Goal: Complete Application Form: Complete application form

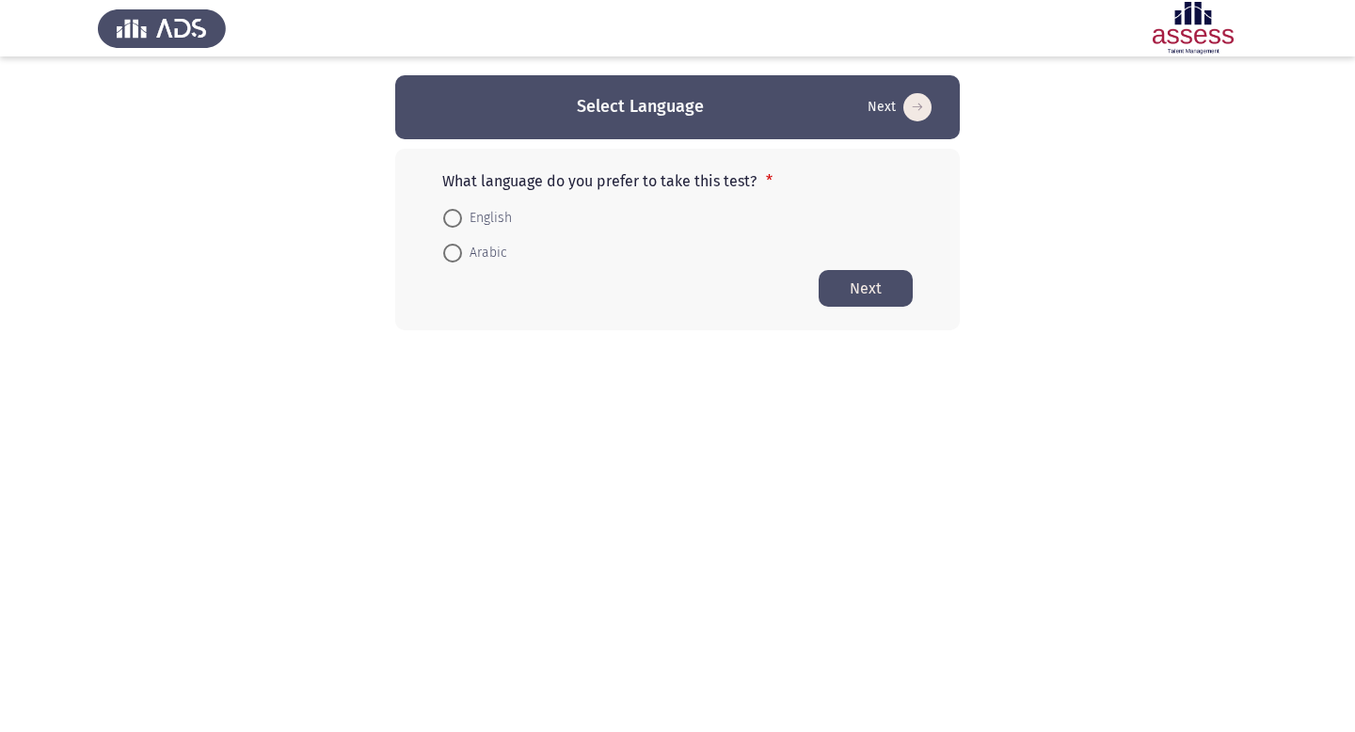
click at [497, 217] on span "English" at bounding box center [487, 218] width 50 height 23
click at [462, 217] on input "English" at bounding box center [452, 218] width 19 height 19
radio input "true"
click at [865, 281] on button "Next" at bounding box center [866, 287] width 94 height 37
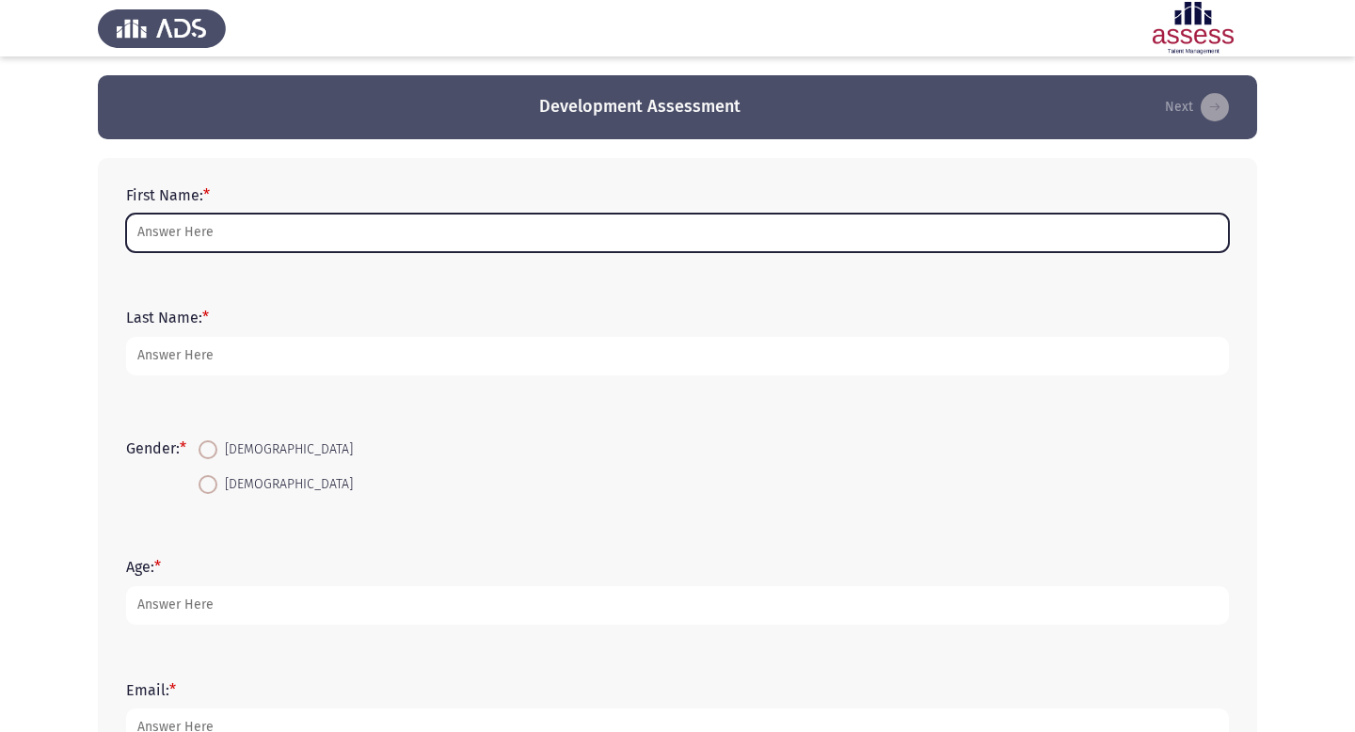
click at [811, 248] on input "First Name: *" at bounding box center [677, 233] width 1103 height 39
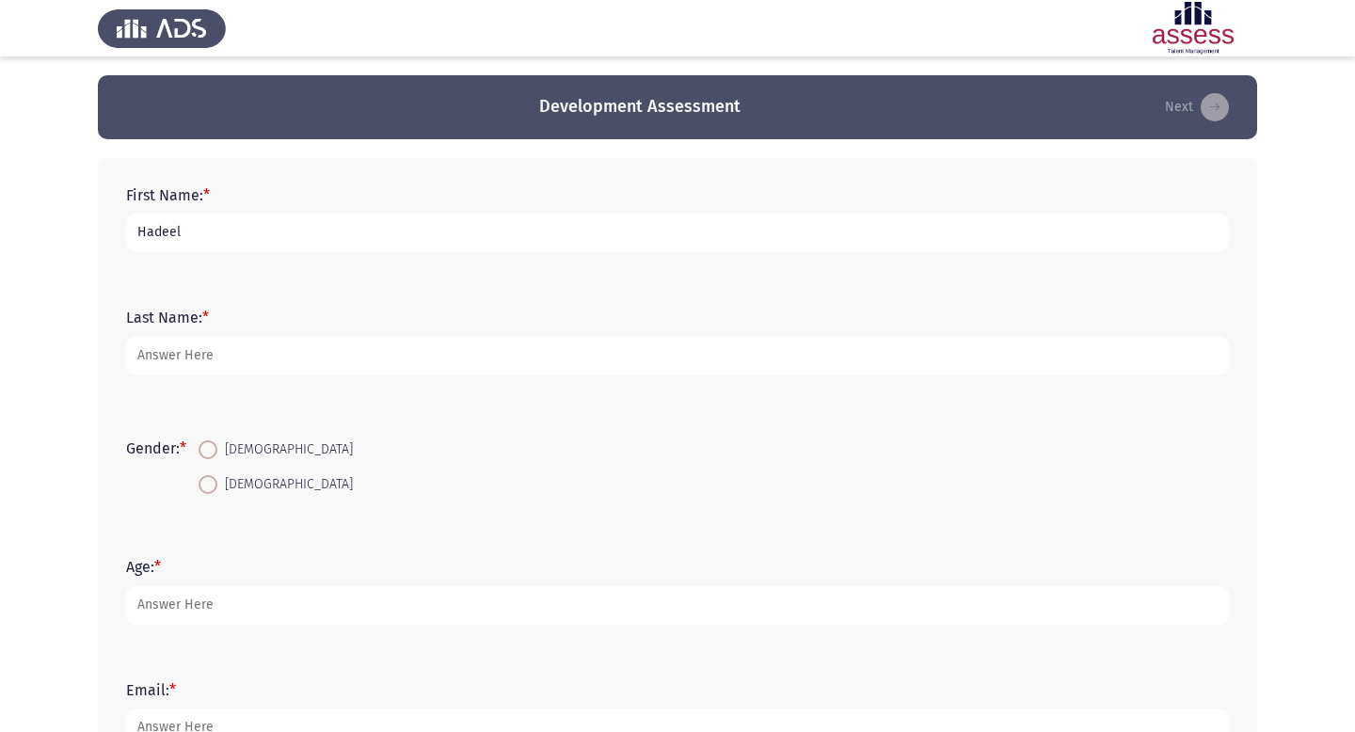
type input "Hadeel"
click at [558, 376] on div "Last Name: *" at bounding box center [678, 341] width 1122 height 85
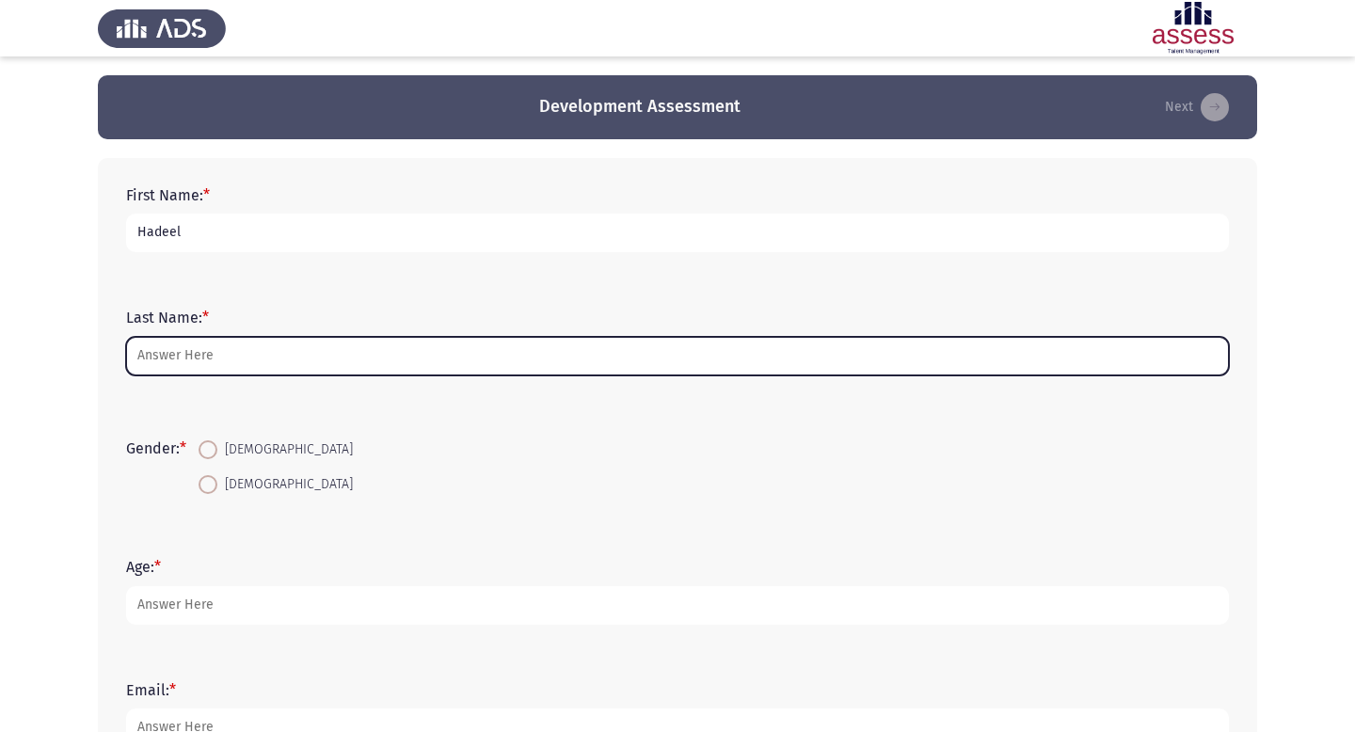
click at [529, 357] on input "Last Name: *" at bounding box center [677, 356] width 1103 height 39
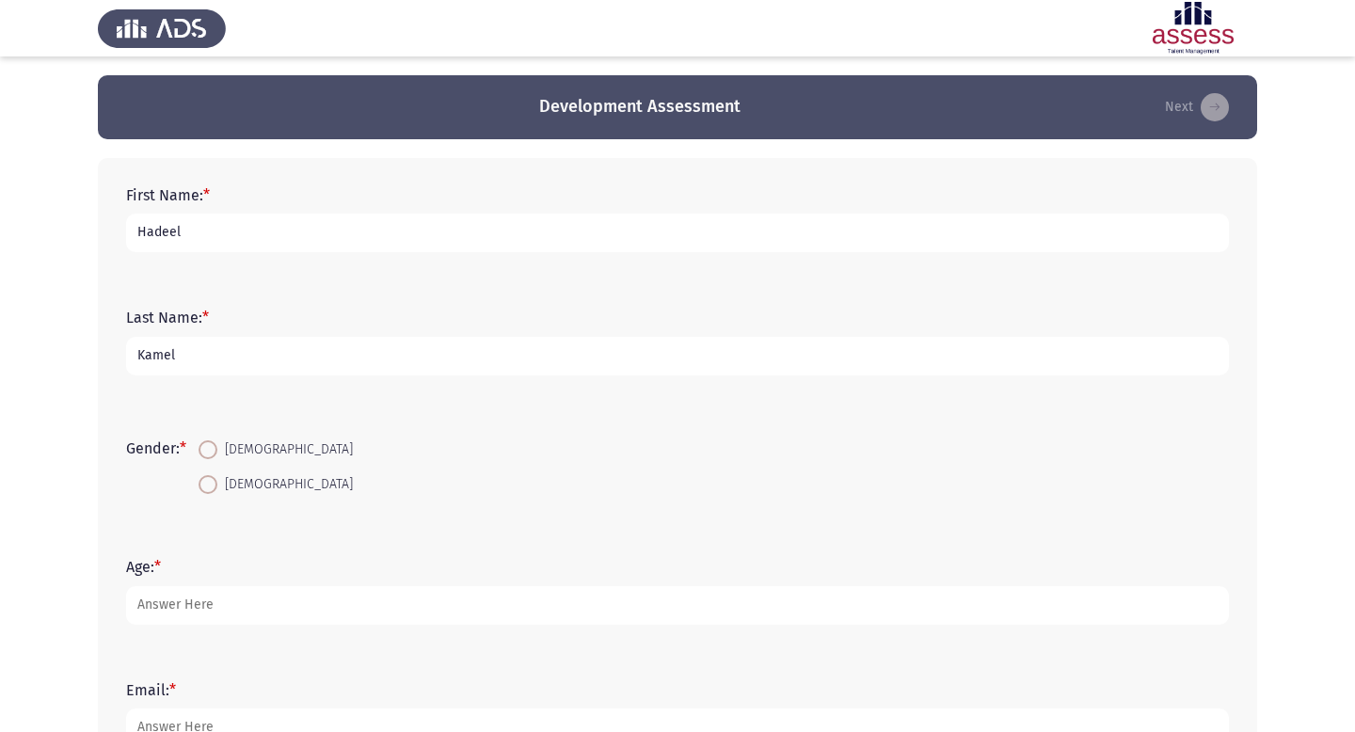
type input "Kamel"
click at [255, 450] on span "[DEMOGRAPHIC_DATA]" at bounding box center [285, 450] width 136 height 23
click at [217, 450] on input "[DEMOGRAPHIC_DATA]" at bounding box center [208, 449] width 19 height 19
radio input "true"
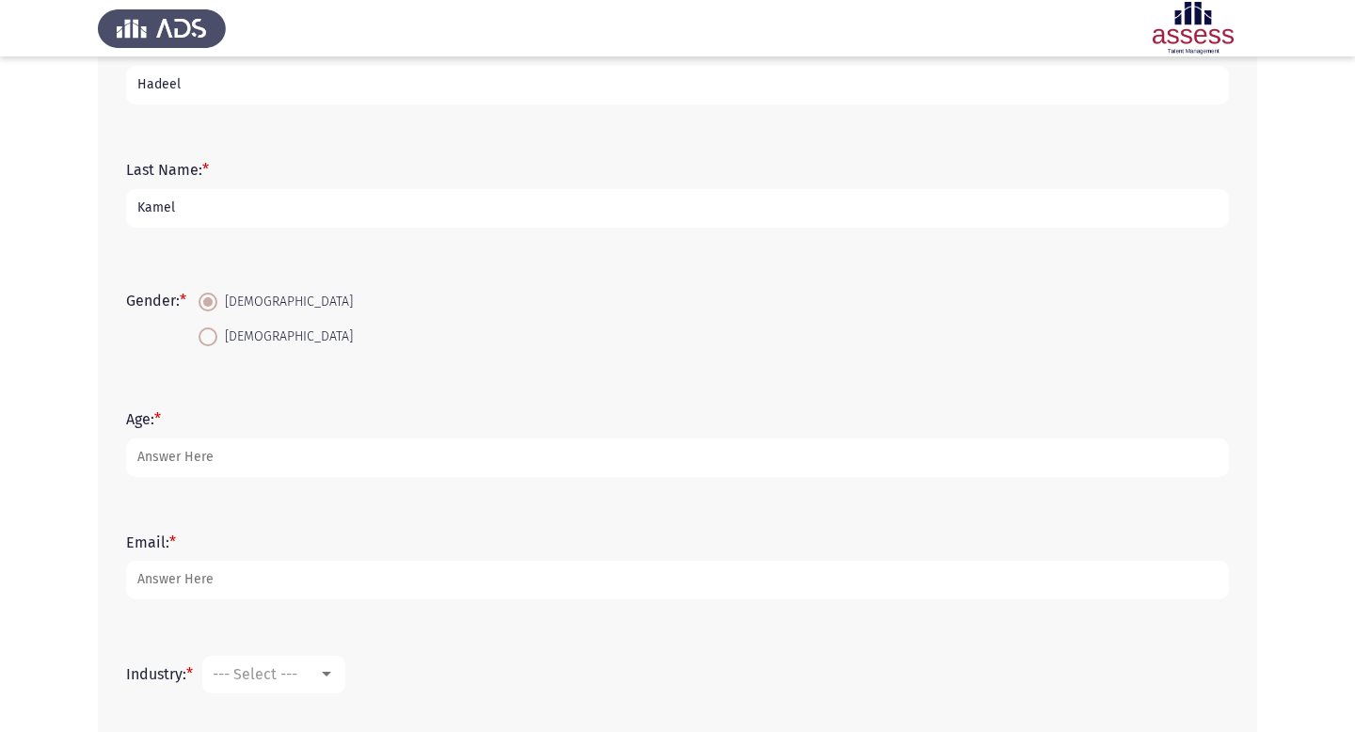
scroll to position [149, 0]
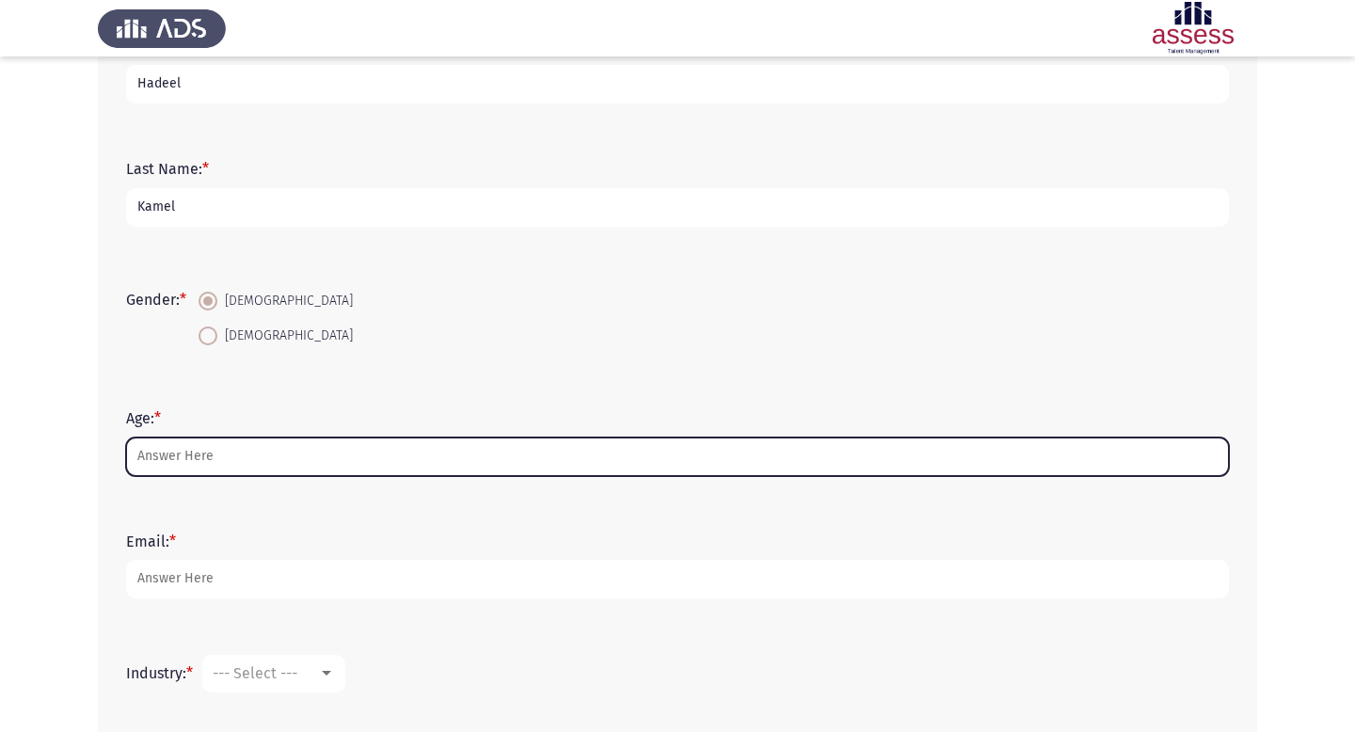
click at [232, 453] on input "Age: *" at bounding box center [677, 457] width 1103 height 39
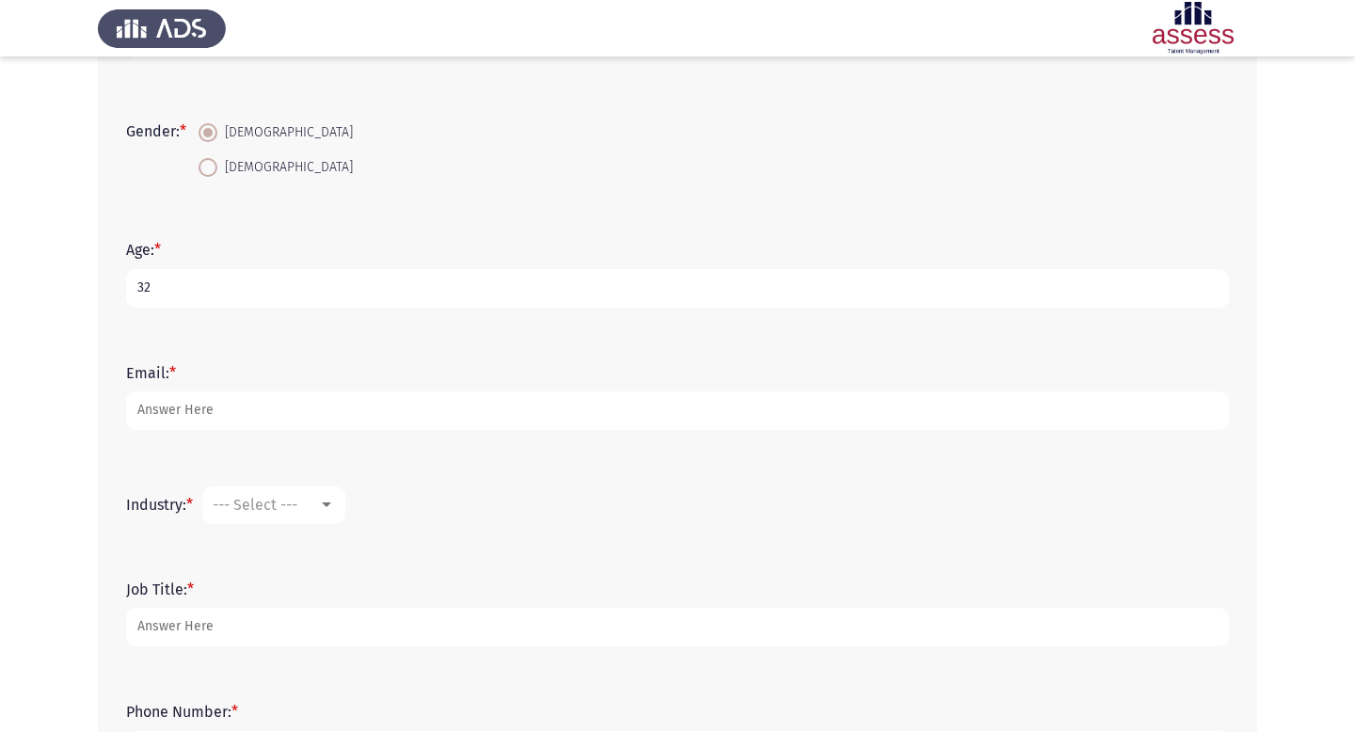
scroll to position [324, 0]
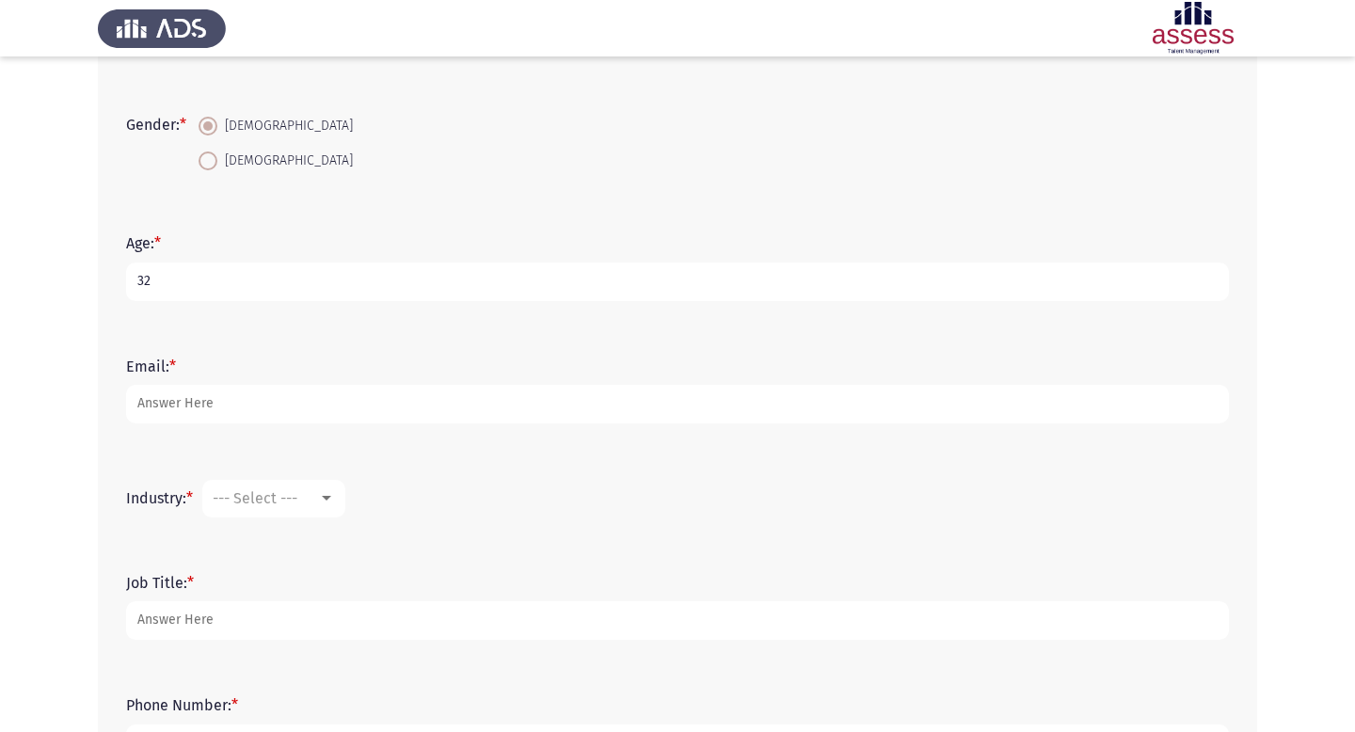
type input "32"
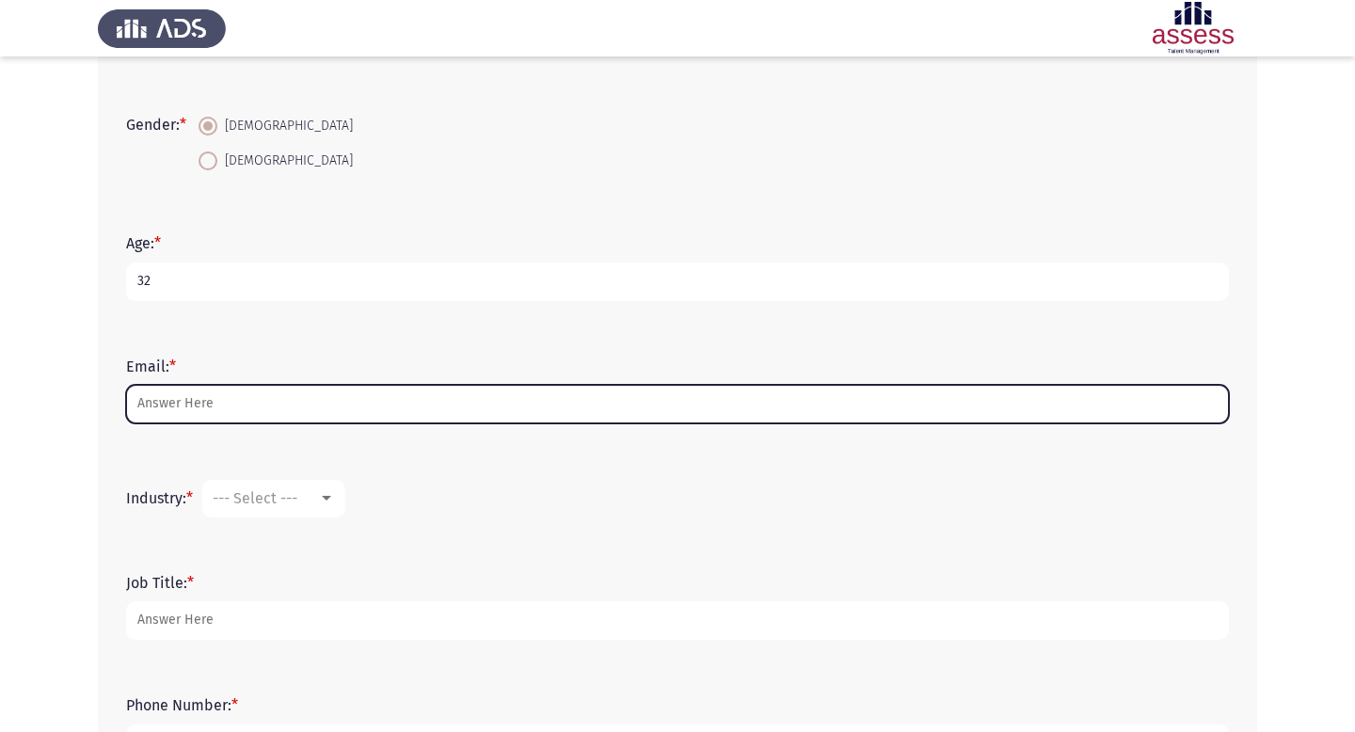
click at [182, 396] on input "Email: *" at bounding box center [677, 404] width 1103 height 39
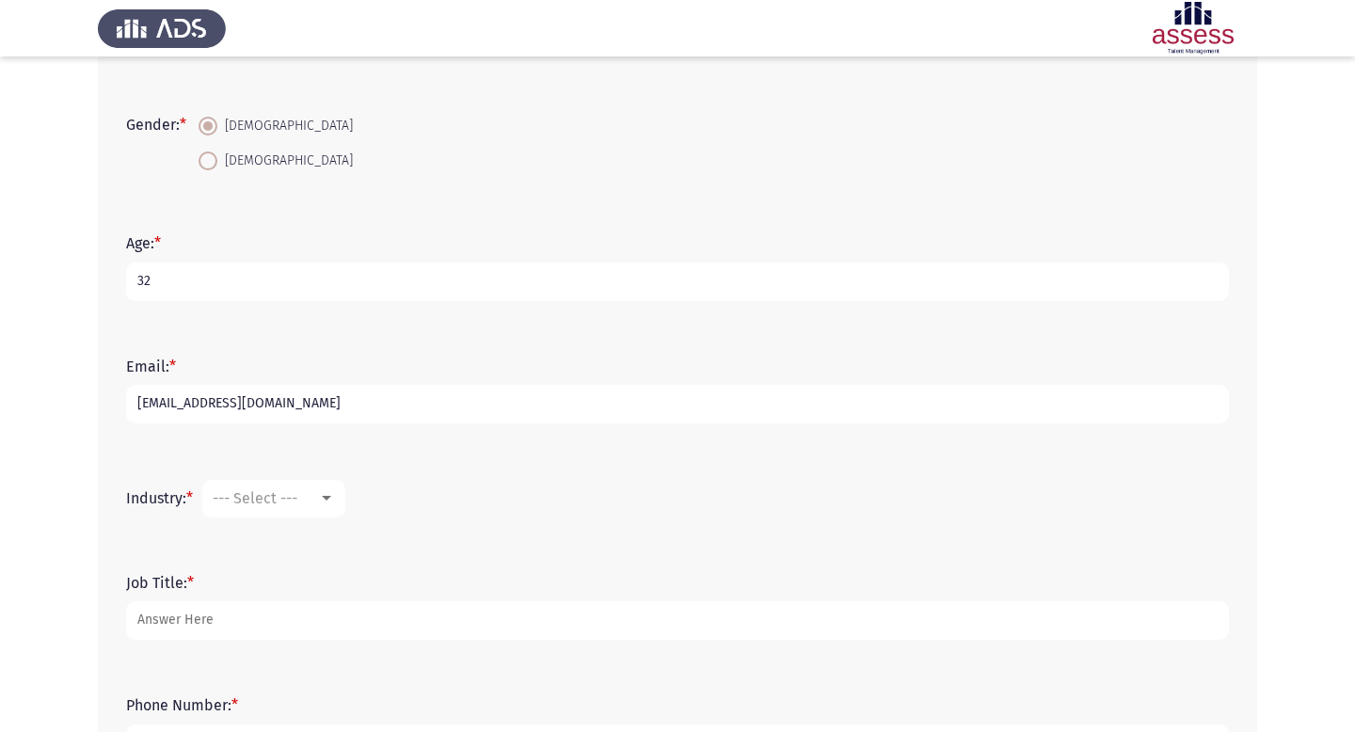
type input "[EMAIL_ADDRESS][DOMAIN_NAME]"
click at [292, 490] on span "--- Select ---" at bounding box center [255, 498] width 85 height 18
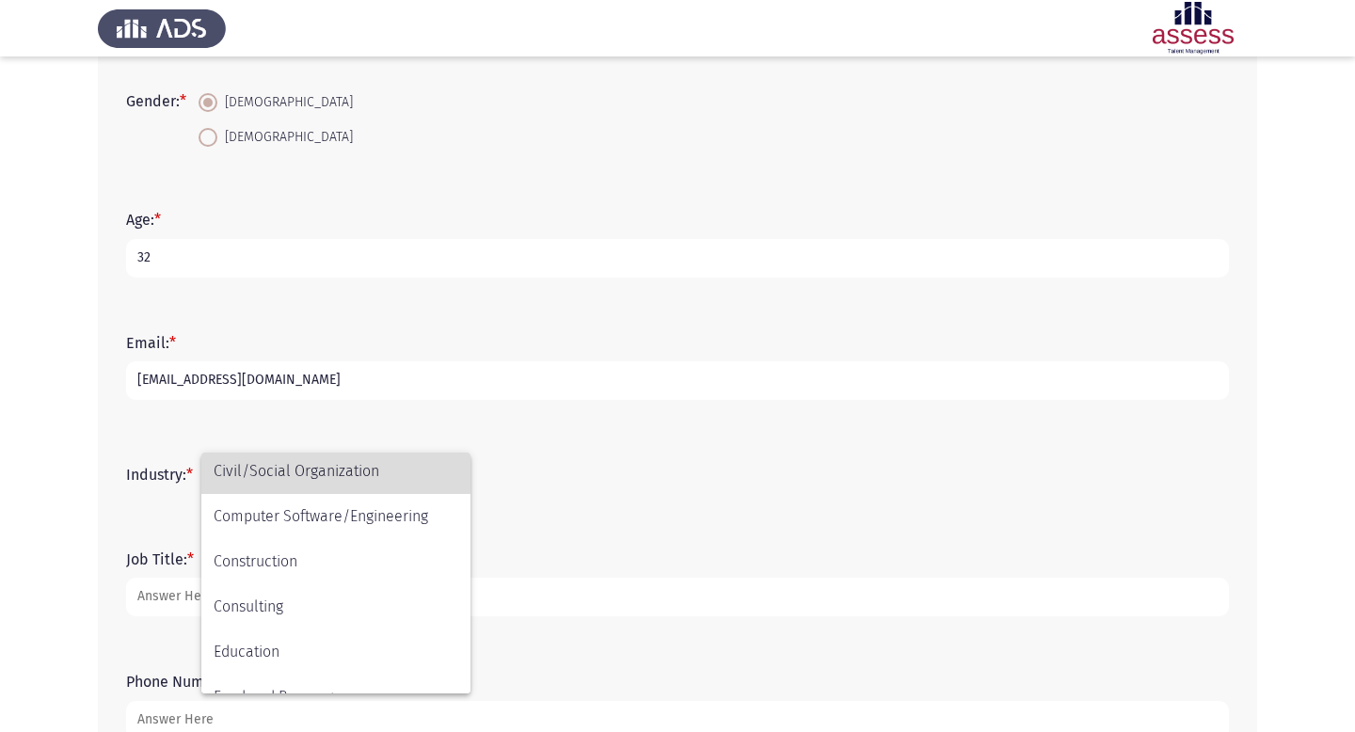
click at [296, 474] on span "Civil/Social Organization" at bounding box center [336, 471] width 245 height 45
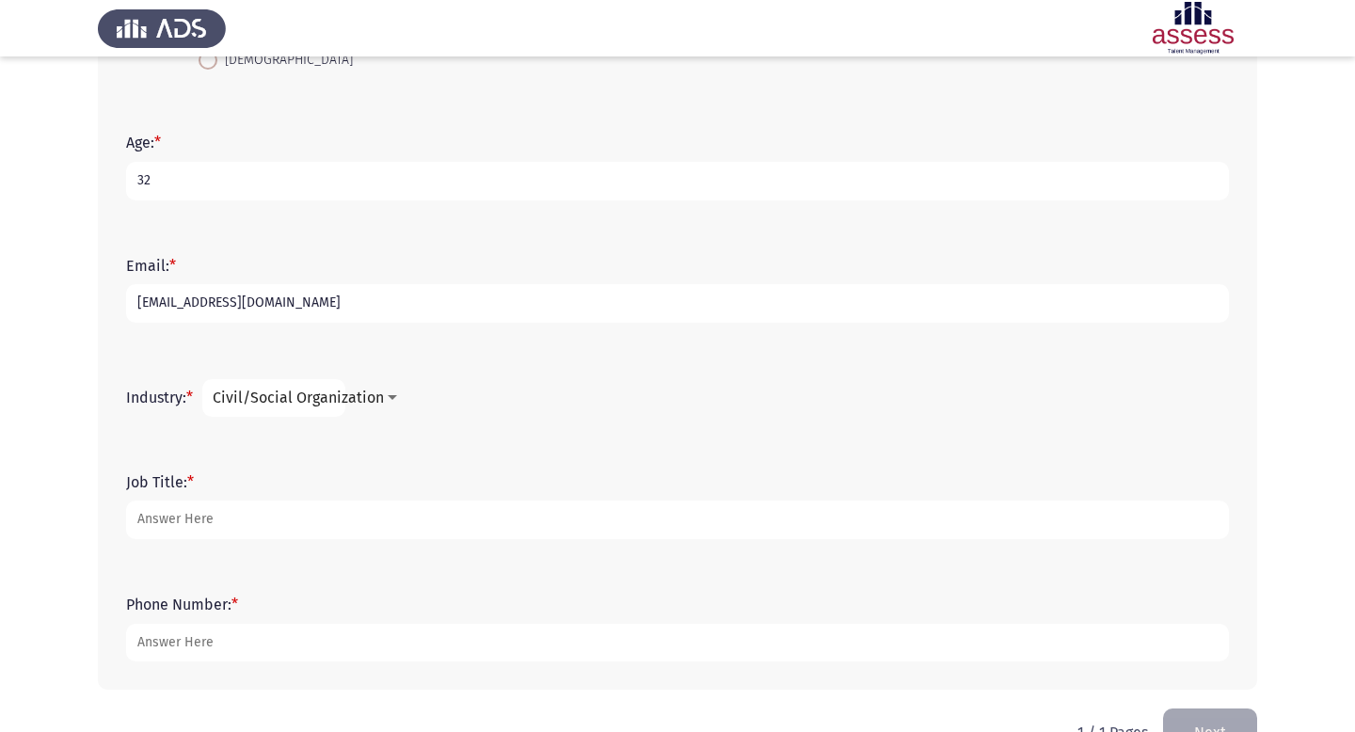
scroll to position [462, 0]
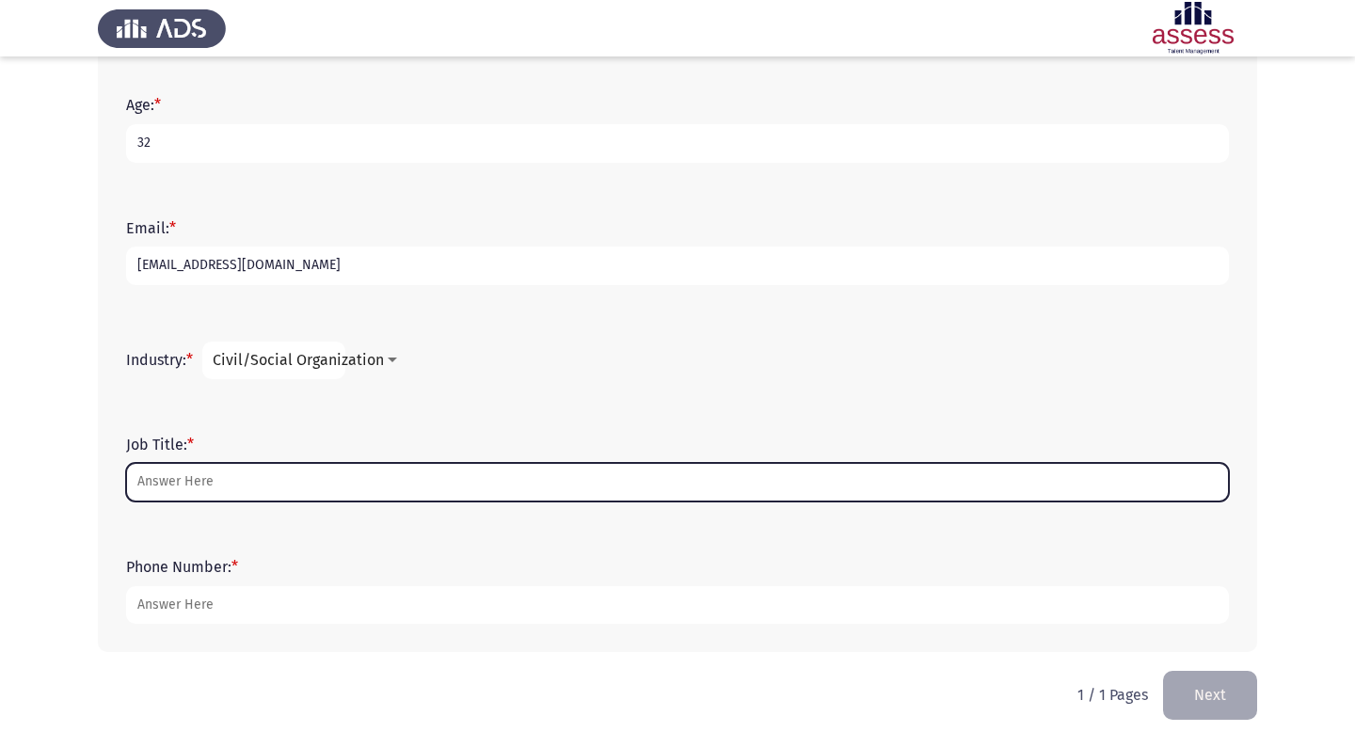
click at [276, 470] on input "Job Title: *" at bounding box center [677, 482] width 1103 height 39
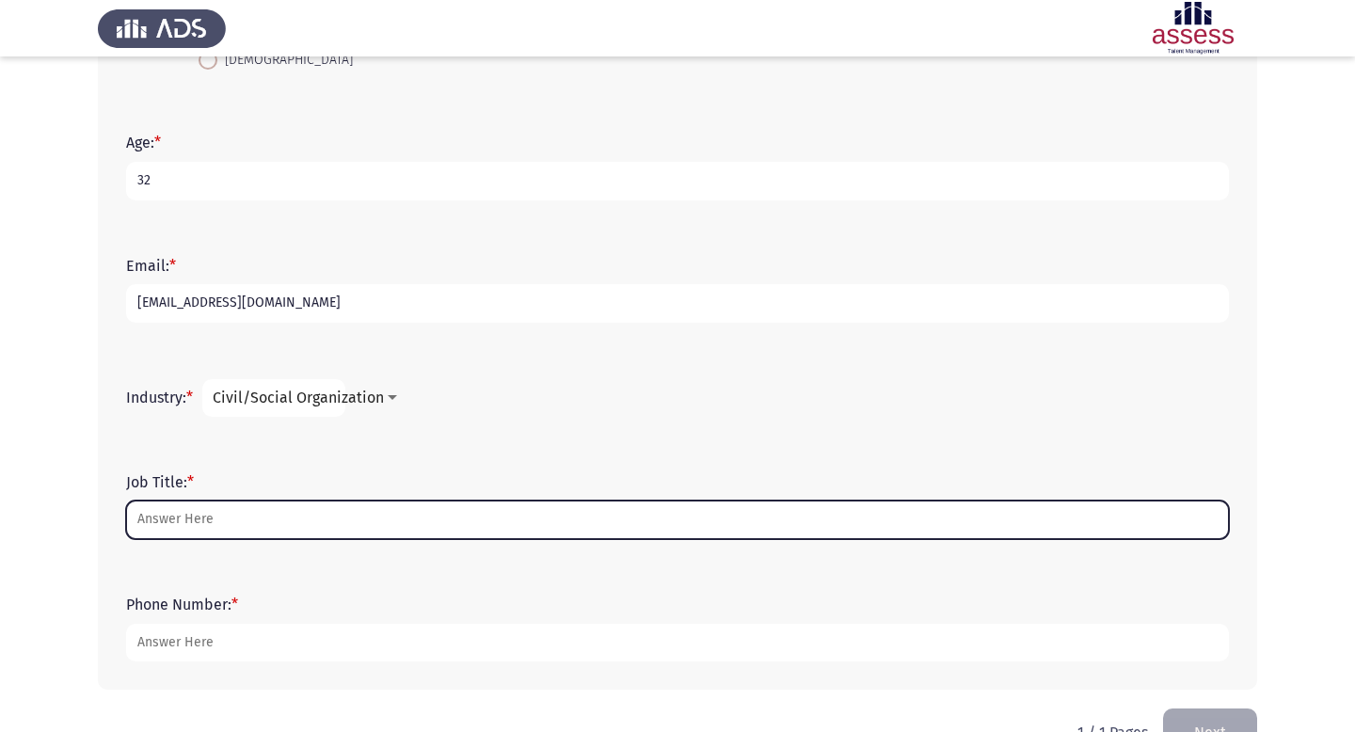
scroll to position [430, 0]
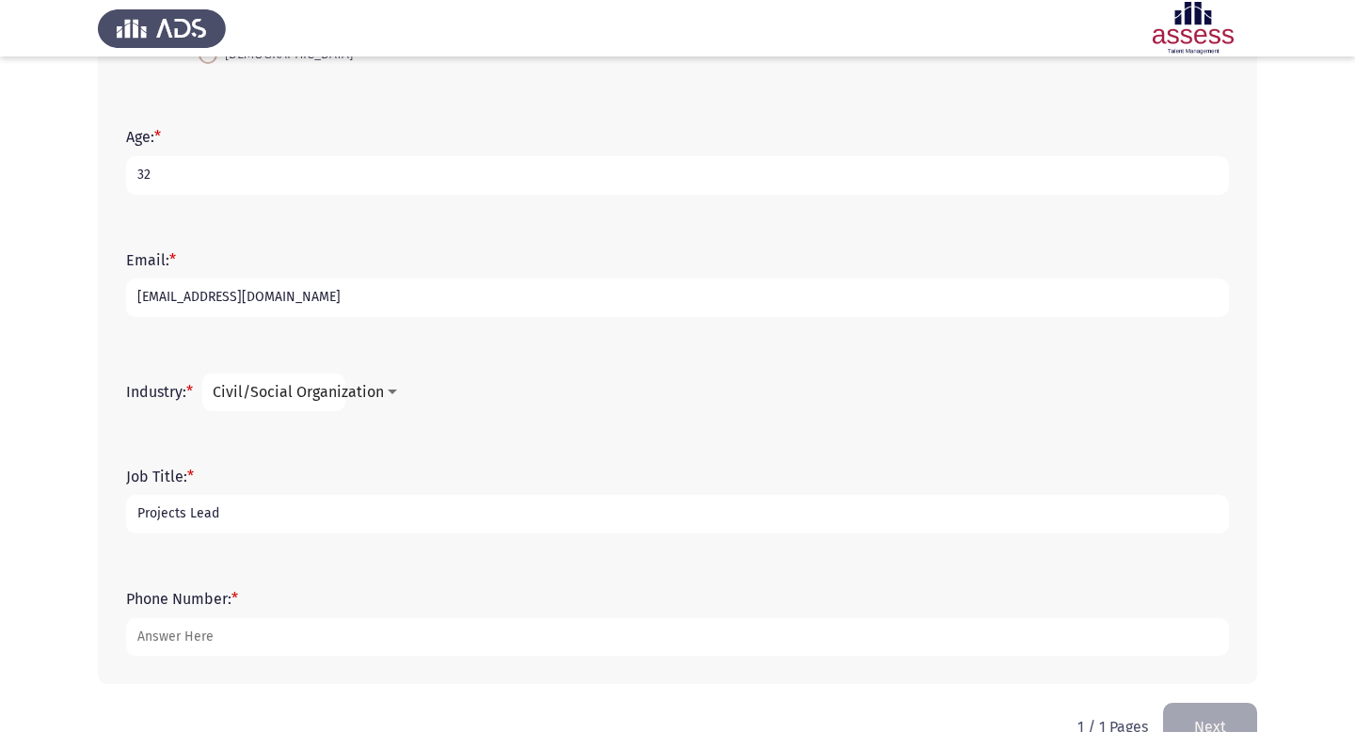
type input "Projects Lead"
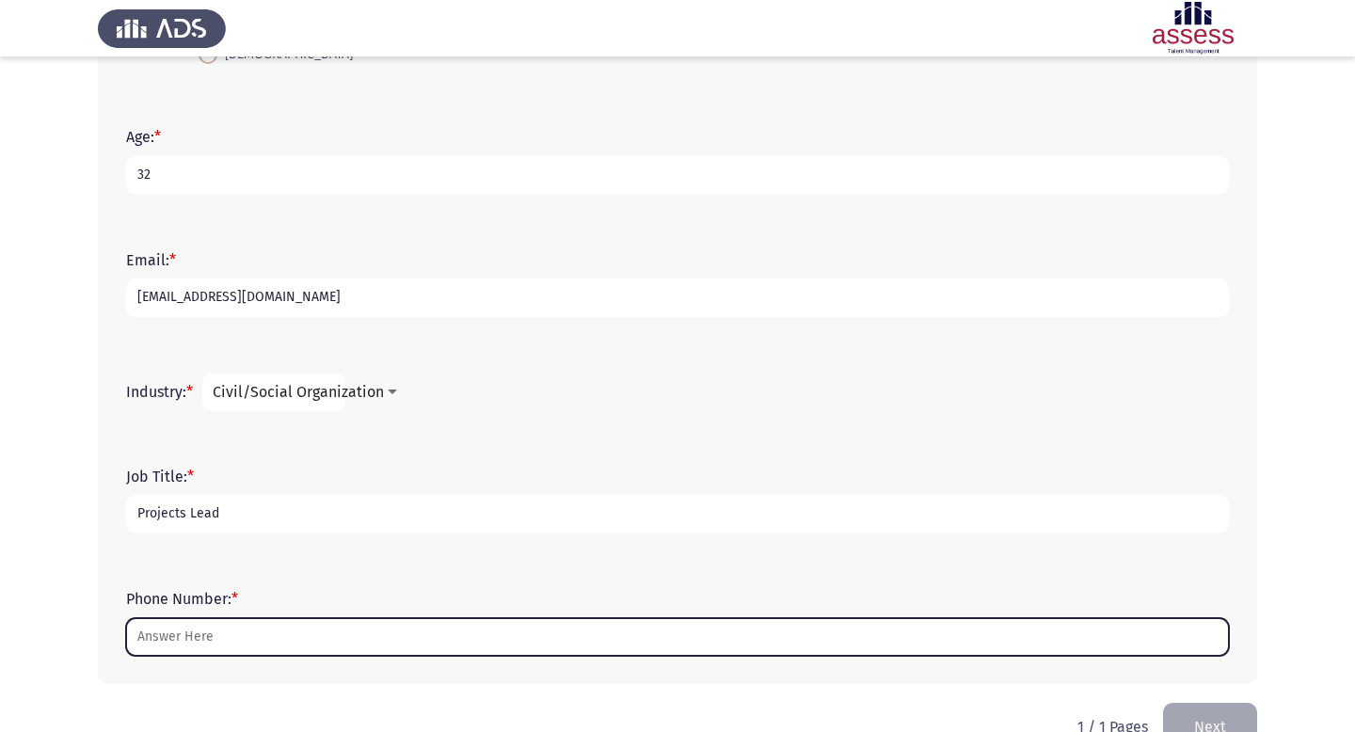
click at [248, 634] on input "Phone Number: *" at bounding box center [677, 637] width 1103 height 39
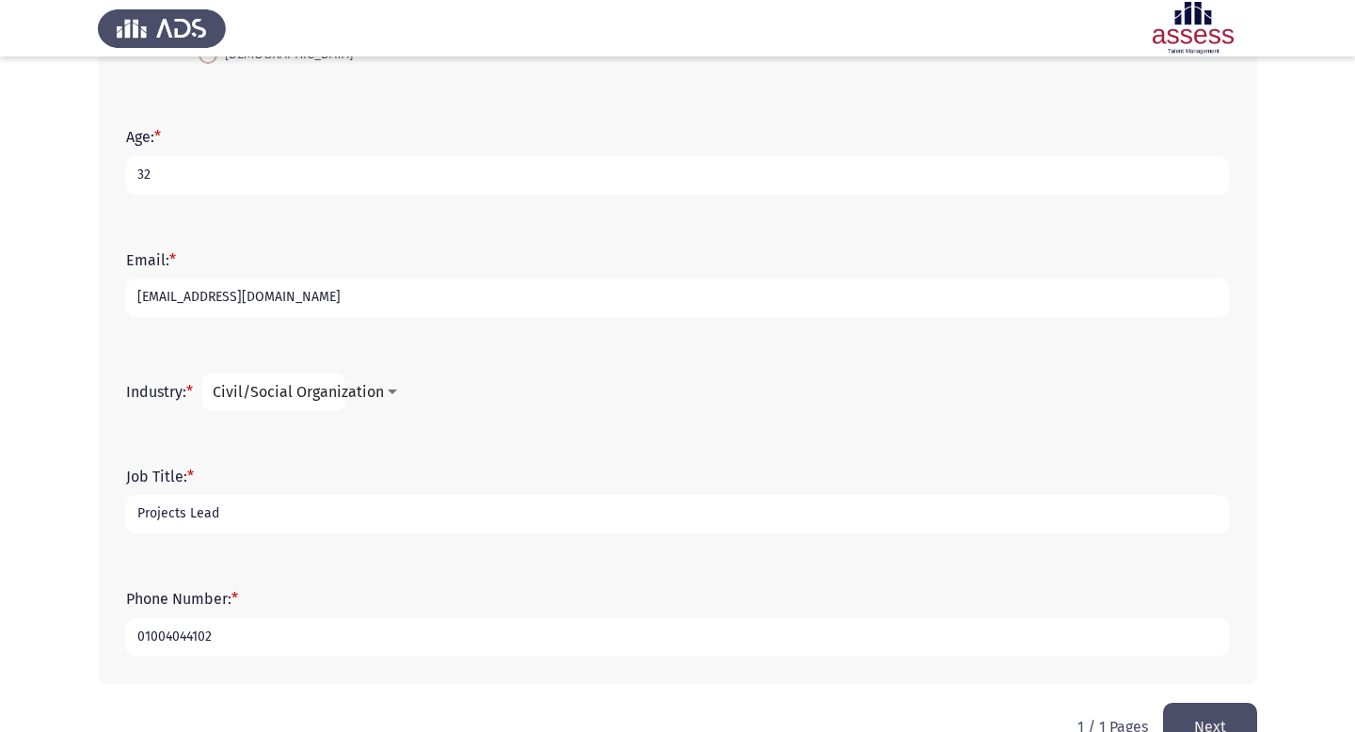
type input "01004044102"
click at [1229, 725] on button "Next" at bounding box center [1210, 727] width 94 height 48
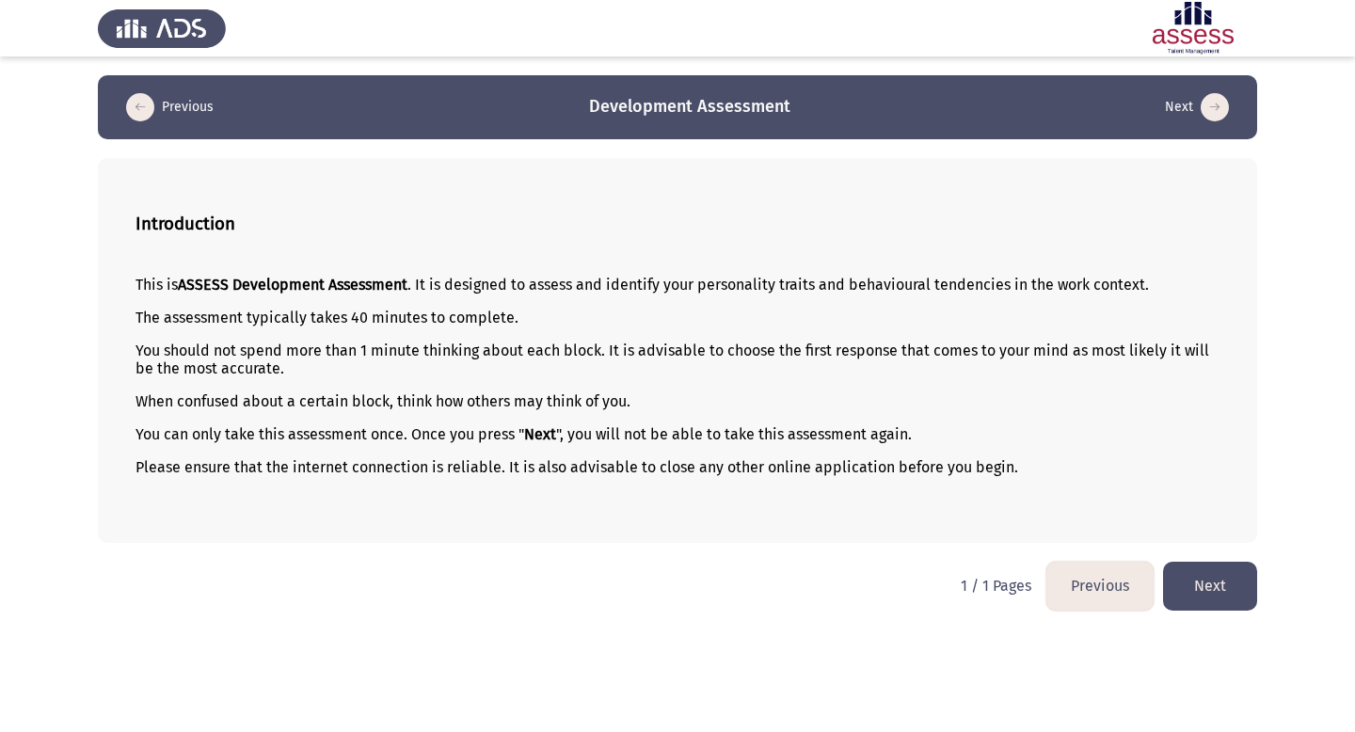
click at [1078, 584] on button "Previous" at bounding box center [1100, 586] width 107 height 48
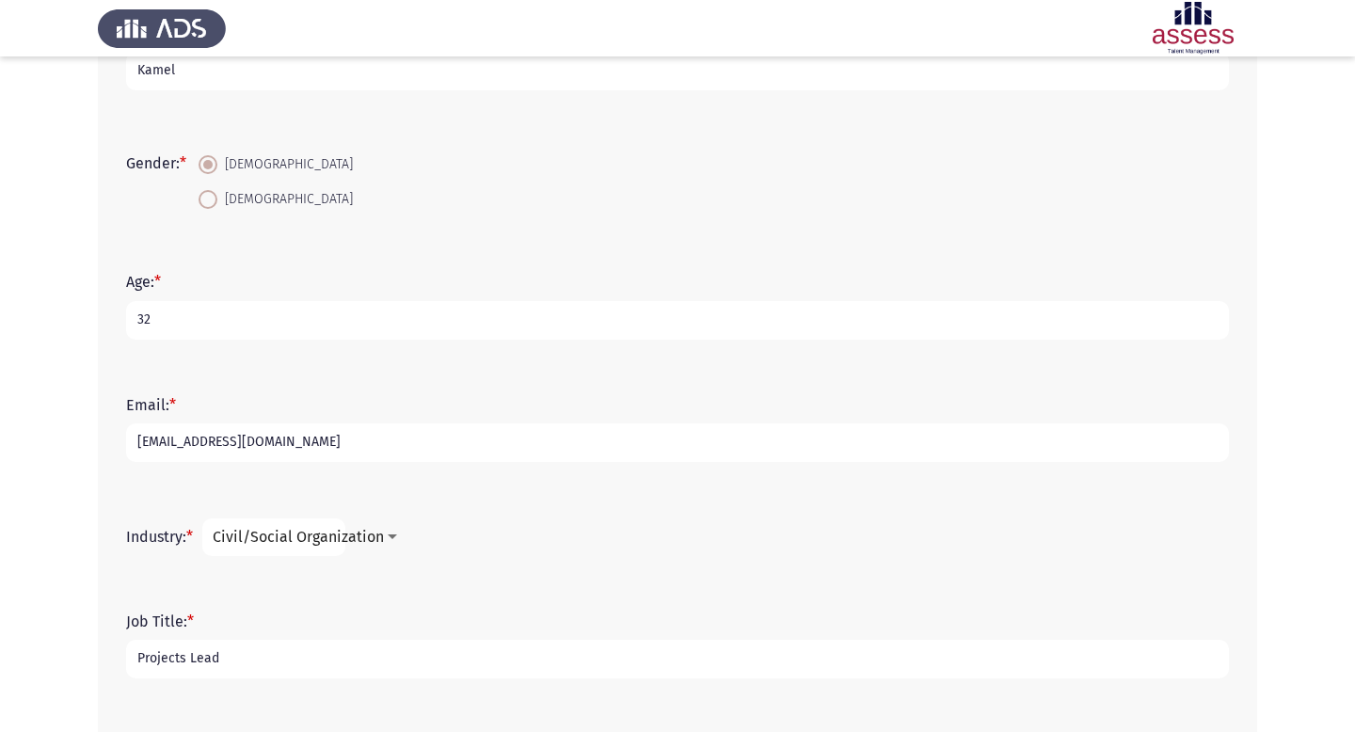
scroll to position [330, 0]
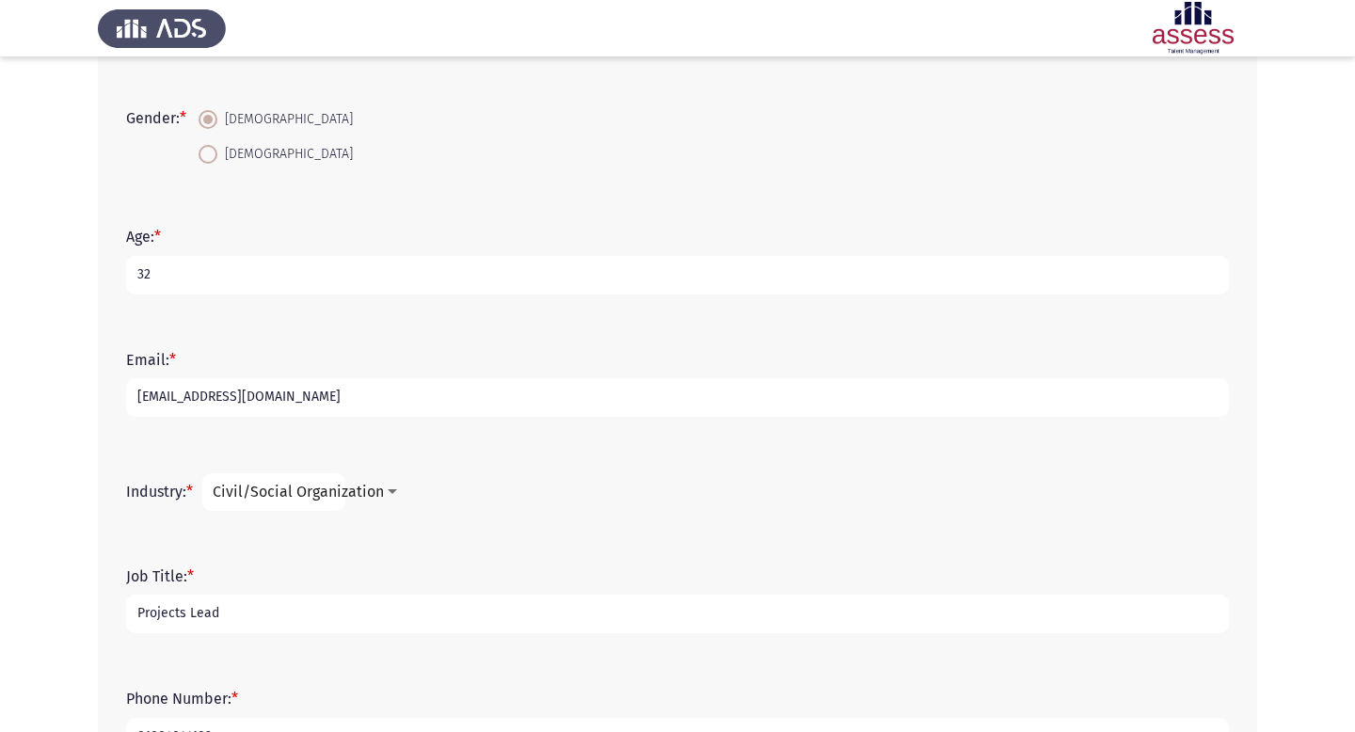
click at [214, 610] on input "Projects Lead" at bounding box center [677, 614] width 1103 height 39
click at [213, 610] on input "Projects Lead" at bounding box center [677, 614] width 1103 height 39
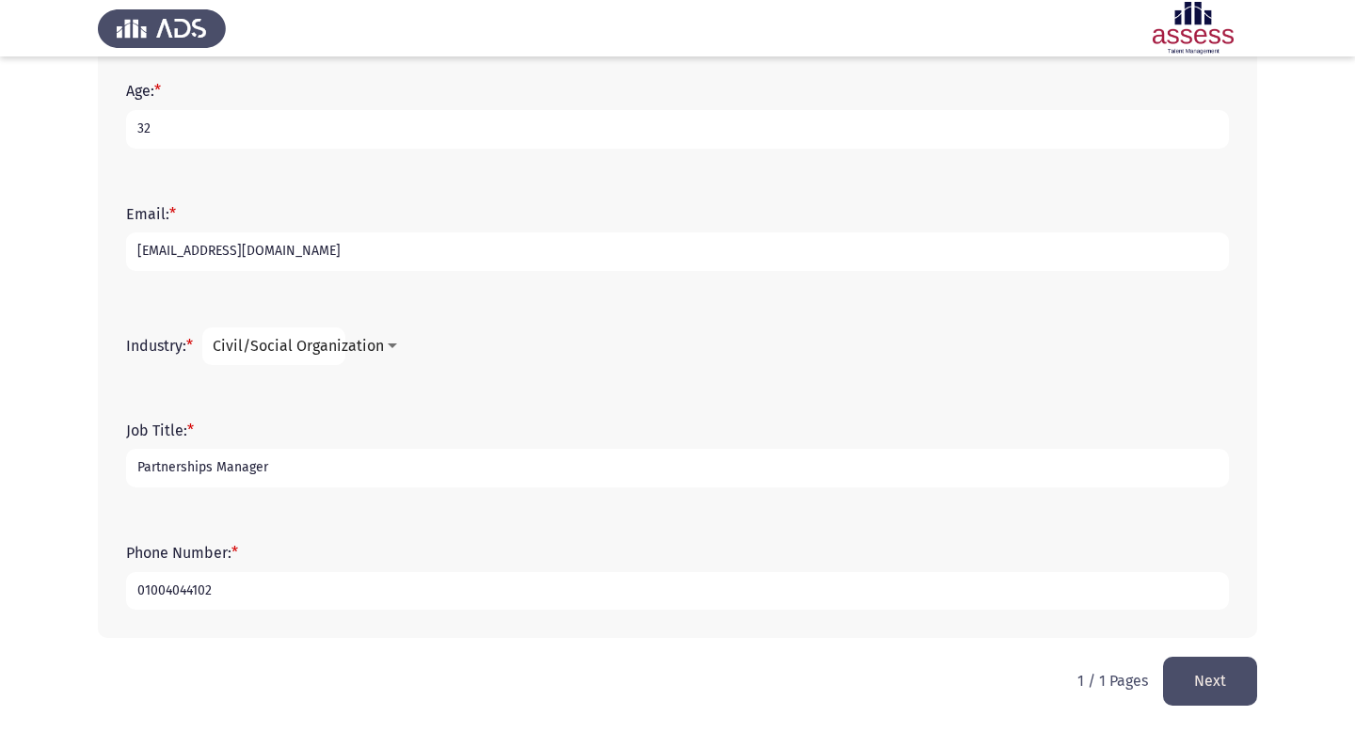
type input "Partnerships Manager"
click at [1224, 689] on button "Next" at bounding box center [1210, 681] width 94 height 48
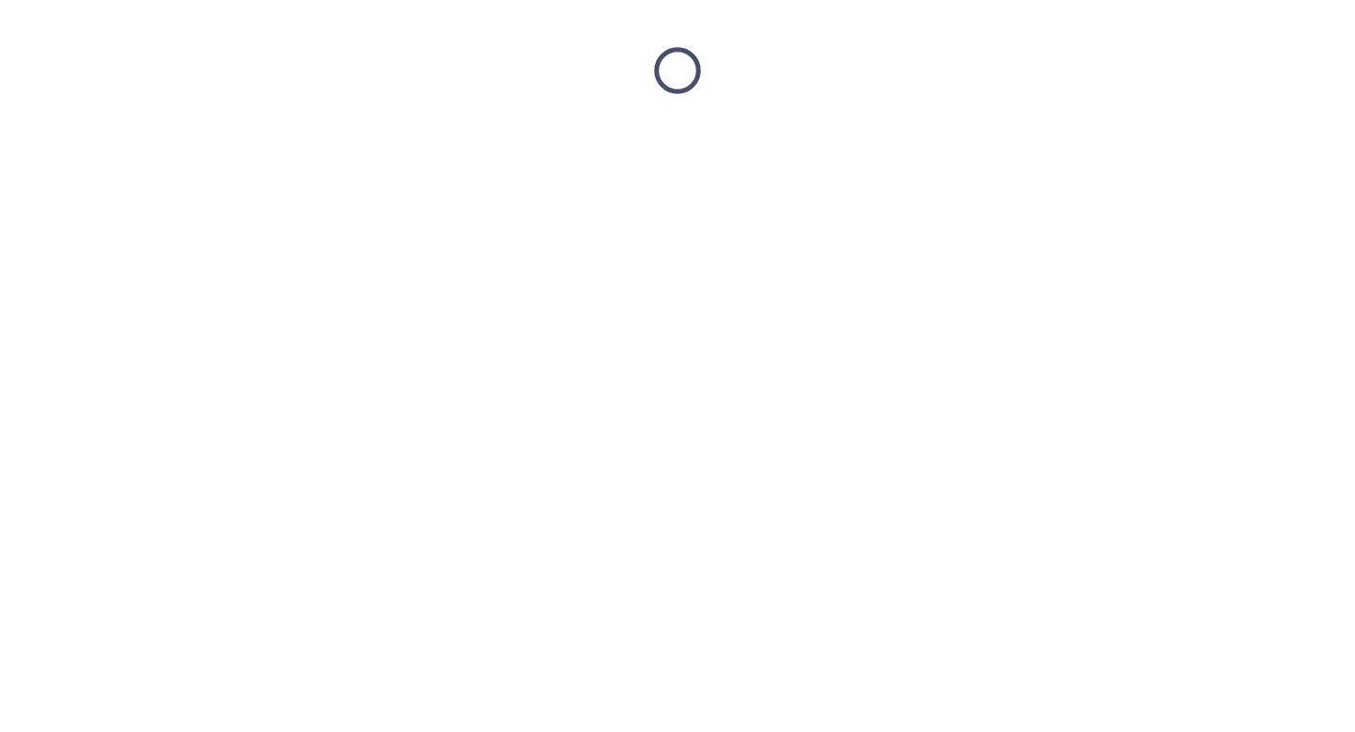
scroll to position [0, 0]
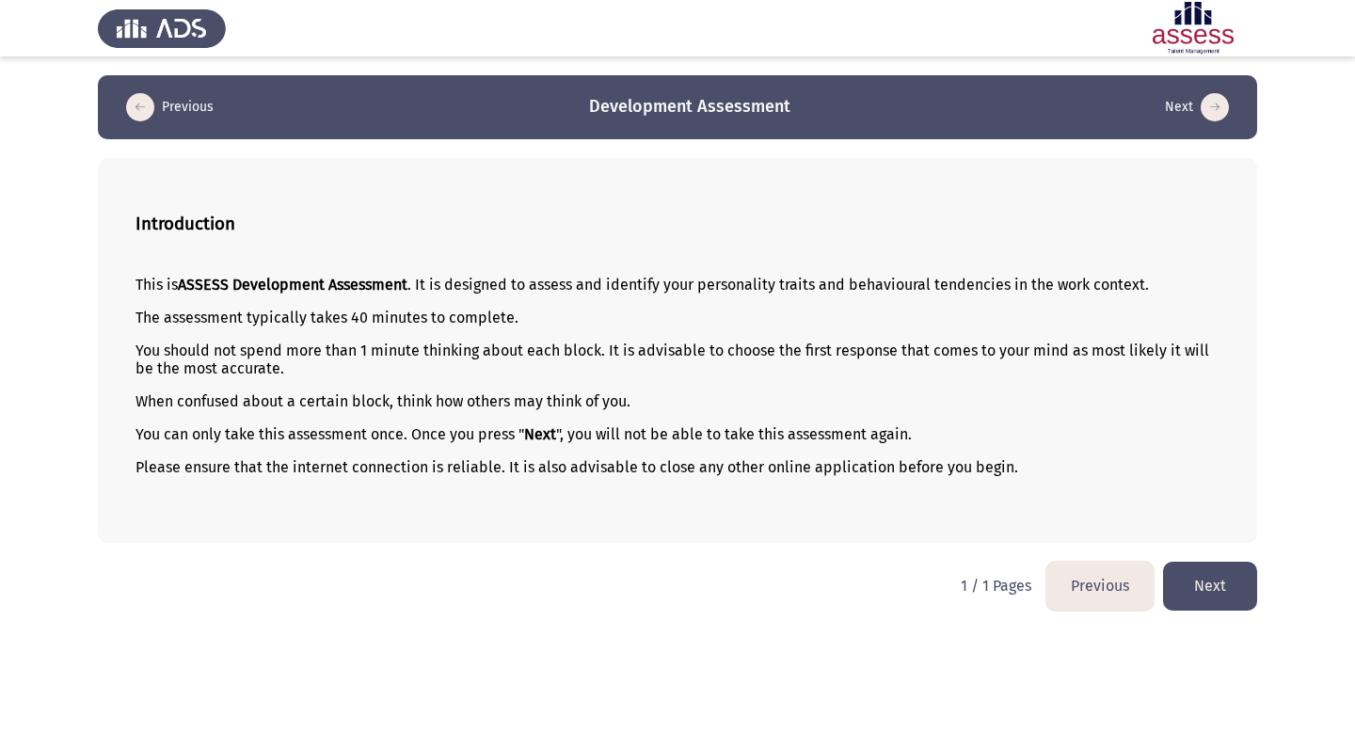
click at [1224, 587] on button "Next" at bounding box center [1210, 586] width 94 height 48
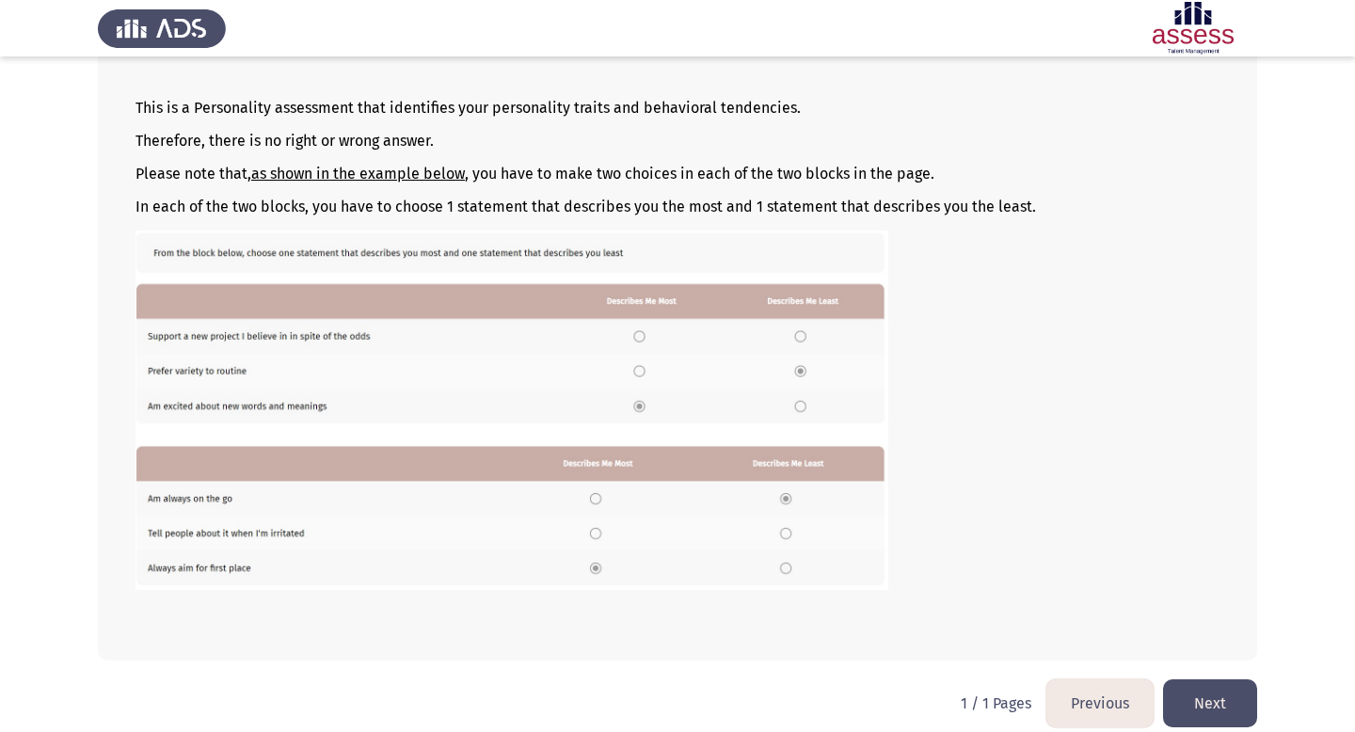
scroll to position [191, 0]
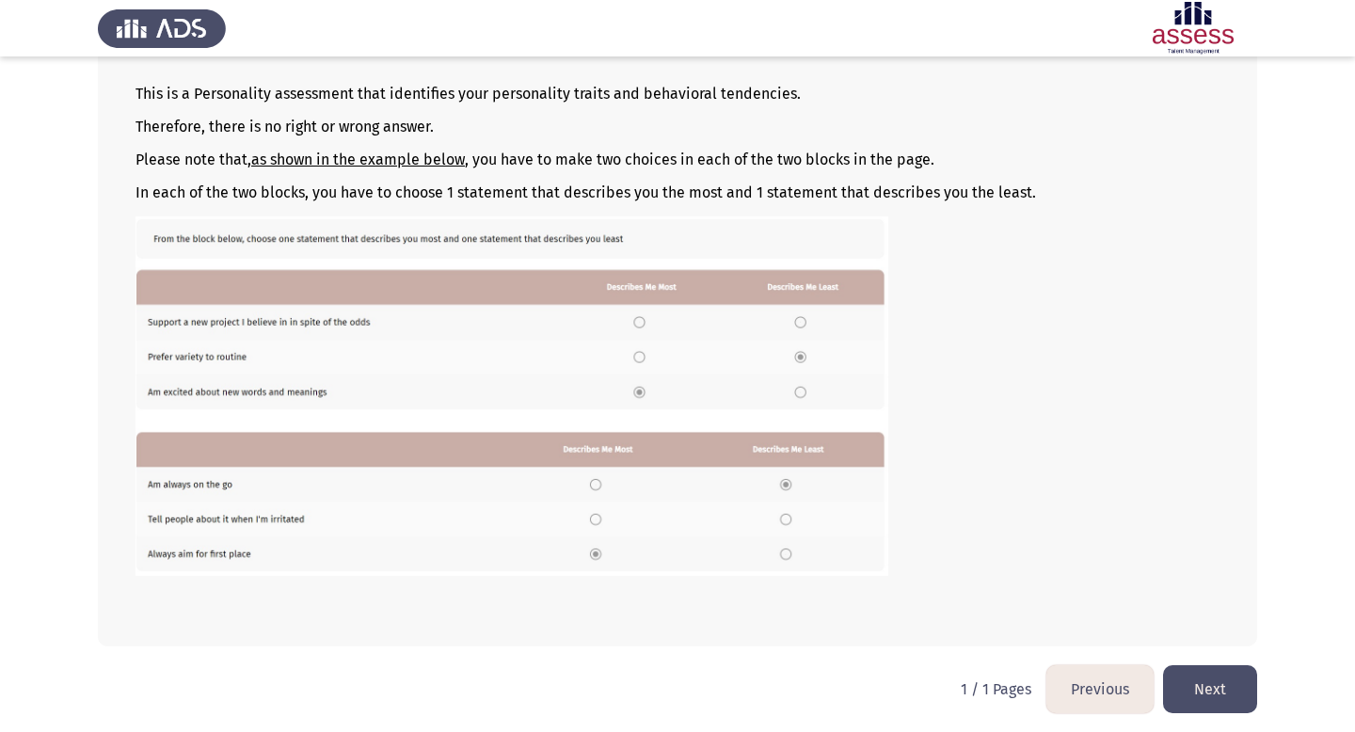
click at [1208, 686] on button "Next" at bounding box center [1210, 689] width 94 height 48
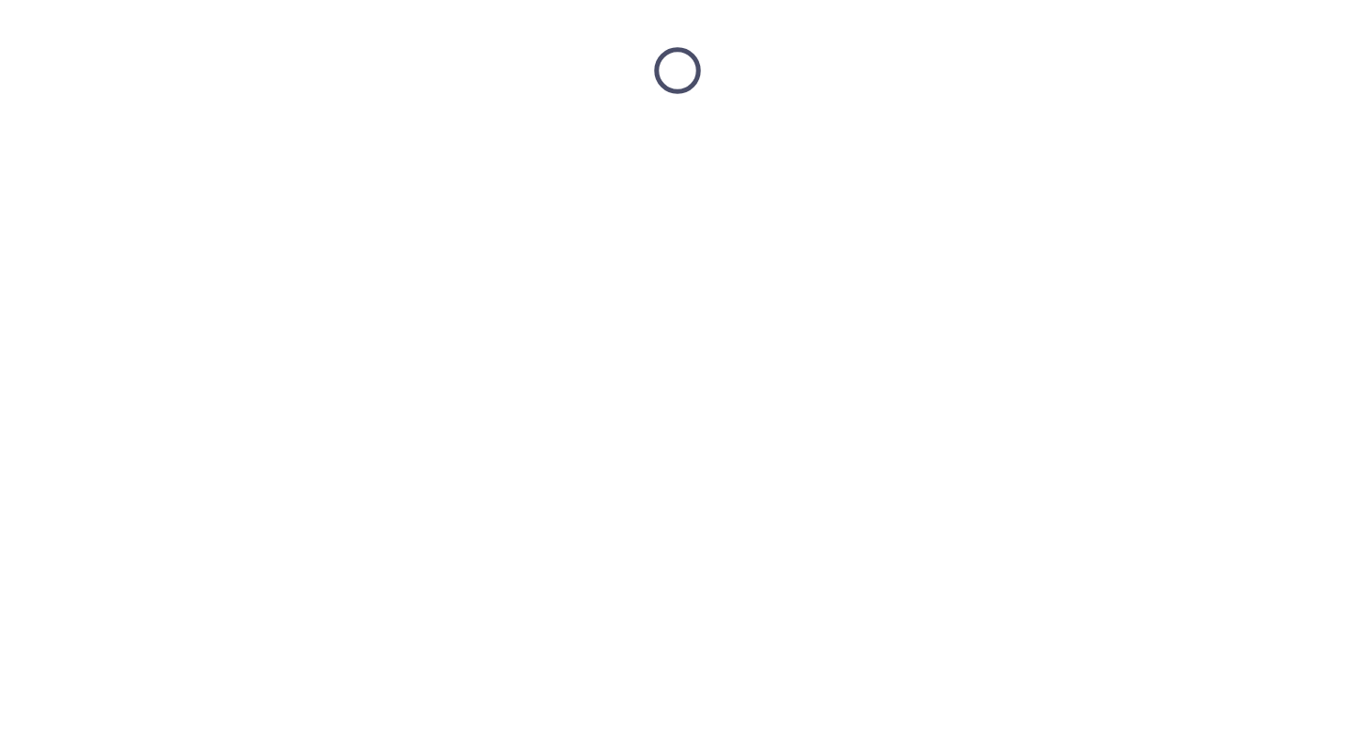
scroll to position [0, 0]
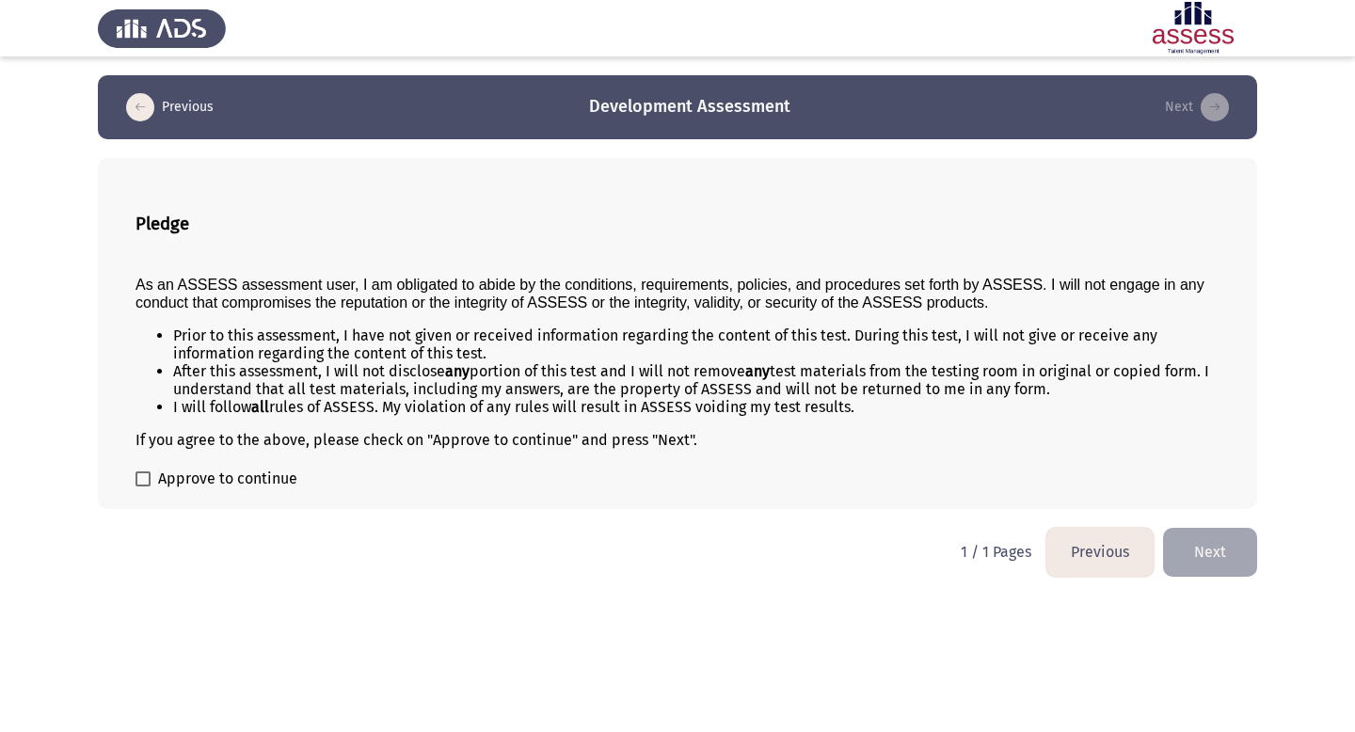
click at [214, 484] on span "Approve to continue" at bounding box center [227, 479] width 139 height 23
click at [143, 487] on input "Approve to continue" at bounding box center [142, 487] width 1 height 1
checkbox input "true"
click at [1227, 549] on button "Next" at bounding box center [1210, 552] width 94 height 48
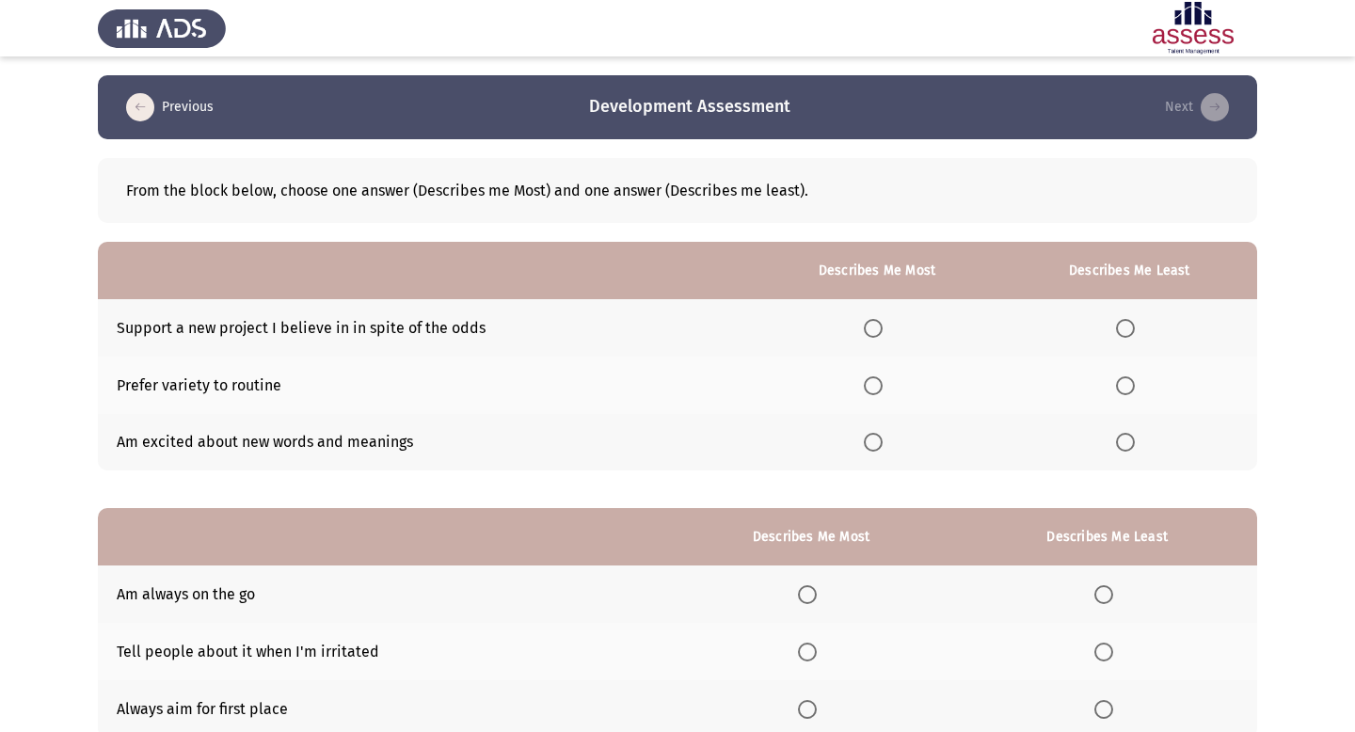
click at [1129, 389] on span "Select an option" at bounding box center [1125, 385] width 19 height 19
click at [1129, 389] on input "Select an option" at bounding box center [1125, 385] width 19 height 19
click at [879, 434] on span "Select an option" at bounding box center [873, 442] width 19 height 19
click at [879, 434] on input "Select an option" at bounding box center [873, 442] width 19 height 19
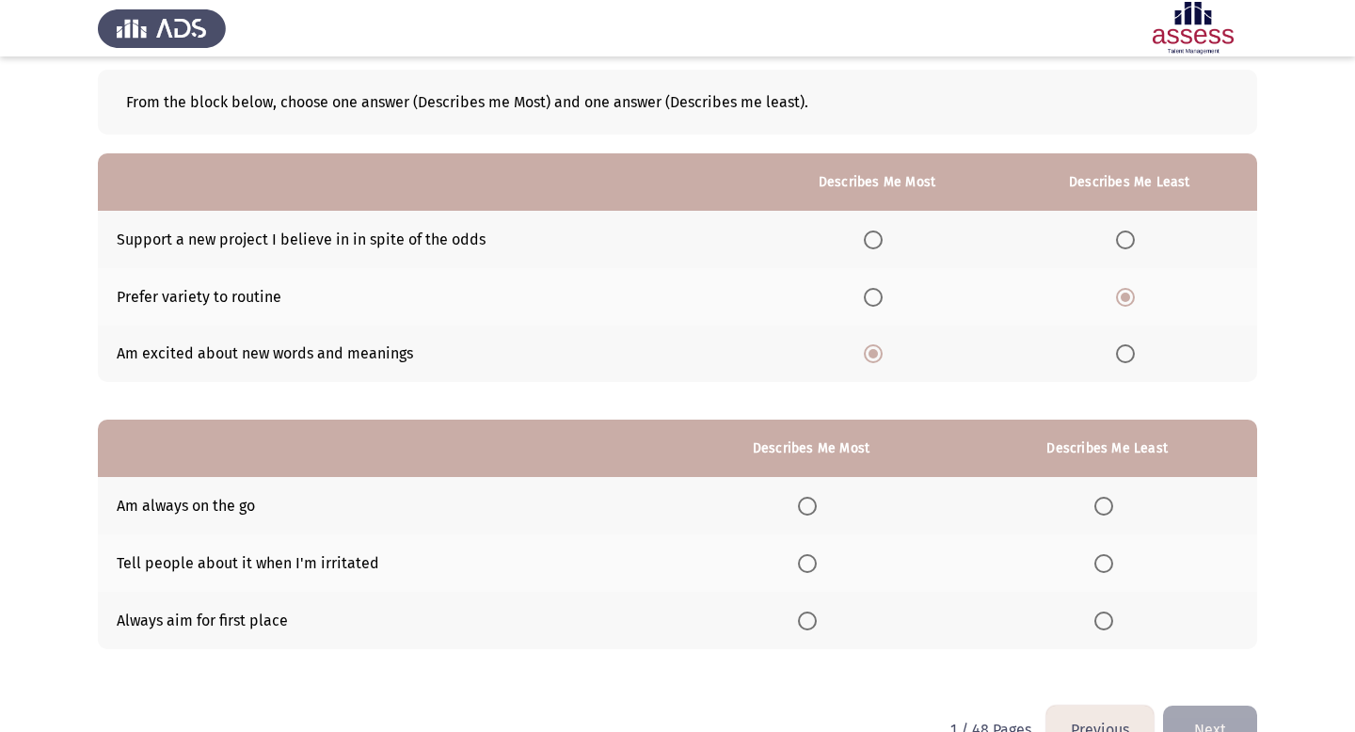
scroll to position [136, 0]
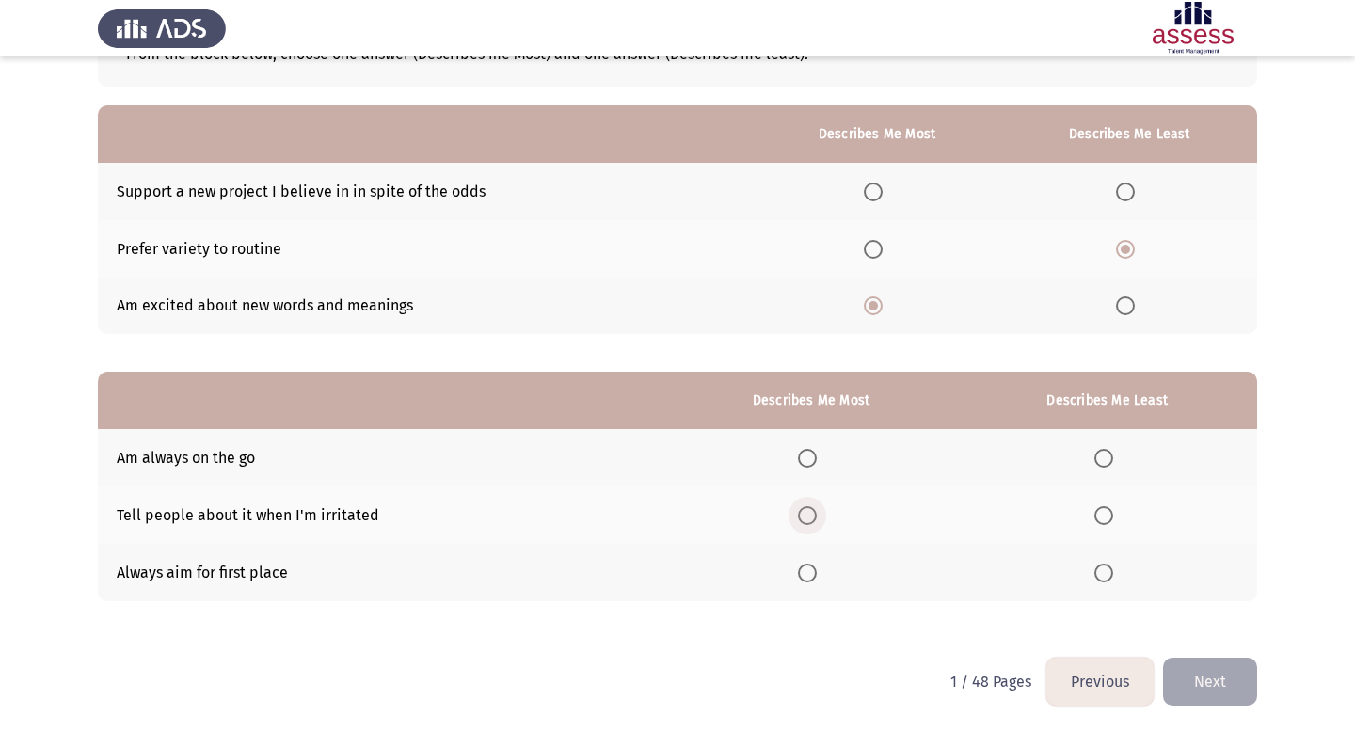
click at [809, 520] on span "Select an option" at bounding box center [807, 515] width 19 height 19
click at [809, 520] on input "Select an option" at bounding box center [807, 515] width 19 height 19
click at [1109, 457] on span "Select an option" at bounding box center [1104, 458] width 19 height 19
click at [1109, 457] on input "Select an option" at bounding box center [1104, 458] width 19 height 19
click at [1110, 573] on span "Select an option" at bounding box center [1104, 573] width 19 height 19
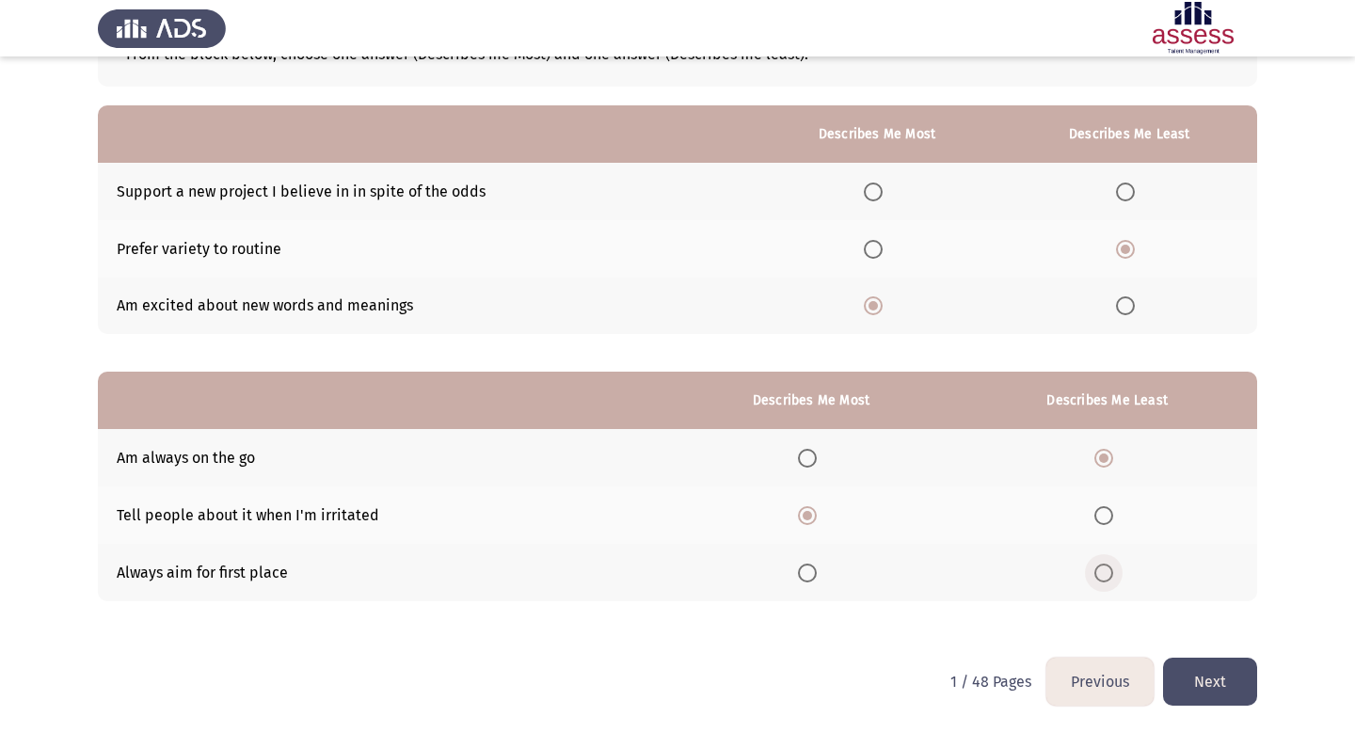
click at [1110, 573] on input "Select an option" at bounding box center [1104, 573] width 19 height 19
click at [1098, 451] on span "Select an option" at bounding box center [1104, 458] width 19 height 19
click at [1098, 451] on input "Select an option" at bounding box center [1104, 458] width 19 height 19
click at [1197, 667] on button "Next" at bounding box center [1210, 682] width 94 height 48
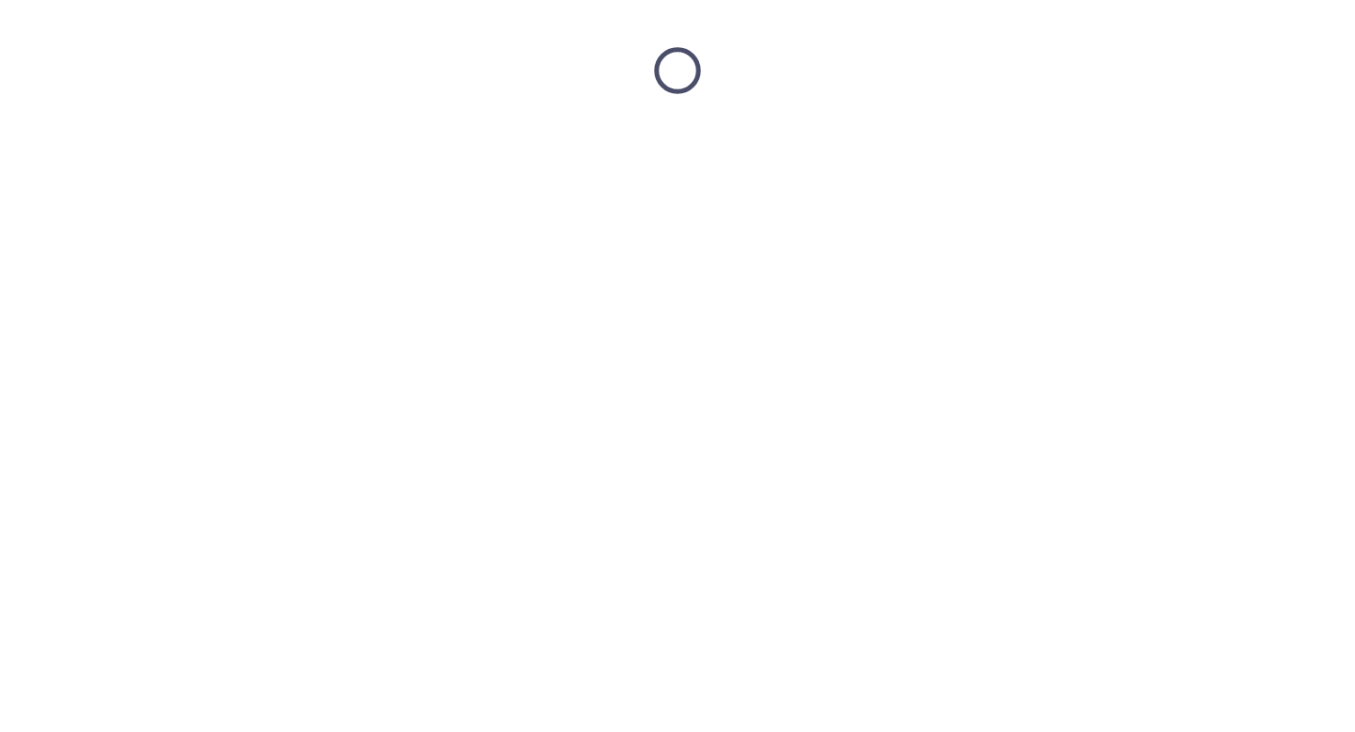
scroll to position [0, 0]
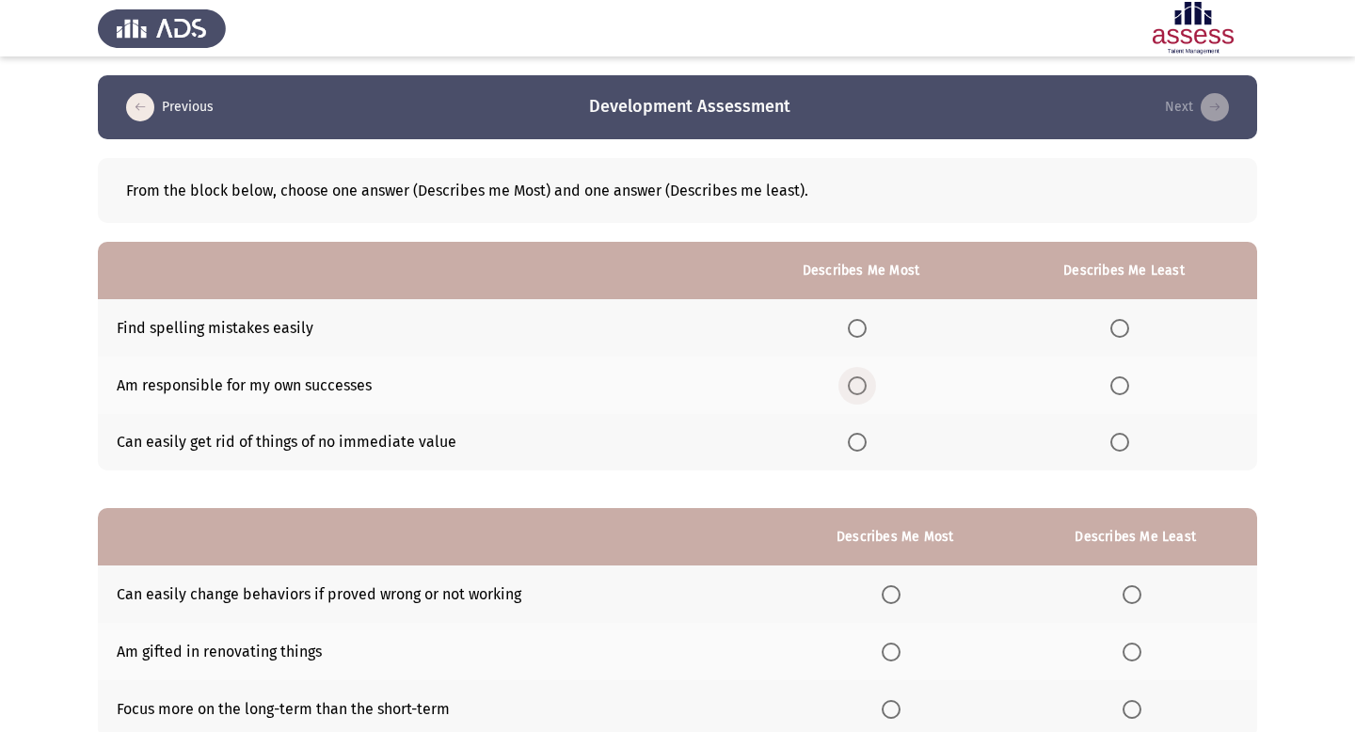
click at [857, 390] on span "Select an option" at bounding box center [857, 385] width 19 height 19
click at [857, 390] on input "Select an option" at bounding box center [857, 385] width 19 height 19
click at [1129, 327] on span "Select an option" at bounding box center [1120, 328] width 19 height 19
click at [1129, 327] on input "Select an option" at bounding box center [1120, 328] width 19 height 19
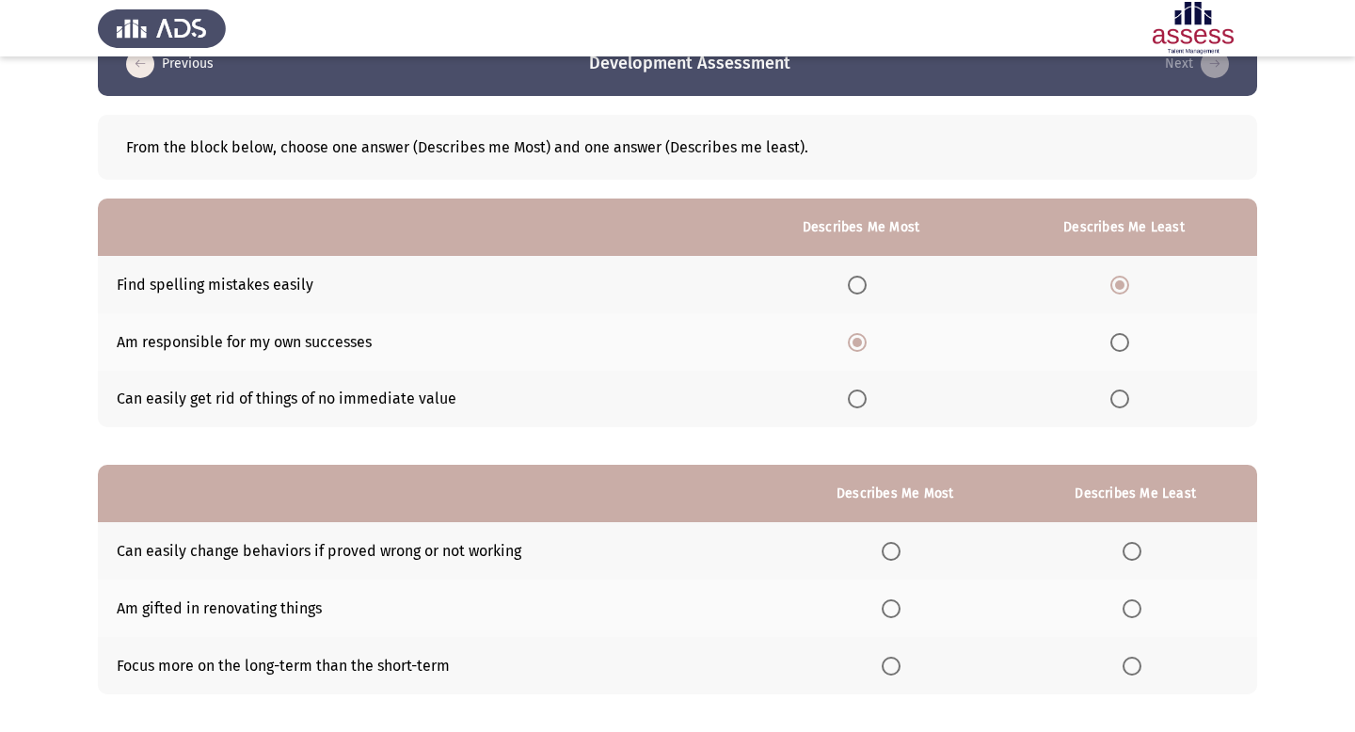
scroll to position [136, 0]
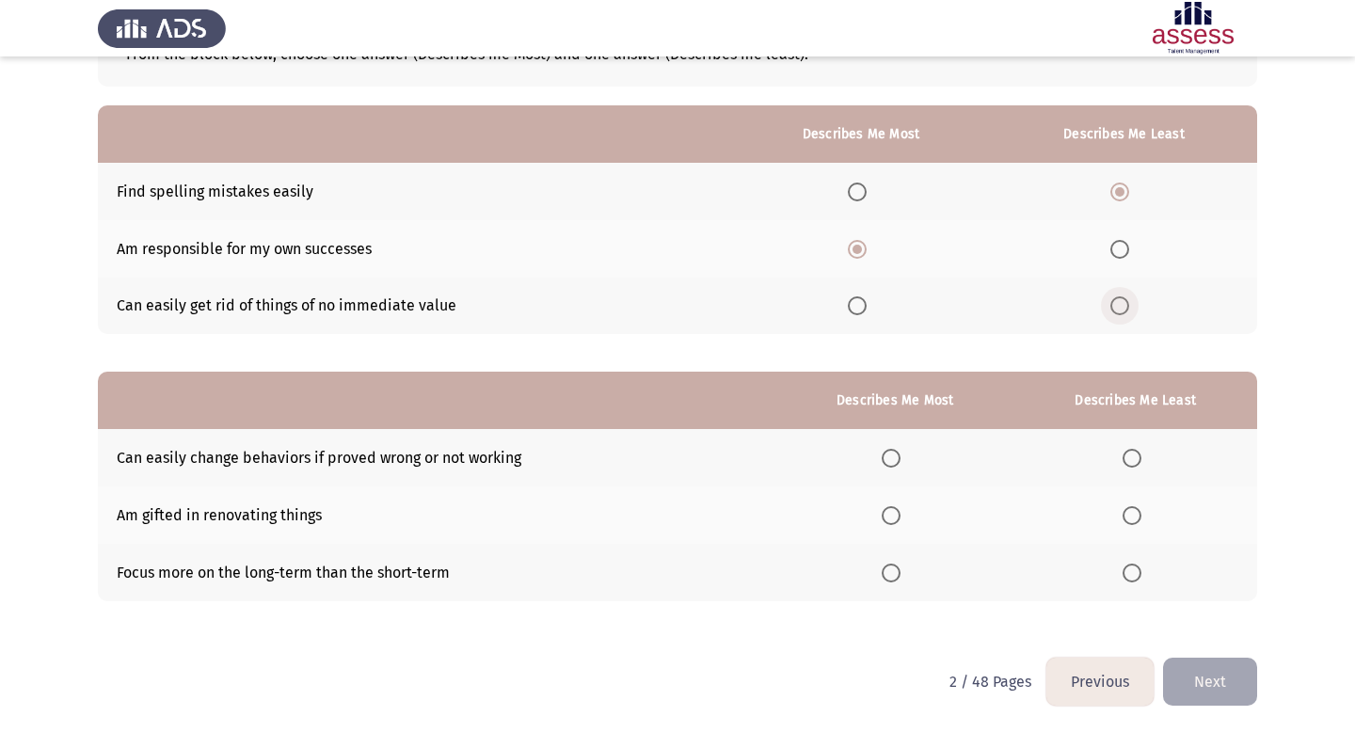
click at [1129, 312] on span "Select an option" at bounding box center [1120, 305] width 19 height 19
click at [1129, 312] on input "Select an option" at bounding box center [1120, 305] width 19 height 19
click at [897, 459] on span "Select an option" at bounding box center [891, 458] width 19 height 19
click at [897, 459] on input "Select an option" at bounding box center [891, 458] width 19 height 19
click at [1151, 559] on th at bounding box center [1136, 572] width 244 height 57
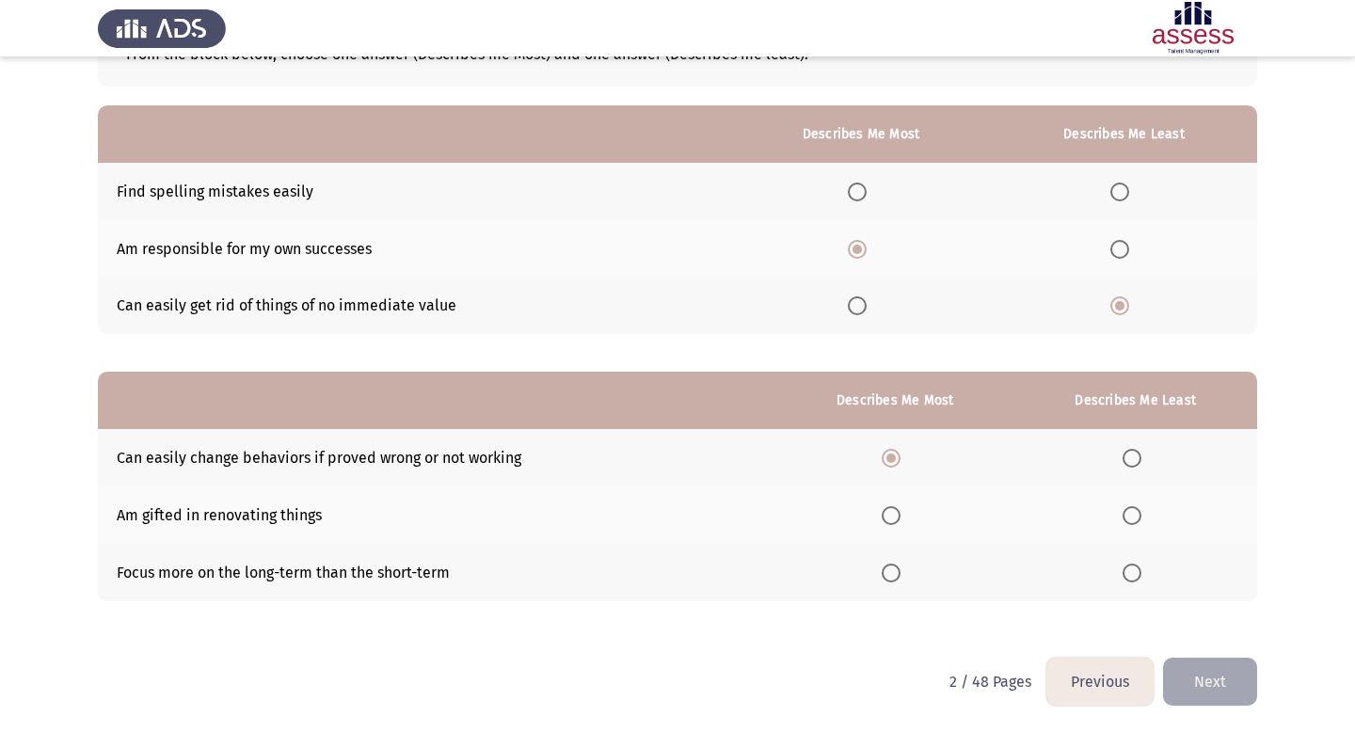
click at [1128, 456] on span "Select an option" at bounding box center [1132, 458] width 19 height 19
click at [1128, 456] on input "Select an option" at bounding box center [1132, 458] width 19 height 19
click at [899, 459] on span "Select an option" at bounding box center [891, 458] width 19 height 19
click at [899, 459] on input "Select an option" at bounding box center [891, 458] width 19 height 19
click at [1141, 515] on span "Select an option" at bounding box center [1132, 515] width 19 height 19
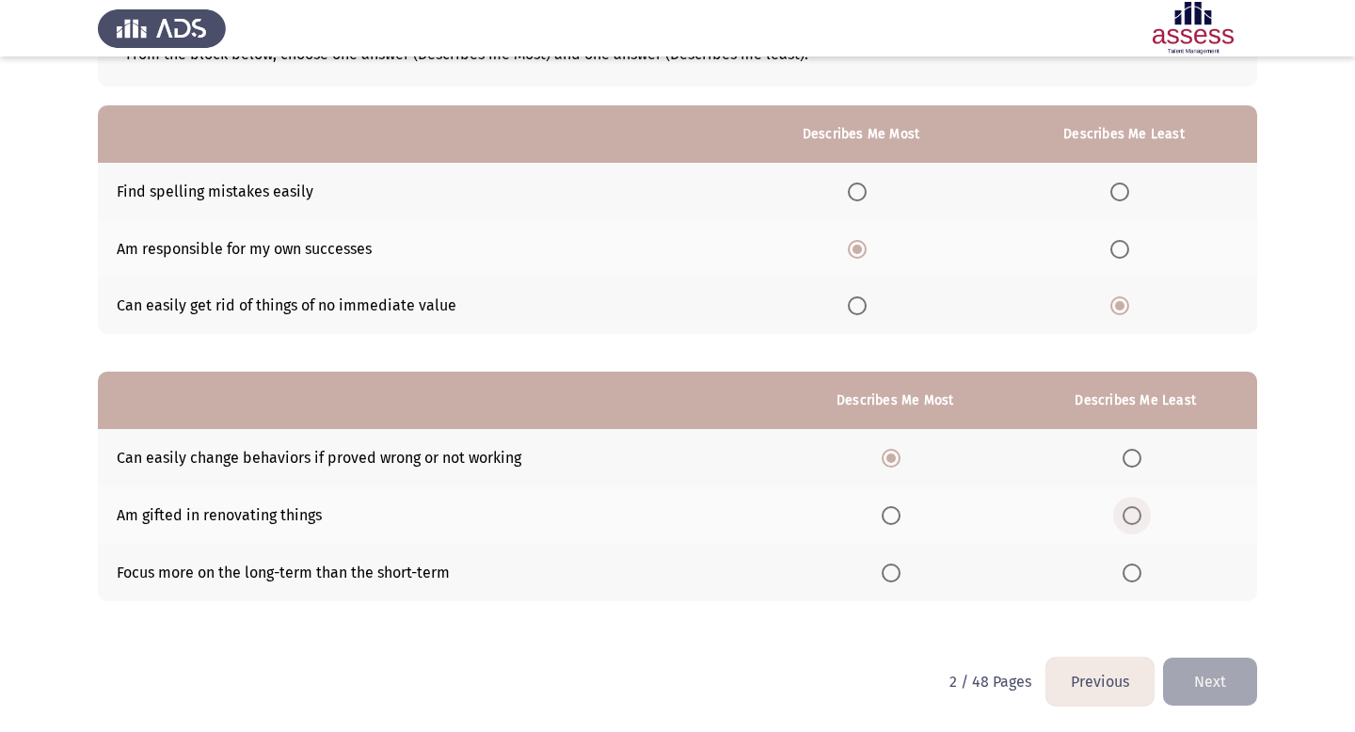
click at [1141, 515] on input "Select an option" at bounding box center [1132, 515] width 19 height 19
click at [1210, 681] on button "Next" at bounding box center [1210, 682] width 94 height 48
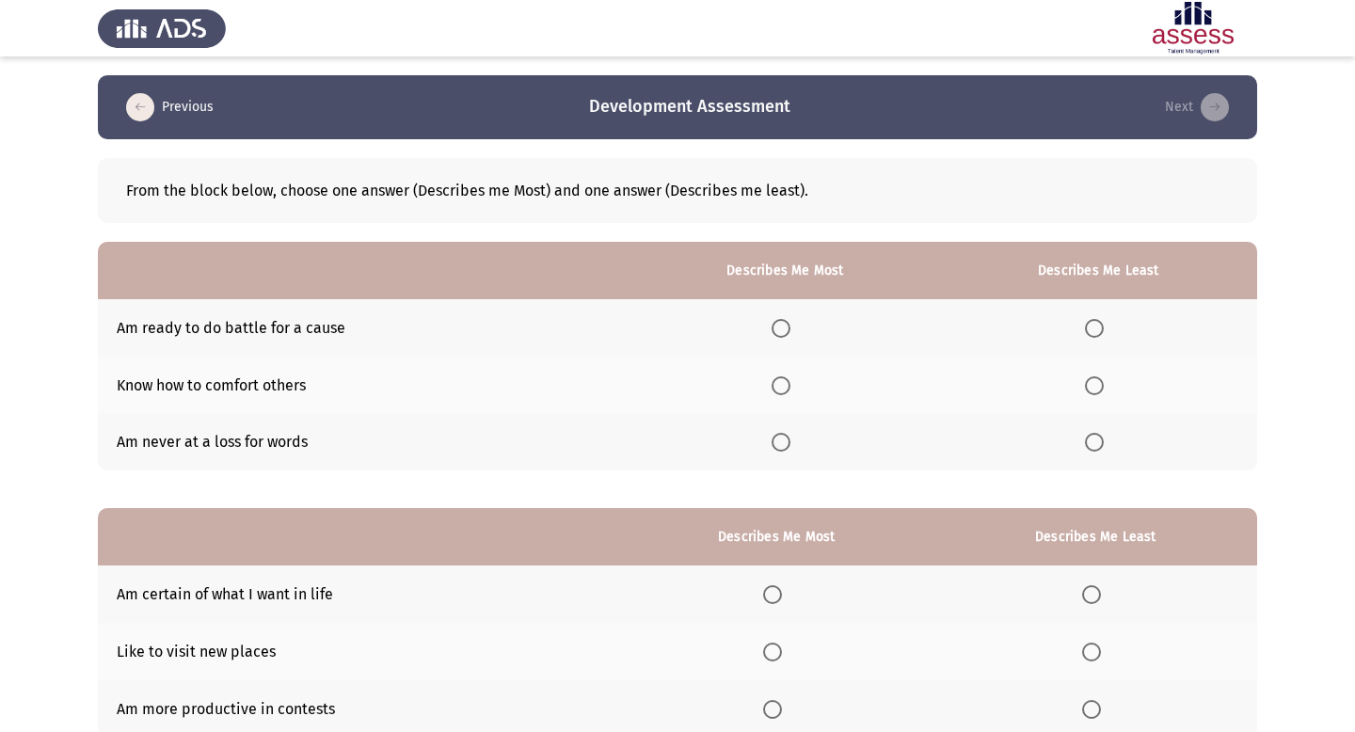
click at [790, 383] on span "Select an option" at bounding box center [781, 385] width 19 height 19
click at [790, 383] on input "Select an option" at bounding box center [781, 385] width 19 height 19
click at [1099, 440] on span "Select an option" at bounding box center [1094, 442] width 19 height 19
click at [1099, 440] on input "Select an option" at bounding box center [1094, 442] width 19 height 19
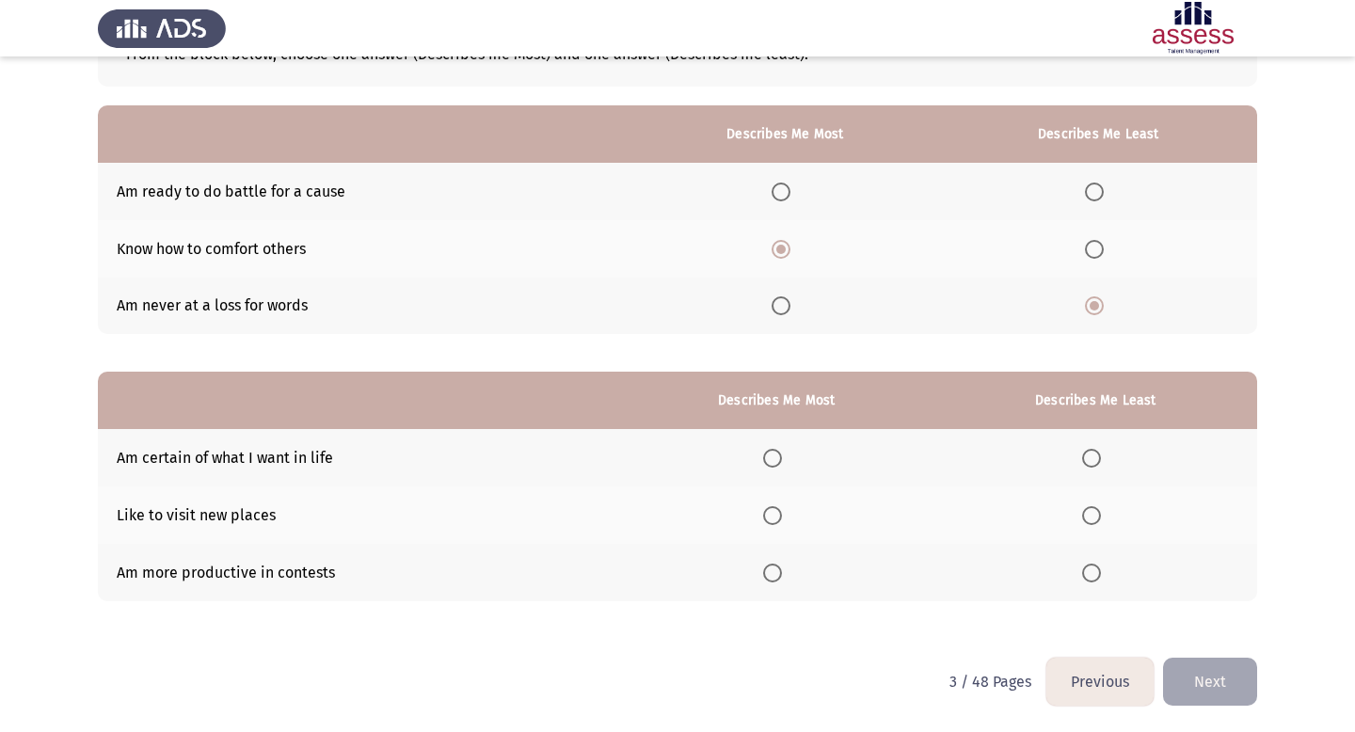
click at [1098, 576] on span "Select an option" at bounding box center [1091, 573] width 19 height 19
click at [1098, 576] on input "Select an option" at bounding box center [1091, 573] width 19 height 19
click at [775, 509] on span "Select an option" at bounding box center [772, 515] width 19 height 19
click at [775, 509] on input "Select an option" at bounding box center [772, 515] width 19 height 19
click at [1195, 669] on button "Next" at bounding box center [1210, 682] width 94 height 48
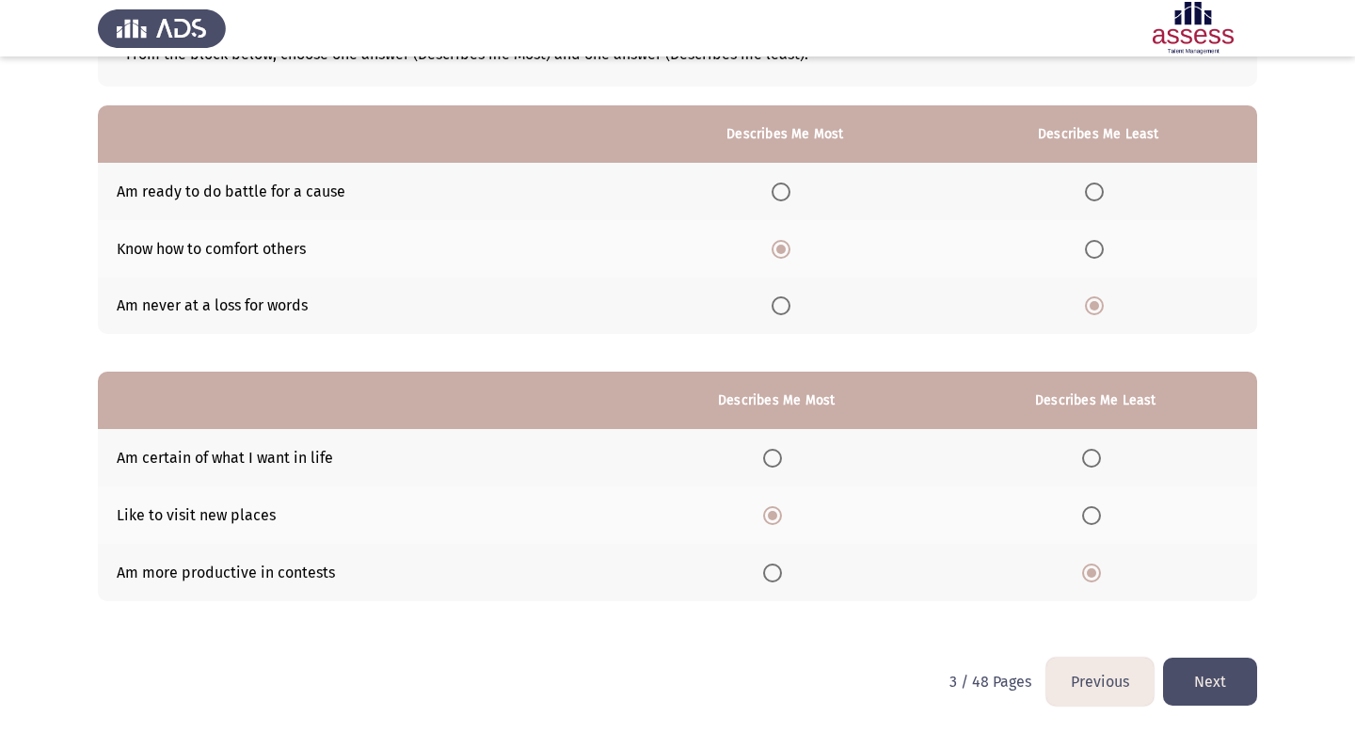
scroll to position [0, 0]
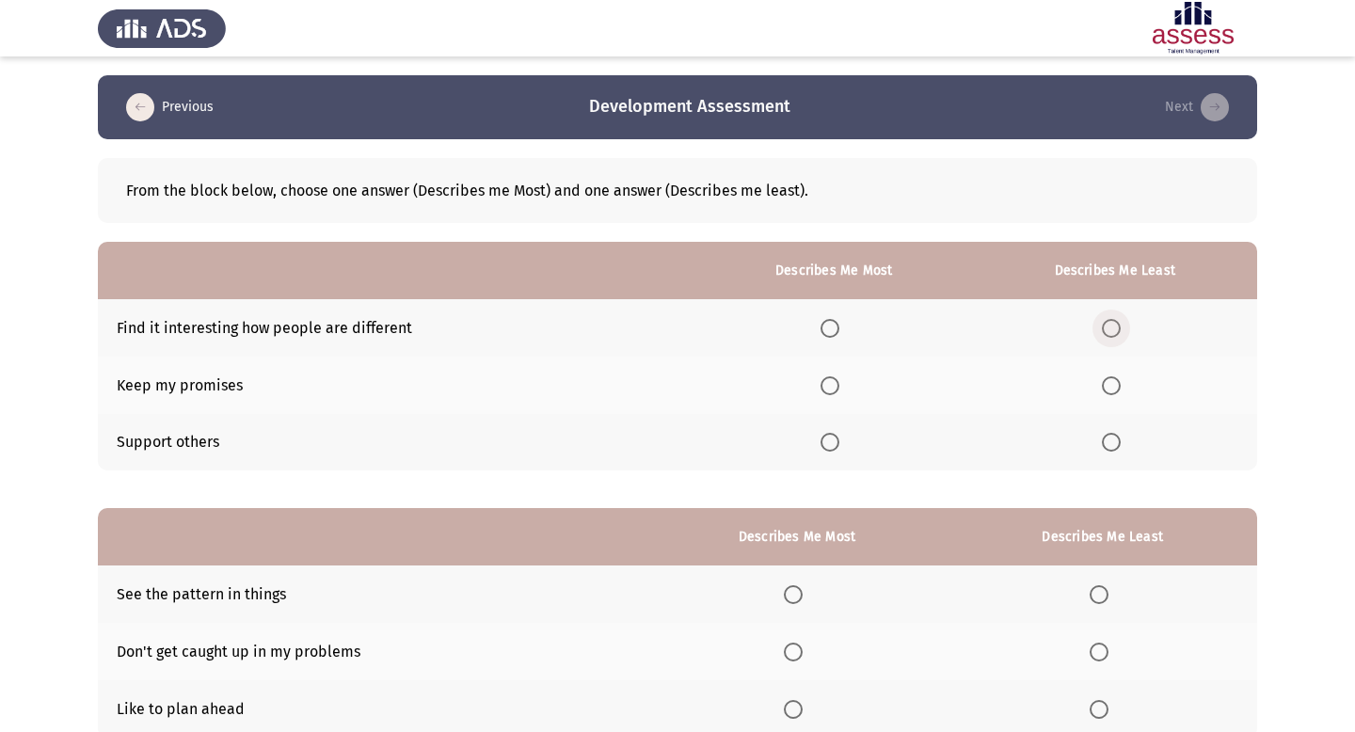
click at [1116, 325] on span "Select an option" at bounding box center [1111, 328] width 19 height 19
click at [1116, 325] on input "Select an option" at bounding box center [1111, 328] width 19 height 19
click at [830, 444] on span "Select an option" at bounding box center [830, 442] width 19 height 19
click at [830, 444] on input "Select an option" at bounding box center [830, 442] width 19 height 19
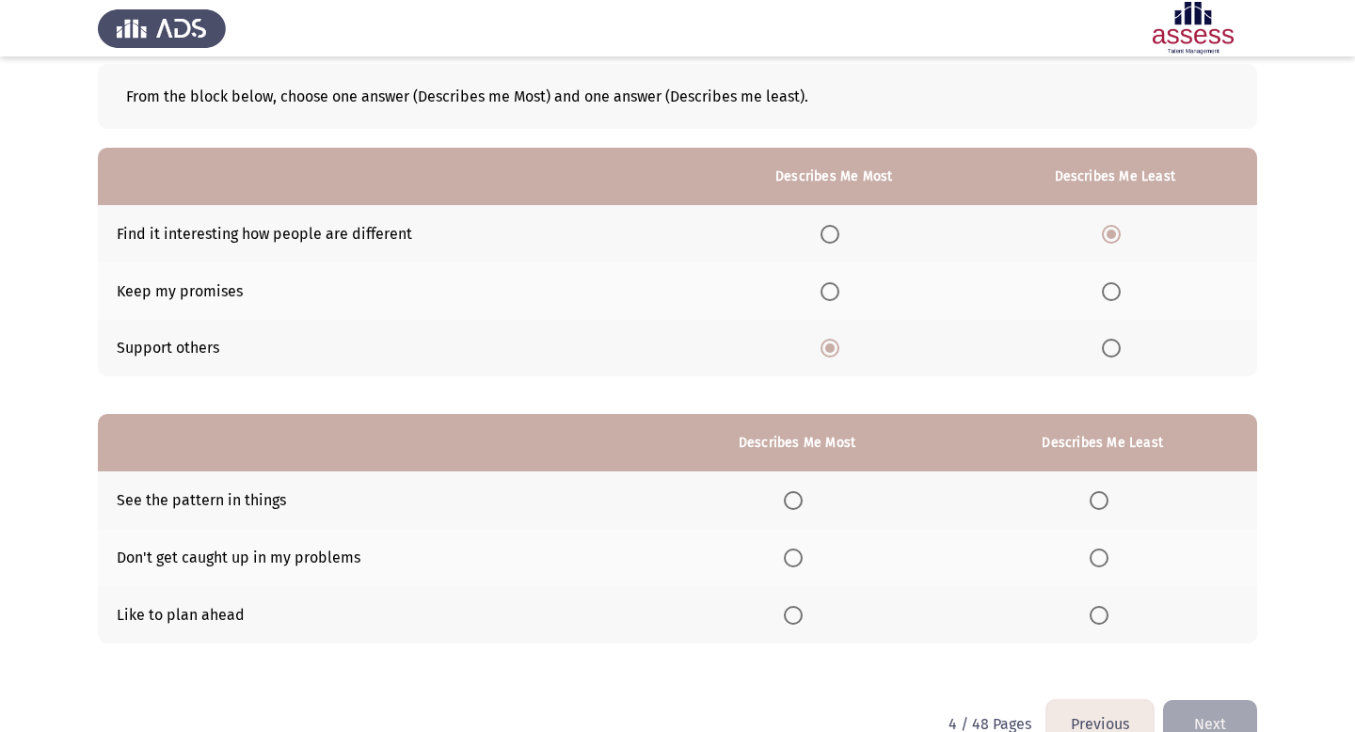
scroll to position [136, 0]
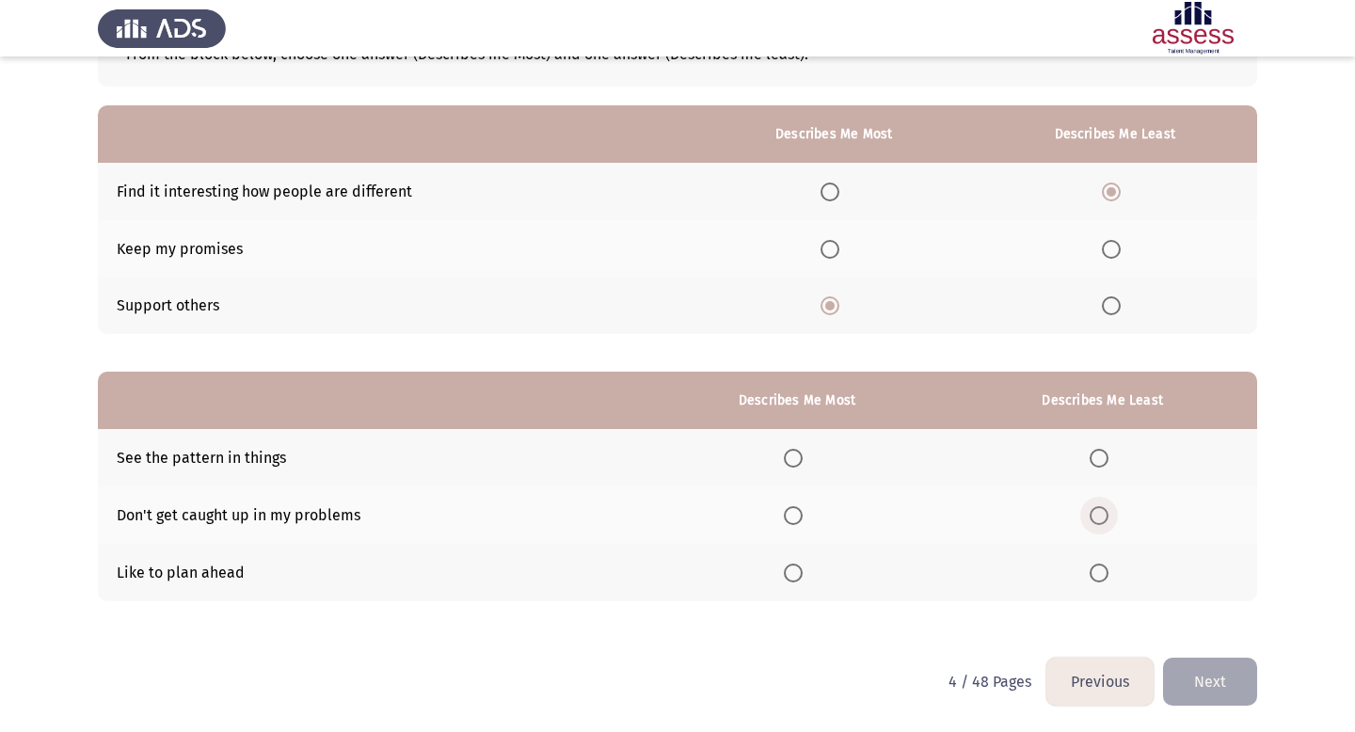
click at [1100, 518] on span "Select an option" at bounding box center [1099, 515] width 19 height 19
click at [1100, 518] on input "Select an option" at bounding box center [1099, 515] width 19 height 19
click at [788, 569] on span "Select an option" at bounding box center [793, 573] width 19 height 19
click at [788, 569] on input "Select an option" at bounding box center [793, 573] width 19 height 19
click at [1220, 686] on button "Next" at bounding box center [1210, 682] width 94 height 48
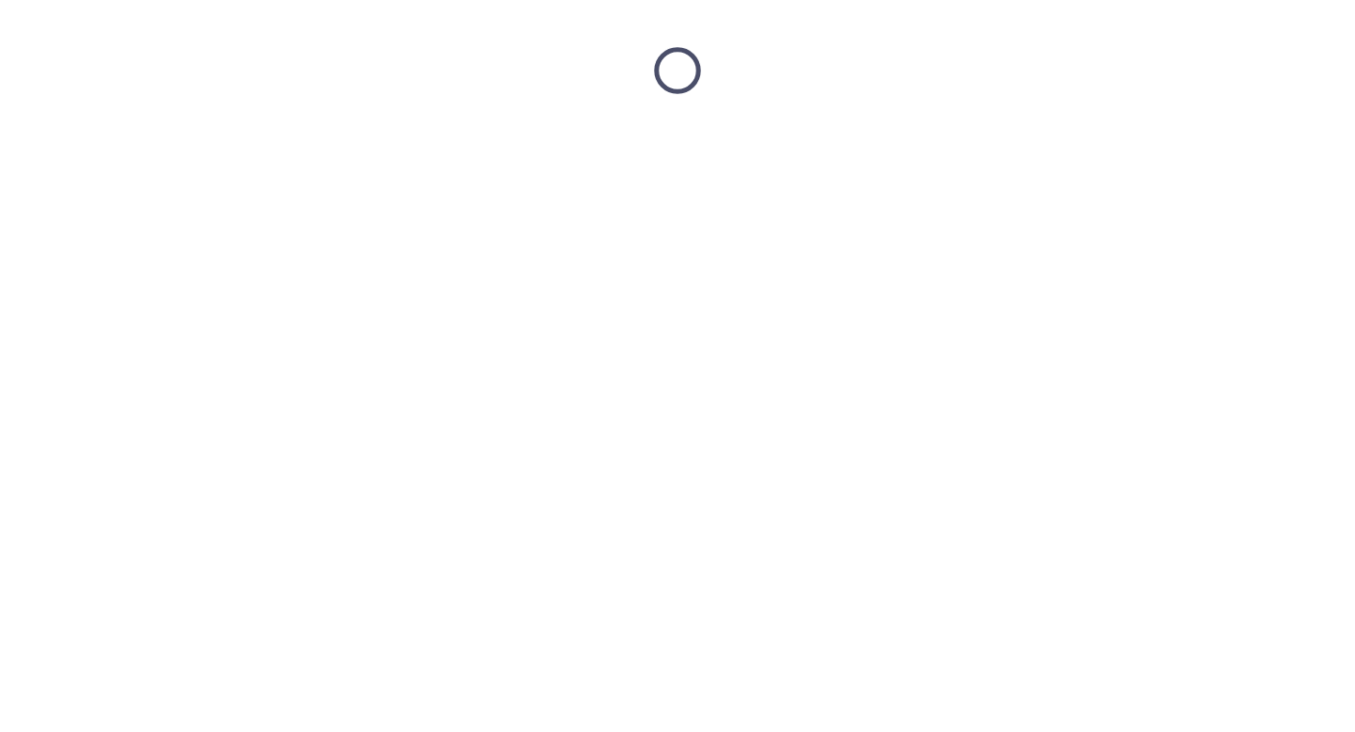
scroll to position [0, 0]
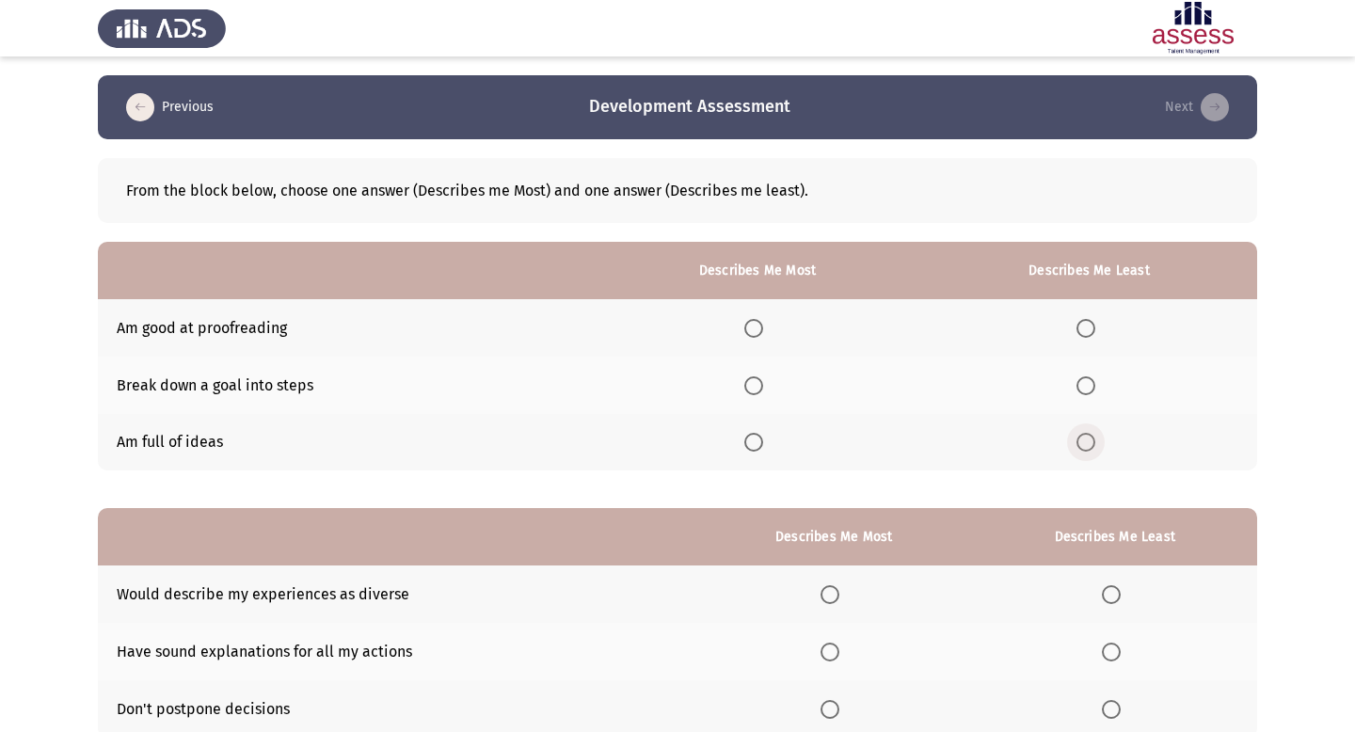
click at [1091, 444] on span "Select an option" at bounding box center [1086, 442] width 19 height 19
click at [1091, 444] on input "Select an option" at bounding box center [1086, 442] width 19 height 19
click at [759, 384] on span "Select an option" at bounding box center [753, 385] width 19 height 19
click at [759, 384] on input "Select an option" at bounding box center [753, 385] width 19 height 19
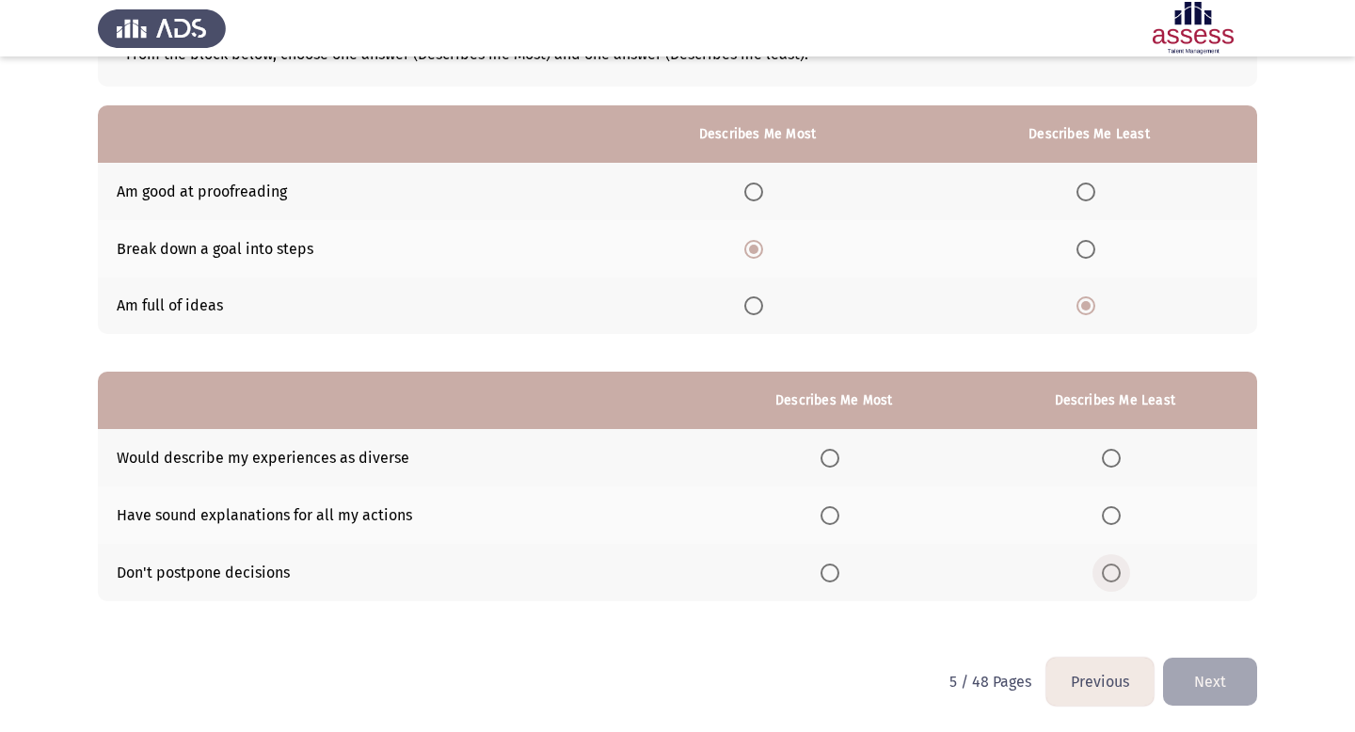
click at [1114, 573] on span "Select an option" at bounding box center [1111, 573] width 19 height 19
click at [1114, 573] on input "Select an option" at bounding box center [1111, 573] width 19 height 19
click at [831, 454] on span "Select an option" at bounding box center [830, 458] width 19 height 19
click at [831, 454] on input "Select an option" at bounding box center [830, 458] width 19 height 19
click at [1210, 692] on button "Next" at bounding box center [1210, 682] width 94 height 48
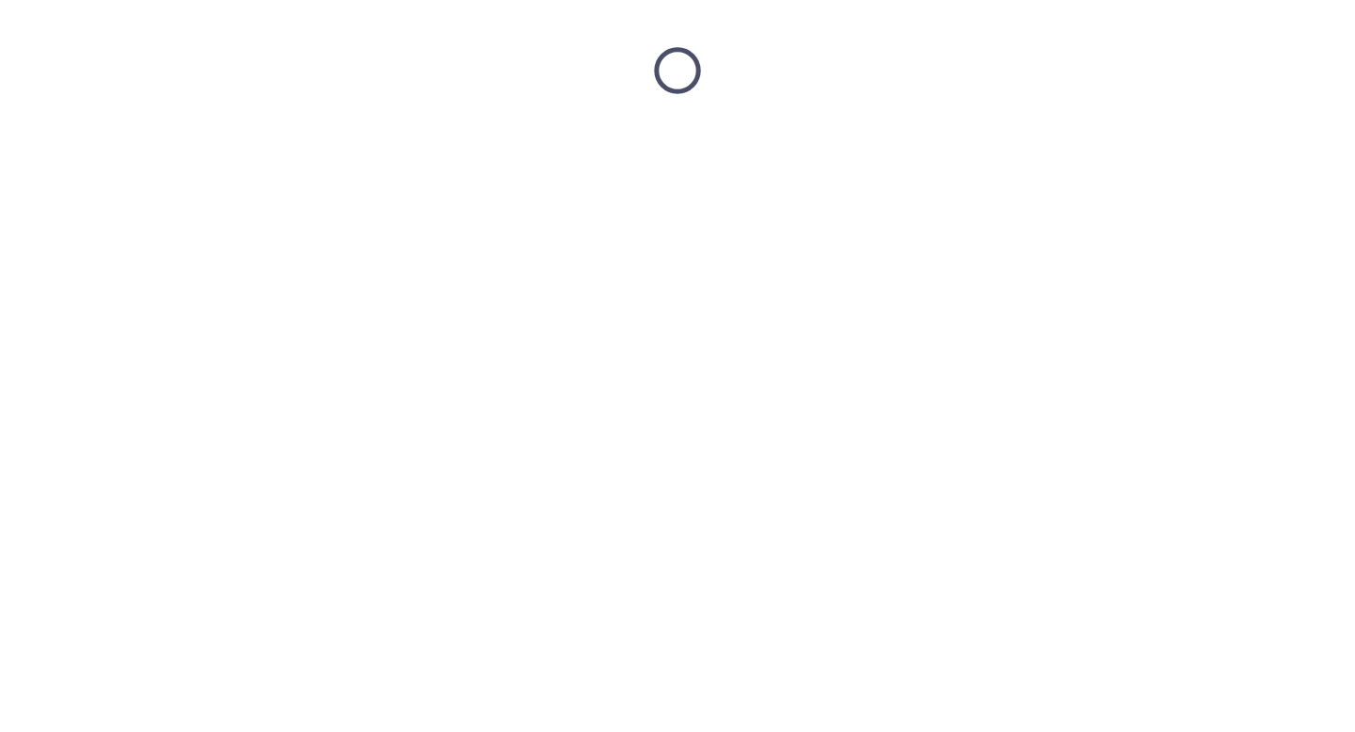
scroll to position [0, 0]
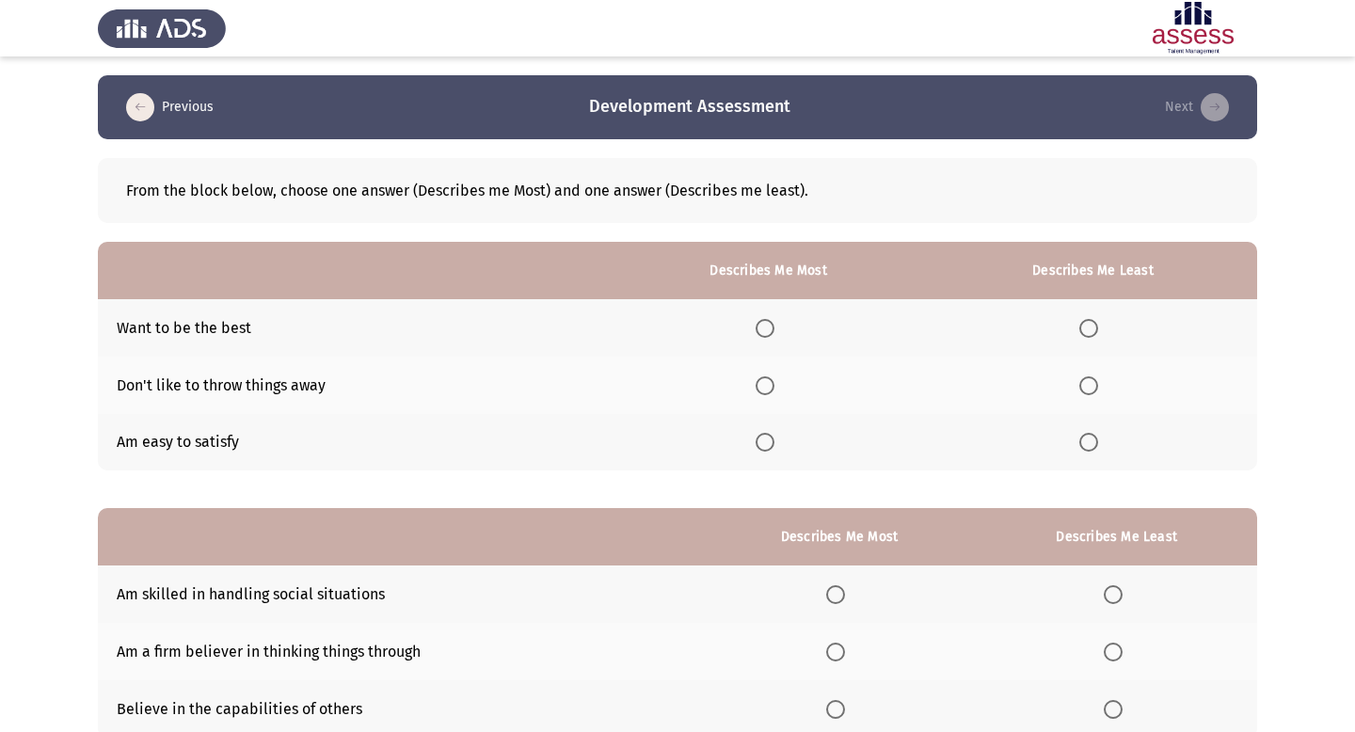
click at [1094, 451] on span "Select an option" at bounding box center [1089, 442] width 19 height 19
click at [1094, 451] on input "Select an option" at bounding box center [1089, 442] width 19 height 19
click at [775, 321] on span "Select an option" at bounding box center [765, 328] width 19 height 19
click at [775, 321] on input "Select an option" at bounding box center [765, 328] width 19 height 19
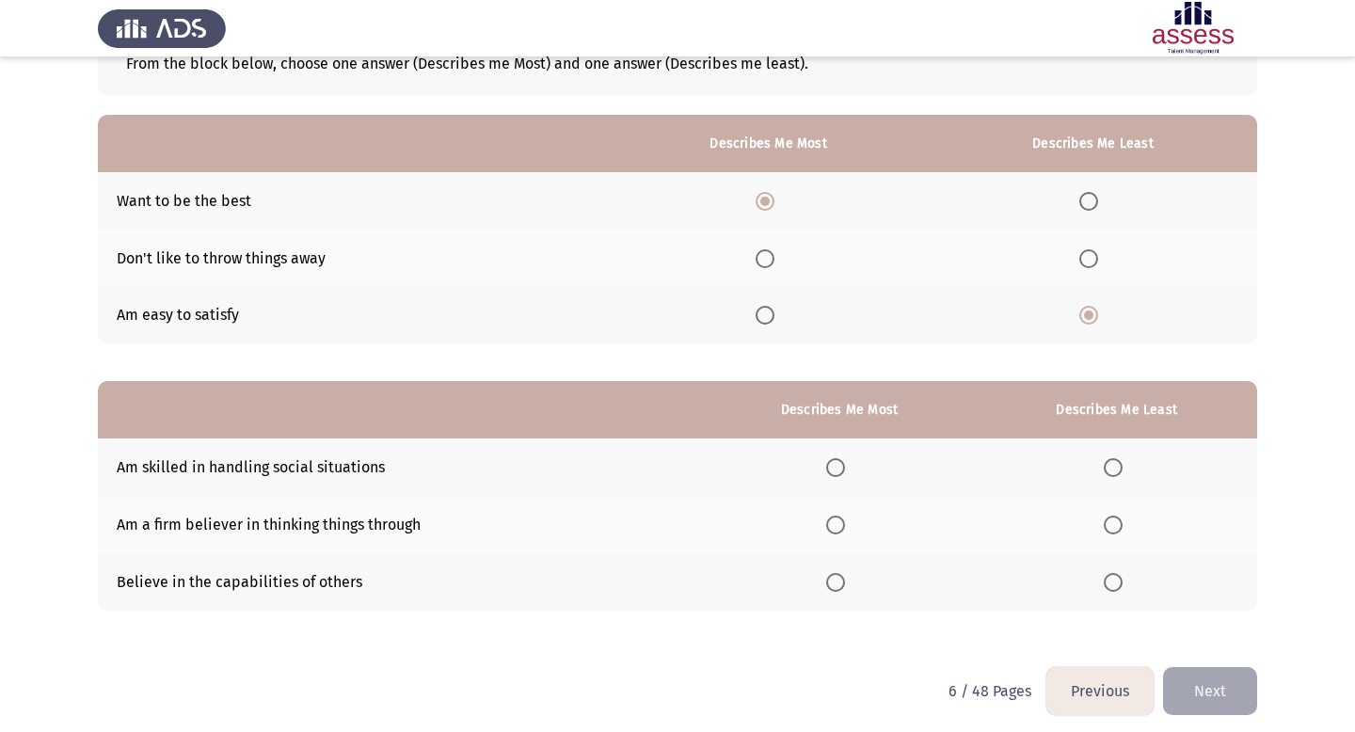
scroll to position [136, 0]
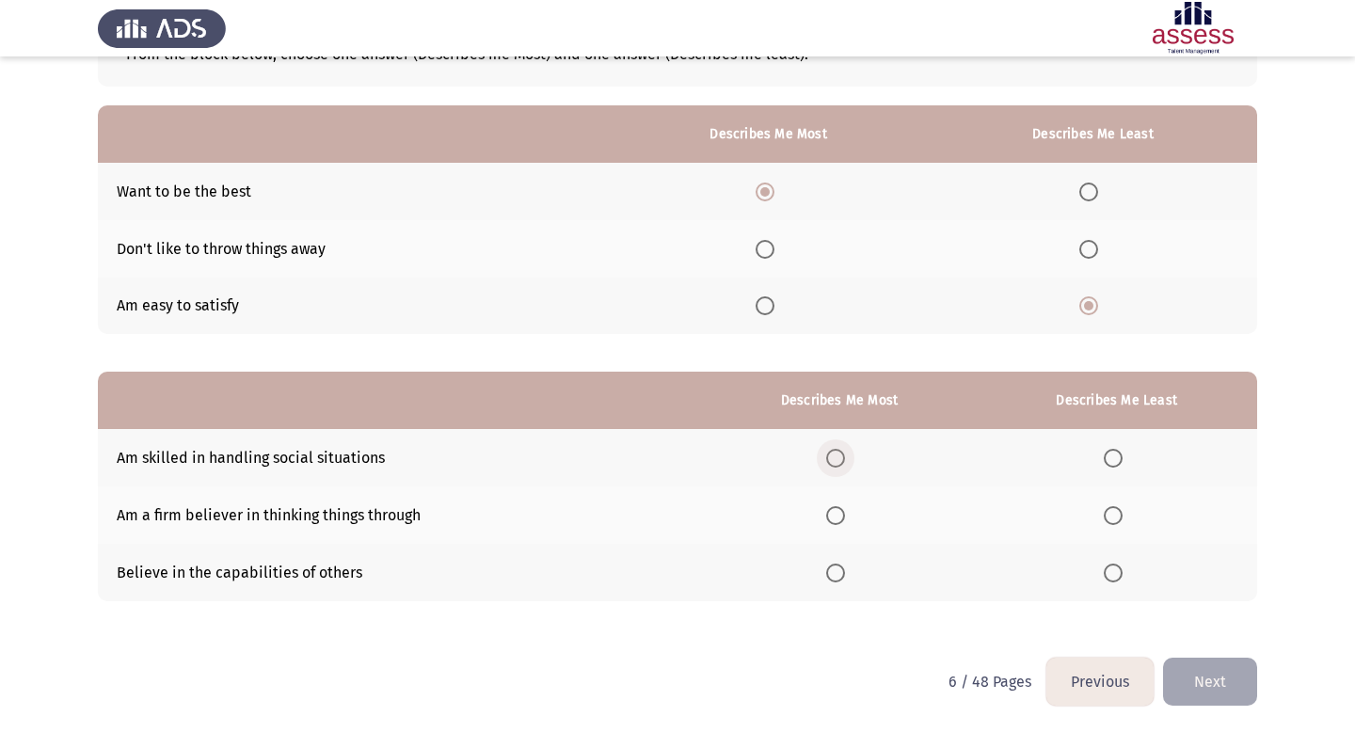
click at [837, 460] on span "Select an option" at bounding box center [835, 458] width 19 height 19
click at [837, 460] on input "Select an option" at bounding box center [835, 458] width 19 height 19
click at [1115, 518] on span "Select an option" at bounding box center [1113, 515] width 19 height 19
click at [1115, 518] on input "Select an option" at bounding box center [1113, 515] width 19 height 19
click at [1114, 456] on span "Select an option" at bounding box center [1113, 458] width 19 height 19
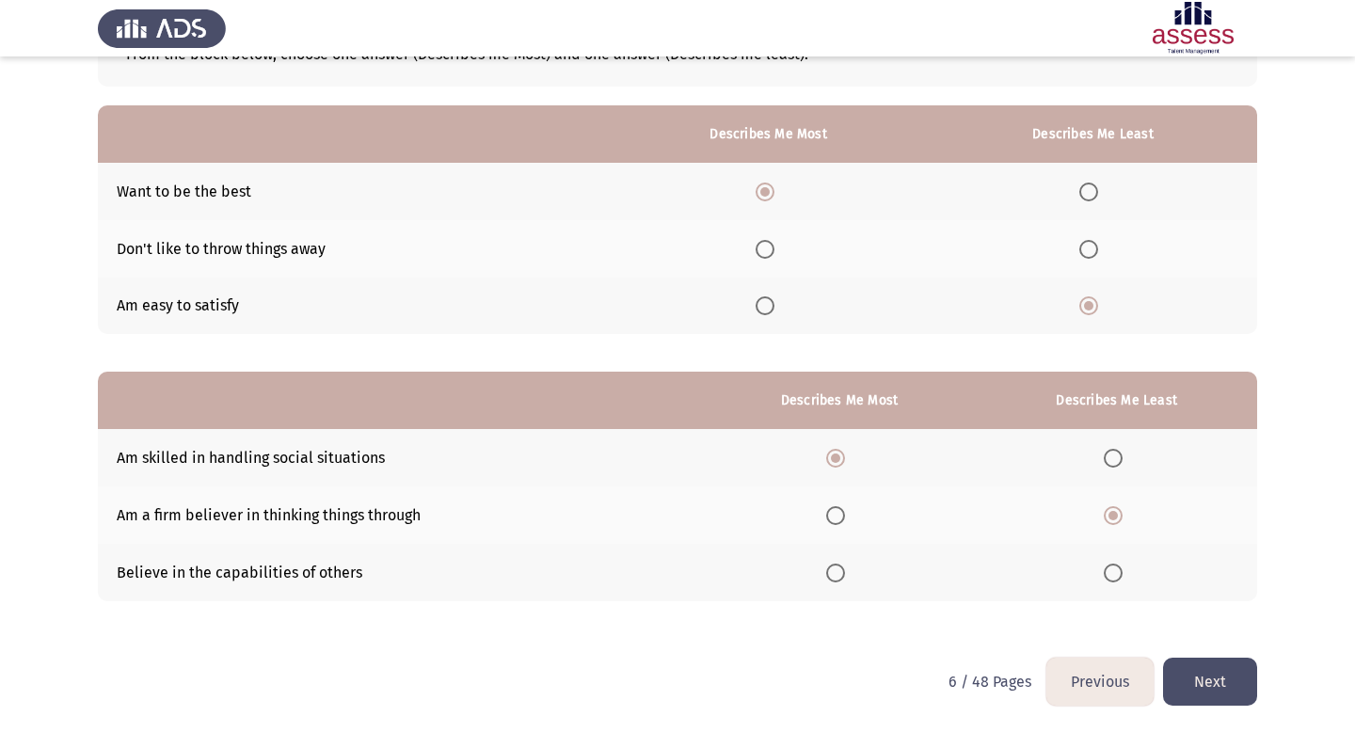
click at [1114, 456] on input "Select an option" at bounding box center [1113, 458] width 19 height 19
click at [833, 454] on span "Select an option" at bounding box center [835, 458] width 19 height 19
click at [833, 454] on input "Select an option" at bounding box center [835, 458] width 19 height 19
click at [1101, 503] on th at bounding box center [1117, 515] width 280 height 57
click at [1117, 513] on span "Select an option" at bounding box center [1113, 515] width 19 height 19
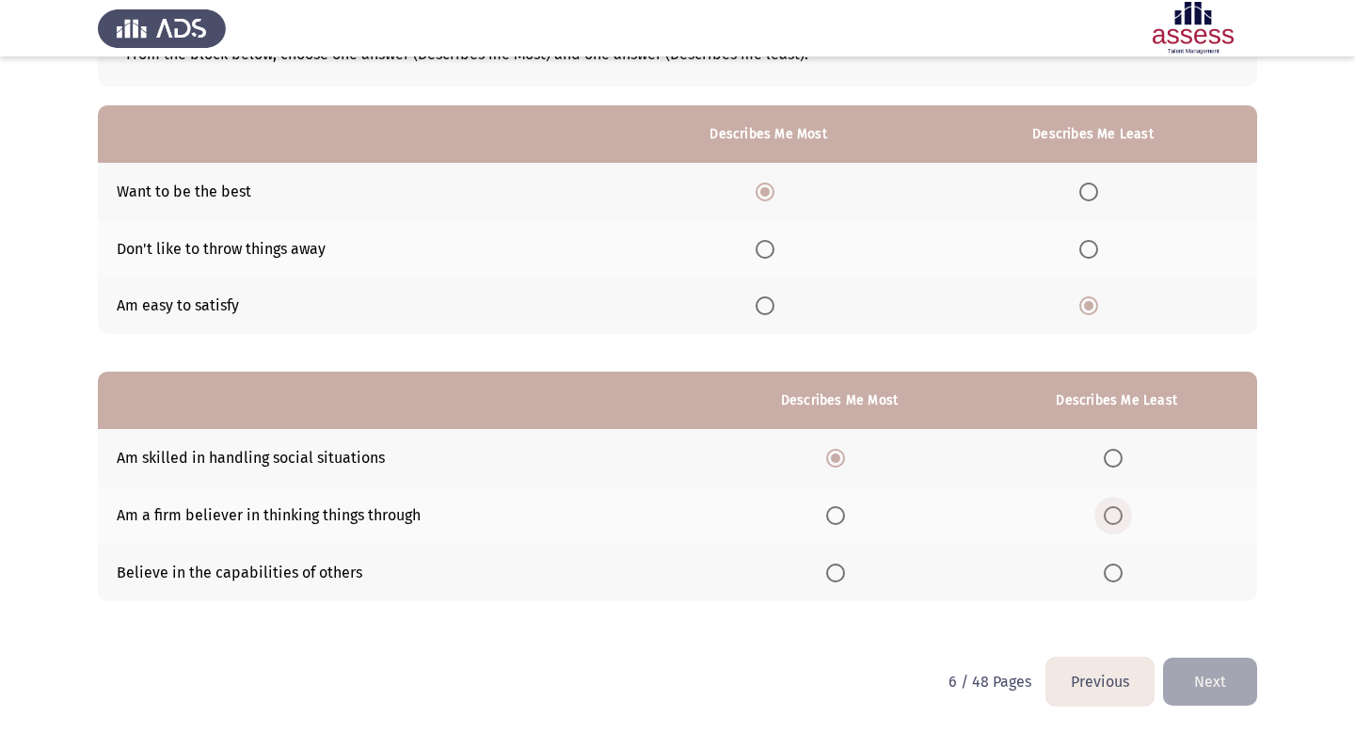
click at [1117, 513] on input "Select an option" at bounding box center [1113, 515] width 19 height 19
click at [1221, 671] on button "Next" at bounding box center [1210, 682] width 94 height 48
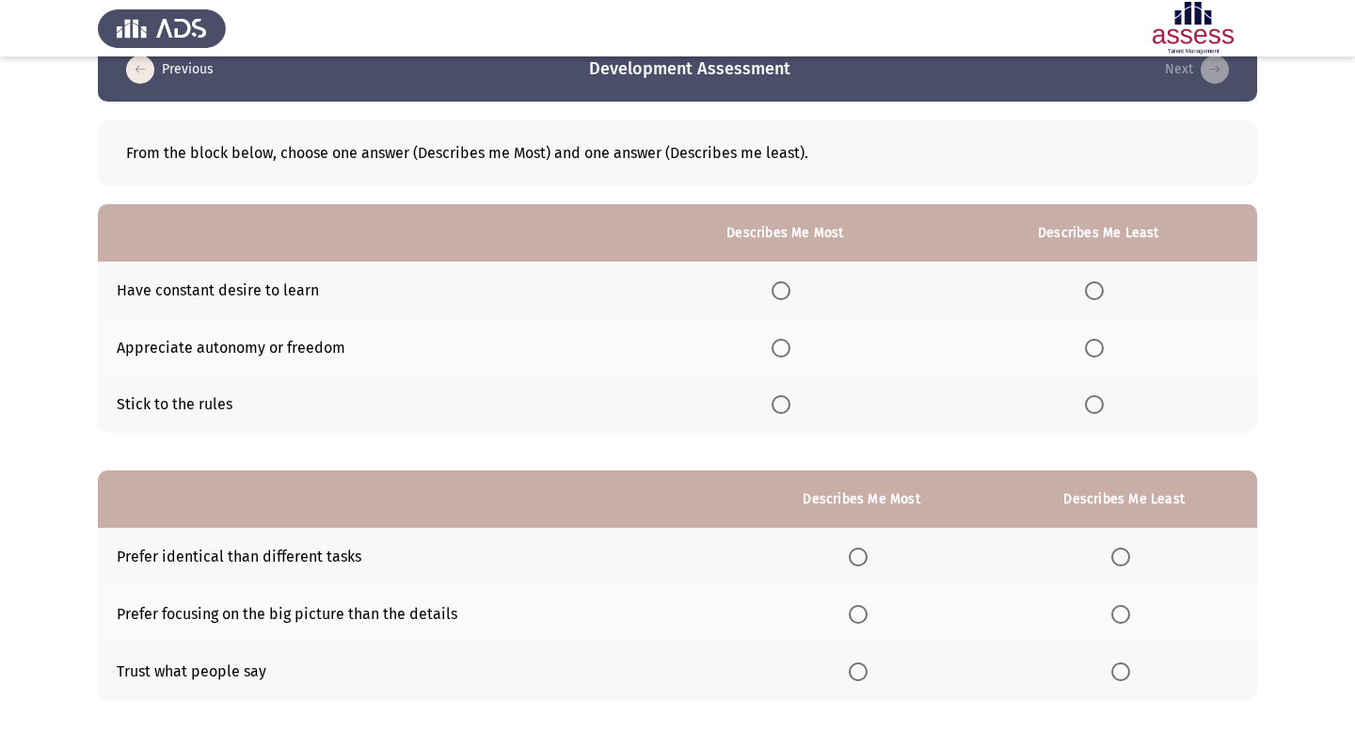
scroll to position [0, 0]
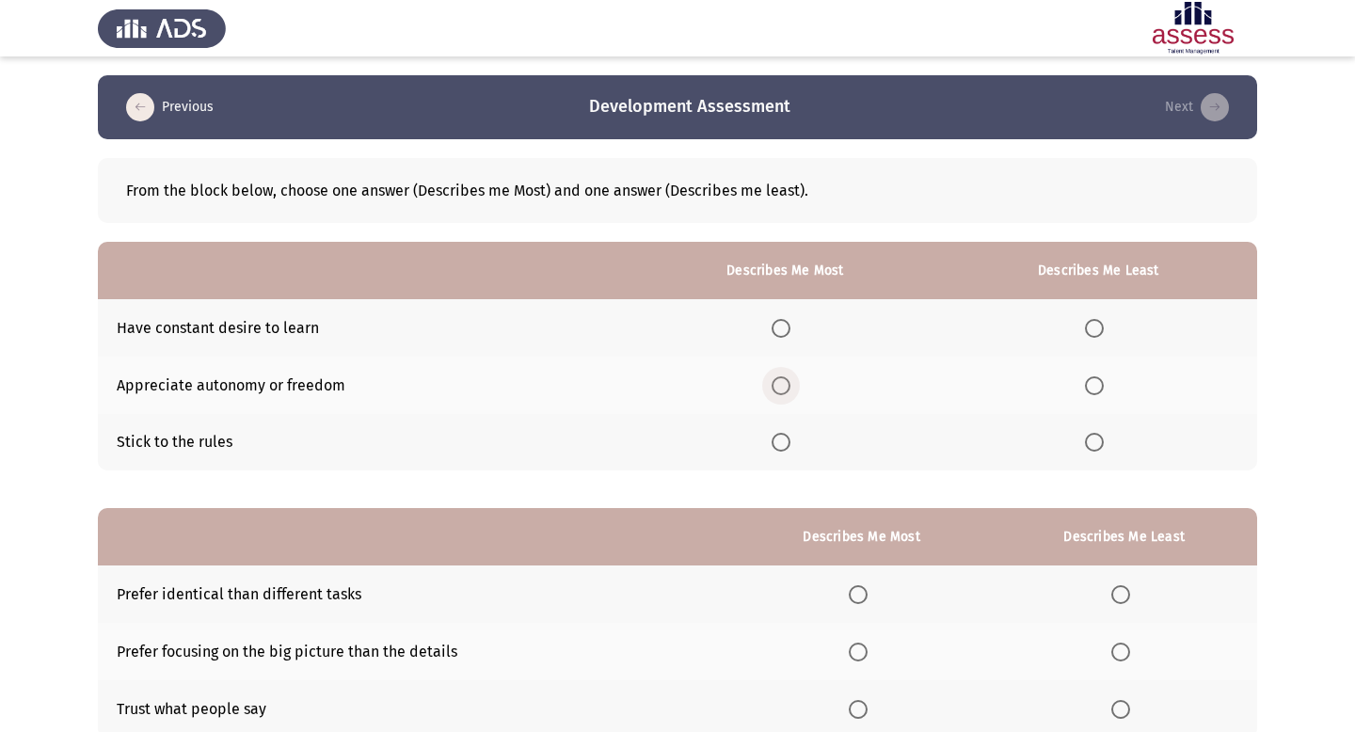
click at [781, 389] on span "Select an option" at bounding box center [781, 385] width 19 height 19
click at [781, 389] on input "Select an option" at bounding box center [781, 385] width 19 height 19
click at [1106, 449] on label "Select an option" at bounding box center [1098, 442] width 26 height 19
click at [1104, 449] on input "Select an option" at bounding box center [1094, 442] width 19 height 19
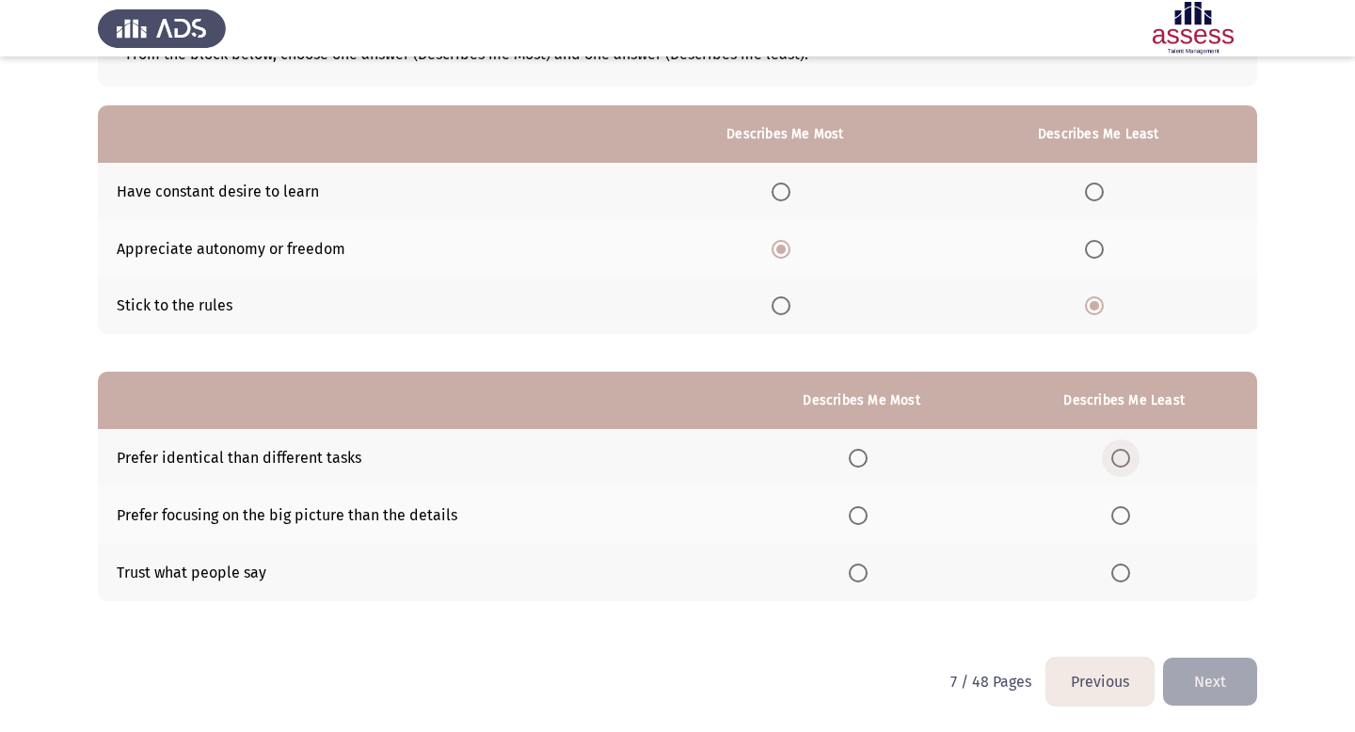
click at [1122, 456] on span "Select an option" at bounding box center [1121, 458] width 19 height 19
click at [1122, 456] on input "Select an option" at bounding box center [1121, 458] width 19 height 19
click at [863, 517] on span "Select an option" at bounding box center [858, 515] width 19 height 19
click at [863, 517] on input "Select an option" at bounding box center [858, 515] width 19 height 19
click at [1208, 688] on button "Next" at bounding box center [1210, 682] width 94 height 48
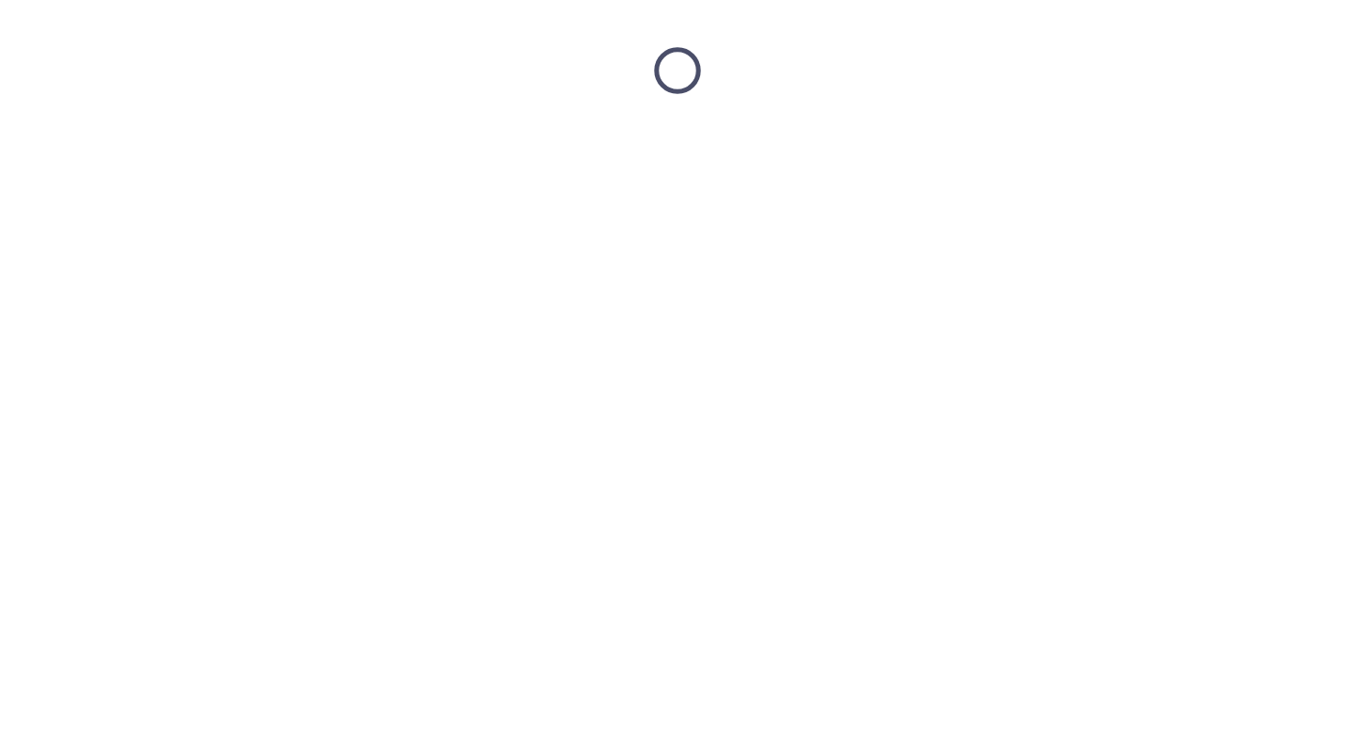
scroll to position [0, 0]
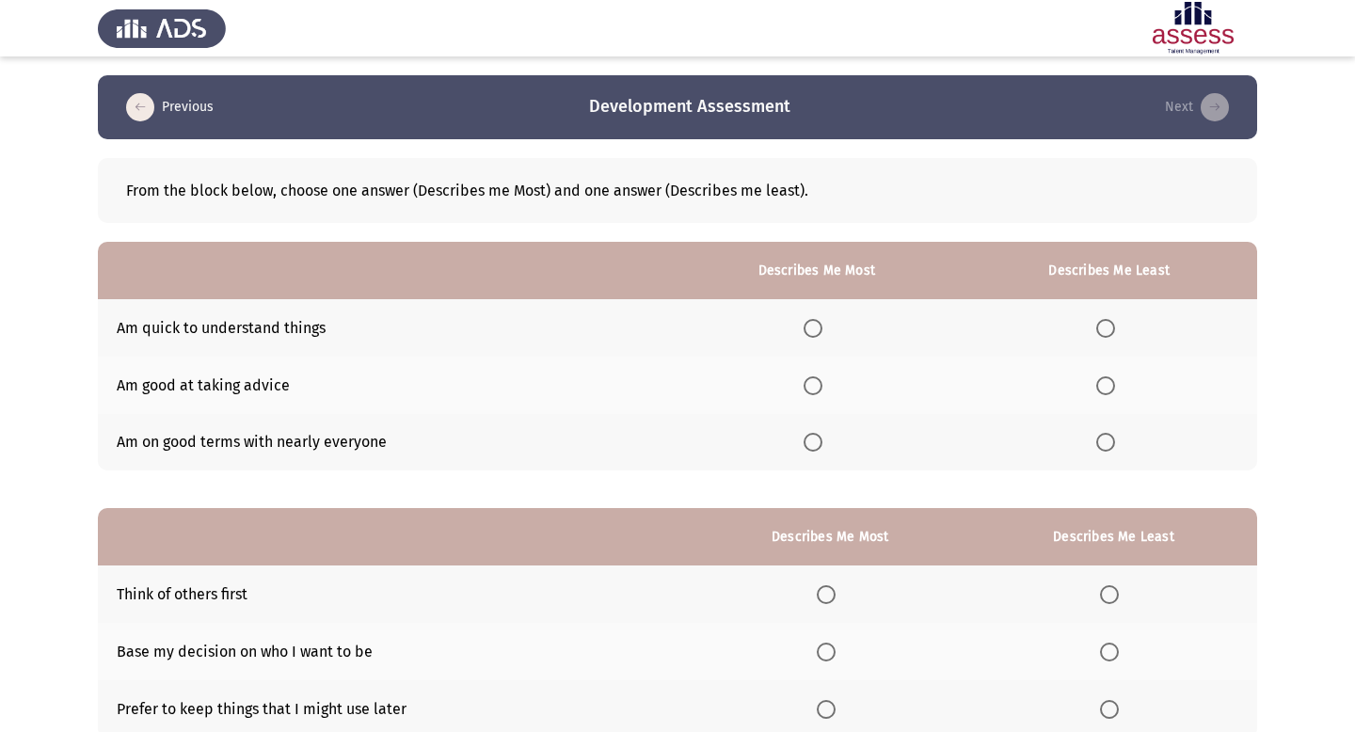
click at [823, 336] on span "Select an option" at bounding box center [813, 328] width 19 height 19
click at [823, 336] on input "Select an option" at bounding box center [813, 328] width 19 height 19
click at [1118, 436] on label "Select an option" at bounding box center [1109, 442] width 26 height 19
click at [1115, 436] on input "Select an option" at bounding box center [1105, 442] width 19 height 19
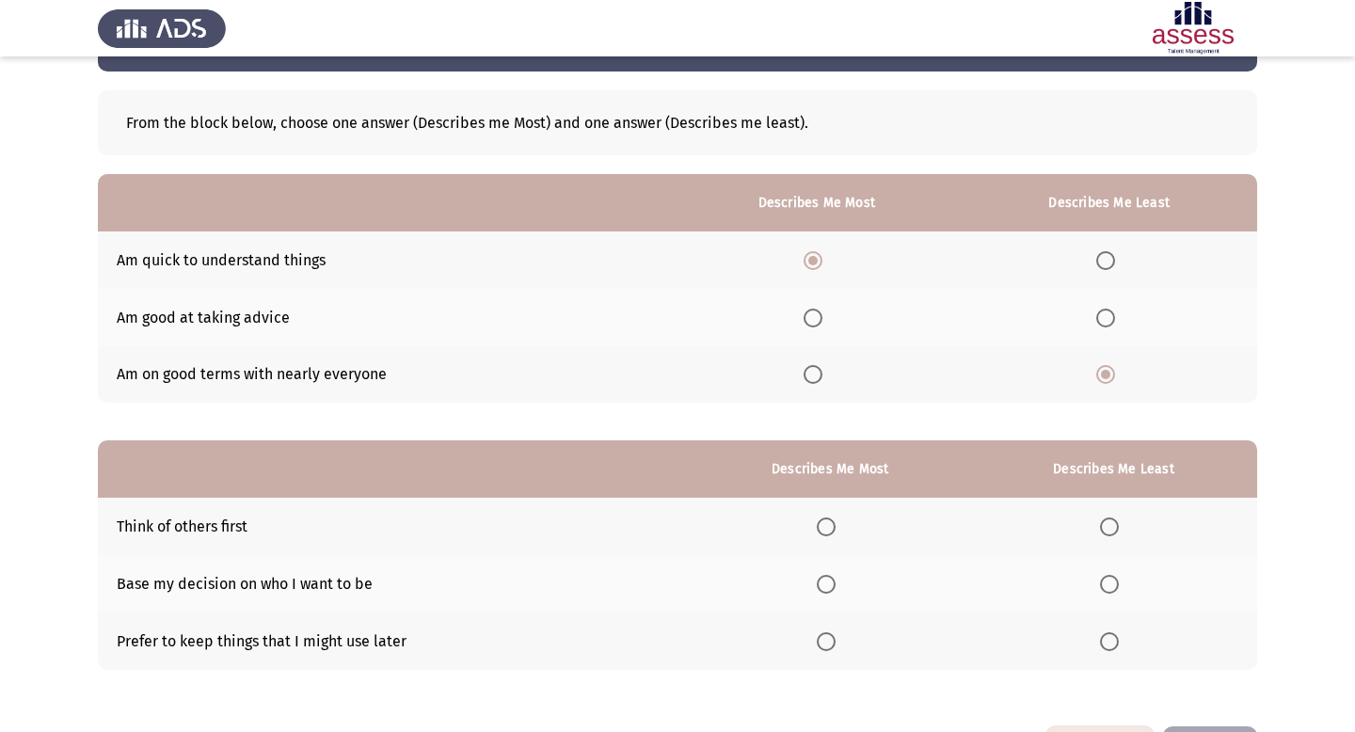
scroll to position [72, 0]
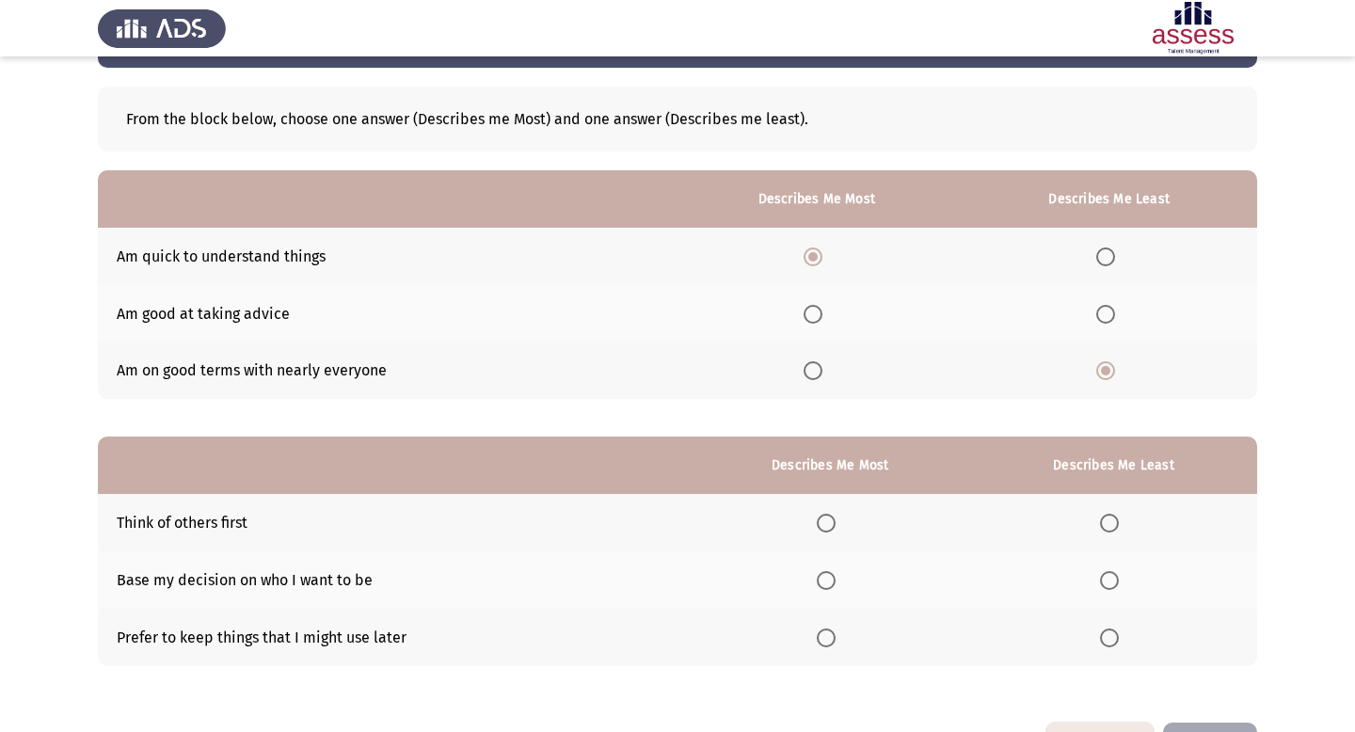
click at [1102, 311] on span "Select an option" at bounding box center [1105, 314] width 19 height 19
click at [1102, 311] on input "Select an option" at bounding box center [1105, 314] width 19 height 19
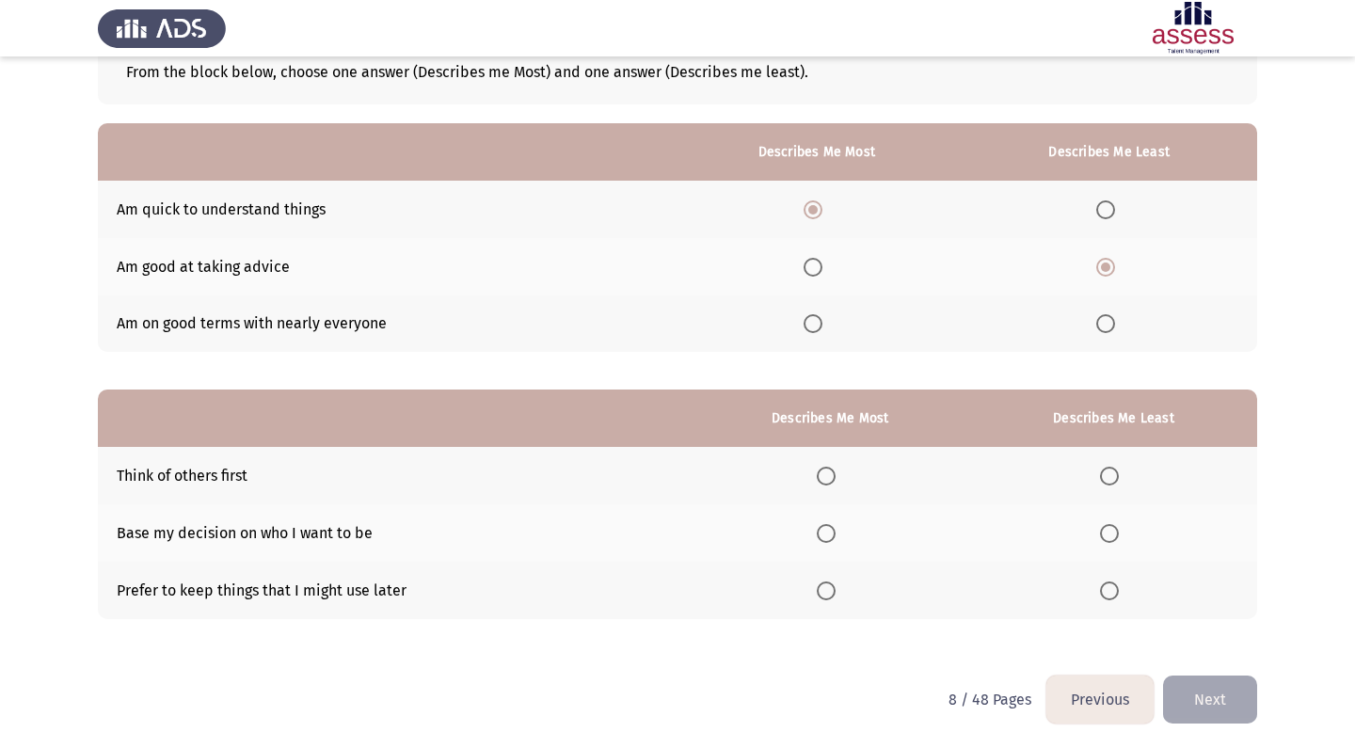
scroll to position [136, 0]
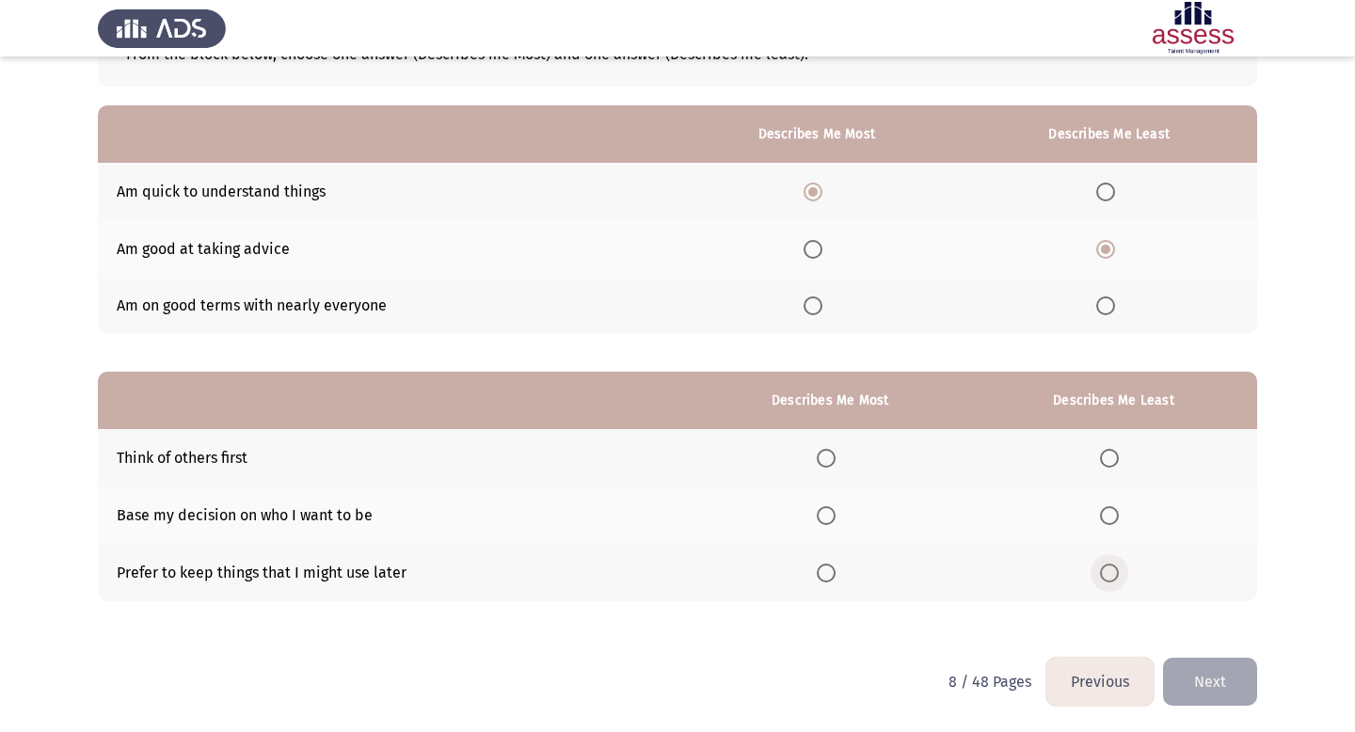
click at [1112, 568] on span "Select an option" at bounding box center [1109, 573] width 19 height 19
click at [1112, 568] on input "Select an option" at bounding box center [1109, 573] width 19 height 19
click at [832, 514] on span "Select an option" at bounding box center [826, 515] width 19 height 19
click at [832, 514] on input "Select an option" at bounding box center [826, 515] width 19 height 19
click at [1208, 679] on button "Next" at bounding box center [1210, 682] width 94 height 48
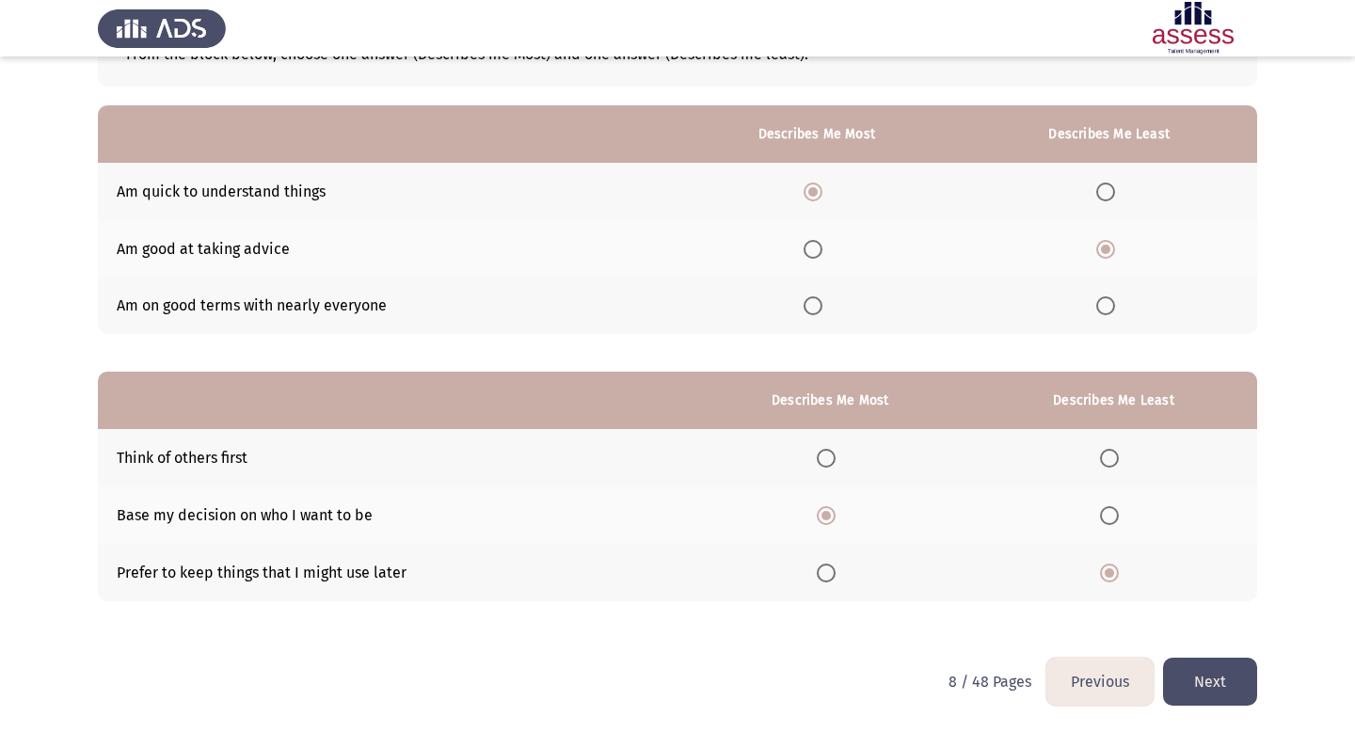
scroll to position [0, 0]
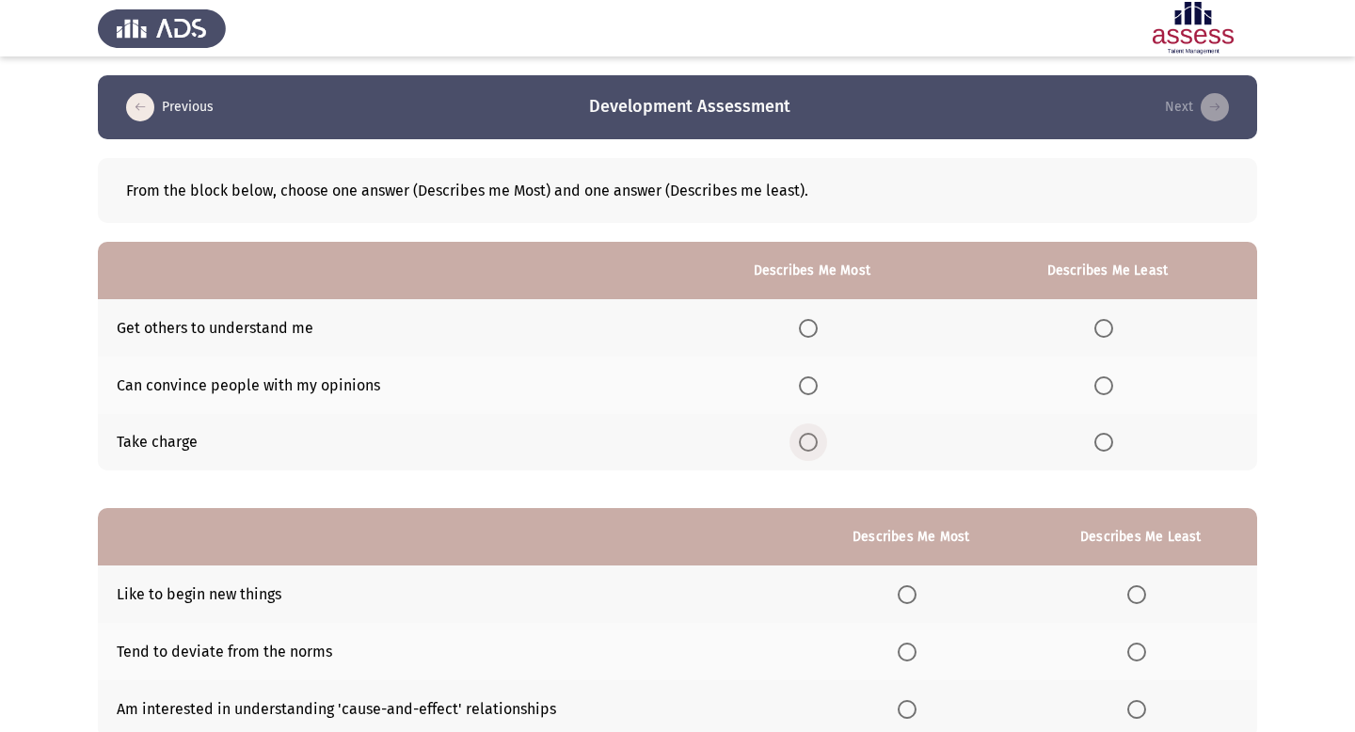
click at [815, 444] on span "Select an option" at bounding box center [808, 442] width 19 height 19
click at [815, 444] on input "Select an option" at bounding box center [808, 442] width 19 height 19
click at [1102, 330] on span "Select an option" at bounding box center [1104, 328] width 19 height 19
click at [1102, 330] on input "Select an option" at bounding box center [1104, 328] width 19 height 19
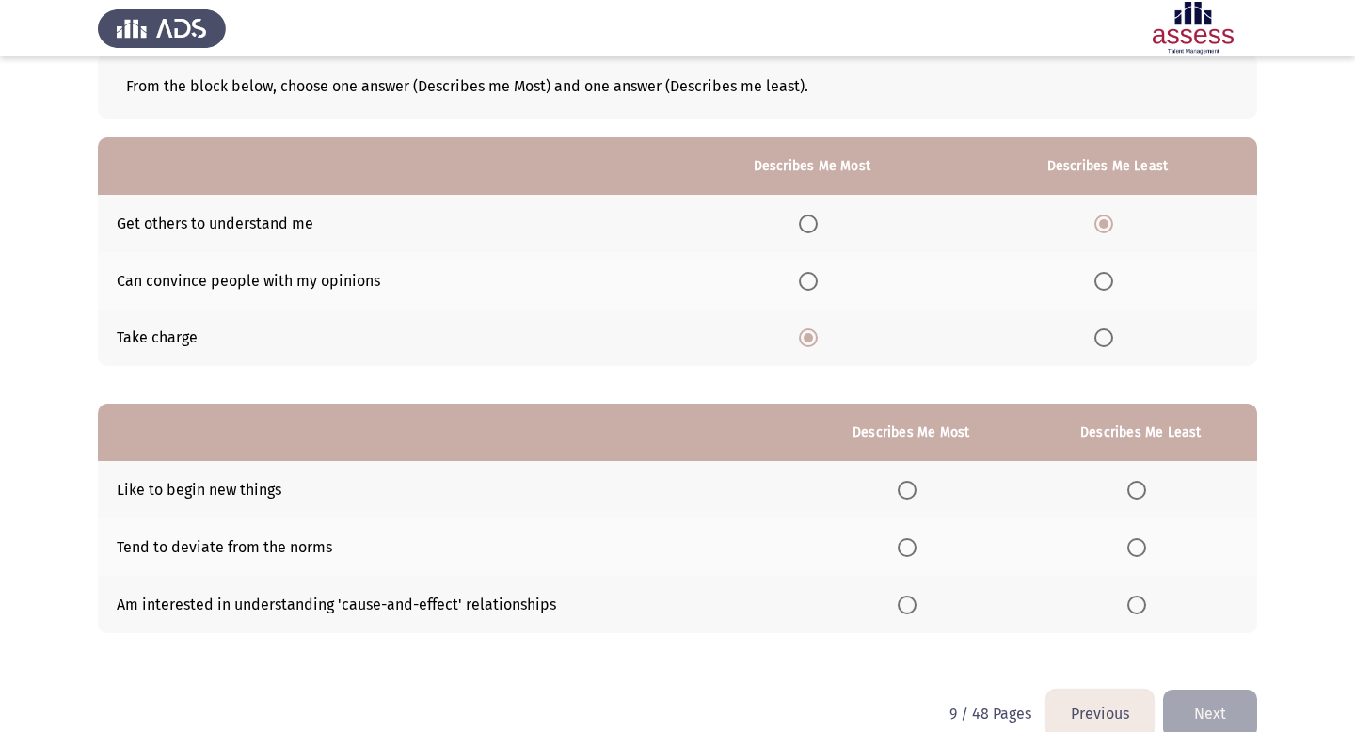
scroll to position [136, 0]
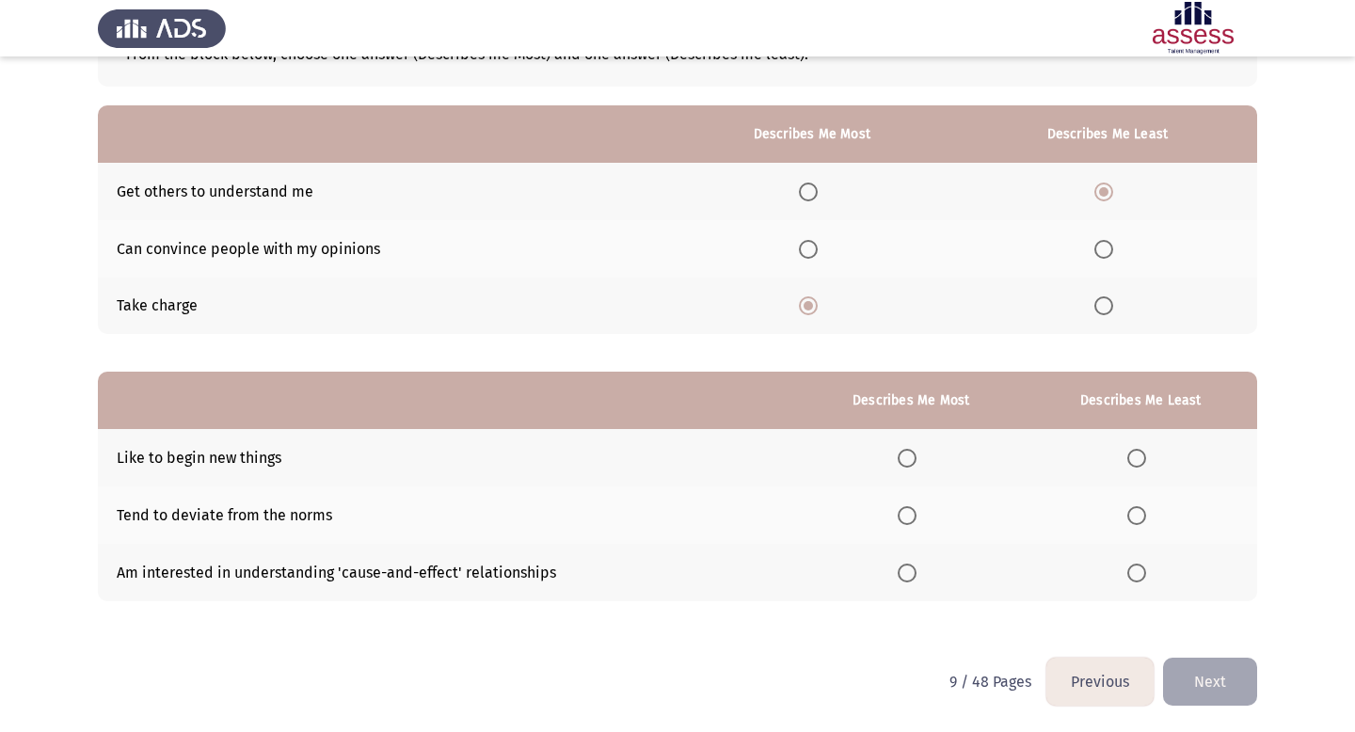
click at [1143, 512] on span "Select an option" at bounding box center [1137, 515] width 19 height 19
click at [1143, 512] on input "Select an option" at bounding box center [1137, 515] width 19 height 19
click at [905, 571] on span "Select an option" at bounding box center [907, 573] width 19 height 19
click at [905, 571] on input "Select an option" at bounding box center [907, 573] width 19 height 19
click at [1239, 669] on button "Next" at bounding box center [1210, 682] width 94 height 48
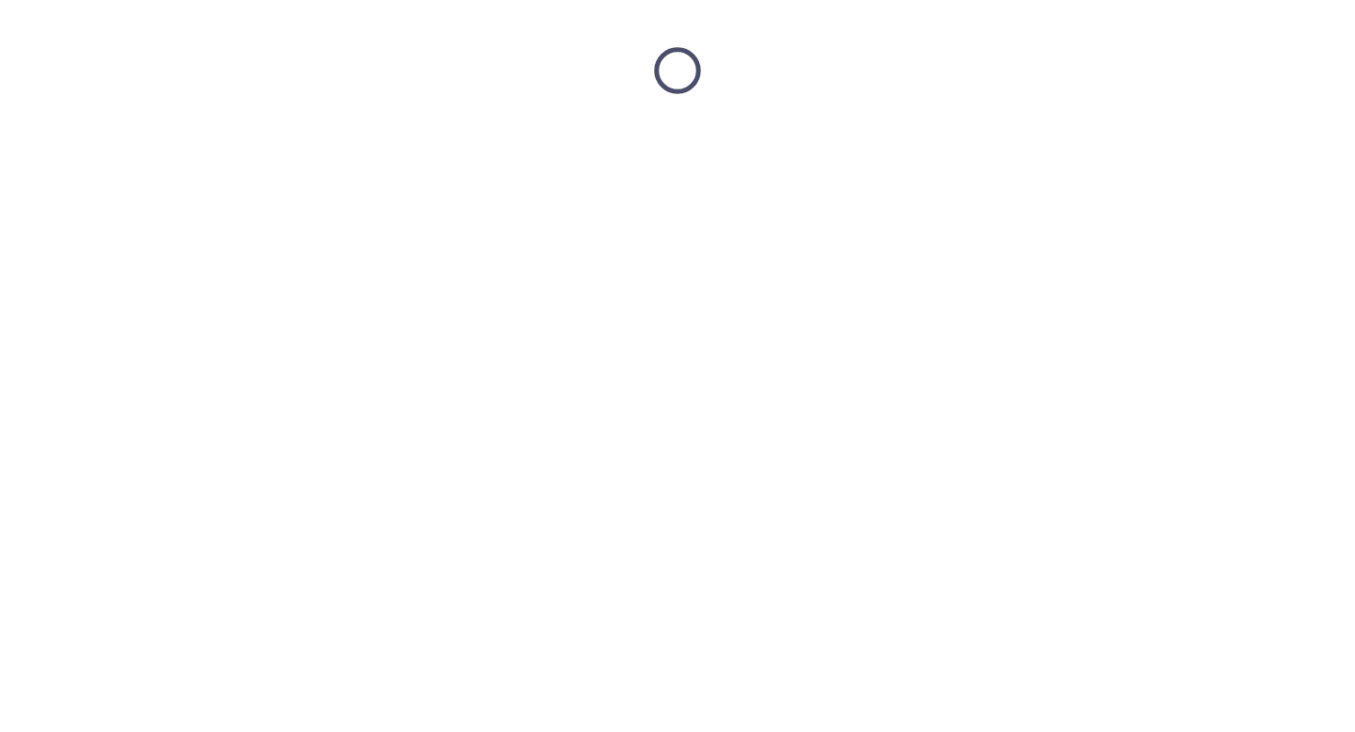
scroll to position [0, 0]
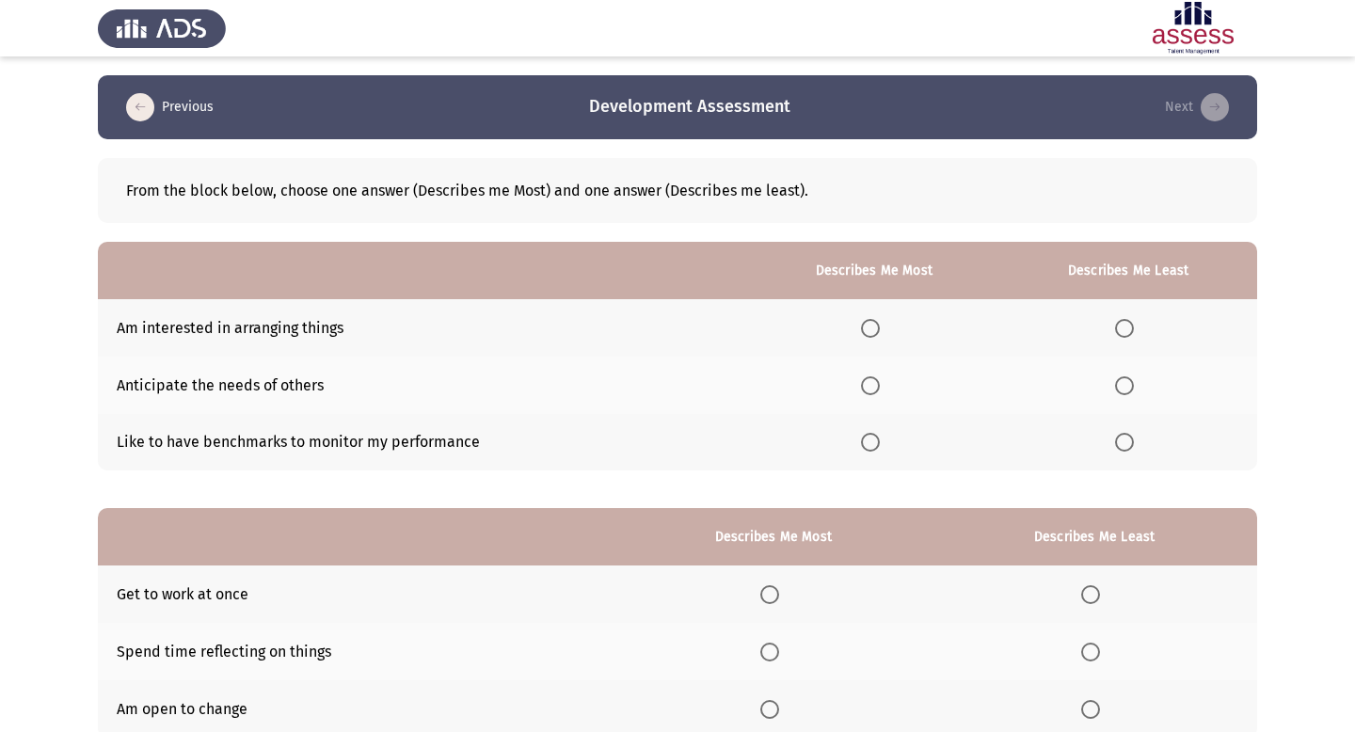
click at [1122, 326] on span "Select an option" at bounding box center [1124, 328] width 19 height 19
click at [1122, 326] on input "Select an option" at bounding box center [1124, 328] width 19 height 19
click at [872, 442] on span "Select an option" at bounding box center [870, 442] width 19 height 19
click at [872, 442] on input "Select an option" at bounding box center [870, 442] width 19 height 19
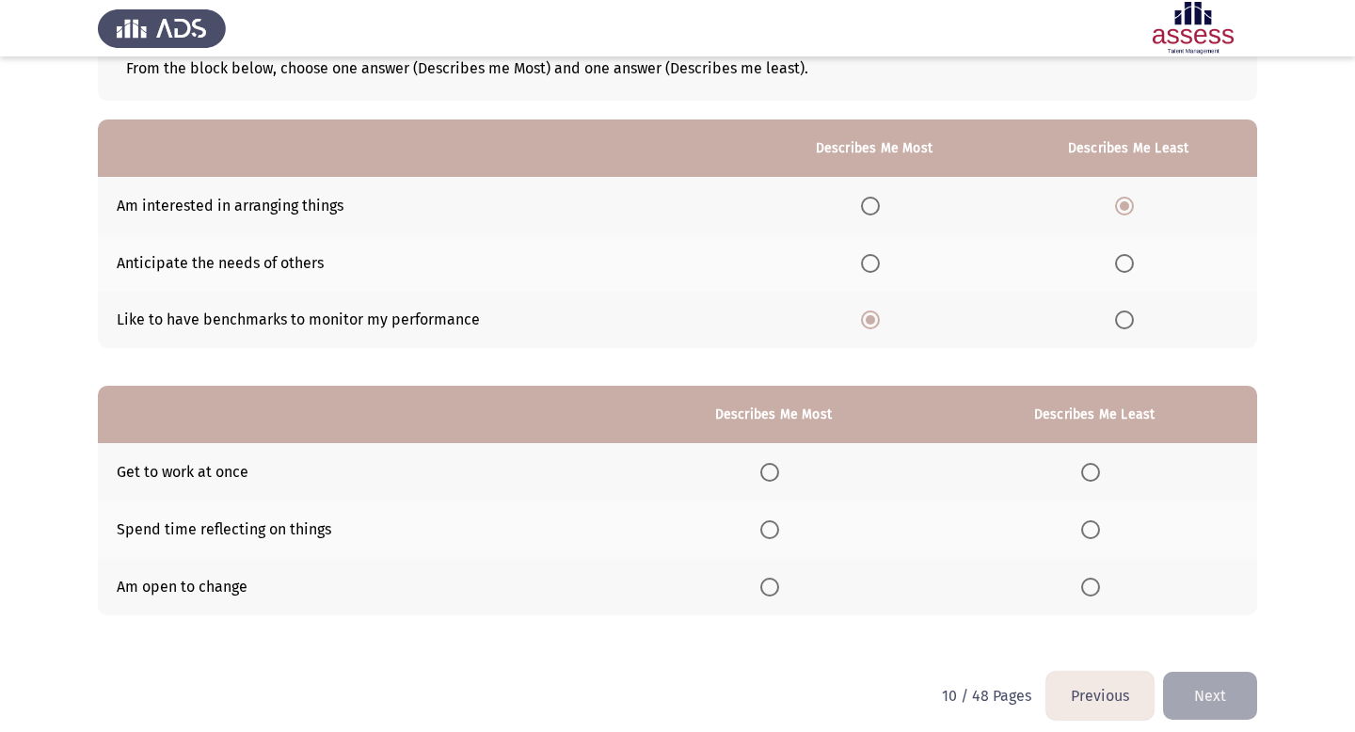
scroll to position [136, 0]
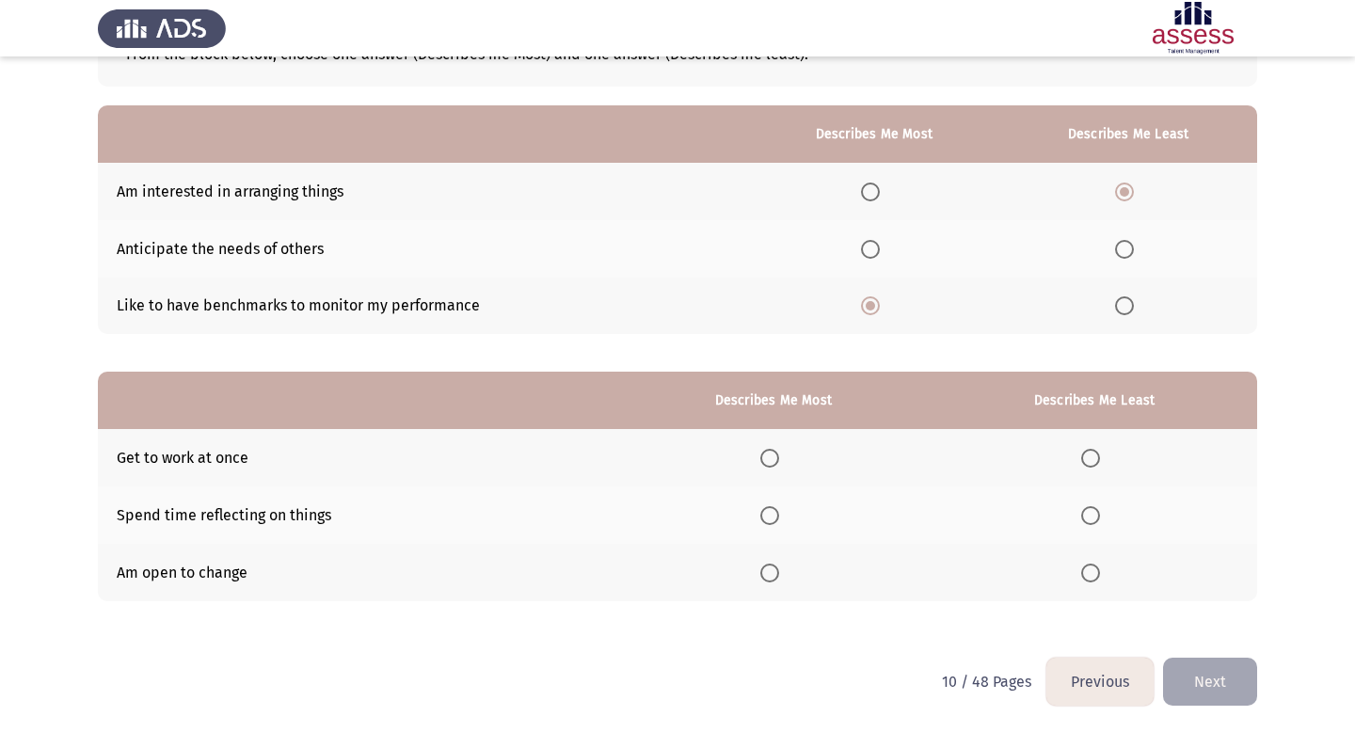
click at [777, 509] on span "Select an option" at bounding box center [769, 515] width 19 height 19
click at [777, 509] on input "Select an option" at bounding box center [769, 515] width 19 height 19
click at [1095, 457] on span "Select an option" at bounding box center [1090, 458] width 19 height 19
click at [1095, 457] on input "Select an option" at bounding box center [1090, 458] width 19 height 19
click at [1202, 689] on button "Next" at bounding box center [1210, 682] width 94 height 48
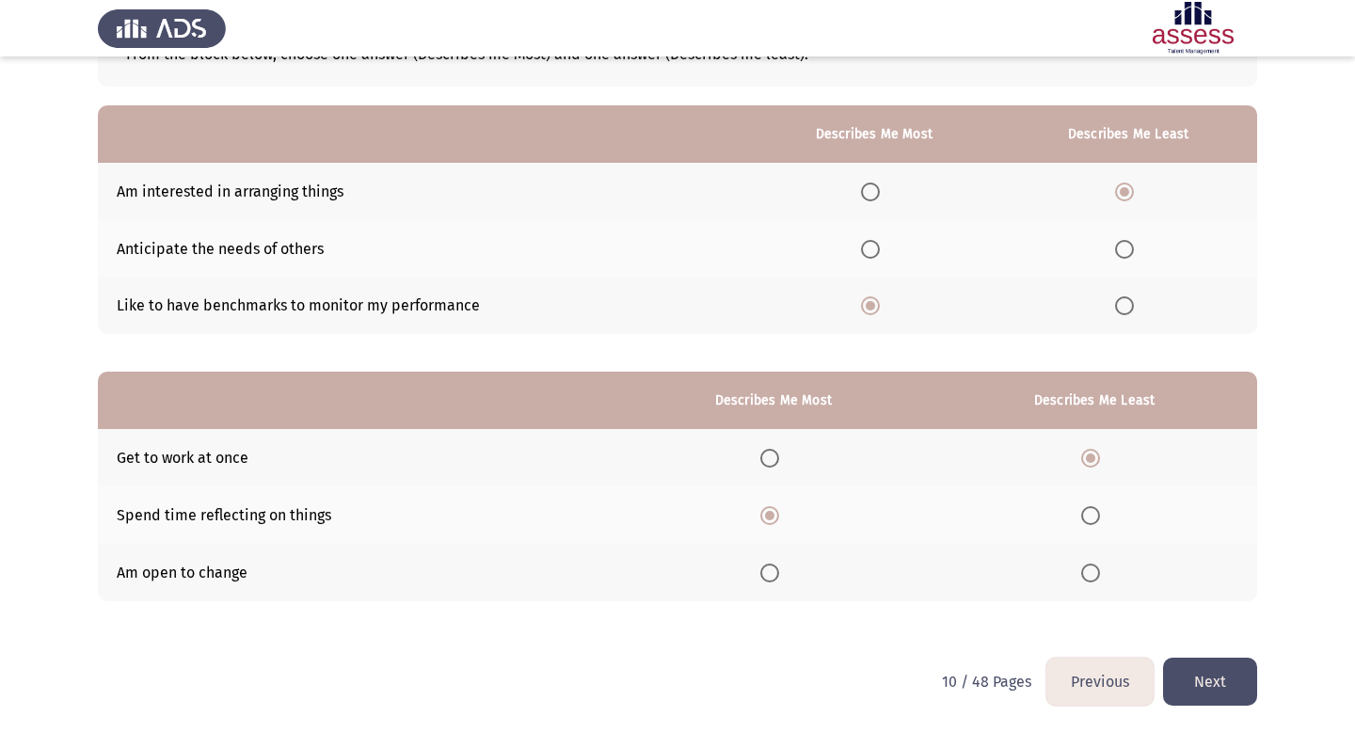
scroll to position [0, 0]
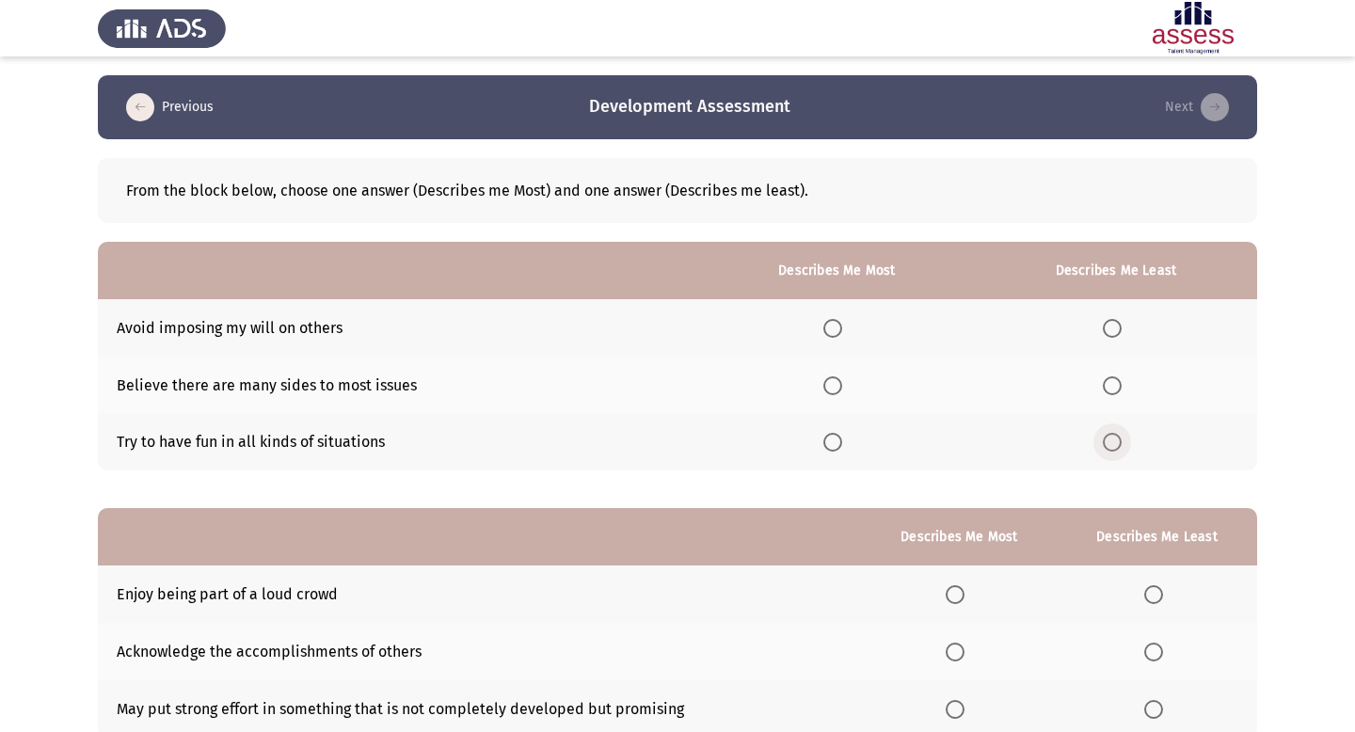
click at [1111, 436] on span "Select an option" at bounding box center [1112, 442] width 19 height 19
click at [1111, 436] on input "Select an option" at bounding box center [1112, 442] width 19 height 19
click at [838, 390] on span "Select an option" at bounding box center [833, 385] width 19 height 19
click at [838, 390] on input "Select an option" at bounding box center [833, 385] width 19 height 19
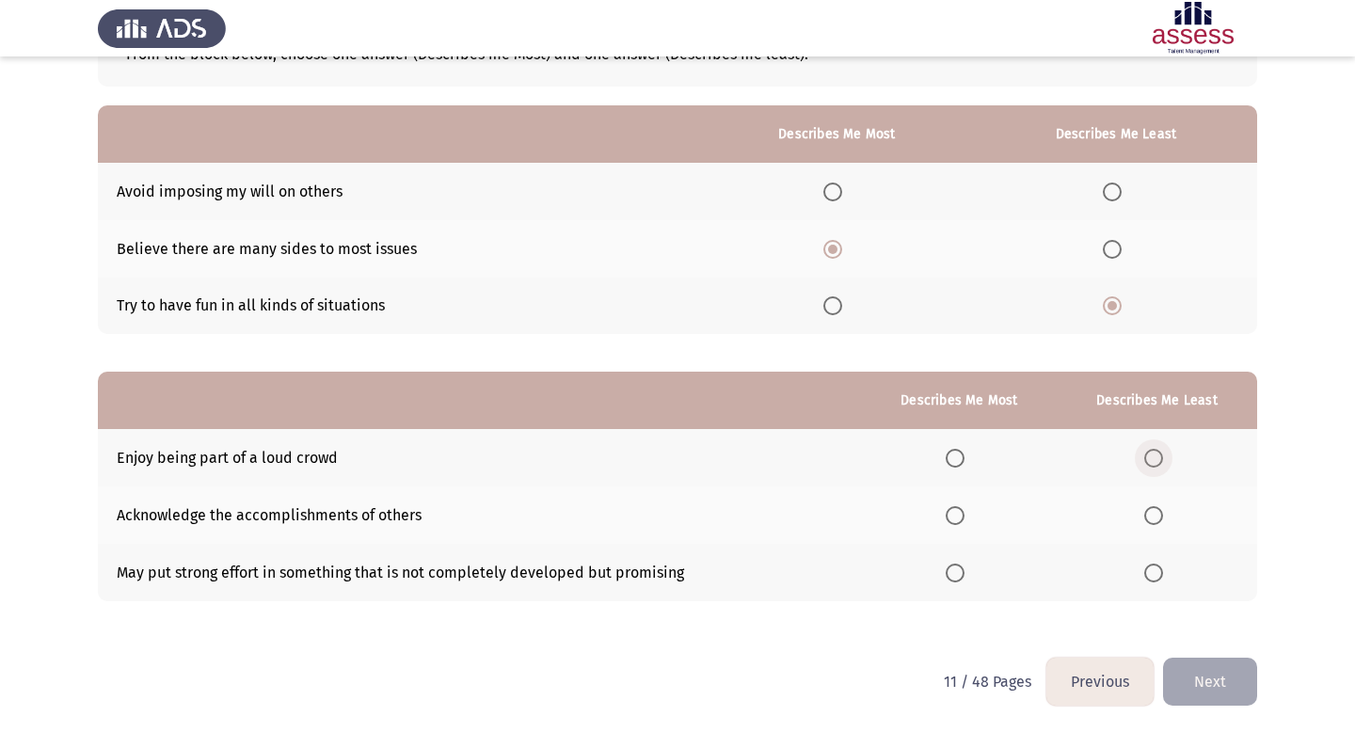
click at [1151, 449] on span "Select an option" at bounding box center [1153, 458] width 19 height 19
click at [1151, 449] on input "Select an option" at bounding box center [1153, 458] width 19 height 19
click at [952, 516] on span "Select an option" at bounding box center [955, 515] width 19 height 19
click at [952, 516] on input "Select an option" at bounding box center [955, 515] width 19 height 19
click at [1194, 670] on button "Next" at bounding box center [1210, 682] width 94 height 48
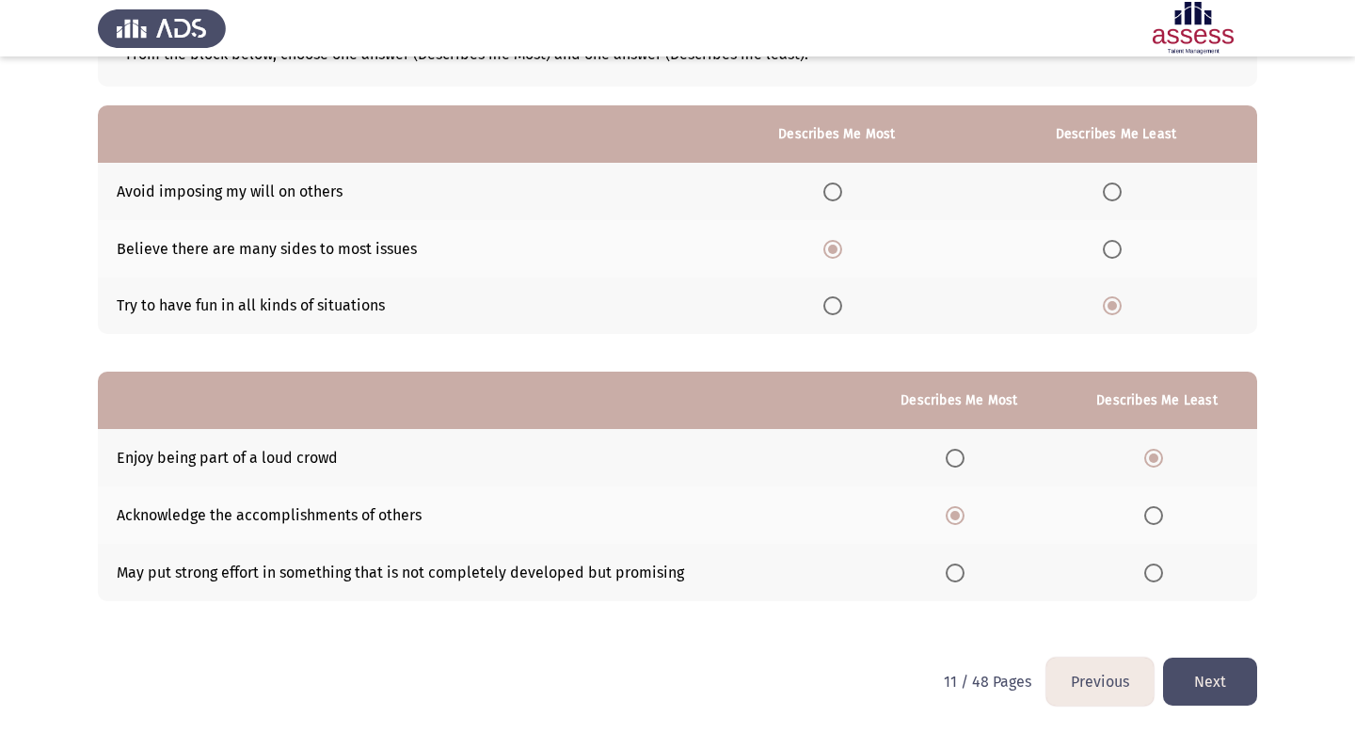
scroll to position [0, 0]
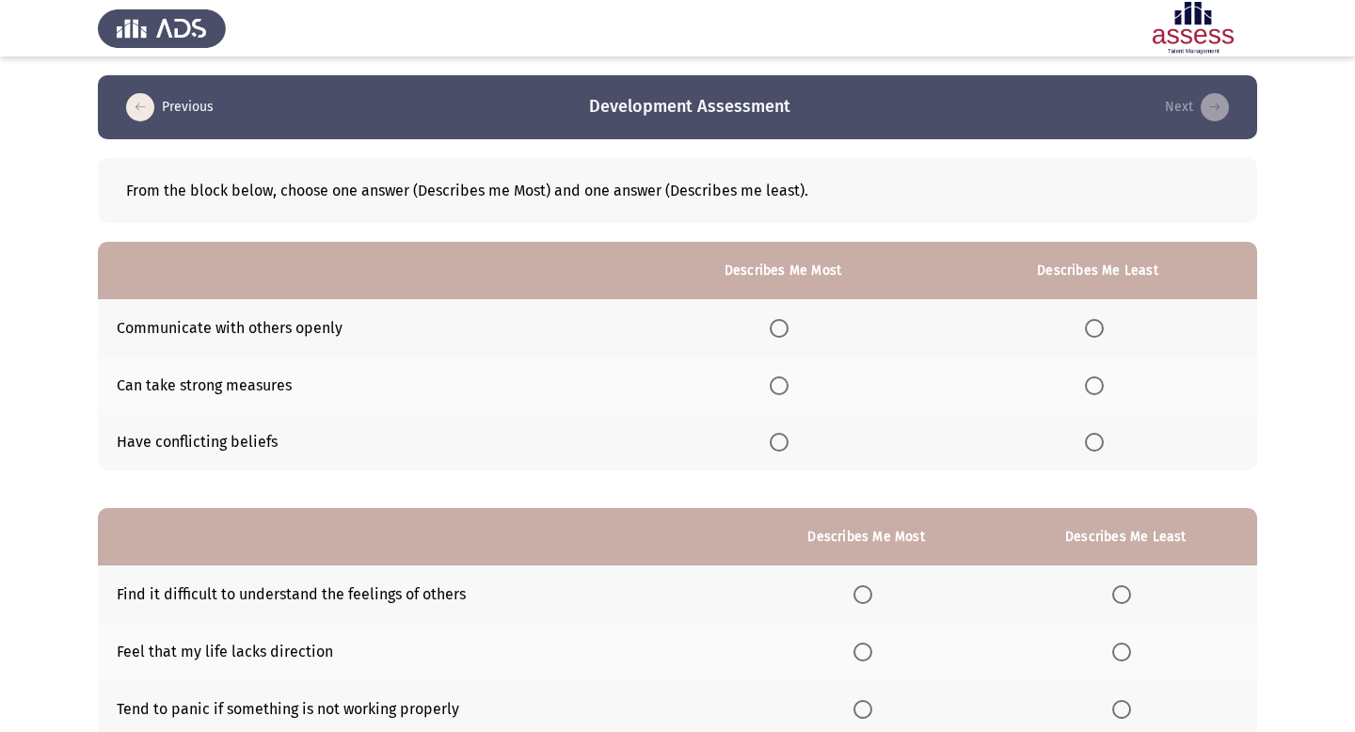
click at [1094, 442] on span "Select an option" at bounding box center [1094, 442] width 19 height 19
click at [1094, 442] on input "Select an option" at bounding box center [1094, 442] width 19 height 19
click at [780, 322] on span "Select an option" at bounding box center [779, 328] width 19 height 19
click at [780, 322] on input "Select an option" at bounding box center [779, 328] width 19 height 19
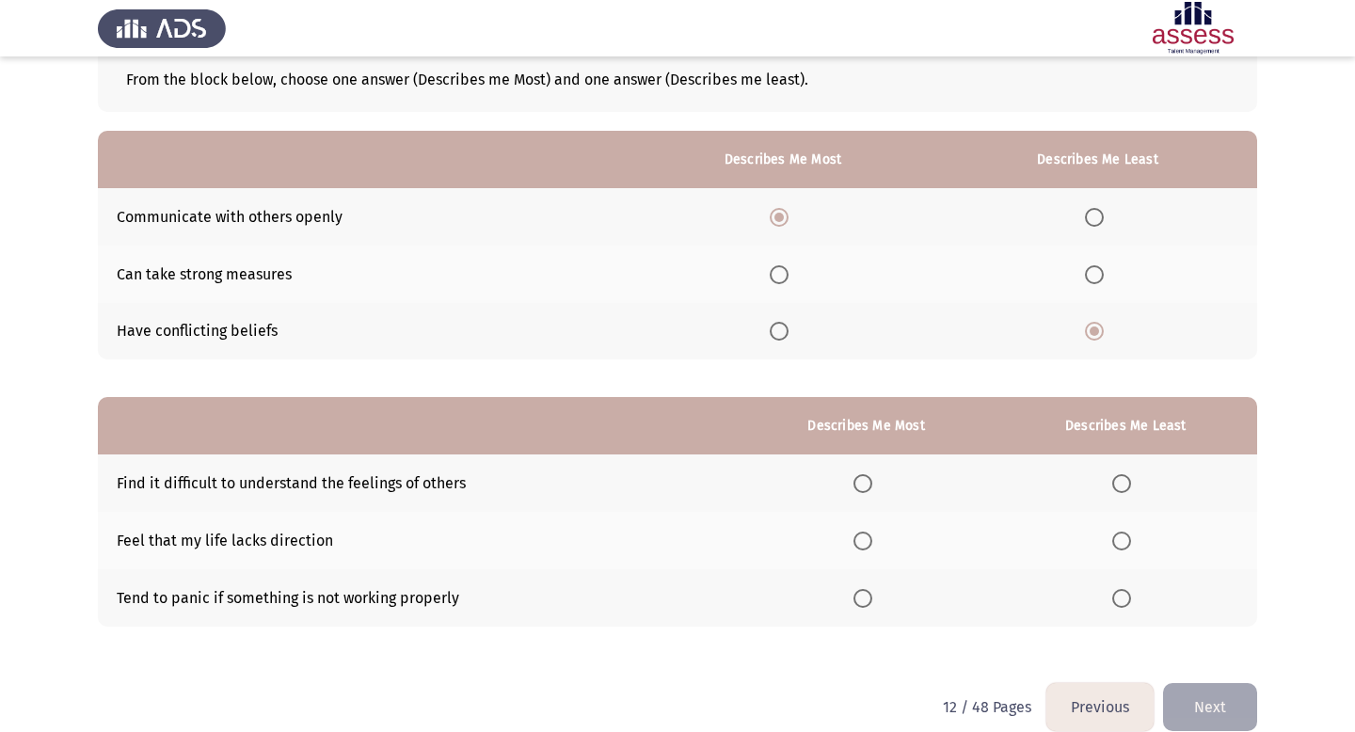
scroll to position [136, 0]
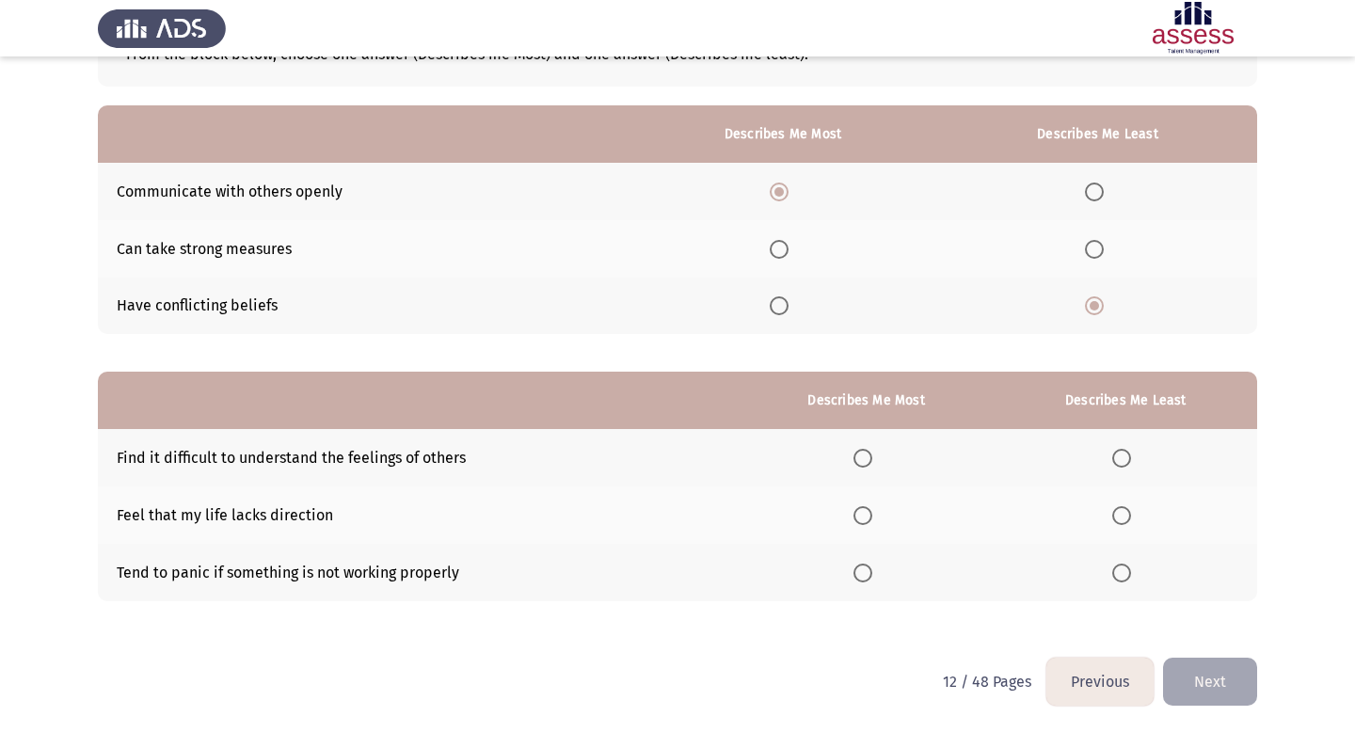
click at [789, 253] on span "Select an option" at bounding box center [779, 249] width 19 height 19
click at [789, 253] on input "Select an option" at bounding box center [779, 249] width 19 height 19
click at [781, 175] on th at bounding box center [783, 191] width 311 height 57
click at [781, 183] on span "Select an option" at bounding box center [779, 192] width 19 height 19
click at [781, 183] on input "Select an option" at bounding box center [779, 192] width 19 height 19
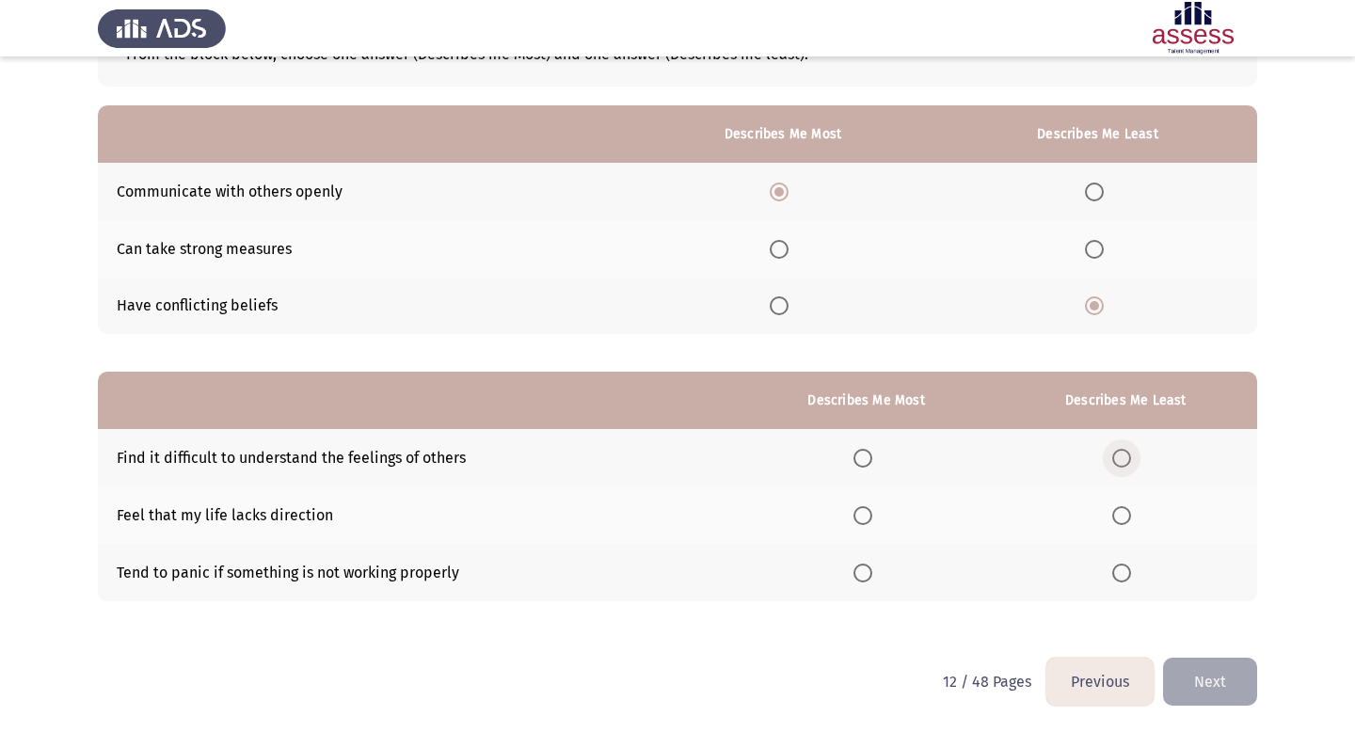
click at [1125, 453] on span "Select an option" at bounding box center [1121, 458] width 19 height 19
click at [1125, 453] on input "Select an option" at bounding box center [1121, 458] width 19 height 19
click at [872, 569] on span "Select an option" at bounding box center [863, 573] width 19 height 19
click at [872, 569] on input "Select an option" at bounding box center [863, 573] width 19 height 19
click at [1213, 687] on button "Next" at bounding box center [1210, 682] width 94 height 48
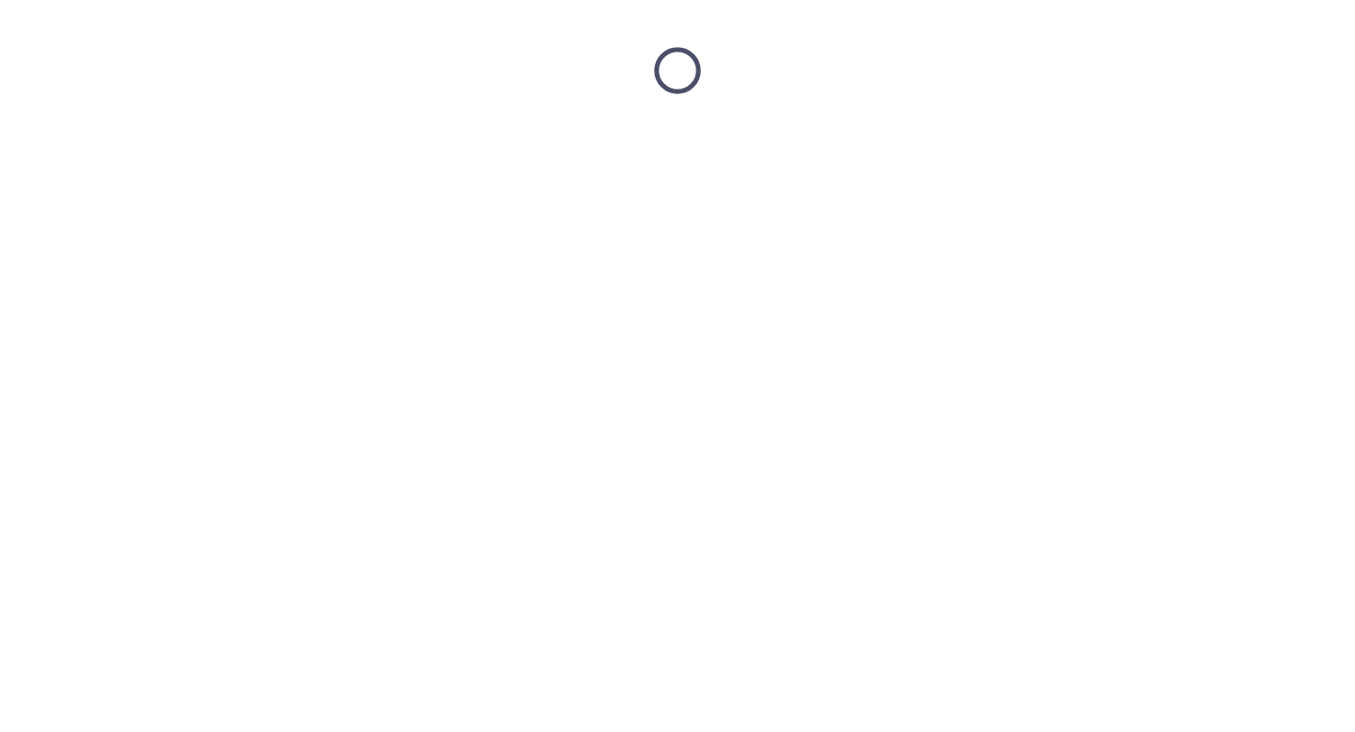
scroll to position [0, 0]
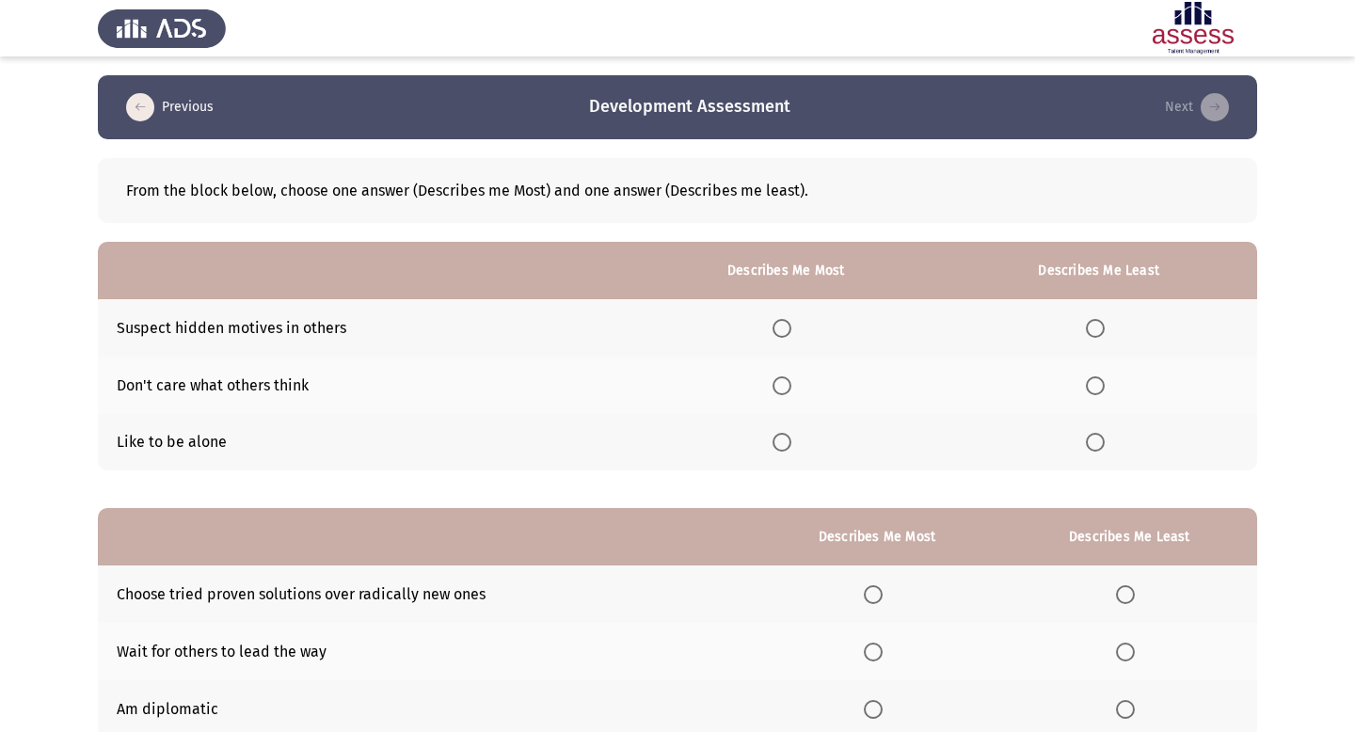
click at [1099, 332] on span "Select an option" at bounding box center [1095, 328] width 19 height 19
click at [1099, 332] on input "Select an option" at bounding box center [1095, 328] width 19 height 19
click at [792, 439] on span "Select an option" at bounding box center [782, 442] width 19 height 19
click at [792, 439] on input "Select an option" at bounding box center [782, 442] width 19 height 19
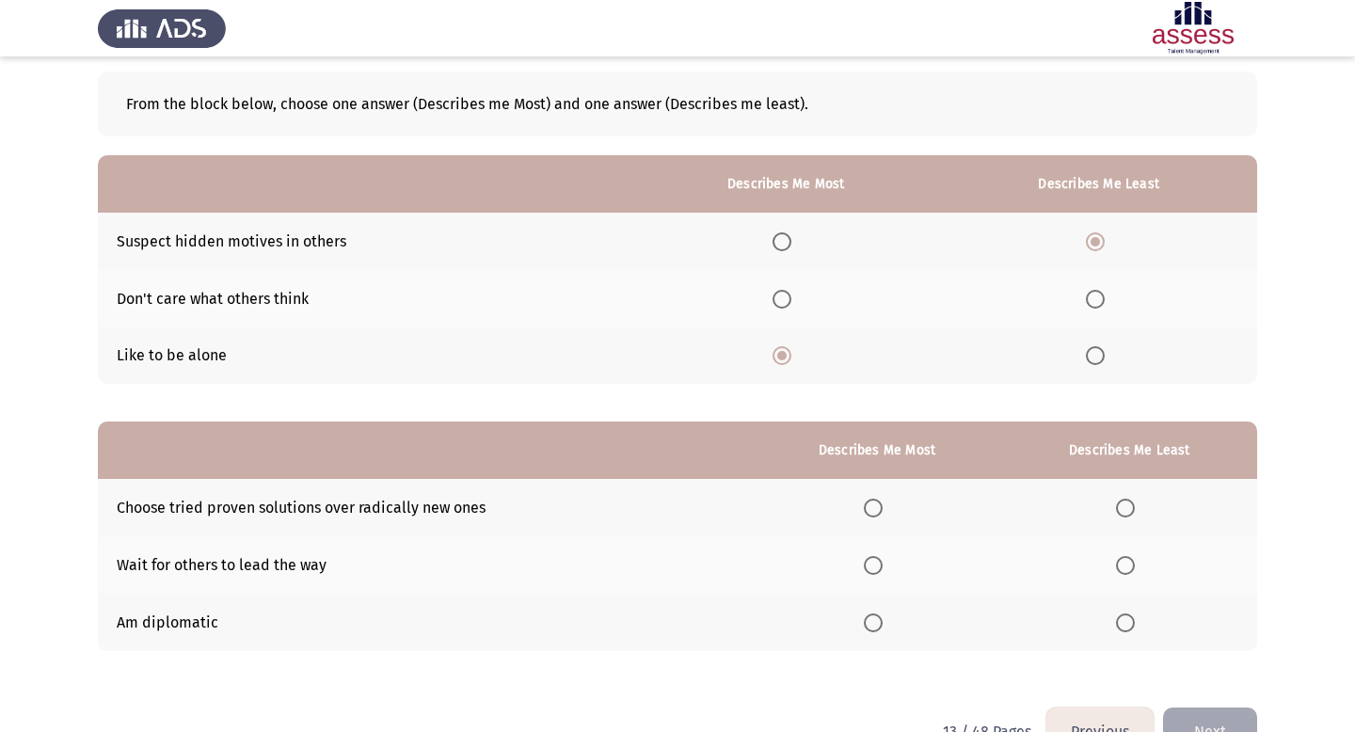
scroll to position [136, 0]
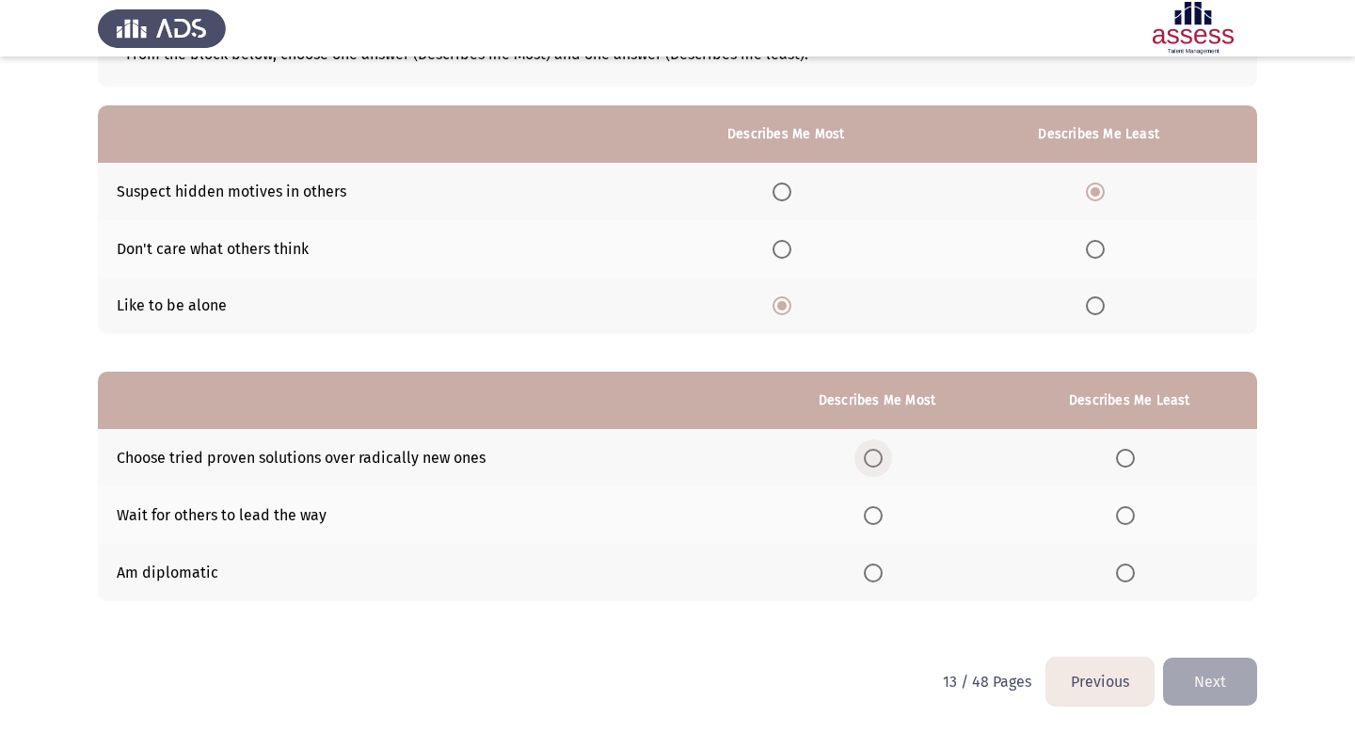
click at [879, 454] on span "Select an option" at bounding box center [873, 458] width 19 height 19
click at [879, 454] on input "Select an option" at bounding box center [873, 458] width 19 height 19
click at [1121, 514] on span "Select an option" at bounding box center [1125, 515] width 19 height 19
click at [1121, 514] on input "Select an option" at bounding box center [1125, 515] width 19 height 19
click at [1180, 675] on button "Next" at bounding box center [1210, 682] width 94 height 48
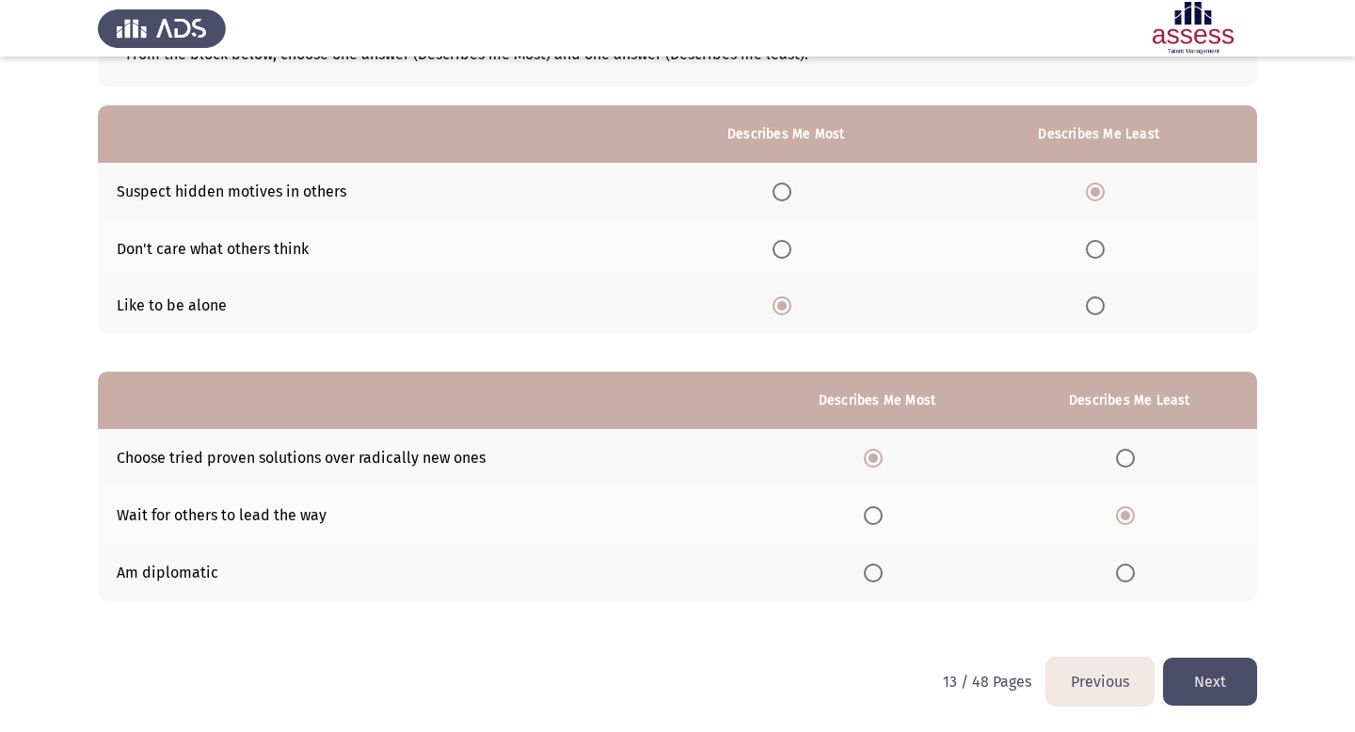
scroll to position [0, 0]
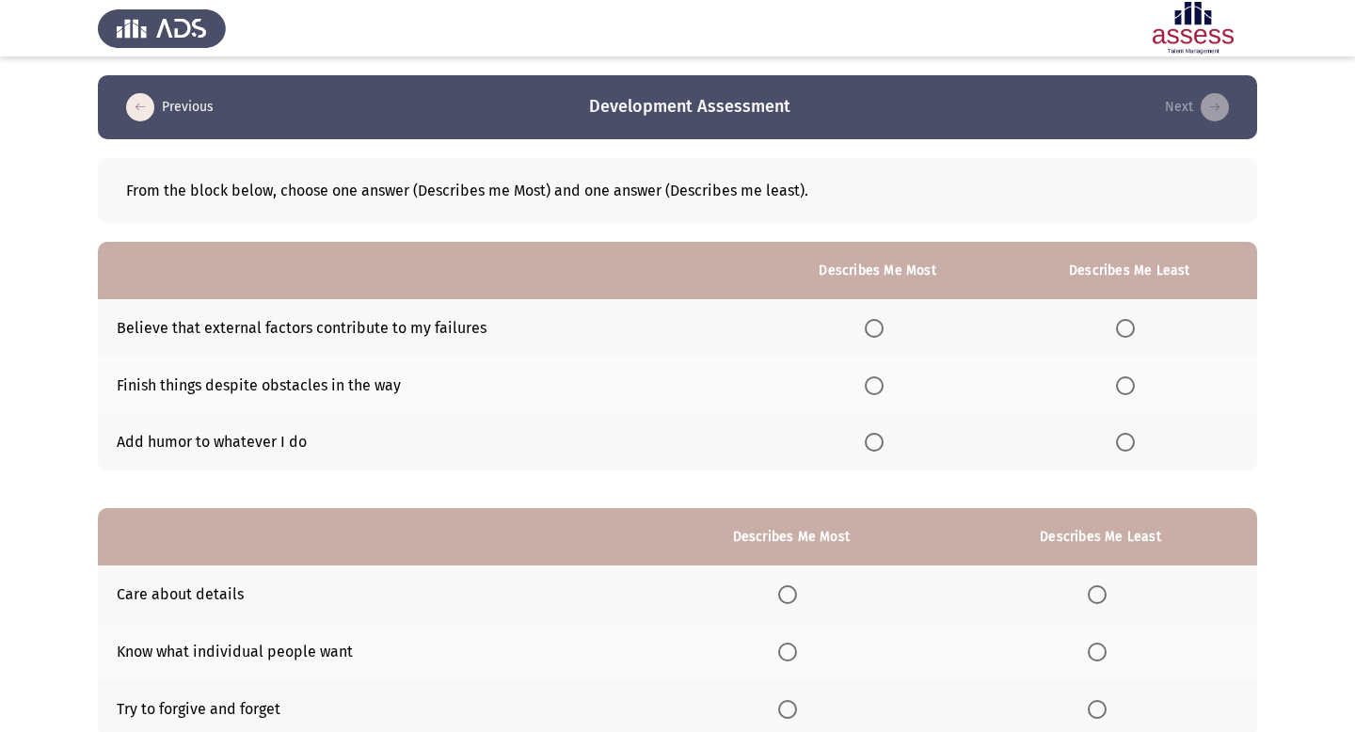
click at [884, 440] on span "Select an option" at bounding box center [874, 442] width 19 height 19
click at [884, 440] on input "Select an option" at bounding box center [874, 442] width 19 height 19
click at [1115, 328] on th at bounding box center [1129, 327] width 255 height 57
click at [1125, 328] on span "Select an option" at bounding box center [1125, 328] width 19 height 19
click at [1125, 328] on input "Select an option" at bounding box center [1125, 328] width 19 height 19
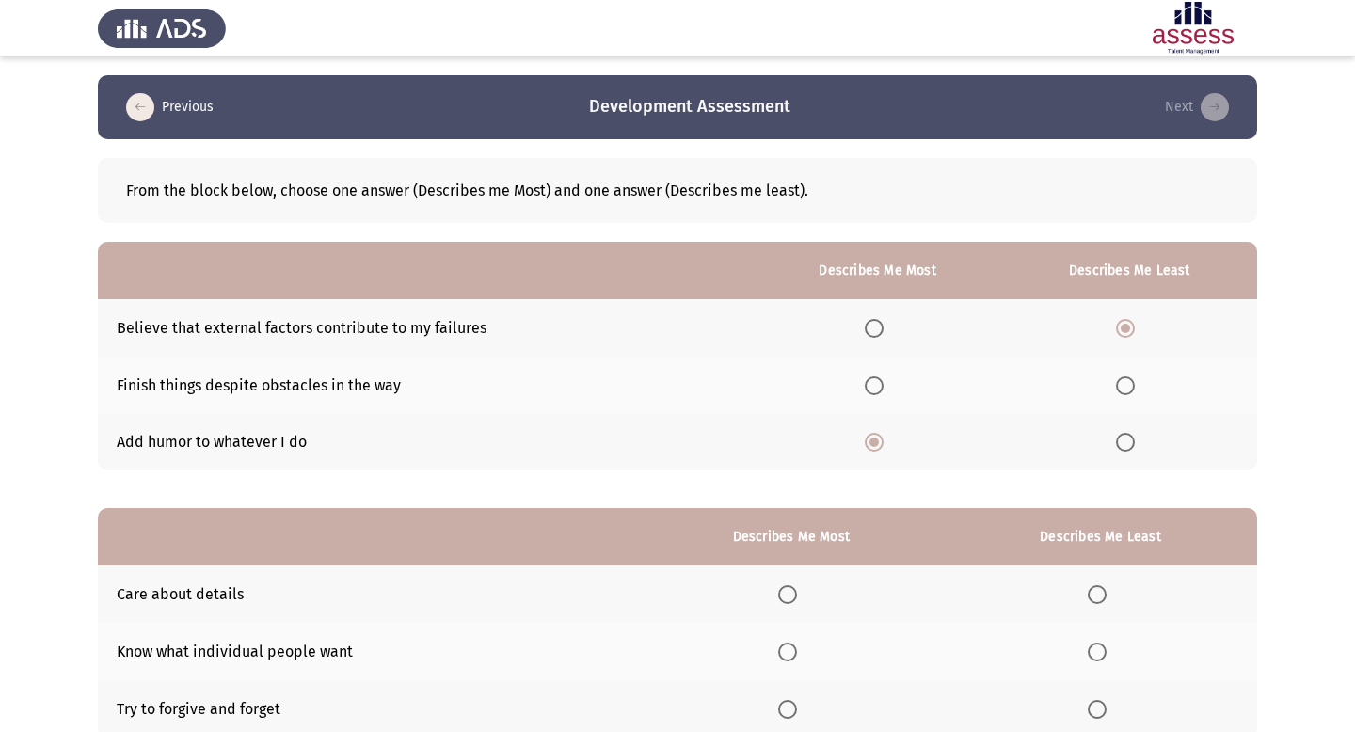
scroll to position [136, 0]
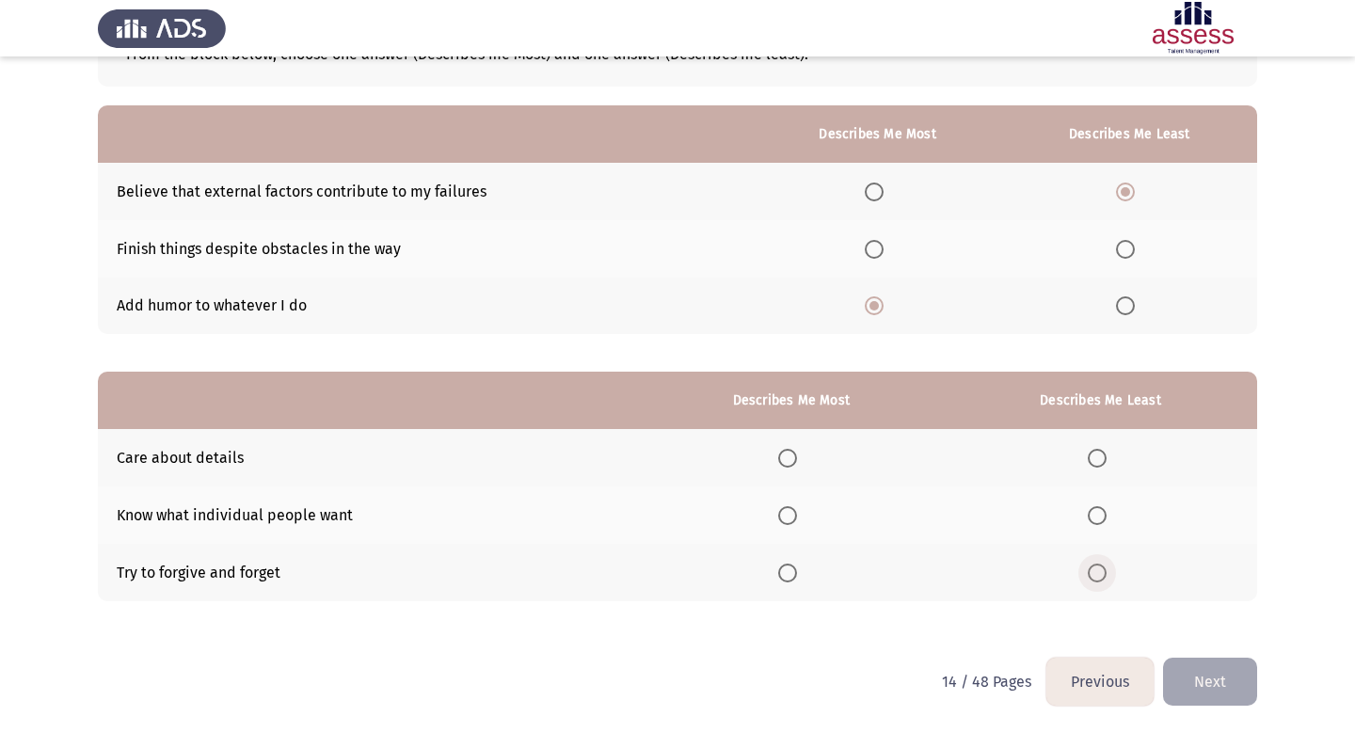
click at [1106, 577] on span "Select an option" at bounding box center [1097, 573] width 19 height 19
click at [1106, 577] on input "Select an option" at bounding box center [1097, 573] width 19 height 19
click at [792, 461] on span "Select an option" at bounding box center [787, 458] width 19 height 19
click at [792, 461] on input "Select an option" at bounding box center [787, 458] width 19 height 19
click at [1198, 666] on button "Next" at bounding box center [1210, 682] width 94 height 48
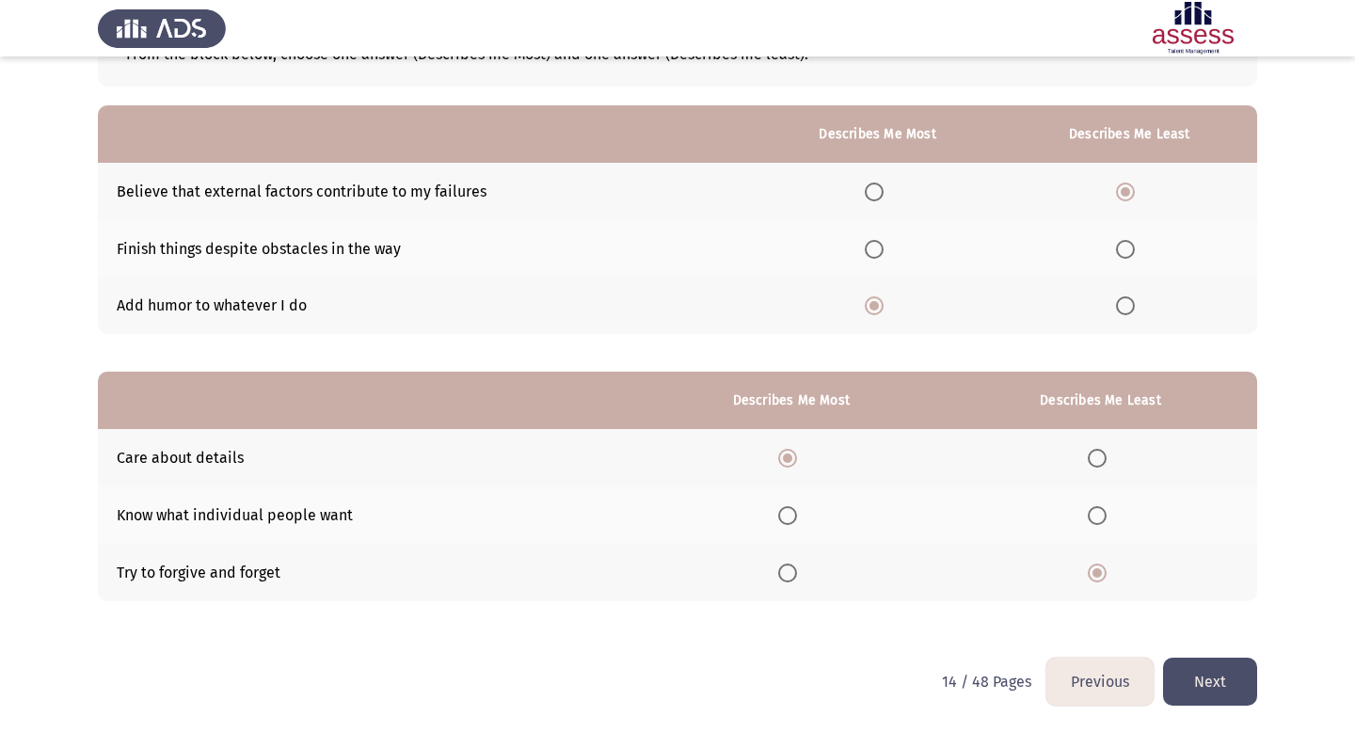
scroll to position [0, 0]
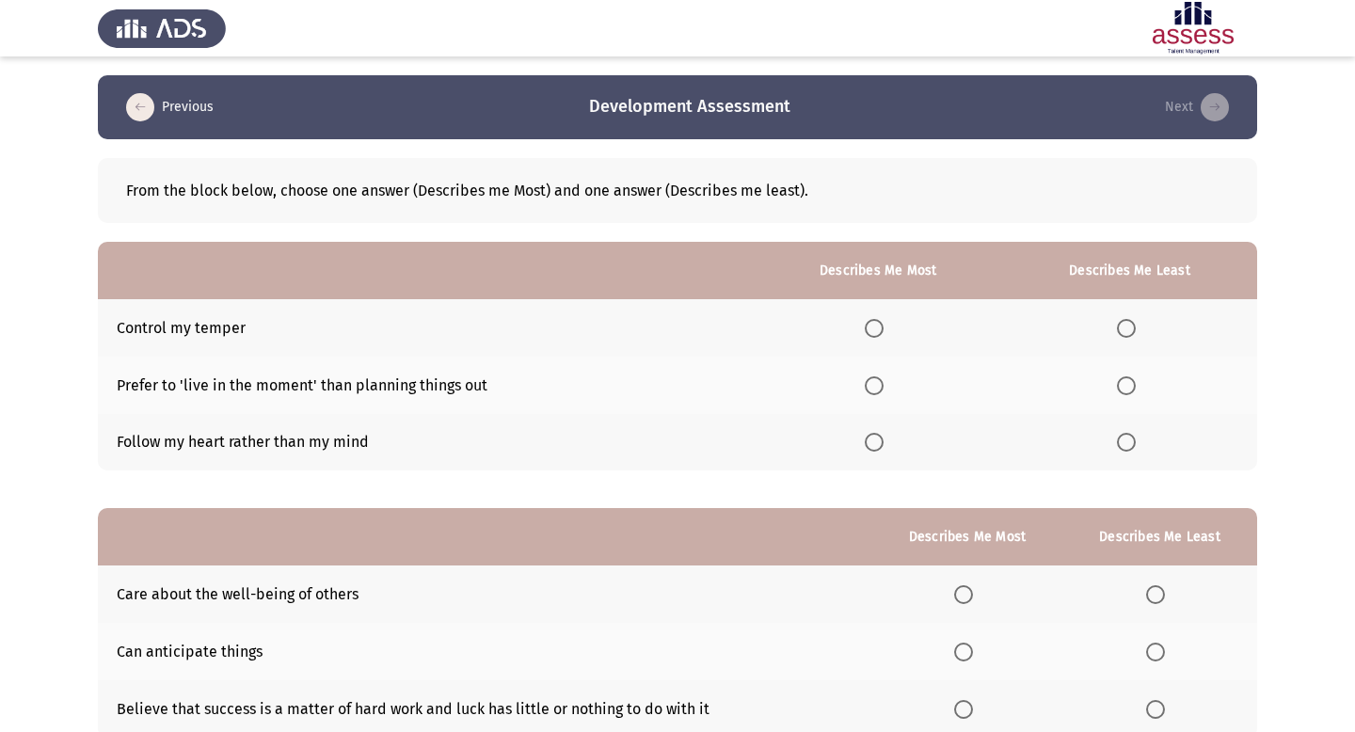
click at [1132, 391] on span "Select an option" at bounding box center [1126, 385] width 19 height 19
click at [1132, 391] on input "Select an option" at bounding box center [1126, 385] width 19 height 19
click at [879, 319] on span "Select an option" at bounding box center [874, 328] width 19 height 19
click at [879, 319] on input "Select an option" at bounding box center [874, 328] width 19 height 19
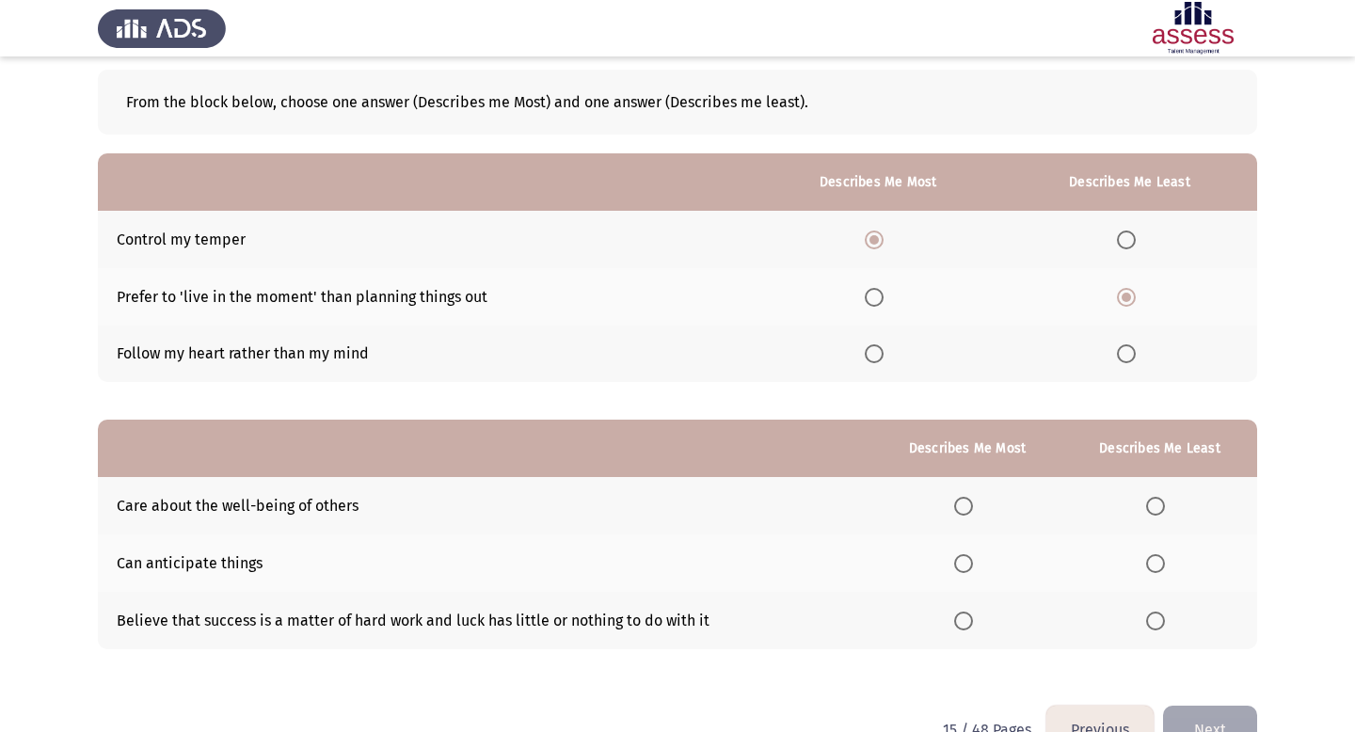
scroll to position [136, 0]
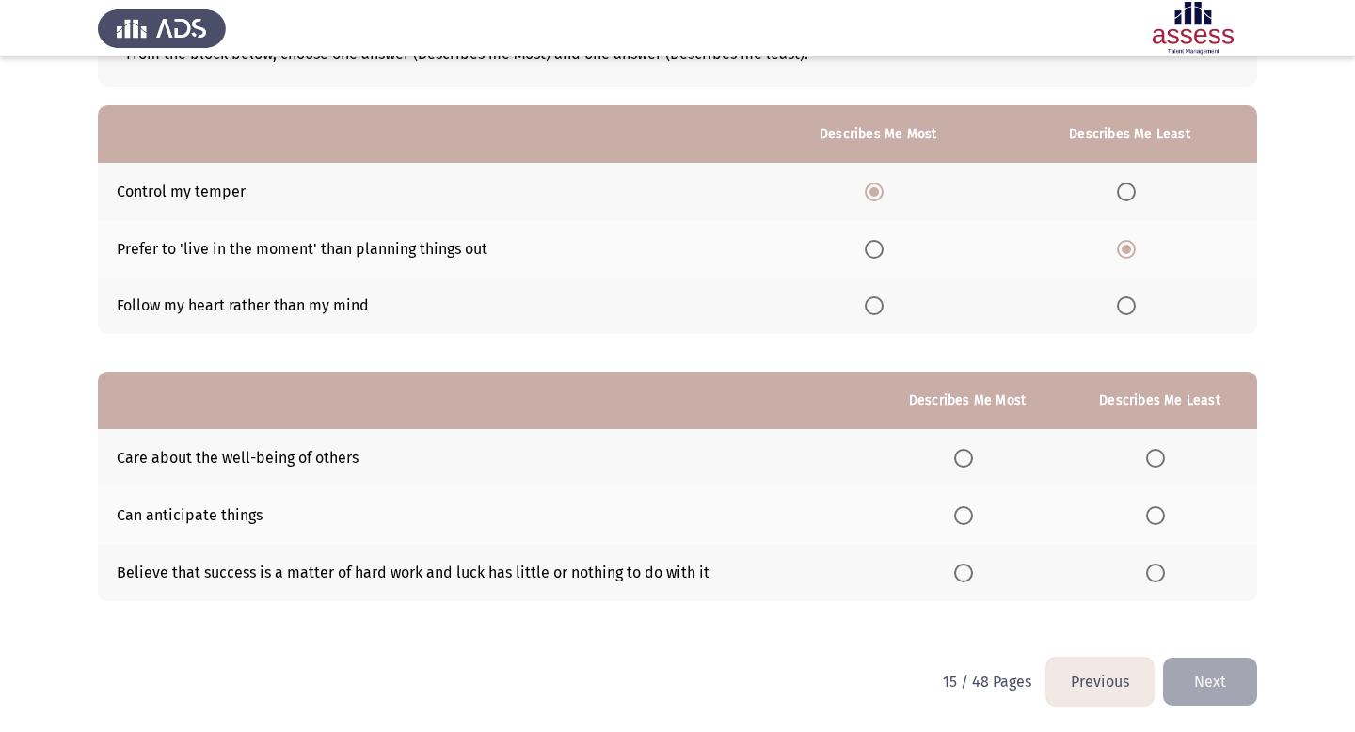
click at [1154, 563] on mat-radio-button "Select an option" at bounding box center [1159, 573] width 26 height 20
click at [969, 470] on th at bounding box center [967, 457] width 190 height 57
click at [969, 464] on span "Select an option" at bounding box center [963, 458] width 19 height 19
click at [969, 464] on input "Select an option" at bounding box center [963, 458] width 19 height 19
click at [1219, 689] on button "Next" at bounding box center [1210, 682] width 94 height 48
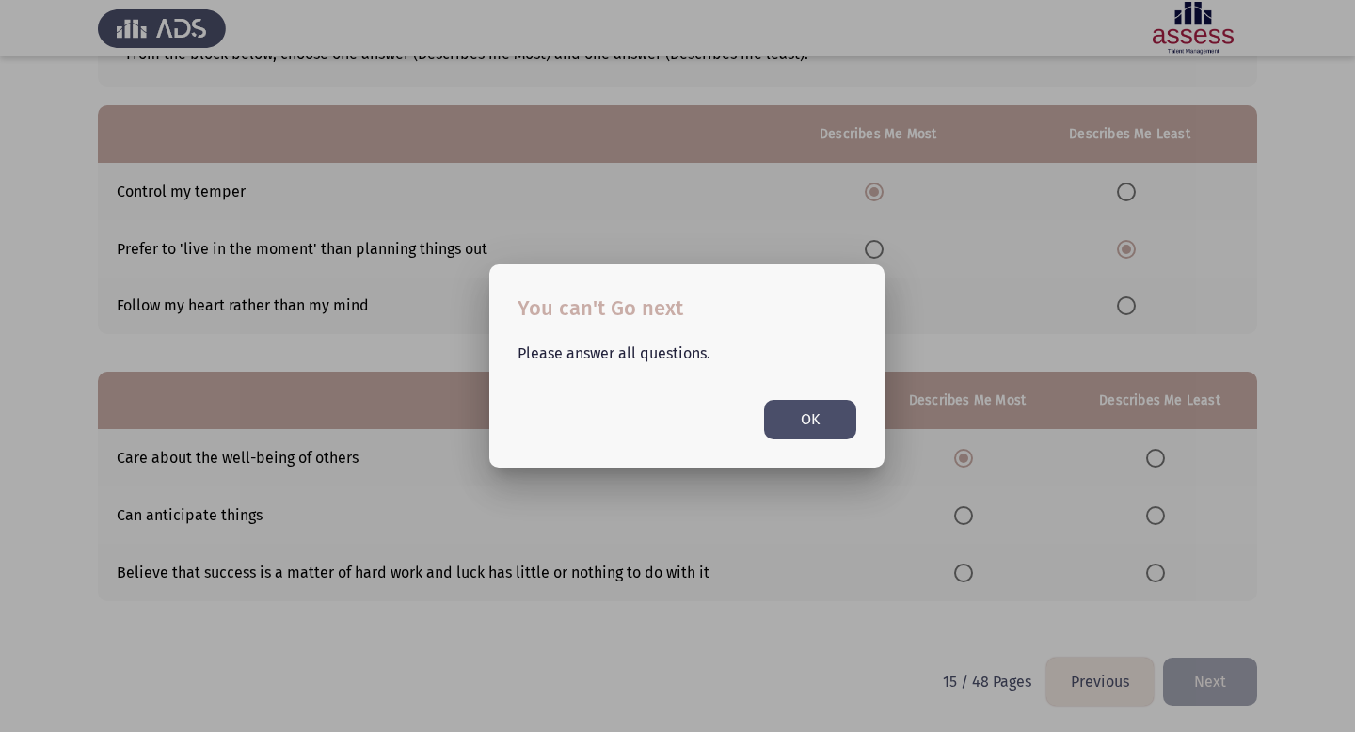
scroll to position [0, 0]
click at [809, 424] on button "OK" at bounding box center [810, 419] width 92 height 39
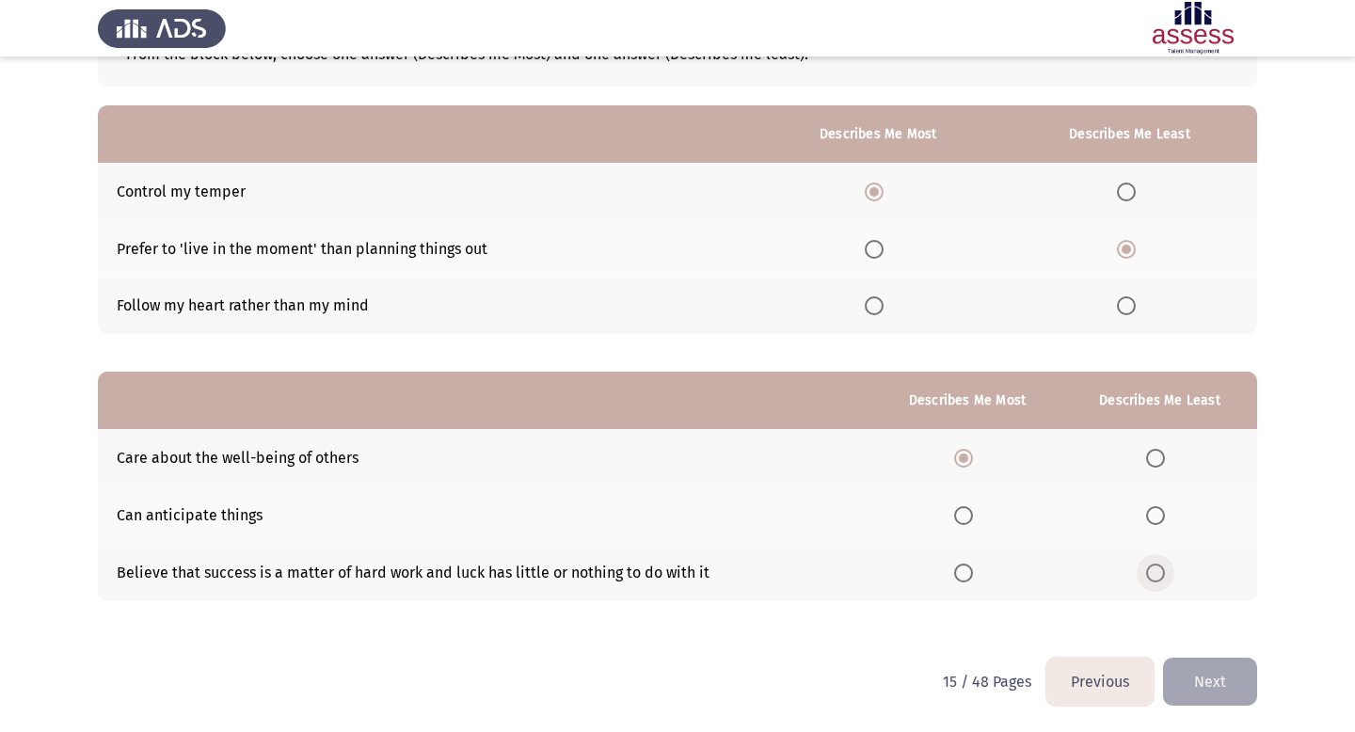
click at [1160, 570] on span "Select an option" at bounding box center [1155, 573] width 19 height 19
click at [1160, 570] on input "Select an option" at bounding box center [1155, 573] width 19 height 19
click at [1210, 678] on button "Next" at bounding box center [1210, 682] width 94 height 48
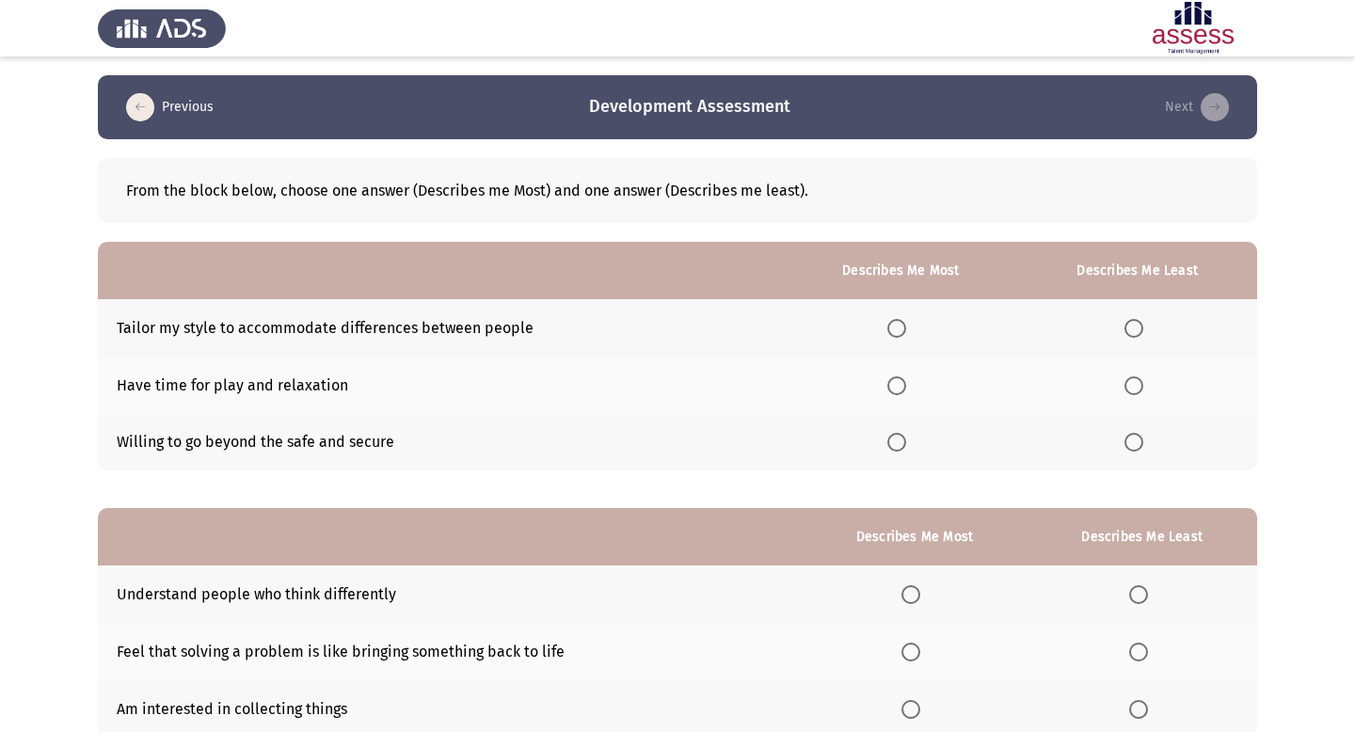
click at [895, 436] on span "Select an option" at bounding box center [897, 442] width 19 height 19
click at [895, 436] on input "Select an option" at bounding box center [897, 442] width 19 height 19
click at [1143, 387] on span "Select an option" at bounding box center [1134, 385] width 19 height 19
click at [1143, 387] on input "Select an option" at bounding box center [1134, 385] width 19 height 19
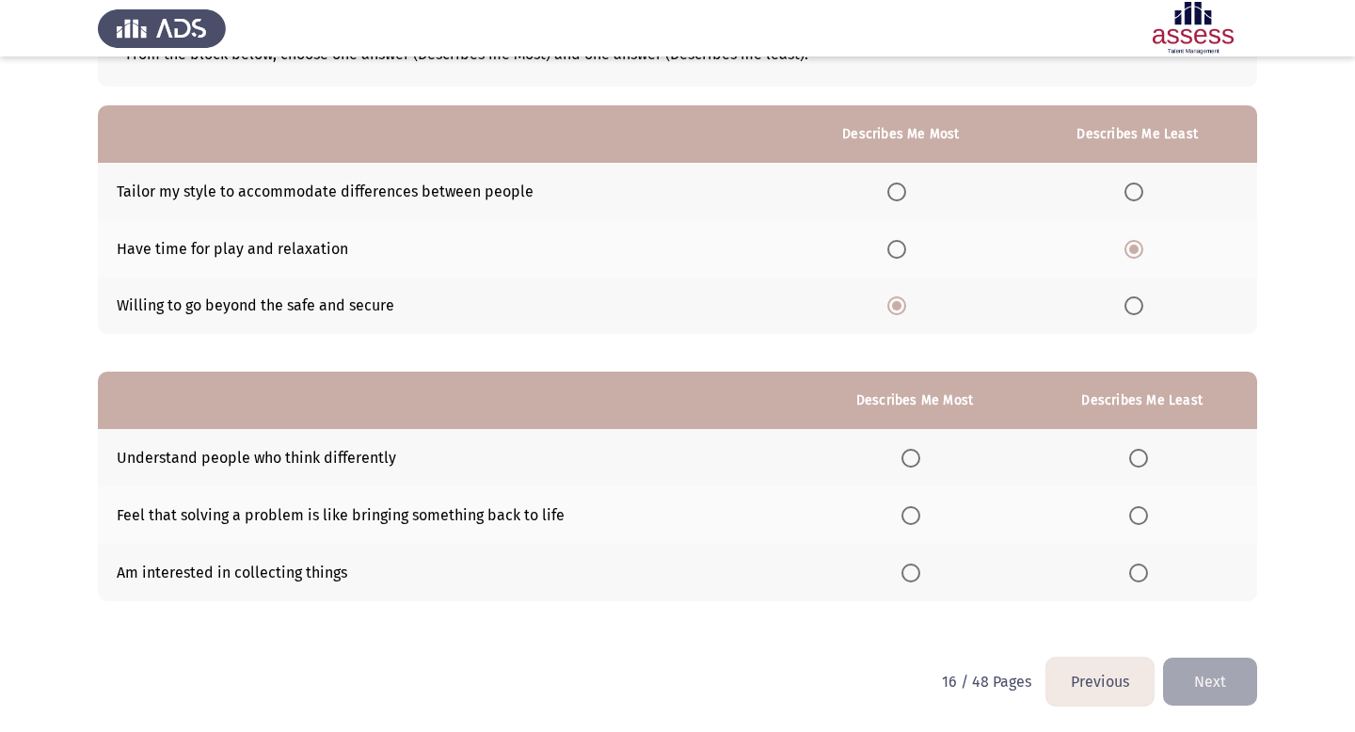
click at [918, 463] on span "Select an option" at bounding box center [911, 458] width 19 height 19
click at [918, 463] on input "Select an option" at bounding box center [911, 458] width 19 height 19
click at [1139, 573] on span "Select an option" at bounding box center [1138, 573] width 19 height 19
click at [1139, 573] on input "Select an option" at bounding box center [1138, 573] width 19 height 19
click at [1192, 665] on button "Next" at bounding box center [1210, 682] width 94 height 48
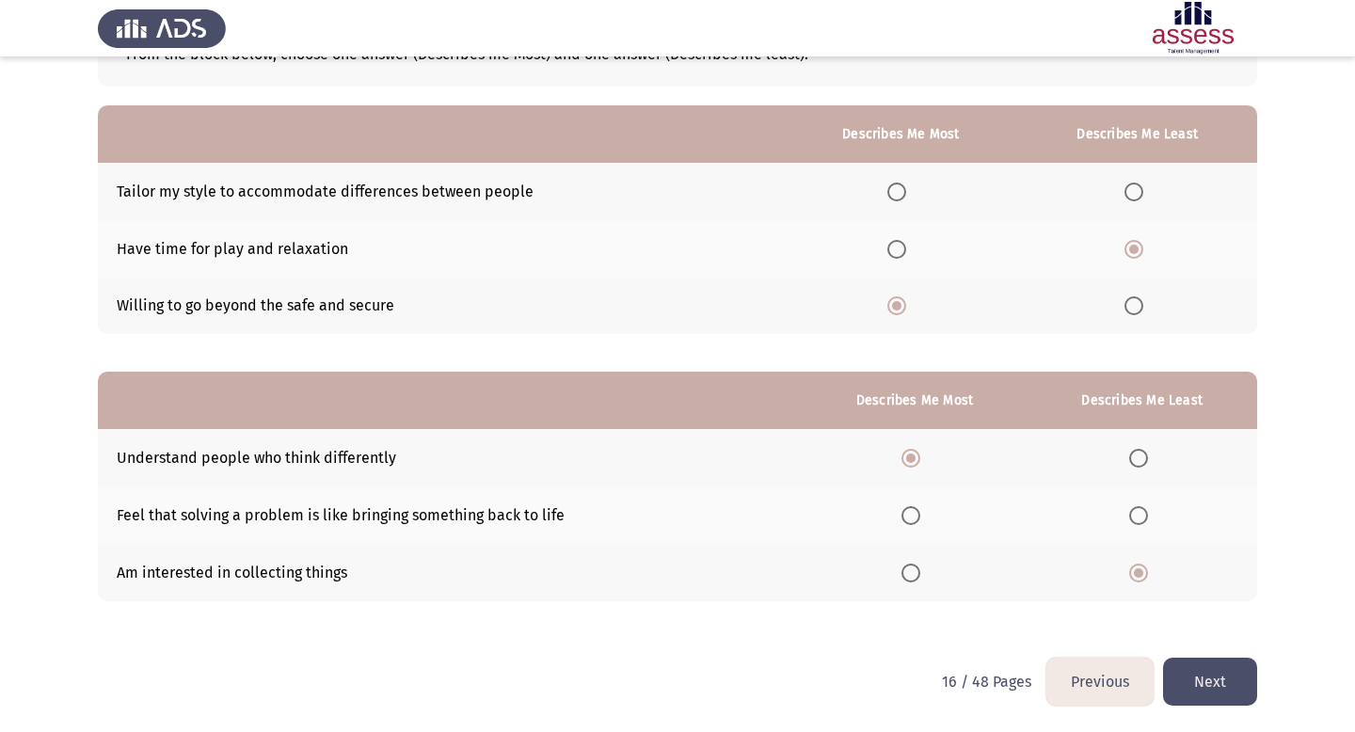
scroll to position [0, 0]
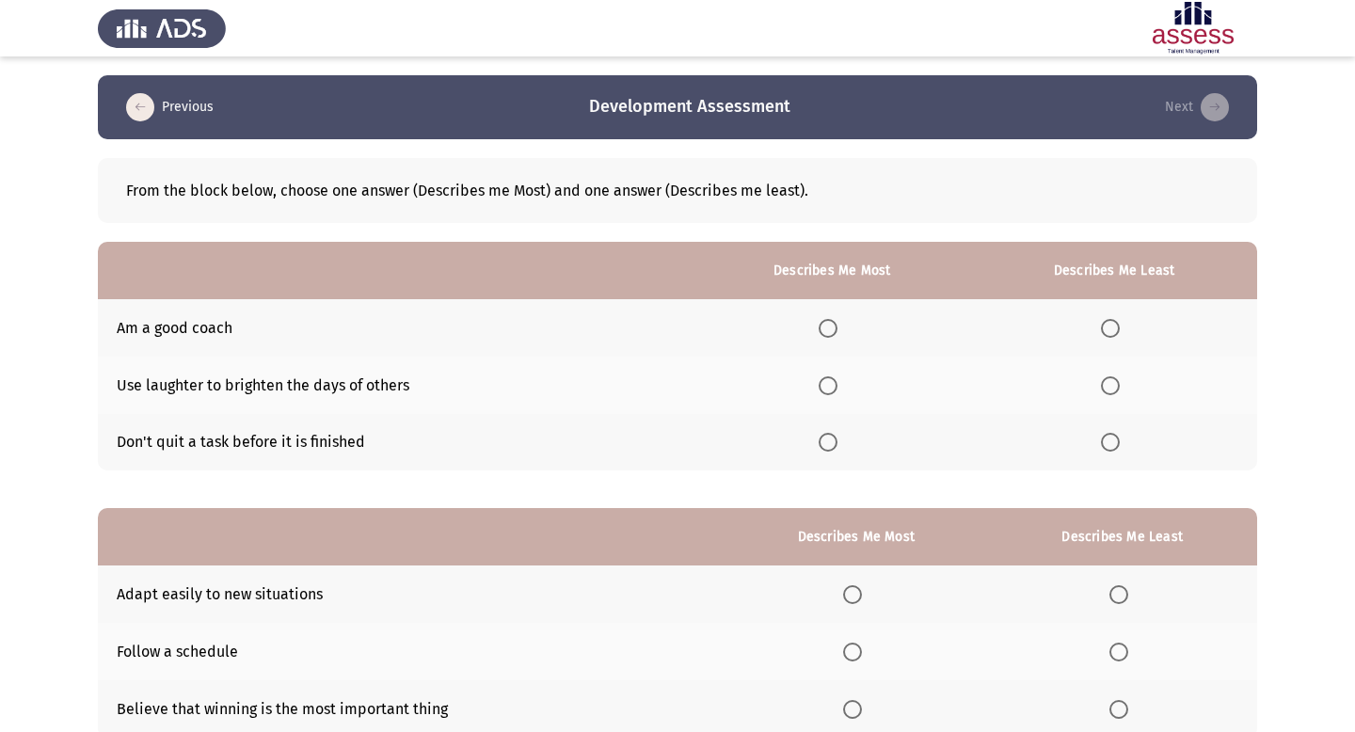
click at [838, 334] on span "Select an option" at bounding box center [828, 328] width 19 height 19
click at [838, 334] on input "Select an option" at bounding box center [828, 328] width 19 height 19
click at [1098, 428] on th at bounding box center [1114, 442] width 286 height 57
click at [1112, 392] on span "Select an option" at bounding box center [1110, 385] width 19 height 19
click at [1112, 392] on input "Select an option" at bounding box center [1110, 385] width 19 height 19
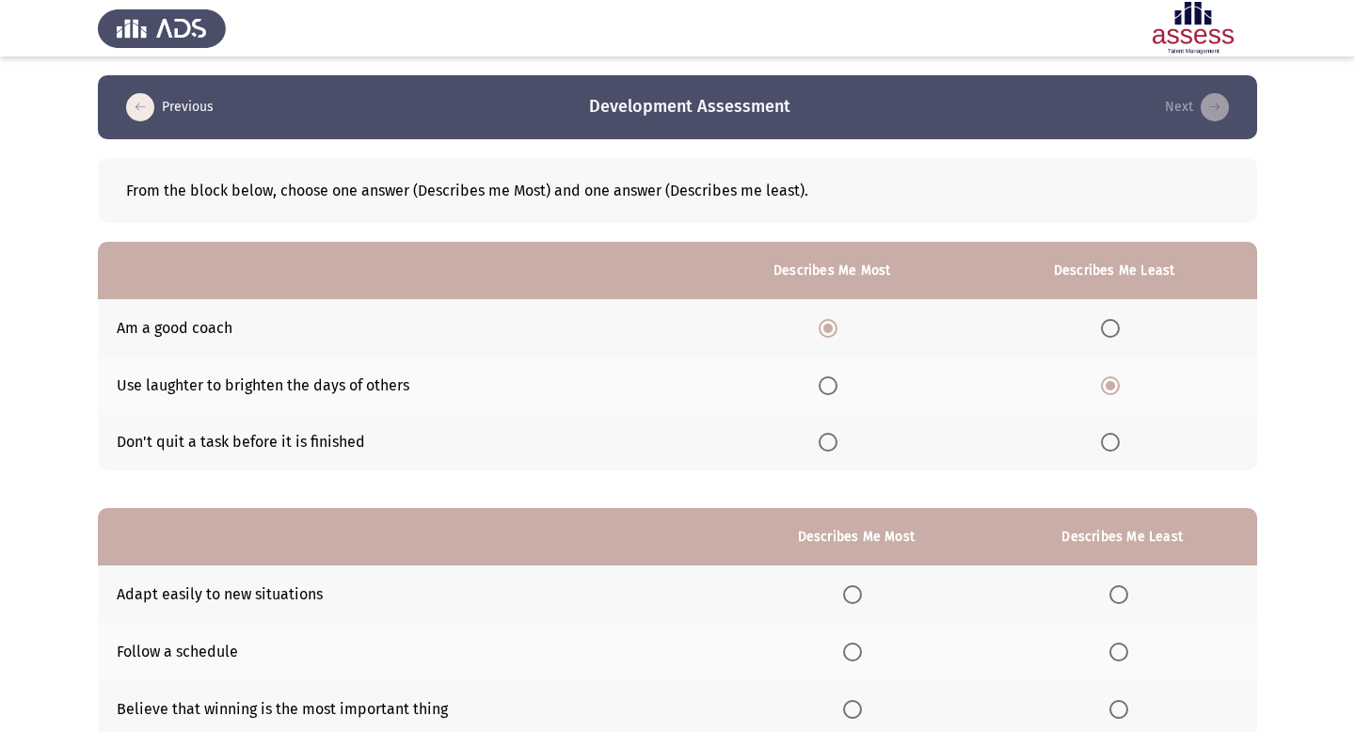
scroll to position [136, 0]
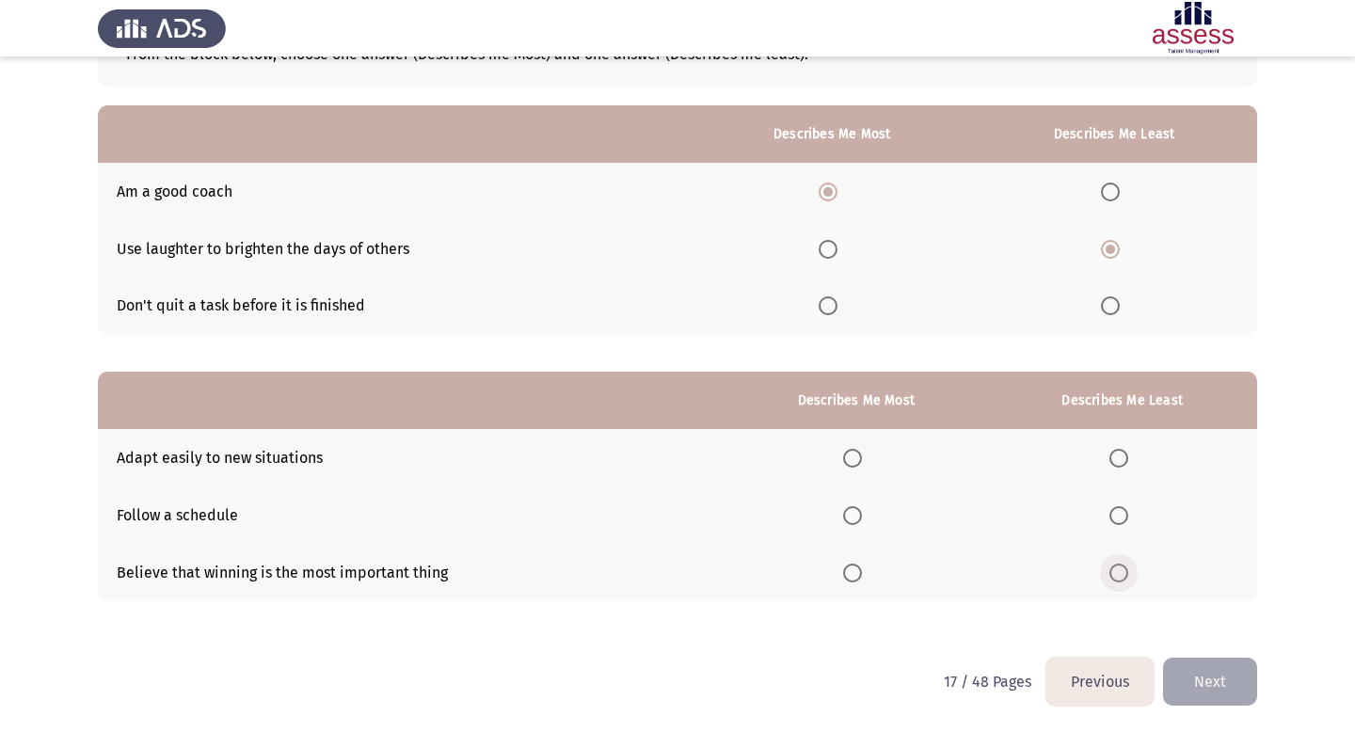
click at [1118, 567] on span "Select an option" at bounding box center [1119, 573] width 19 height 19
click at [1118, 567] on input "Select an option" at bounding box center [1119, 573] width 19 height 19
click at [856, 458] on span "Select an option" at bounding box center [852, 458] width 19 height 19
click at [856, 458] on input "Select an option" at bounding box center [852, 458] width 19 height 19
click at [1219, 689] on button "Next" at bounding box center [1210, 682] width 94 height 48
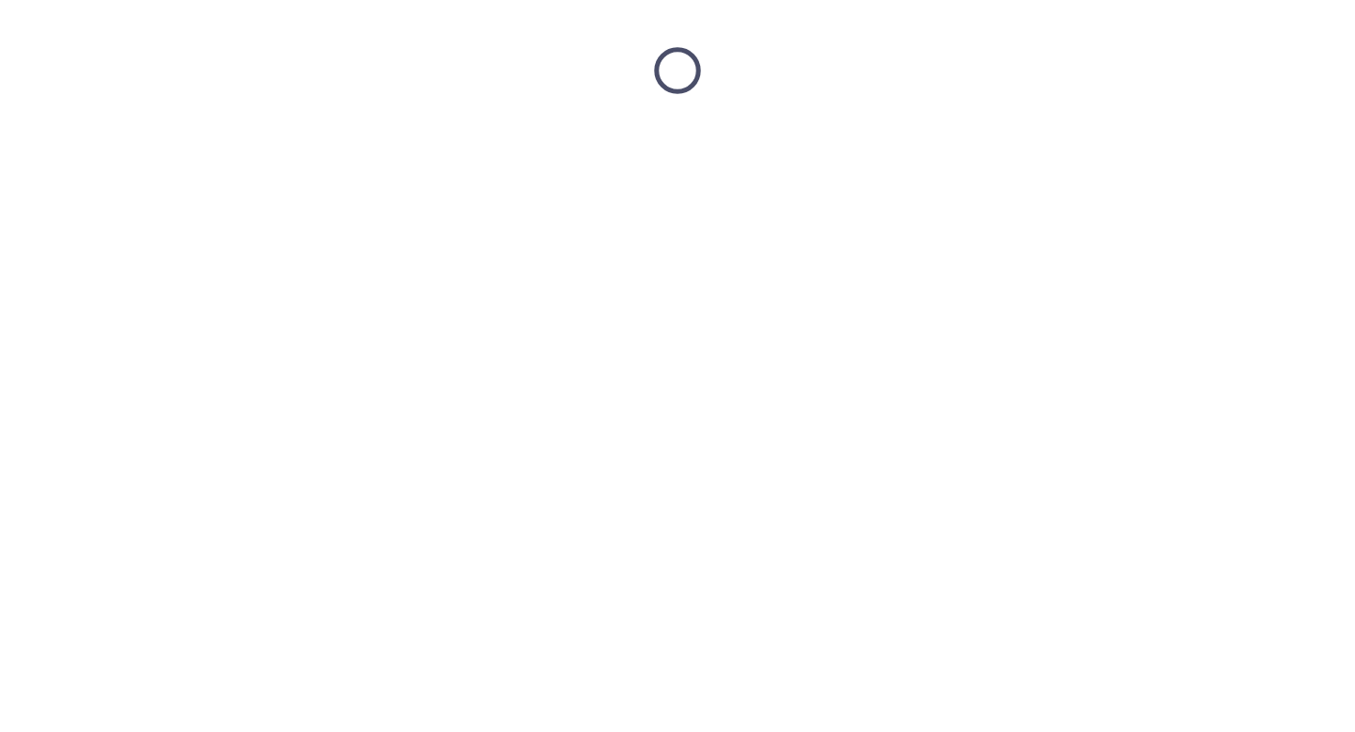
scroll to position [0, 0]
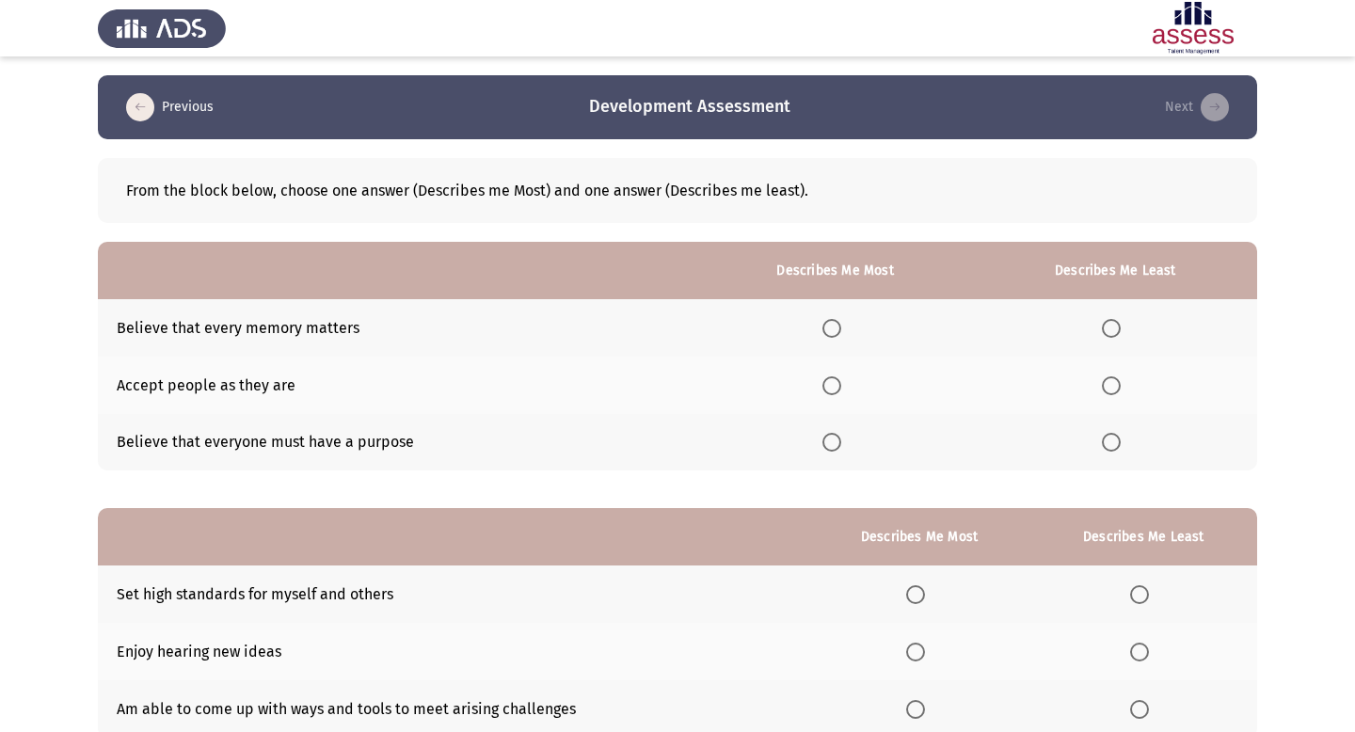
click at [1116, 332] on span "Select an option" at bounding box center [1111, 328] width 19 height 19
click at [1116, 332] on input "Select an option" at bounding box center [1111, 328] width 19 height 19
click at [847, 382] on label "Select an option" at bounding box center [836, 385] width 26 height 19
click at [841, 382] on input "Select an option" at bounding box center [832, 385] width 19 height 19
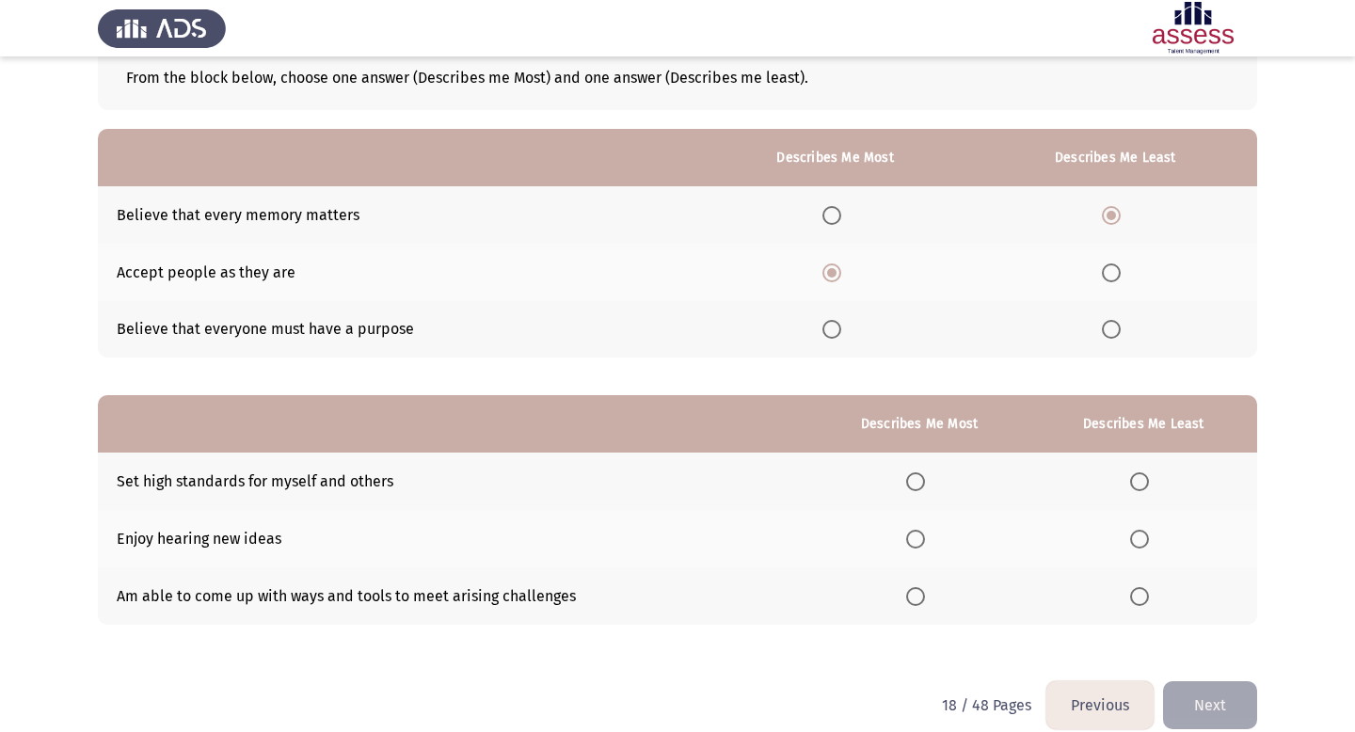
scroll to position [136, 0]
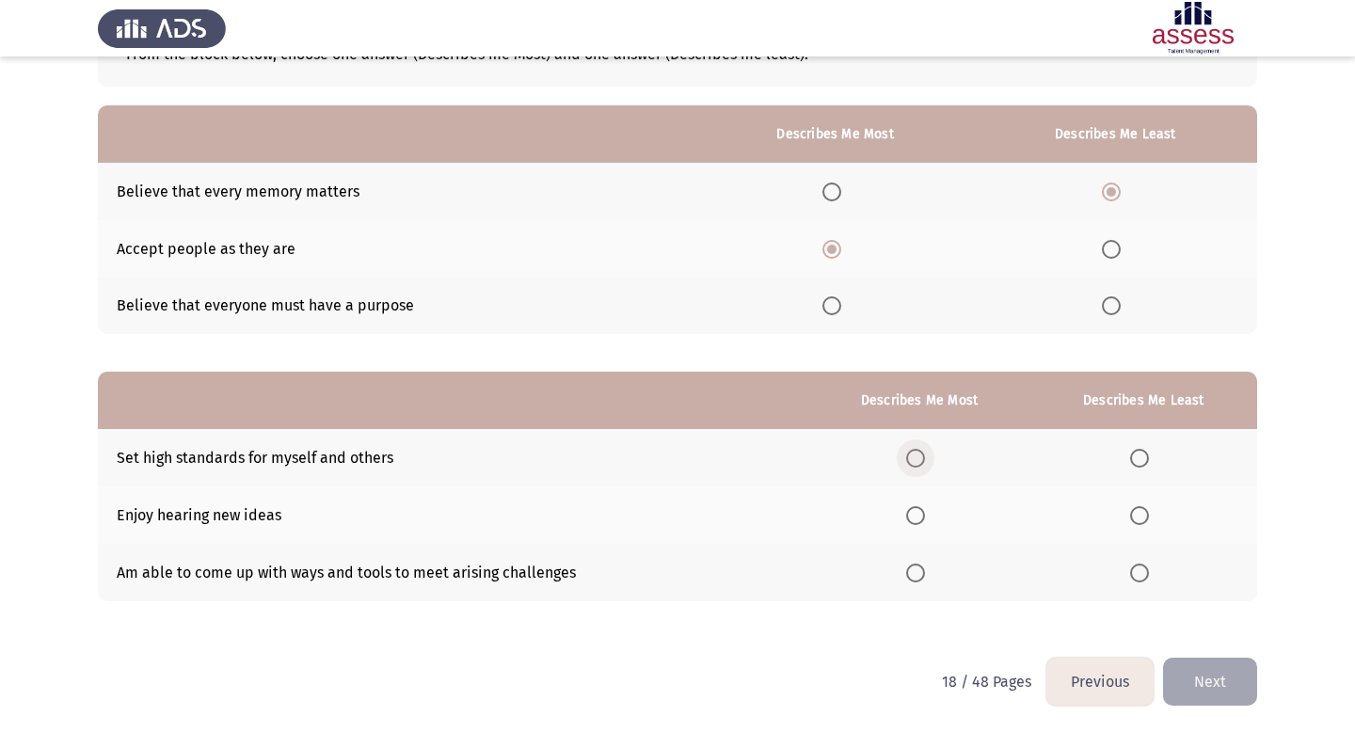
click at [922, 461] on span "Select an option" at bounding box center [915, 458] width 19 height 19
click at [922, 461] on input "Select an option" at bounding box center [915, 458] width 19 height 19
click at [1137, 574] on span "Select an option" at bounding box center [1139, 573] width 19 height 19
click at [1137, 574] on input "Select an option" at bounding box center [1139, 573] width 19 height 19
click at [1188, 674] on button "Next" at bounding box center [1210, 682] width 94 height 48
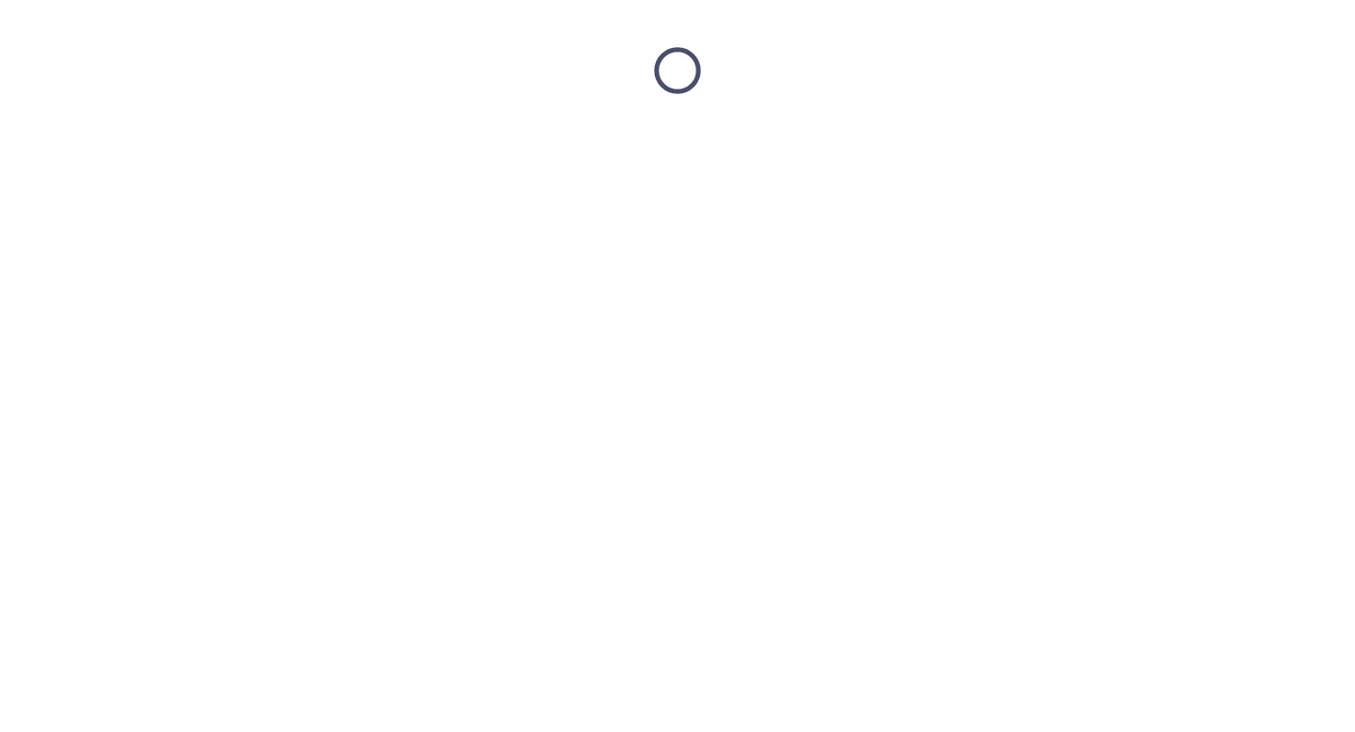
scroll to position [0, 0]
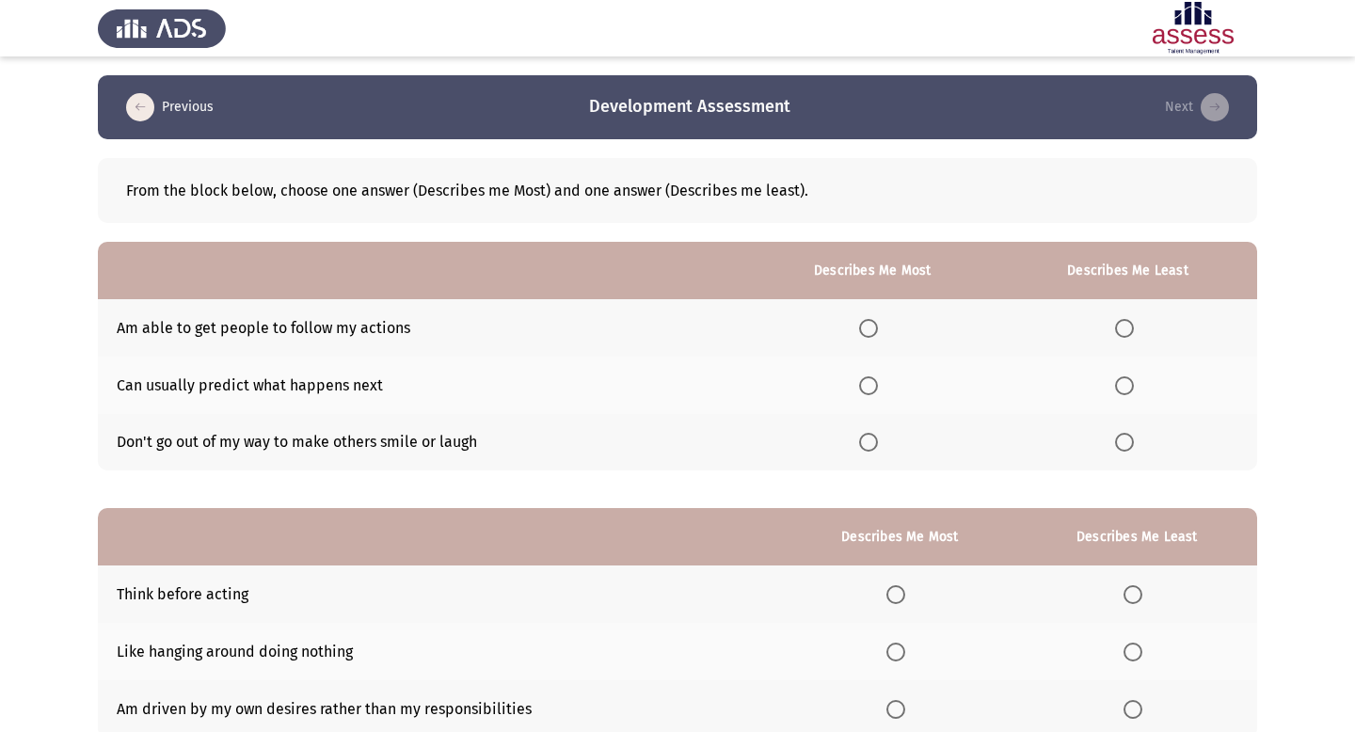
click at [1122, 444] on span "Select an option" at bounding box center [1124, 442] width 19 height 19
click at [1122, 444] on input "Select an option" at bounding box center [1124, 442] width 19 height 19
click at [1129, 383] on span "Select an option" at bounding box center [1124, 385] width 19 height 19
click at [1129, 383] on input "Select an option" at bounding box center [1124, 385] width 19 height 19
click at [878, 328] on span "Select an option" at bounding box center [868, 328] width 19 height 19
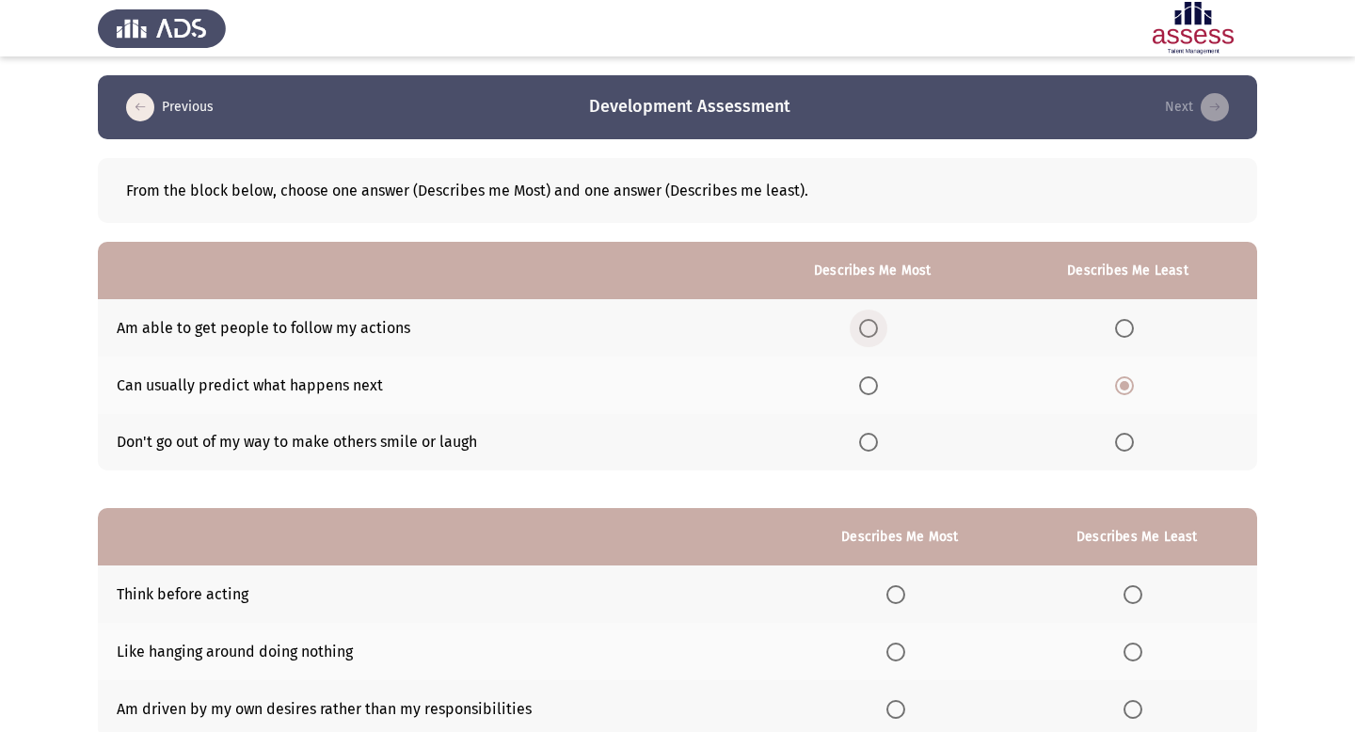
click at [878, 328] on input "Select an option" at bounding box center [868, 328] width 19 height 19
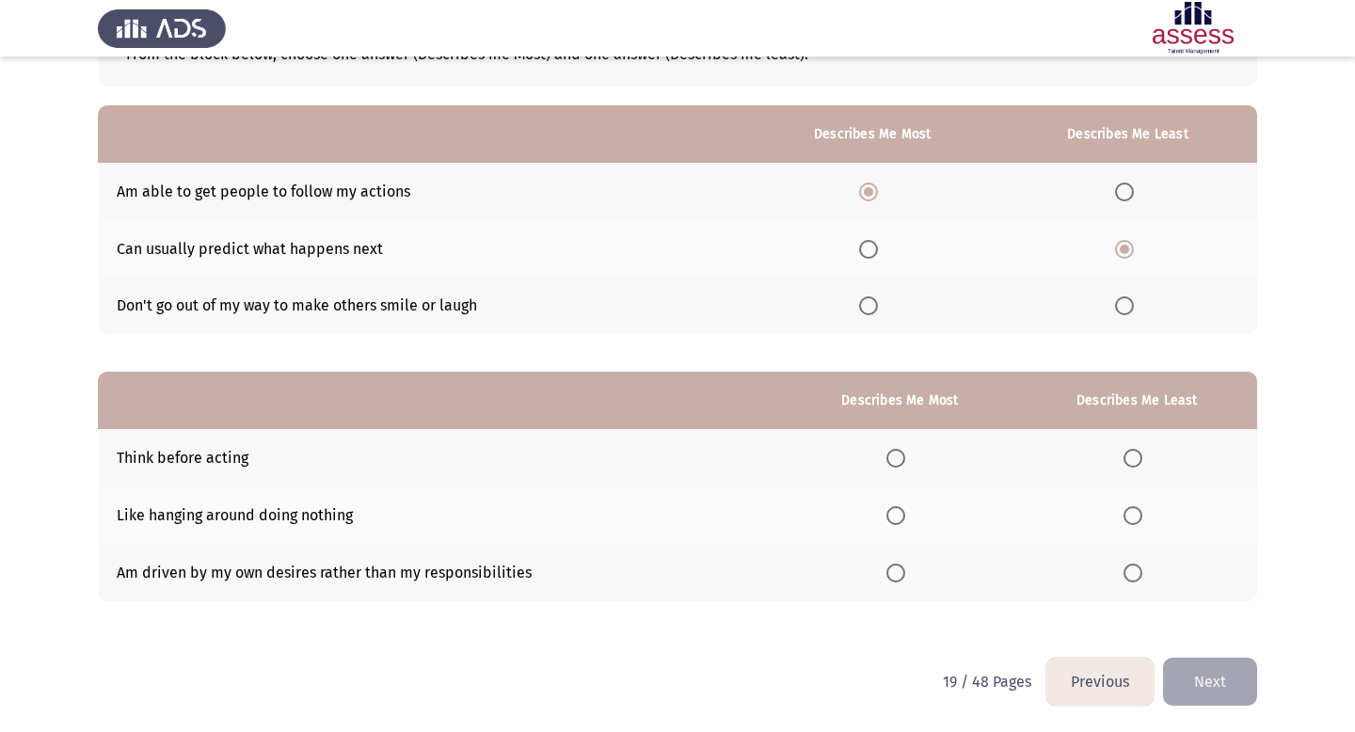
click at [1135, 515] on span "Select an option" at bounding box center [1133, 515] width 19 height 19
click at [1135, 515] on input "Select an option" at bounding box center [1133, 515] width 19 height 19
click at [905, 463] on span "Select an option" at bounding box center [896, 458] width 19 height 19
click at [905, 463] on input "Select an option" at bounding box center [896, 458] width 19 height 19
click at [1215, 699] on button "Next" at bounding box center [1210, 682] width 94 height 48
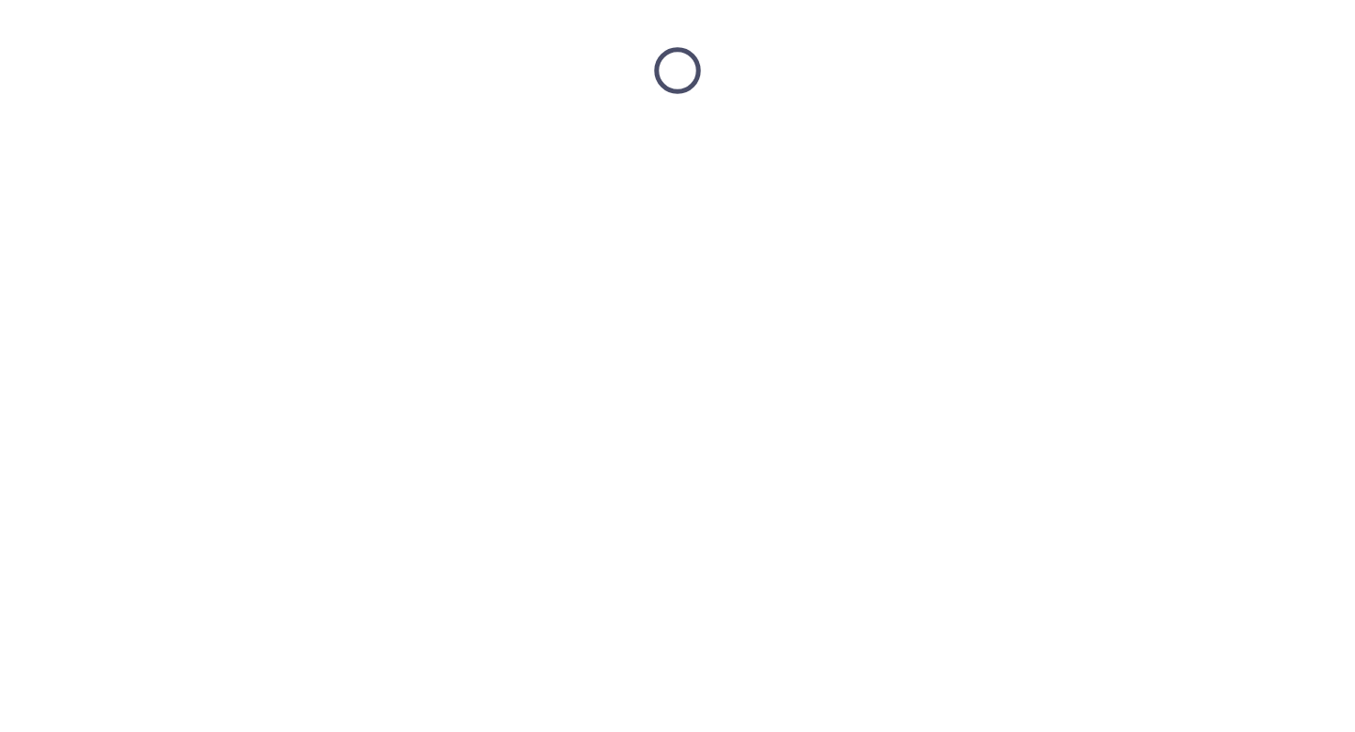
scroll to position [0, 0]
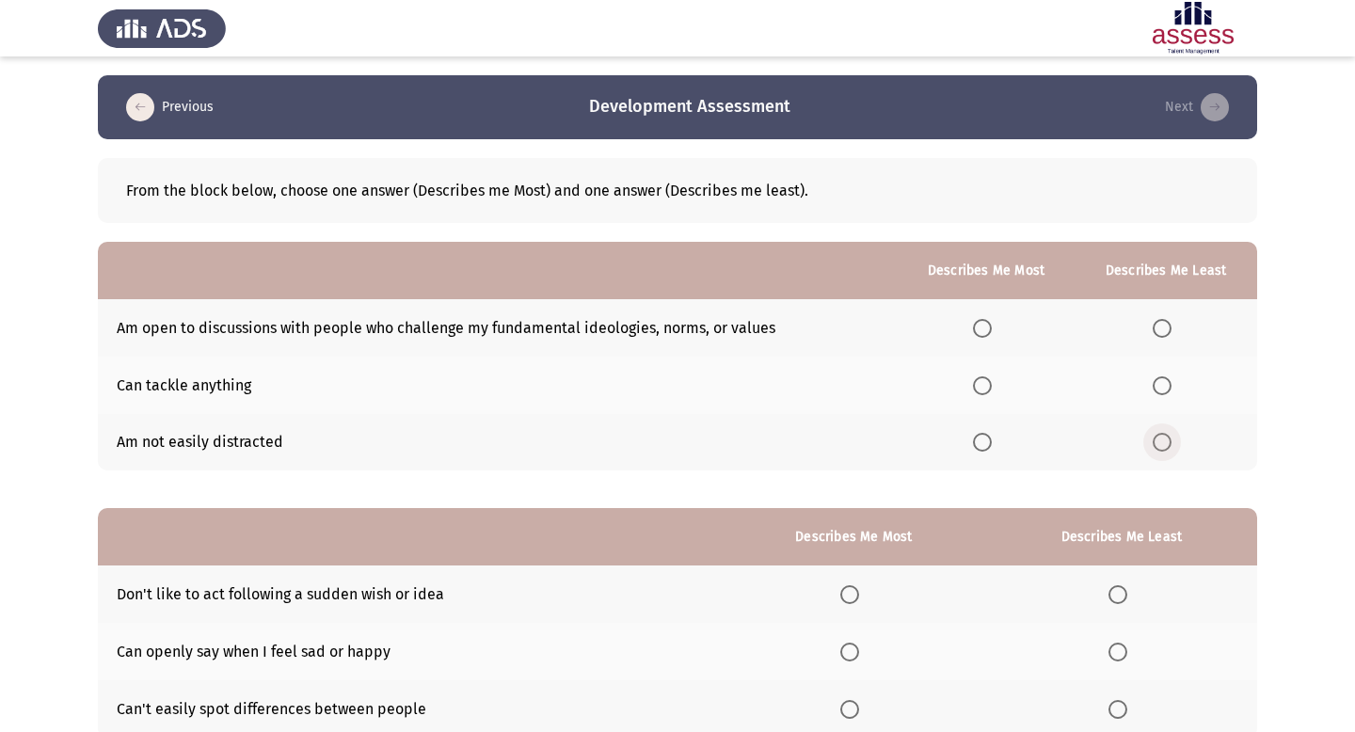
click at [1166, 442] on span "Select an option" at bounding box center [1162, 442] width 19 height 19
click at [1166, 442] on input "Select an option" at bounding box center [1162, 442] width 19 height 19
click at [997, 322] on label "Select an option" at bounding box center [986, 328] width 26 height 19
click at [992, 322] on input "Select an option" at bounding box center [982, 328] width 19 height 19
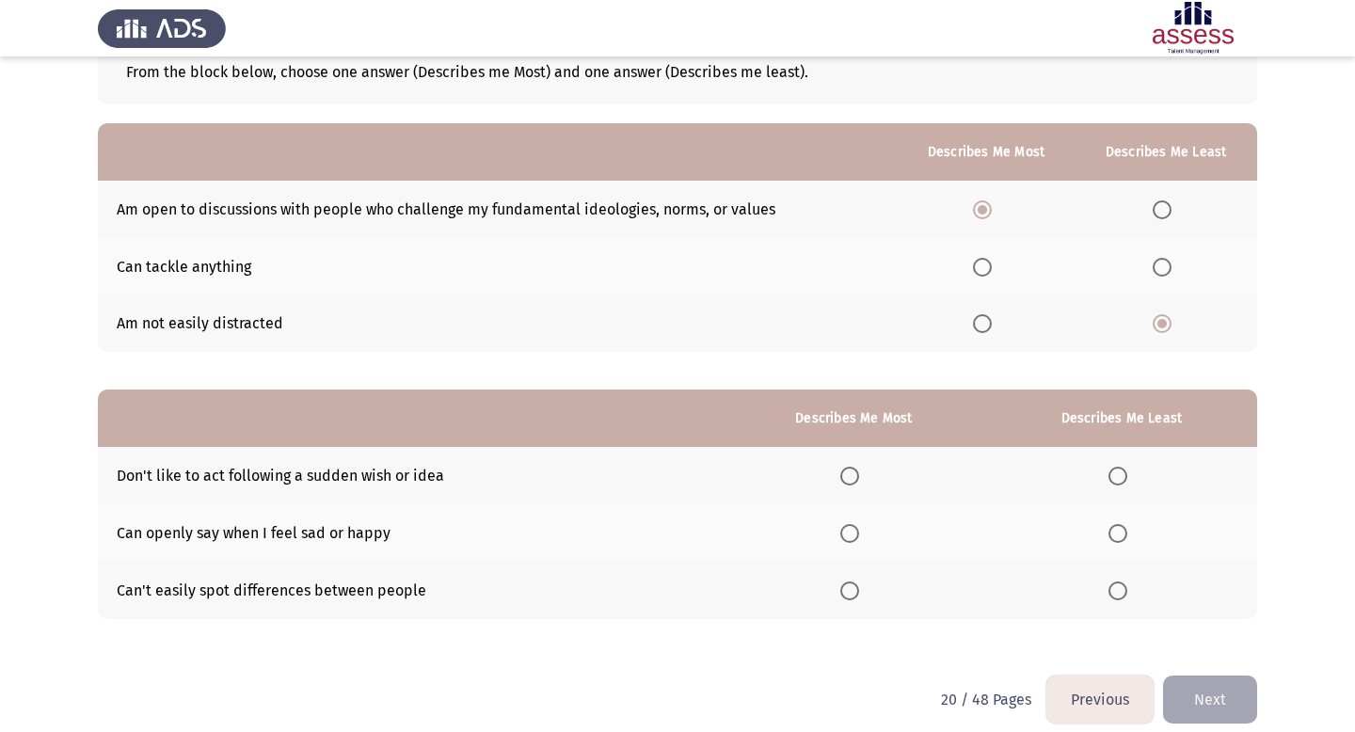
scroll to position [136, 0]
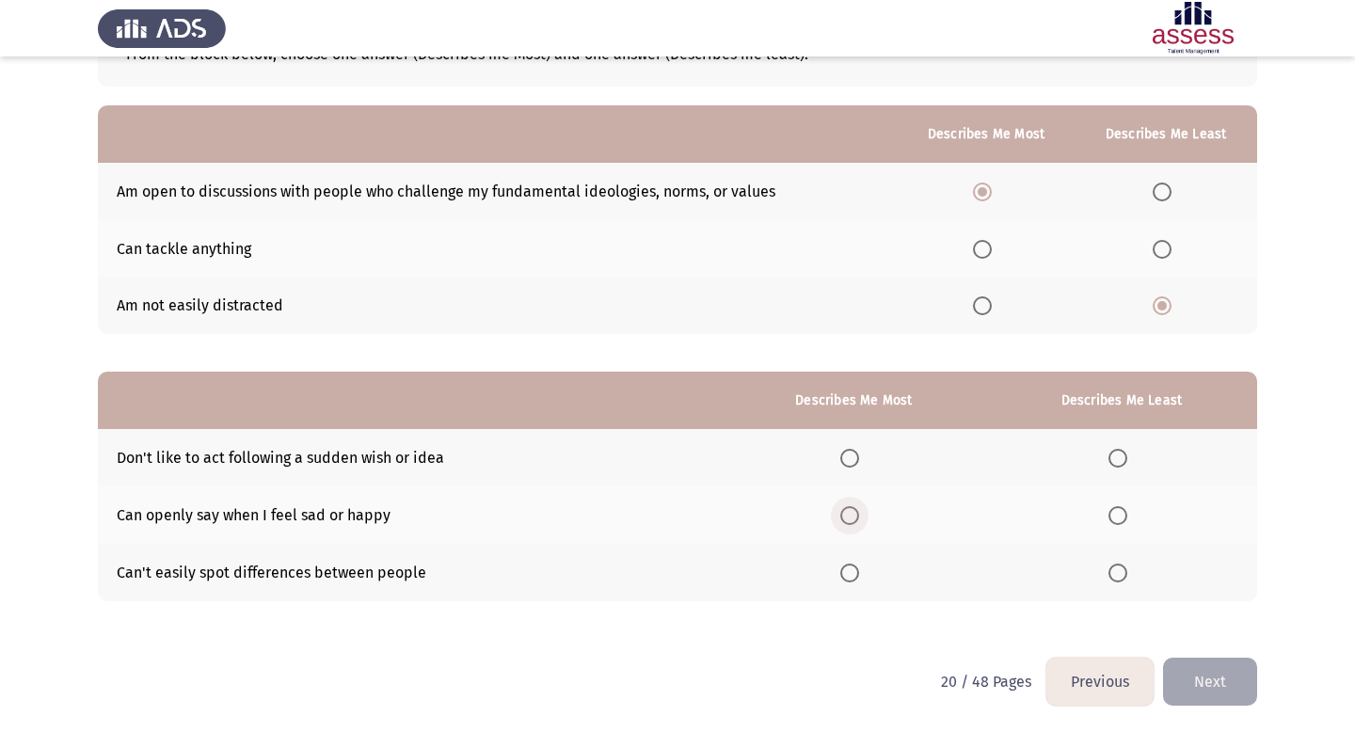
click at [856, 513] on span "Select an option" at bounding box center [849, 515] width 19 height 19
click at [856, 513] on input "Select an option" at bounding box center [849, 515] width 19 height 19
click at [1122, 453] on span "Select an option" at bounding box center [1118, 458] width 19 height 19
click at [1122, 453] on input "Select an option" at bounding box center [1118, 458] width 19 height 19
click at [1191, 672] on button "Next" at bounding box center [1210, 682] width 94 height 48
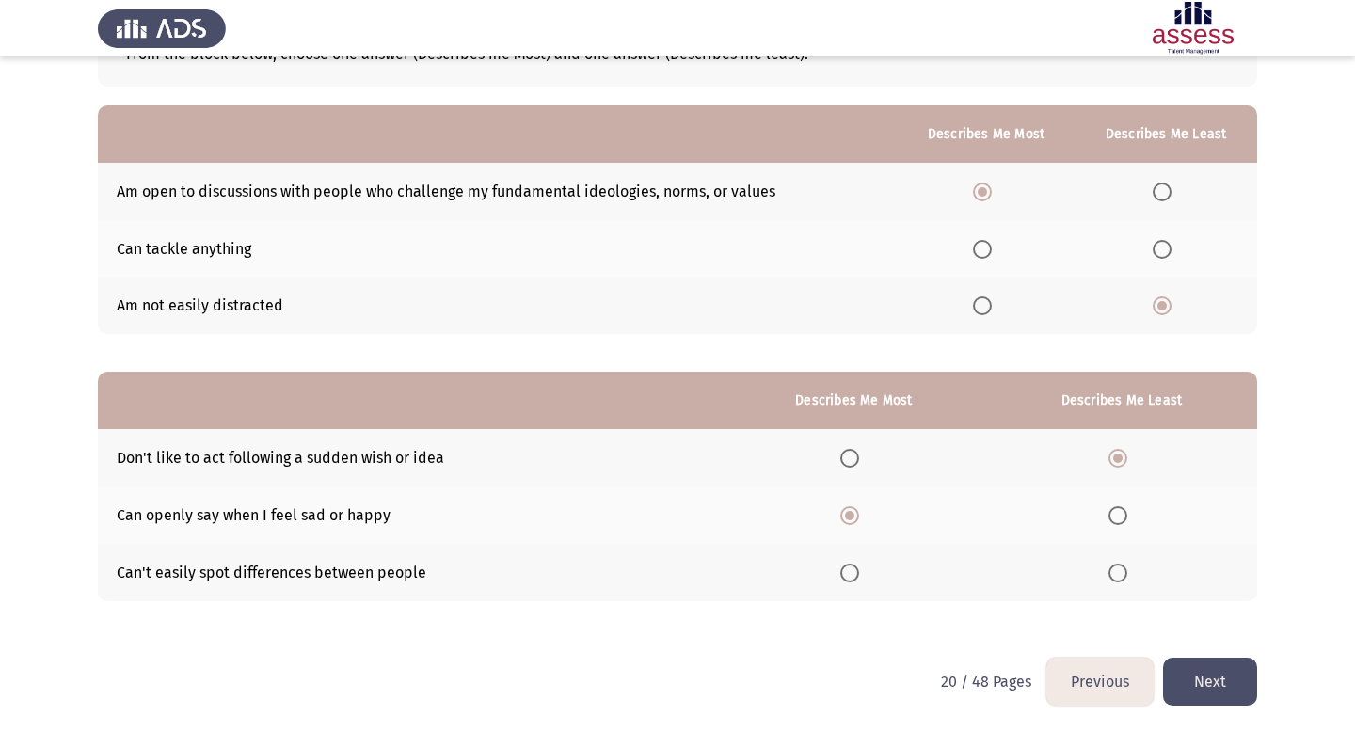
scroll to position [0, 0]
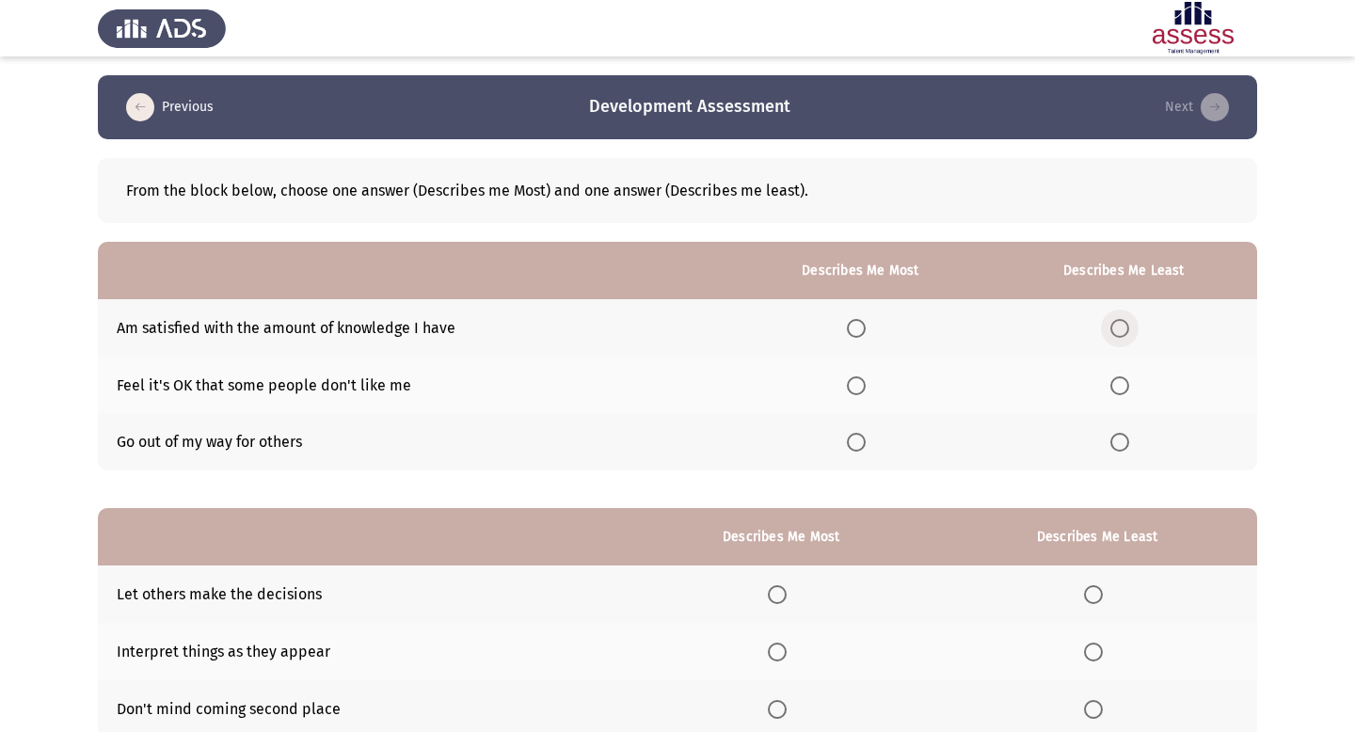
click at [1122, 329] on span "Select an option" at bounding box center [1120, 328] width 19 height 19
click at [1122, 329] on input "Select an option" at bounding box center [1120, 328] width 19 height 19
click at [865, 380] on span "Select an option" at bounding box center [856, 385] width 19 height 19
click at [865, 380] on input "Select an option" at bounding box center [856, 385] width 19 height 19
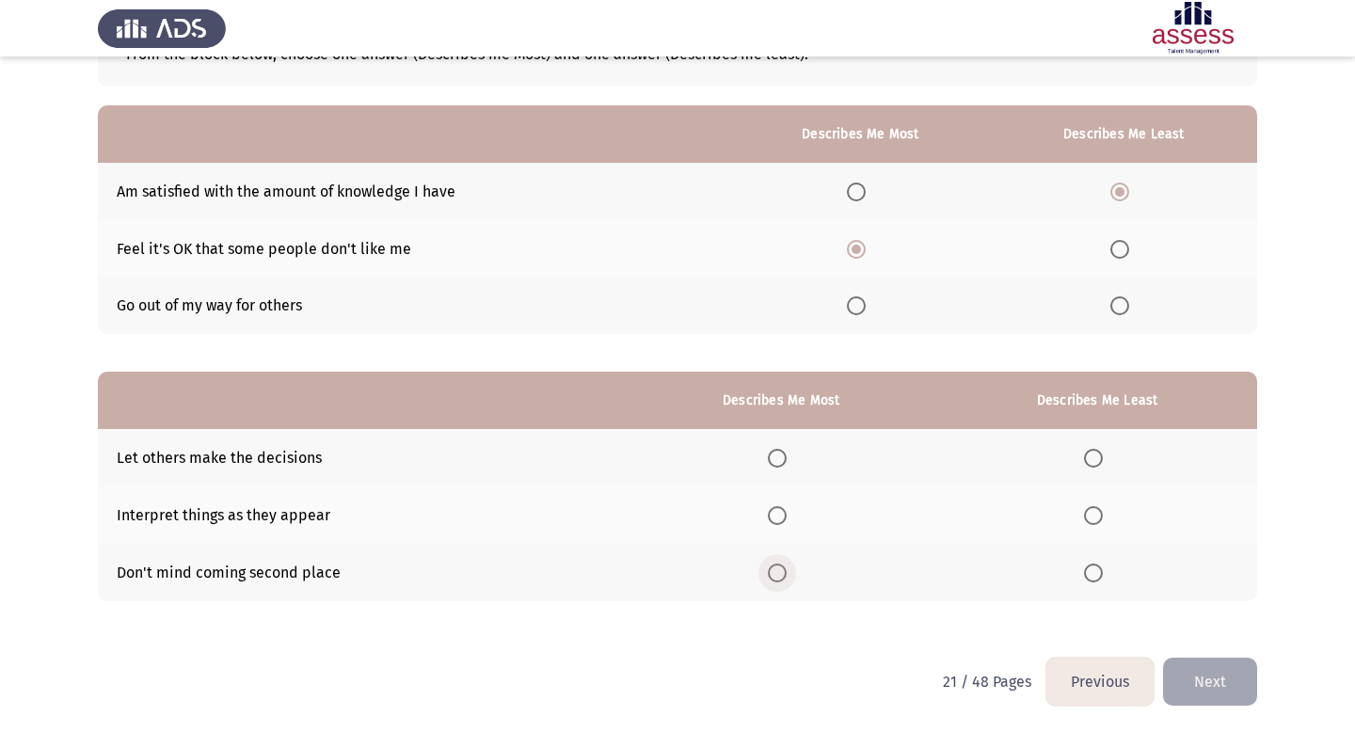
click at [784, 572] on span "Select an option" at bounding box center [777, 573] width 19 height 19
click at [784, 572] on input "Select an option" at bounding box center [777, 573] width 19 height 19
click at [1087, 459] on span "Select an option" at bounding box center [1093, 458] width 19 height 19
click at [1087, 459] on input "Select an option" at bounding box center [1093, 458] width 19 height 19
click at [1198, 684] on button "Next" at bounding box center [1210, 682] width 94 height 48
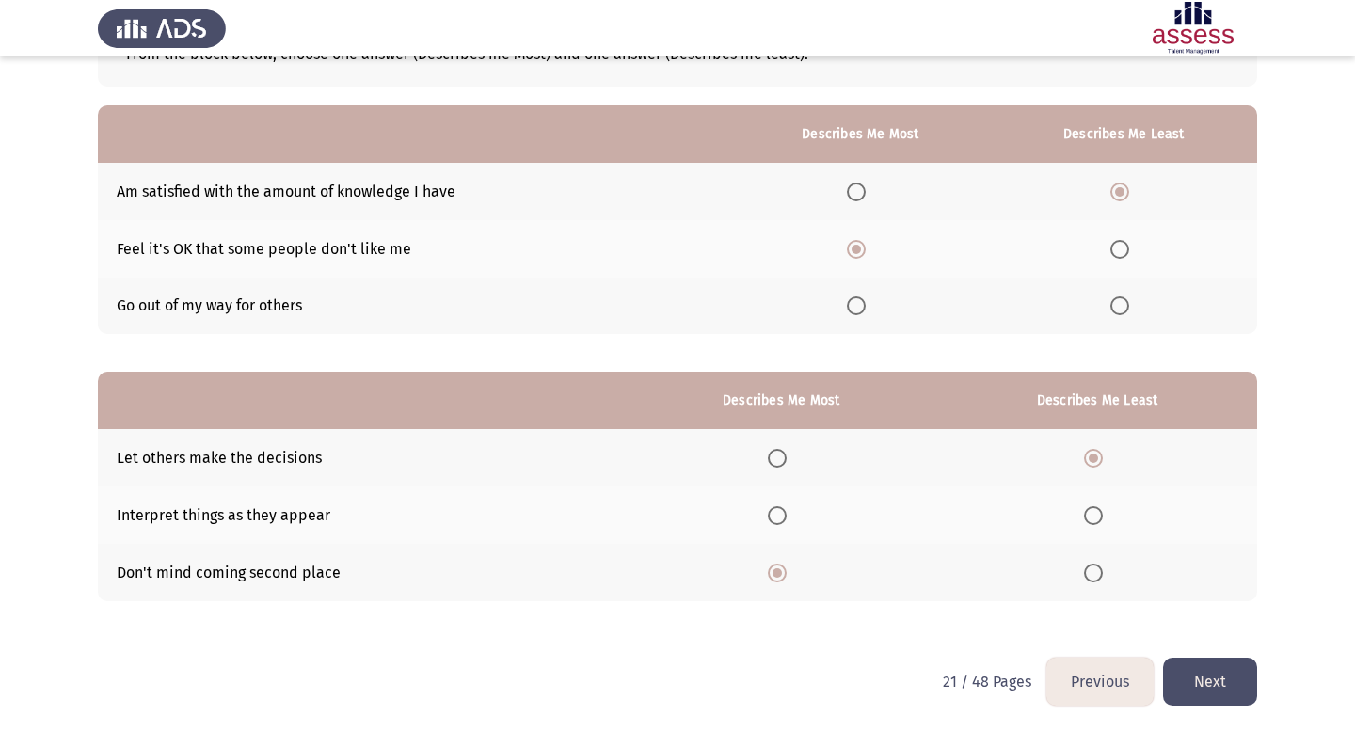
scroll to position [0, 0]
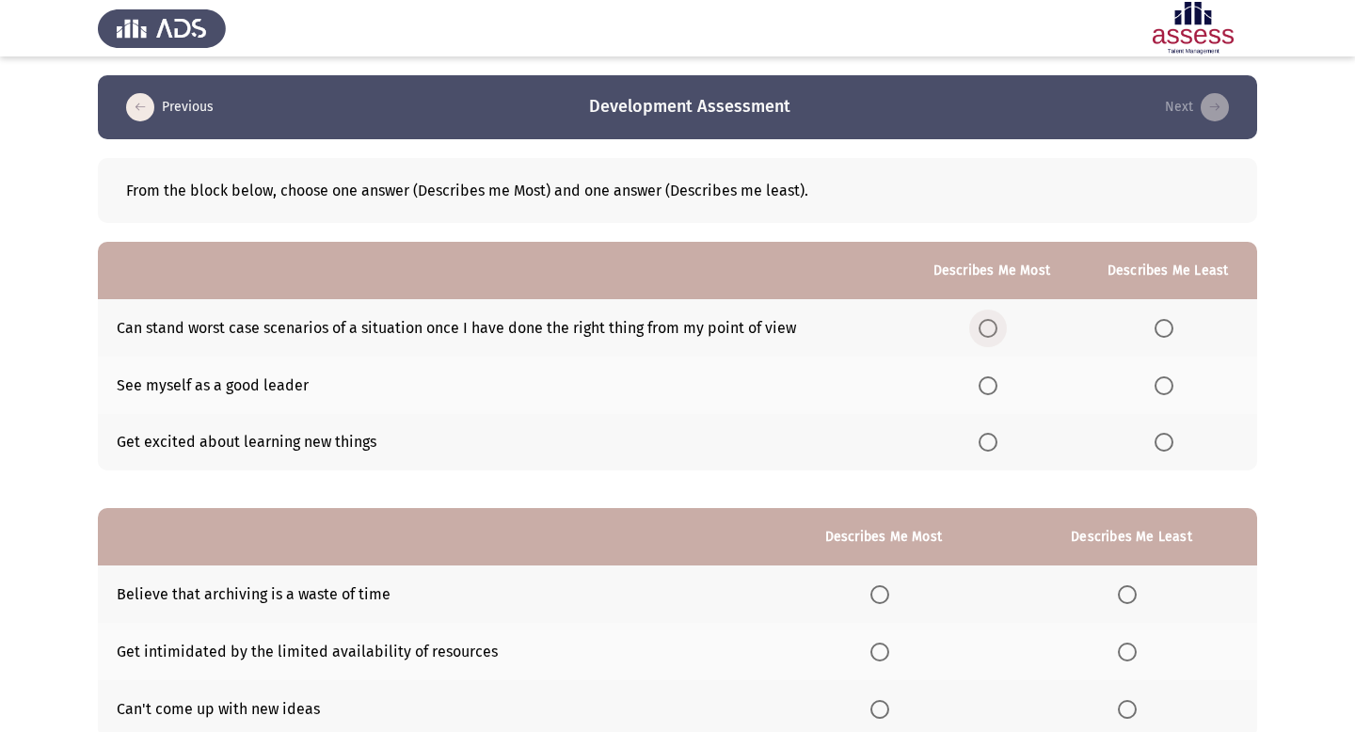
click at [997, 332] on span "Select an option" at bounding box center [988, 328] width 19 height 19
click at [997, 332] on input "Select an option" at bounding box center [988, 328] width 19 height 19
click at [1166, 387] on span "Select an option" at bounding box center [1164, 385] width 19 height 19
click at [1166, 387] on input "Select an option" at bounding box center [1164, 385] width 19 height 19
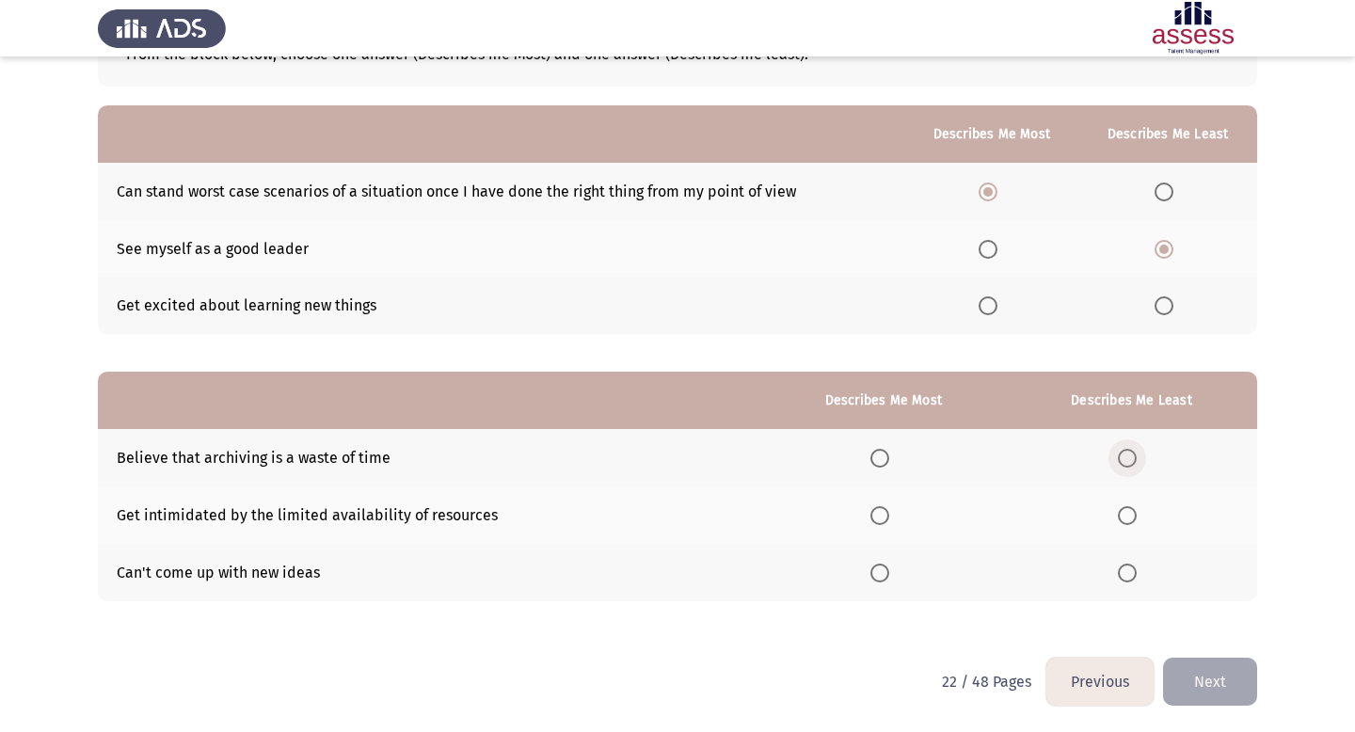
click at [1128, 461] on span "Select an option" at bounding box center [1127, 458] width 19 height 19
click at [1128, 461] on input "Select an option" at bounding box center [1127, 458] width 19 height 19
click at [871, 513] on span "Select an option" at bounding box center [880, 515] width 19 height 19
click at [871, 513] on input "Select an option" at bounding box center [880, 515] width 19 height 19
click at [1222, 681] on button "Next" at bounding box center [1210, 682] width 94 height 48
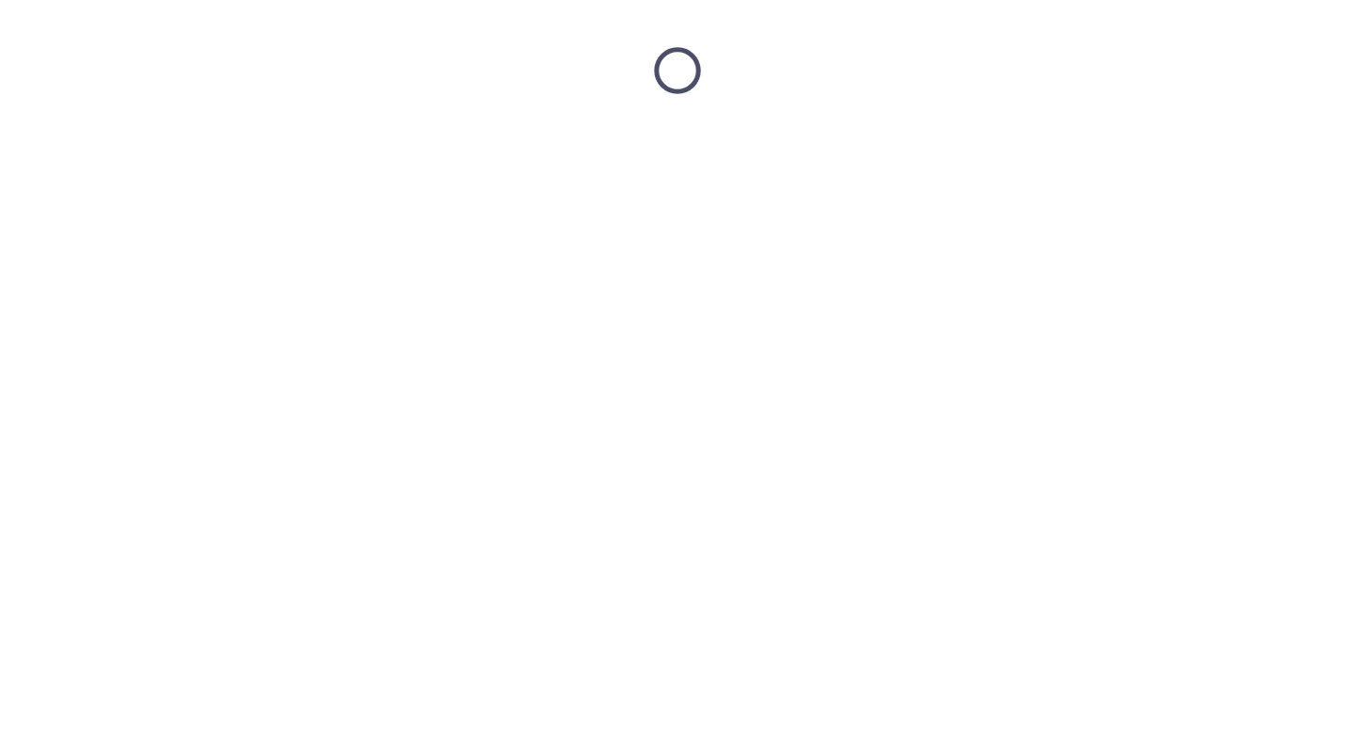
scroll to position [0, 0]
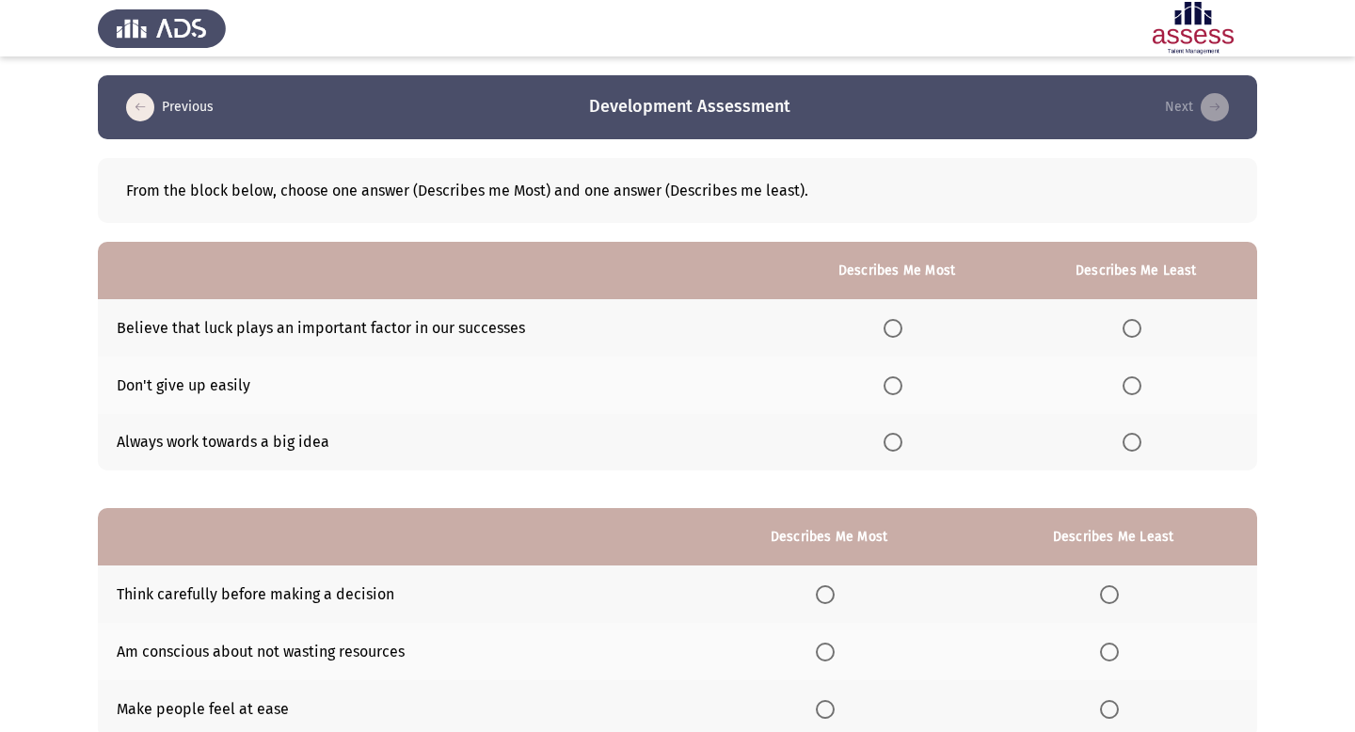
click at [1136, 326] on span "Select an option" at bounding box center [1132, 328] width 19 height 19
click at [1136, 326] on input "Select an option" at bounding box center [1132, 328] width 19 height 19
click at [903, 434] on span "Select an option" at bounding box center [893, 442] width 19 height 19
click at [903, 434] on input "Select an option" at bounding box center [893, 442] width 19 height 19
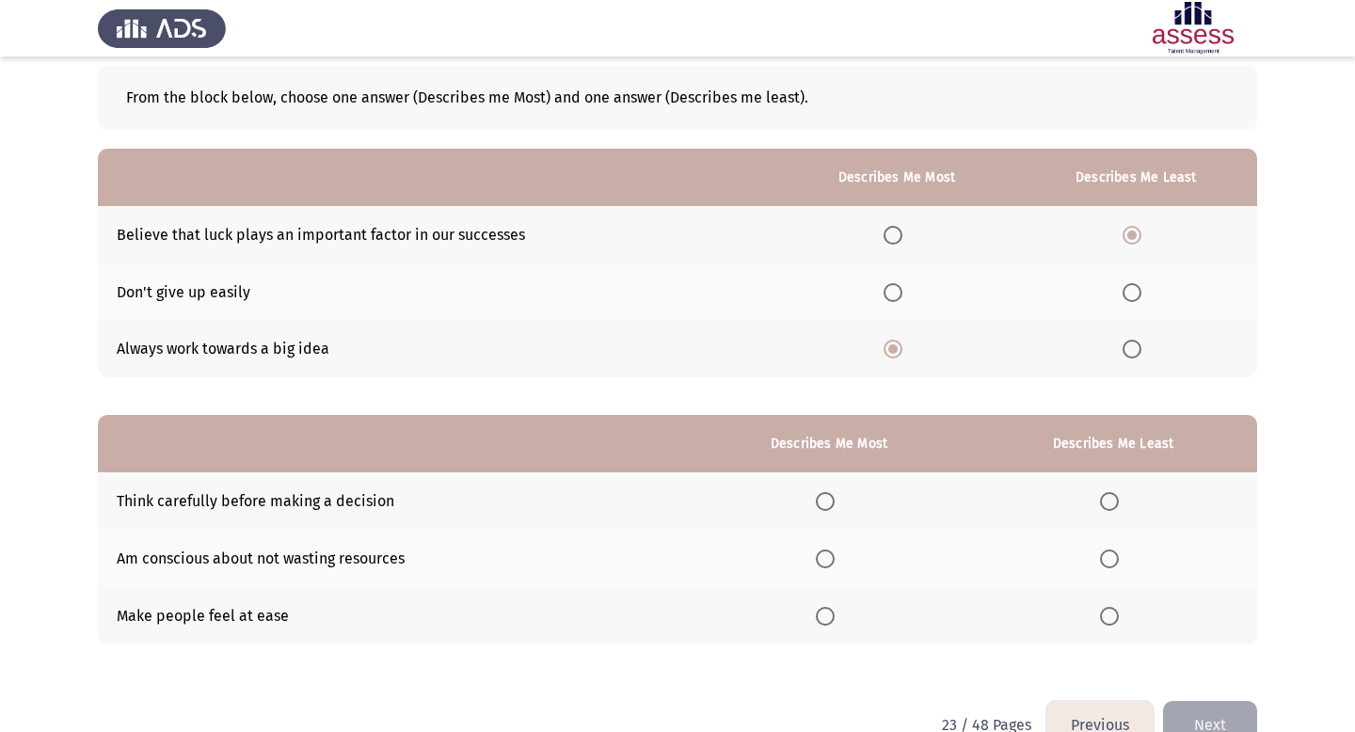
scroll to position [136, 0]
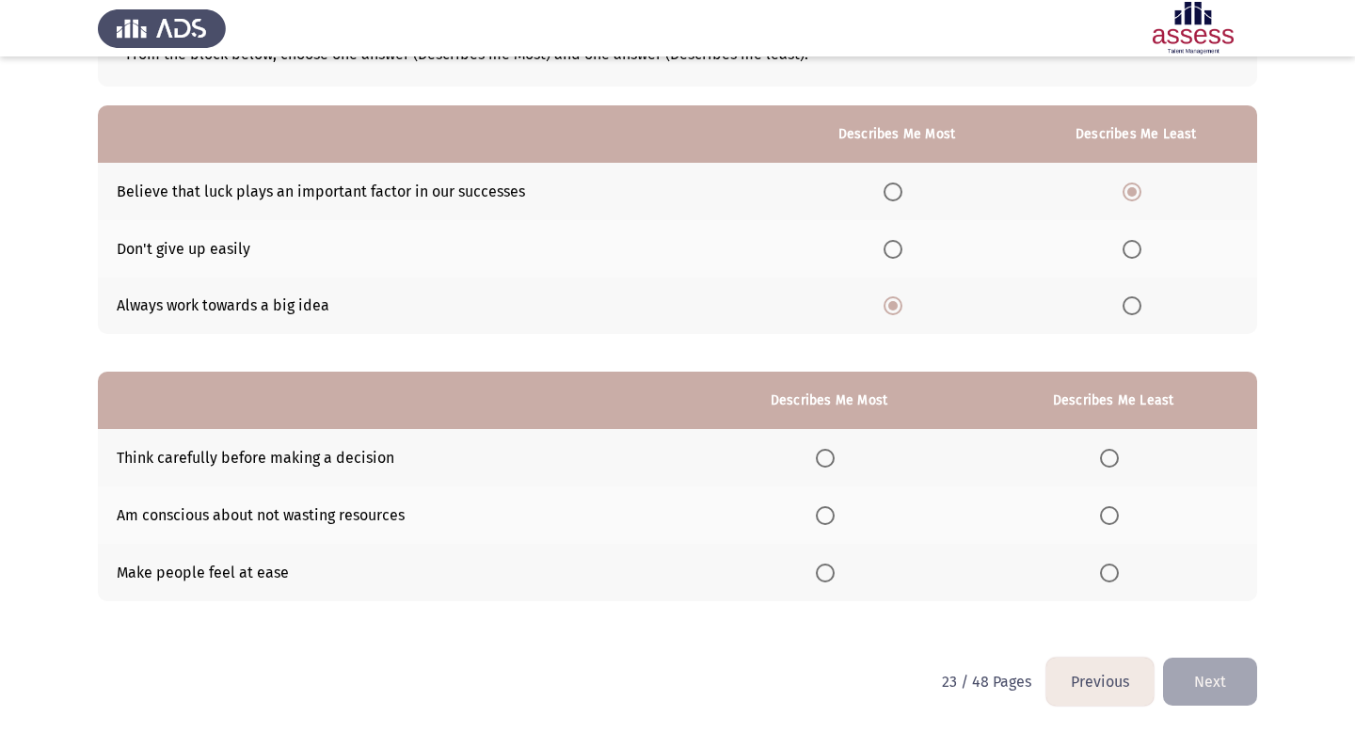
click at [834, 563] on mat-radio-button "Select an option" at bounding box center [829, 573] width 26 height 20
click at [832, 569] on span "Select an option" at bounding box center [825, 573] width 19 height 19
click at [832, 569] on input "Select an option" at bounding box center [825, 573] width 19 height 19
click at [1112, 521] on span "Select an option" at bounding box center [1109, 515] width 19 height 19
click at [1112, 521] on input "Select an option" at bounding box center [1109, 515] width 19 height 19
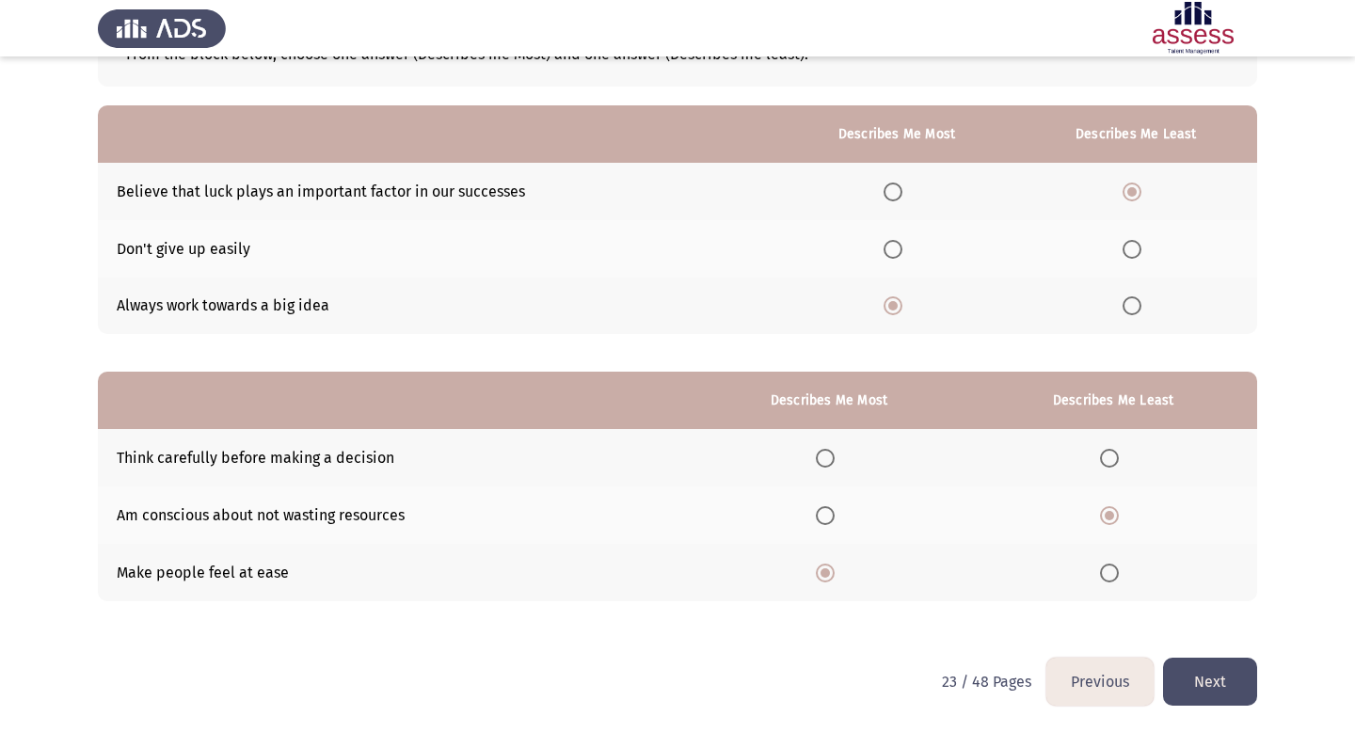
click at [1208, 716] on html "Previous Development Assessment Next From the block below, choose one answer (D…" at bounding box center [677, 299] width 1355 height 870
click at [1209, 684] on button "Next" at bounding box center [1210, 682] width 94 height 48
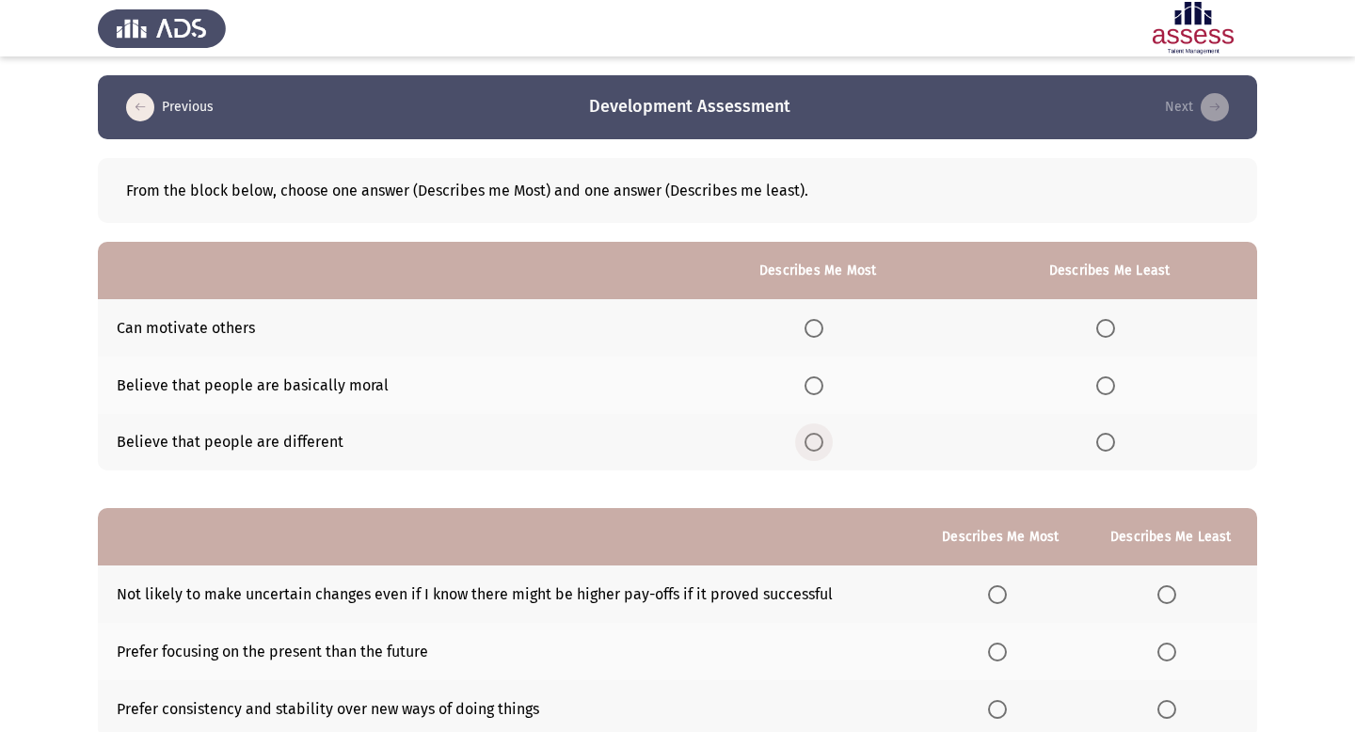
click at [817, 438] on span "Select an option" at bounding box center [814, 442] width 19 height 19
click at [817, 438] on input "Select an option" at bounding box center [814, 442] width 19 height 19
click at [1108, 383] on span "Select an option" at bounding box center [1105, 385] width 19 height 19
click at [1108, 383] on input "Select an option" at bounding box center [1105, 385] width 19 height 19
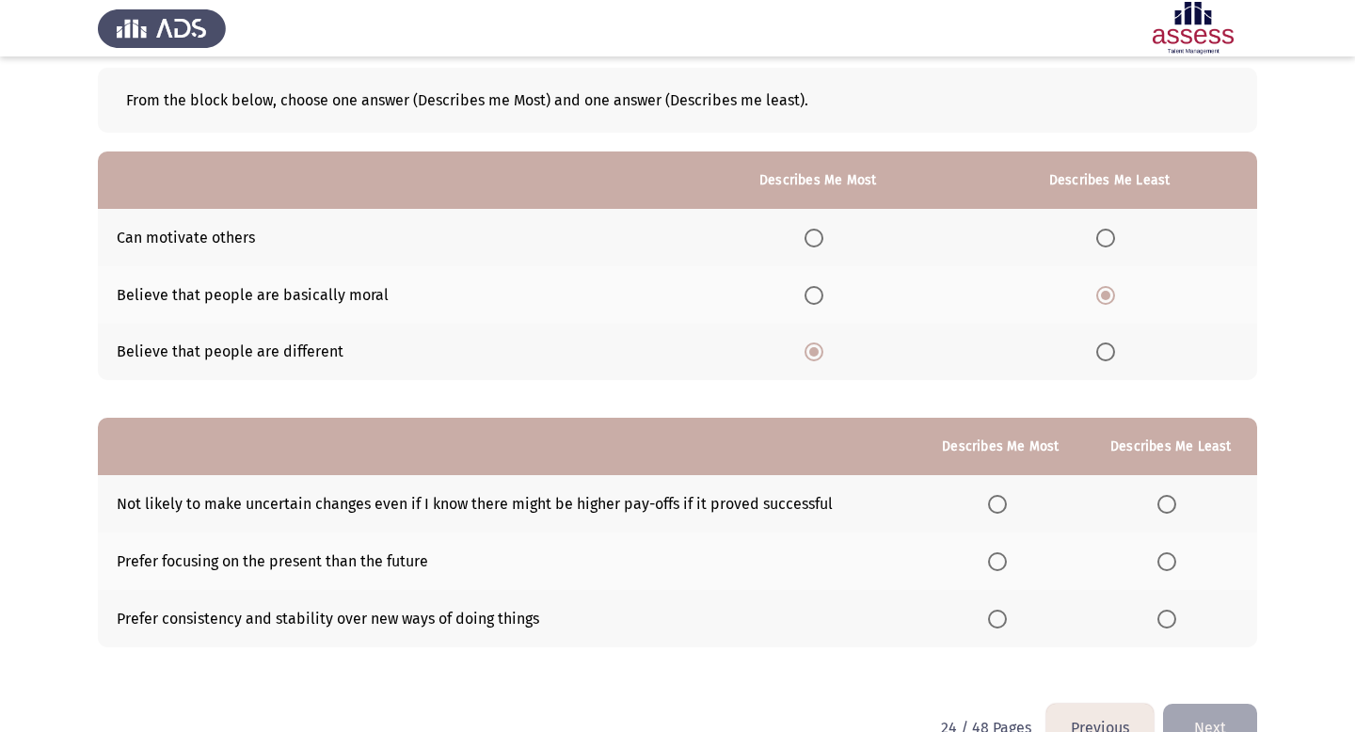
scroll to position [136, 0]
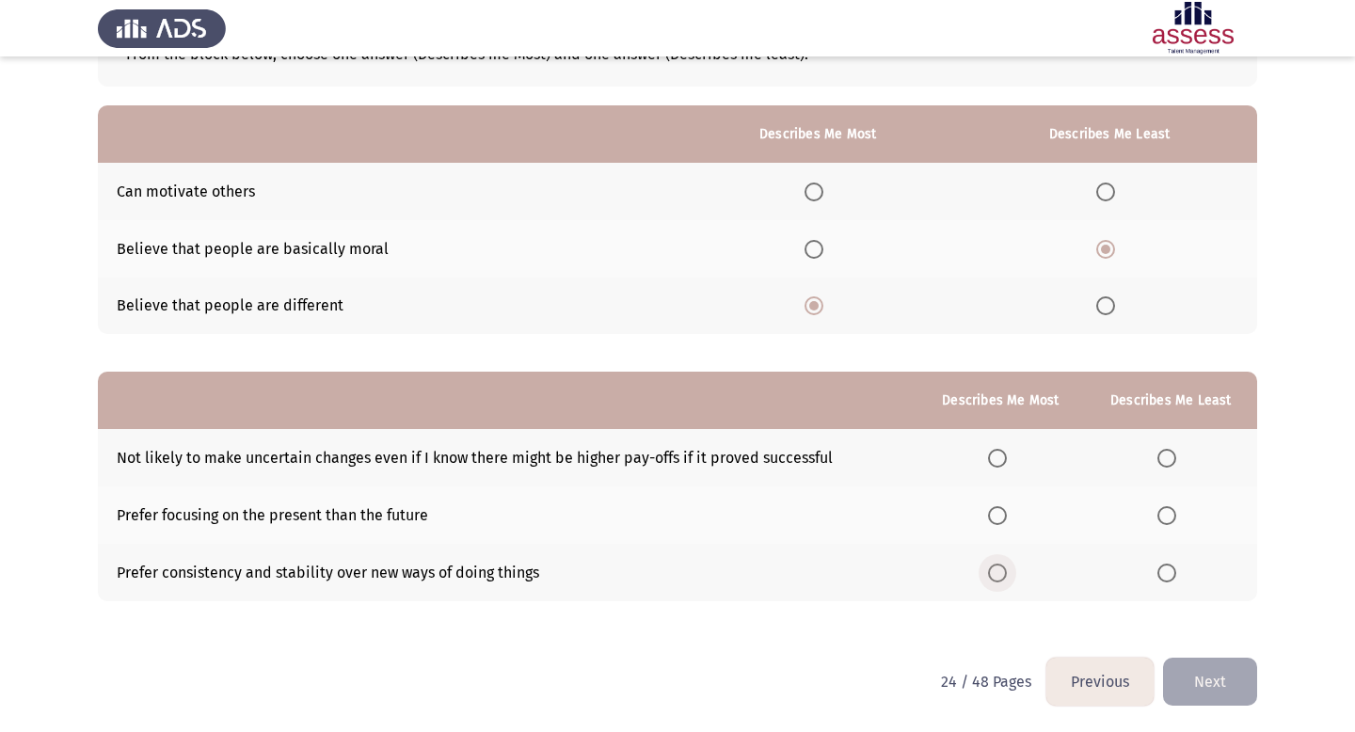
click at [994, 568] on span "Select an option" at bounding box center [997, 573] width 19 height 19
click at [994, 568] on input "Select an option" at bounding box center [997, 573] width 19 height 19
click at [1165, 460] on span "Select an option" at bounding box center [1167, 458] width 19 height 19
click at [1165, 460] on input "Select an option" at bounding box center [1167, 458] width 19 height 19
click at [1198, 703] on button "Next" at bounding box center [1210, 682] width 94 height 48
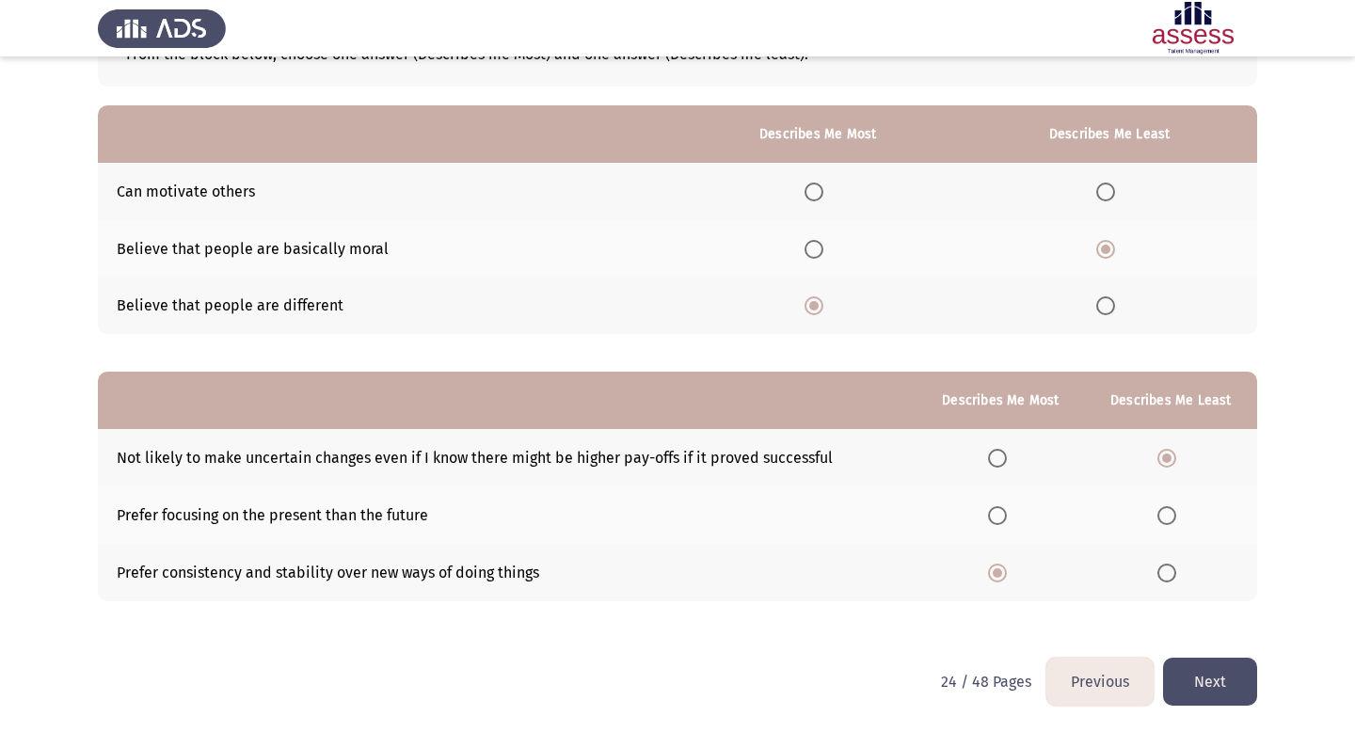
scroll to position [0, 0]
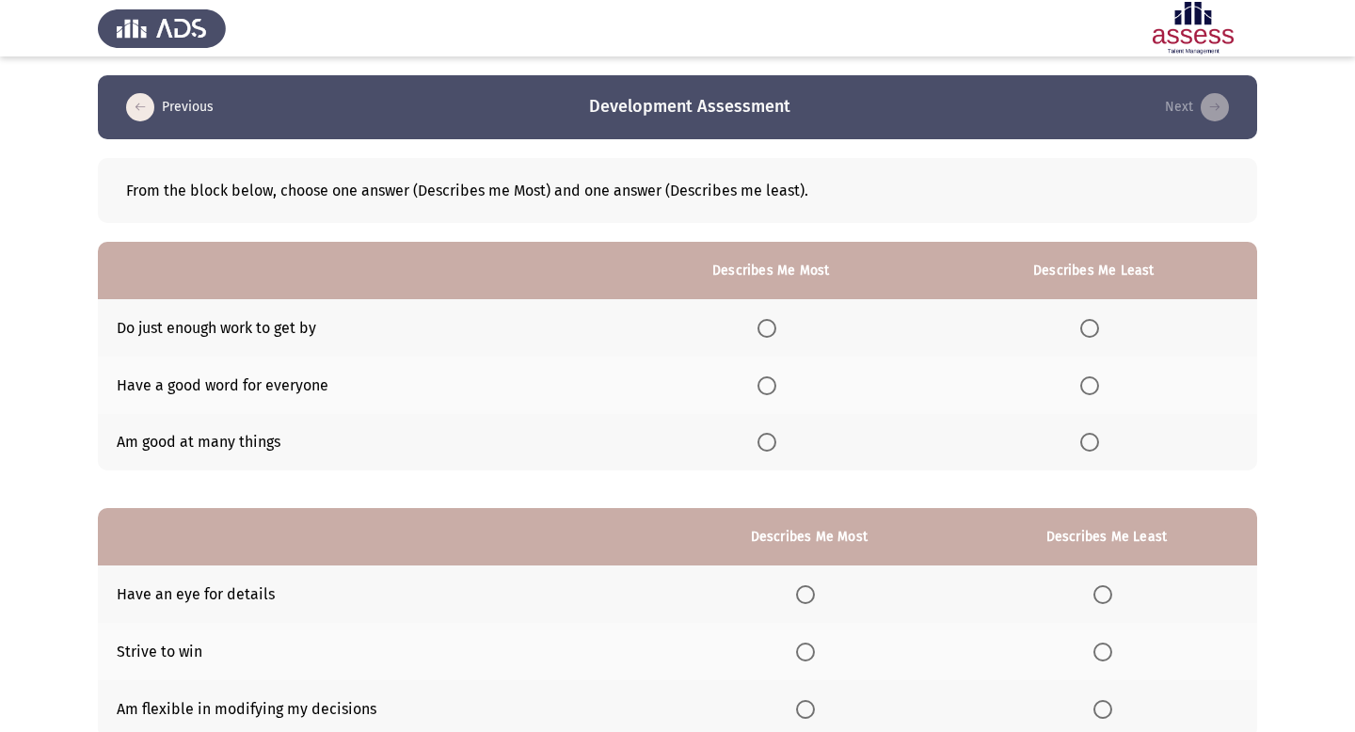
click at [1088, 328] on span "Select an option" at bounding box center [1089, 328] width 19 height 19
click at [1088, 328] on input "Select an option" at bounding box center [1089, 328] width 19 height 19
click at [764, 442] on span "Select an option" at bounding box center [767, 442] width 19 height 19
click at [764, 442] on input "Select an option" at bounding box center [767, 442] width 19 height 19
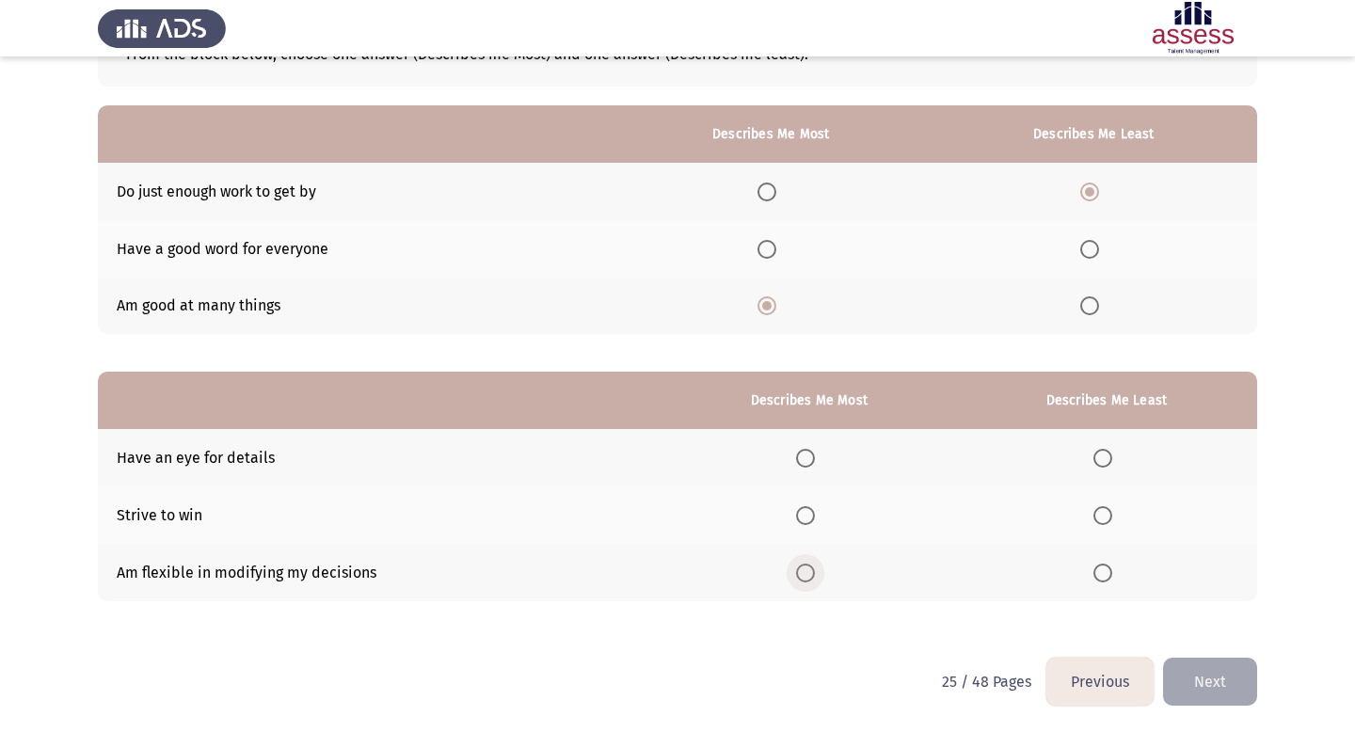
click at [820, 575] on label "Select an option" at bounding box center [809, 573] width 26 height 19
click at [815, 575] on input "Select an option" at bounding box center [805, 573] width 19 height 19
click at [1098, 465] on span "Select an option" at bounding box center [1103, 458] width 19 height 19
click at [1098, 465] on input "Select an option" at bounding box center [1103, 458] width 19 height 19
click at [1181, 665] on button "Next" at bounding box center [1210, 682] width 94 height 48
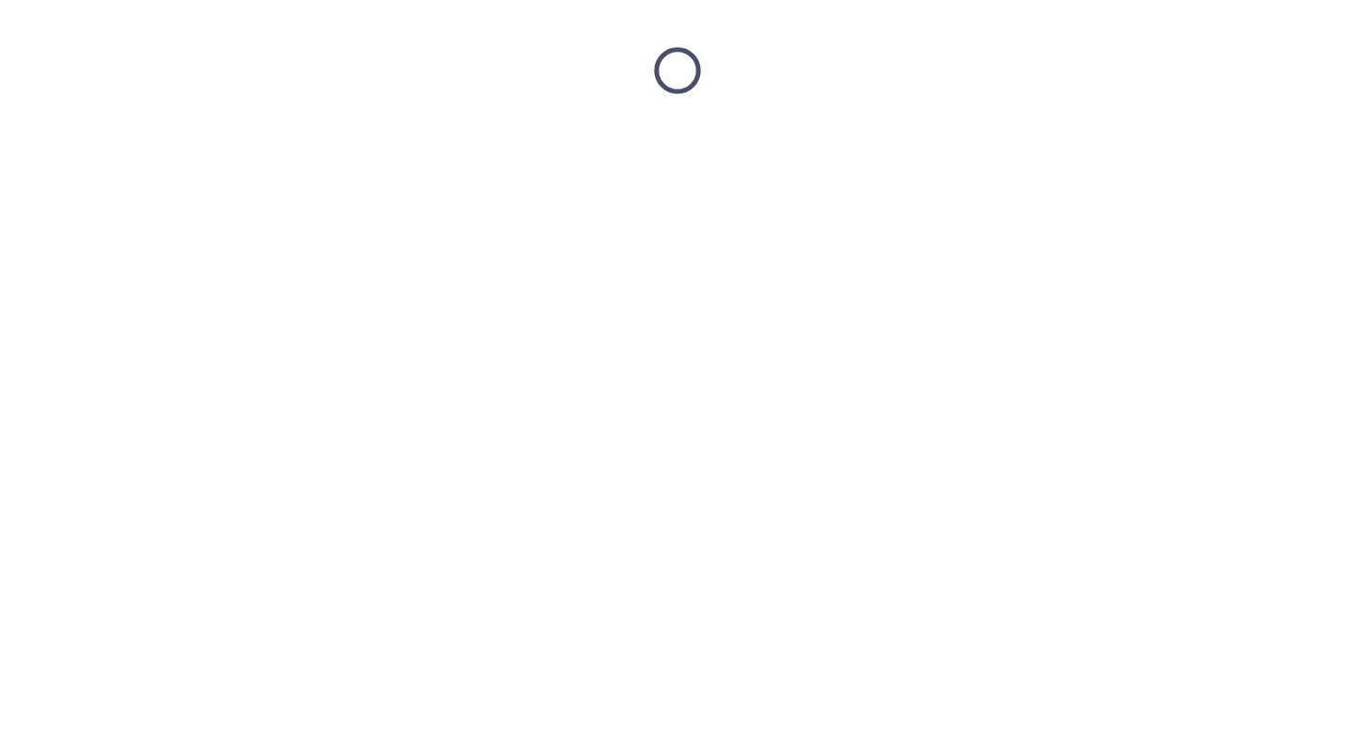
scroll to position [0, 0]
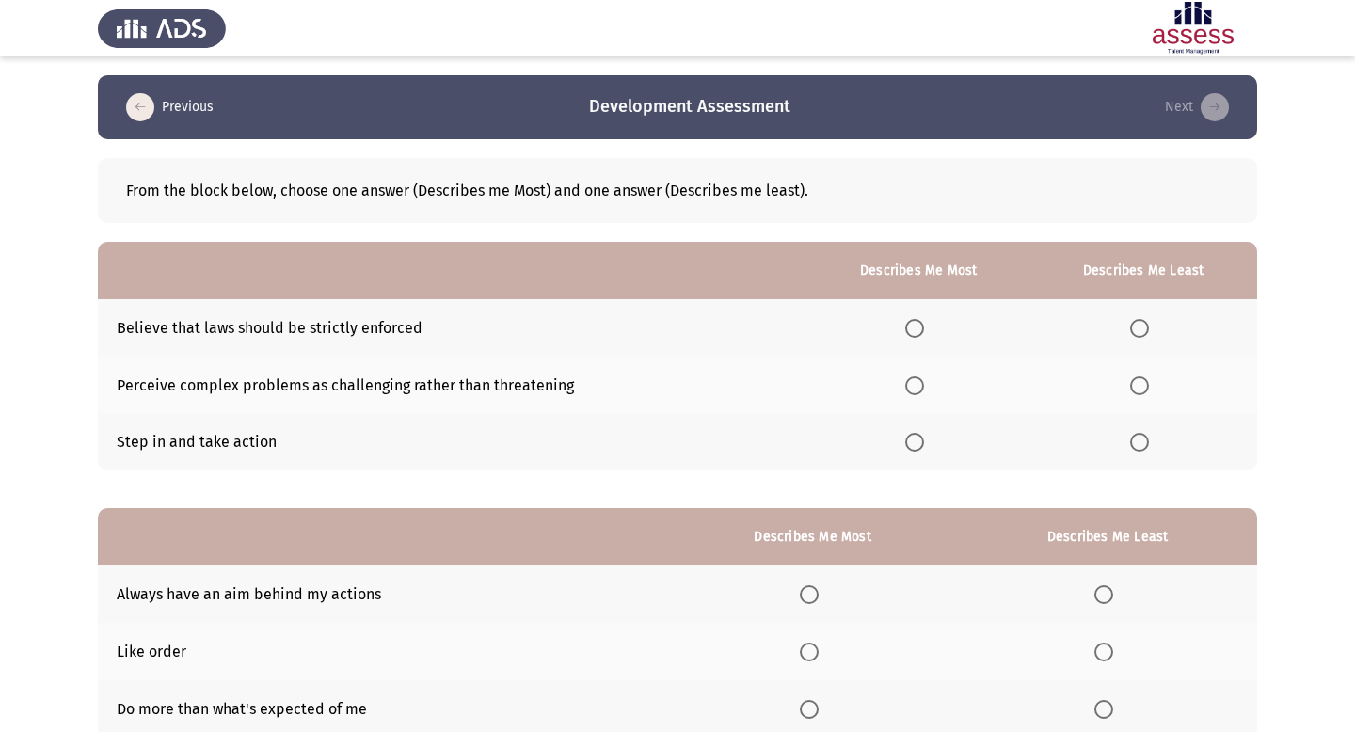
click at [924, 446] on span "Select an option" at bounding box center [914, 442] width 19 height 19
click at [924, 446] on input "Select an option" at bounding box center [914, 442] width 19 height 19
click at [1134, 328] on span "Select an option" at bounding box center [1139, 328] width 19 height 19
click at [1134, 328] on input "Select an option" at bounding box center [1139, 328] width 19 height 19
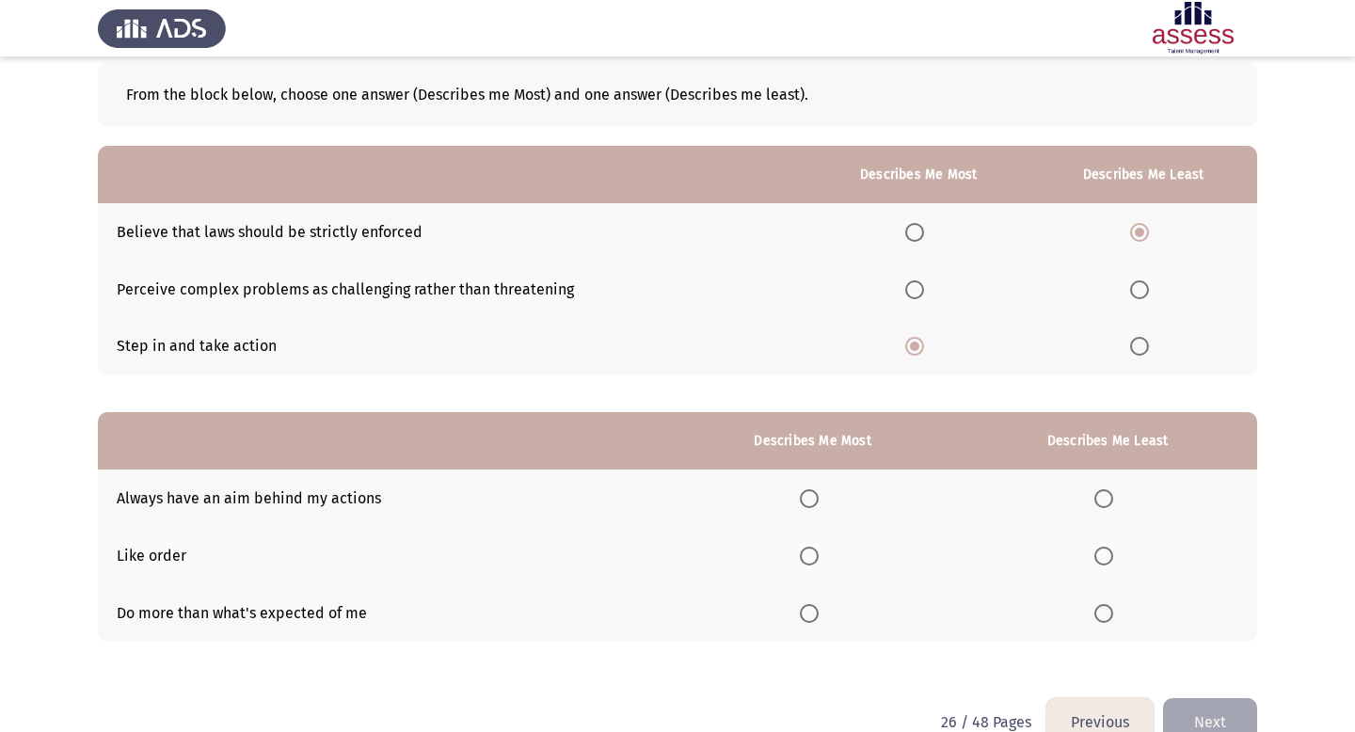
scroll to position [136, 0]
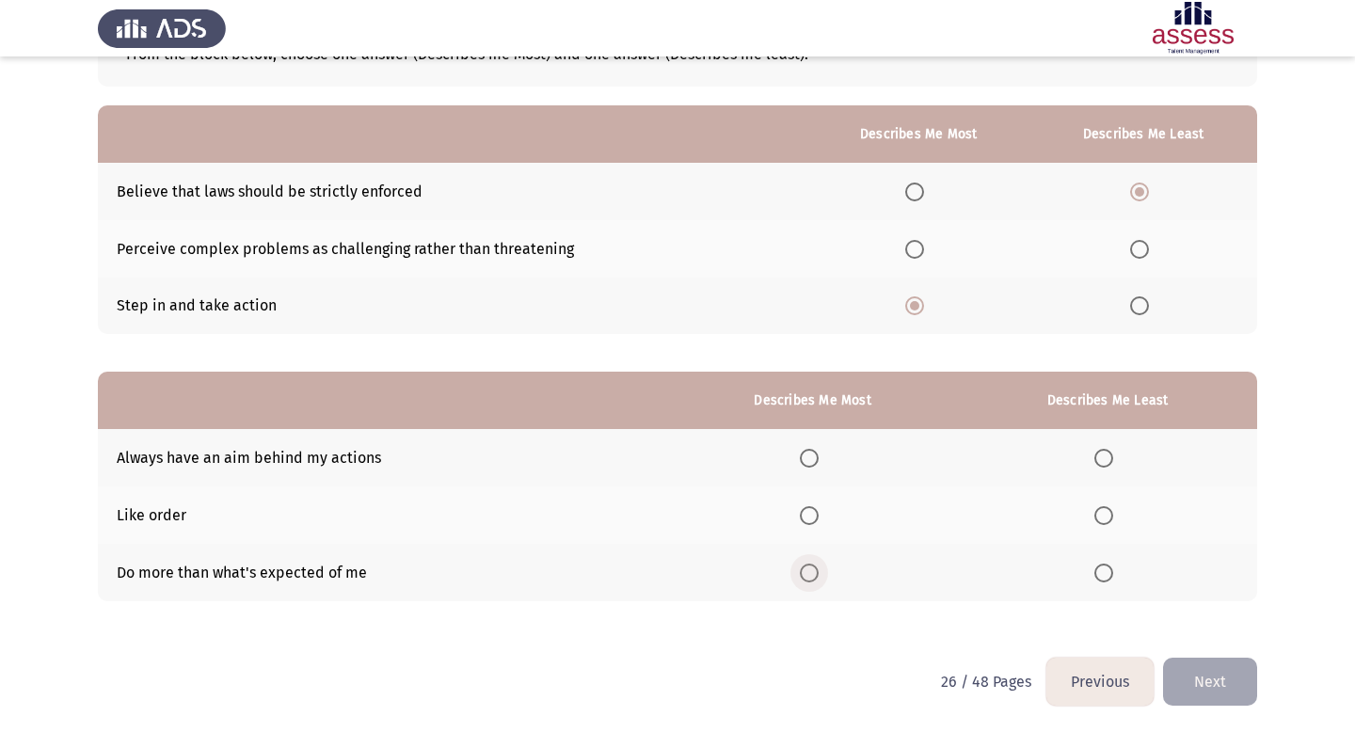
click at [819, 565] on span "Select an option" at bounding box center [809, 573] width 19 height 19
click at [819, 565] on input "Select an option" at bounding box center [809, 573] width 19 height 19
click at [1102, 515] on span "Select an option" at bounding box center [1104, 515] width 19 height 19
click at [1102, 515] on input "Select an option" at bounding box center [1104, 515] width 19 height 19
click at [1218, 679] on button "Next" at bounding box center [1210, 682] width 94 height 48
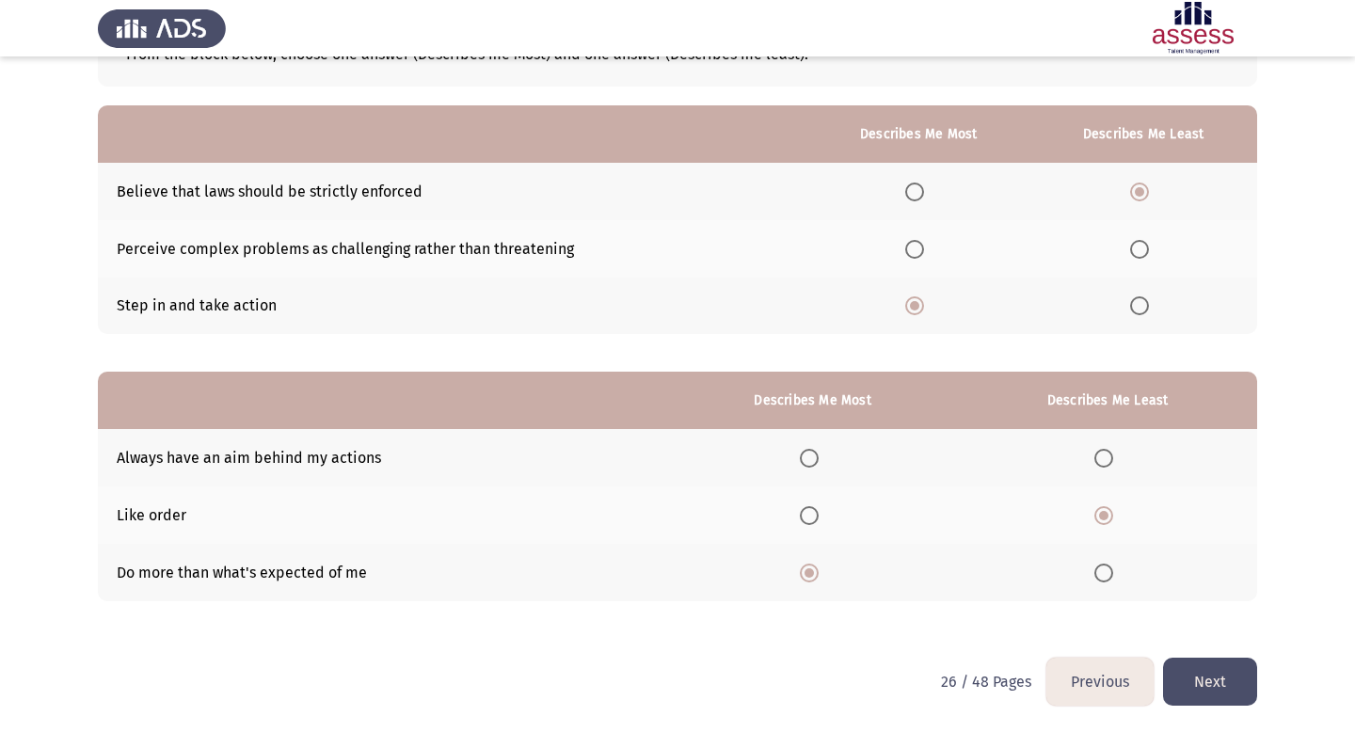
scroll to position [0, 0]
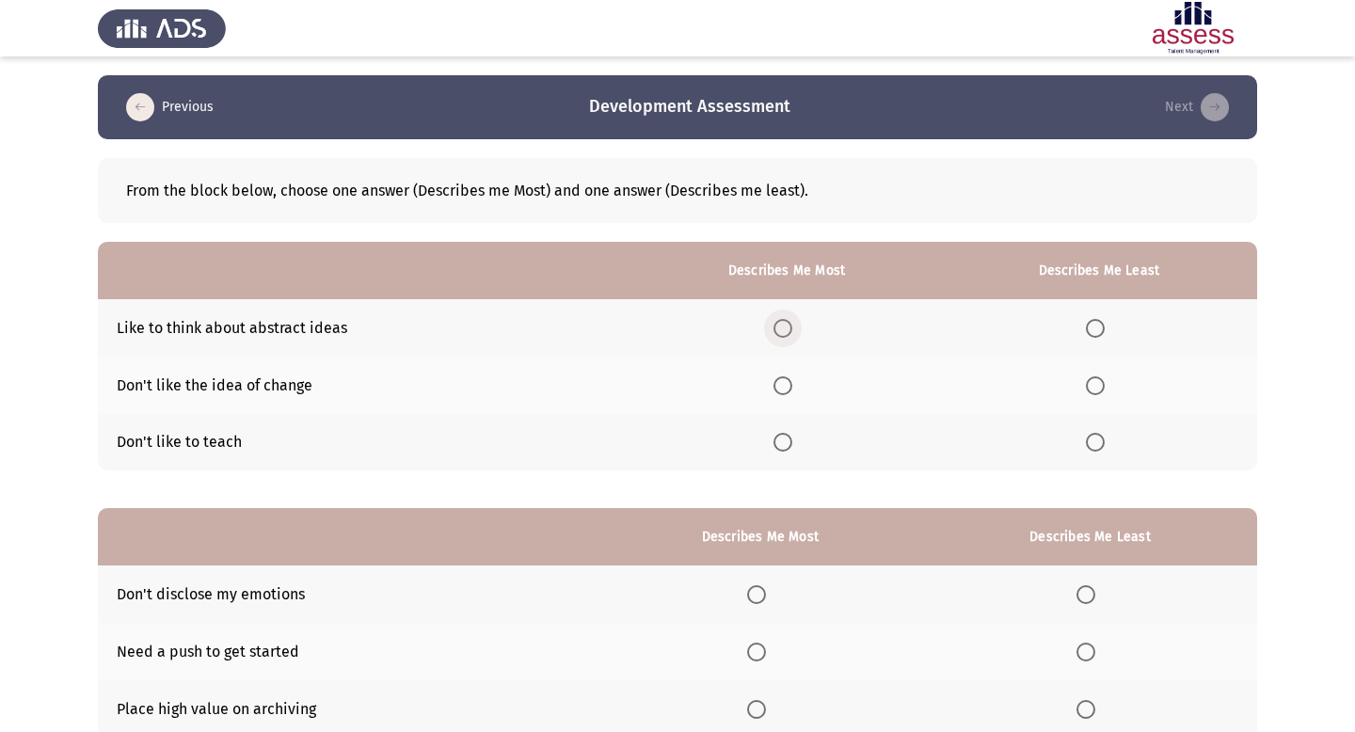
click at [783, 325] on span "Select an option" at bounding box center [783, 328] width 19 height 19
click at [783, 325] on input "Select an option" at bounding box center [783, 328] width 19 height 19
click at [1105, 387] on span "Select an option" at bounding box center [1095, 385] width 19 height 19
click at [1105, 387] on input "Select an option" at bounding box center [1095, 385] width 19 height 19
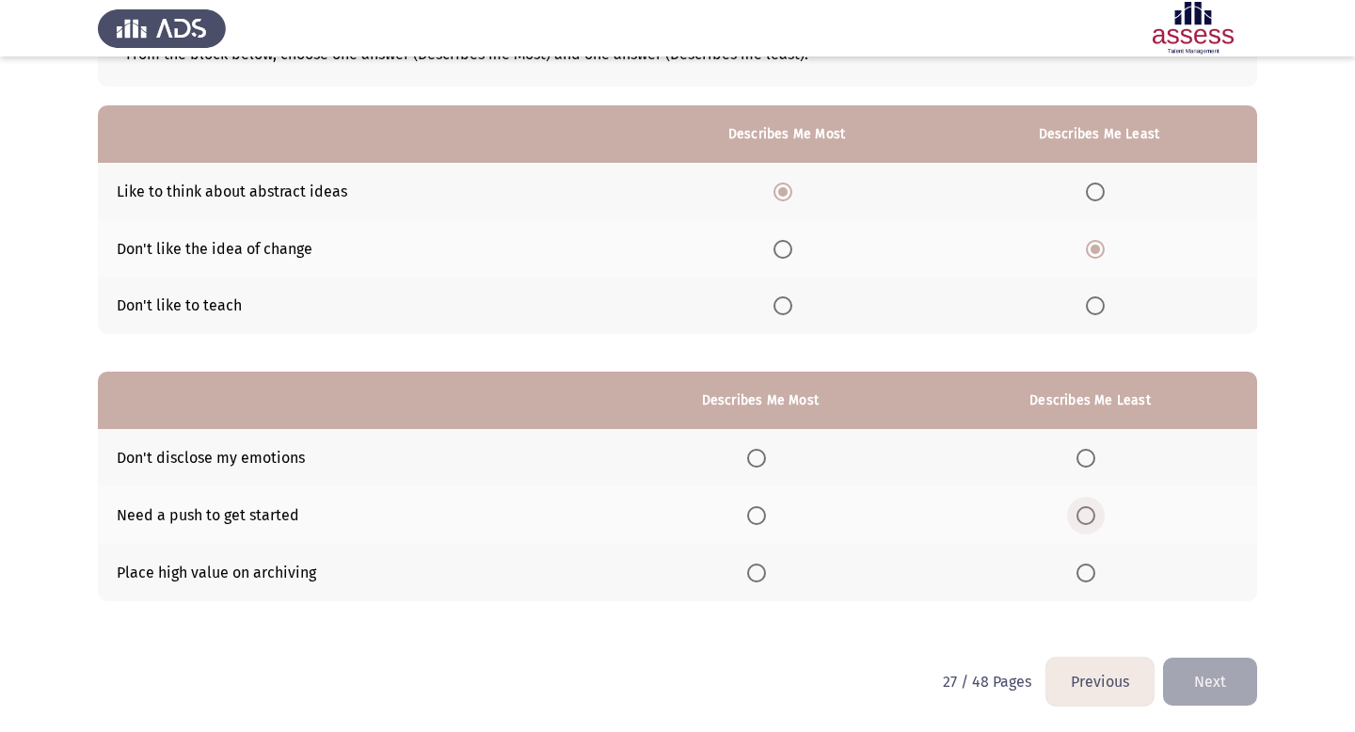
click at [1090, 512] on span "Select an option" at bounding box center [1086, 515] width 19 height 19
click at [1090, 512] on input "Select an option" at bounding box center [1086, 515] width 19 height 19
click at [764, 575] on span "Select an option" at bounding box center [756, 573] width 19 height 19
click at [764, 575] on input "Select an option" at bounding box center [756, 573] width 19 height 19
click at [1208, 675] on button "Next" at bounding box center [1210, 682] width 94 height 48
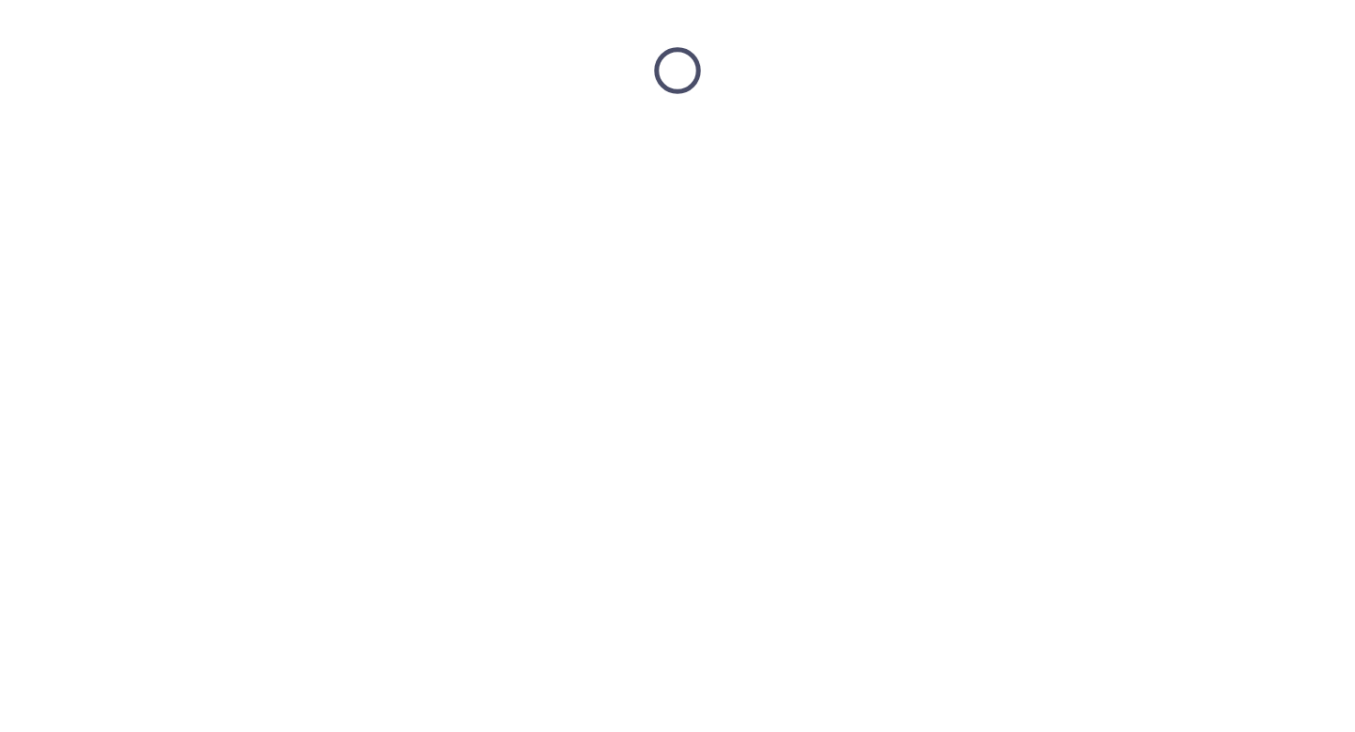
scroll to position [0, 0]
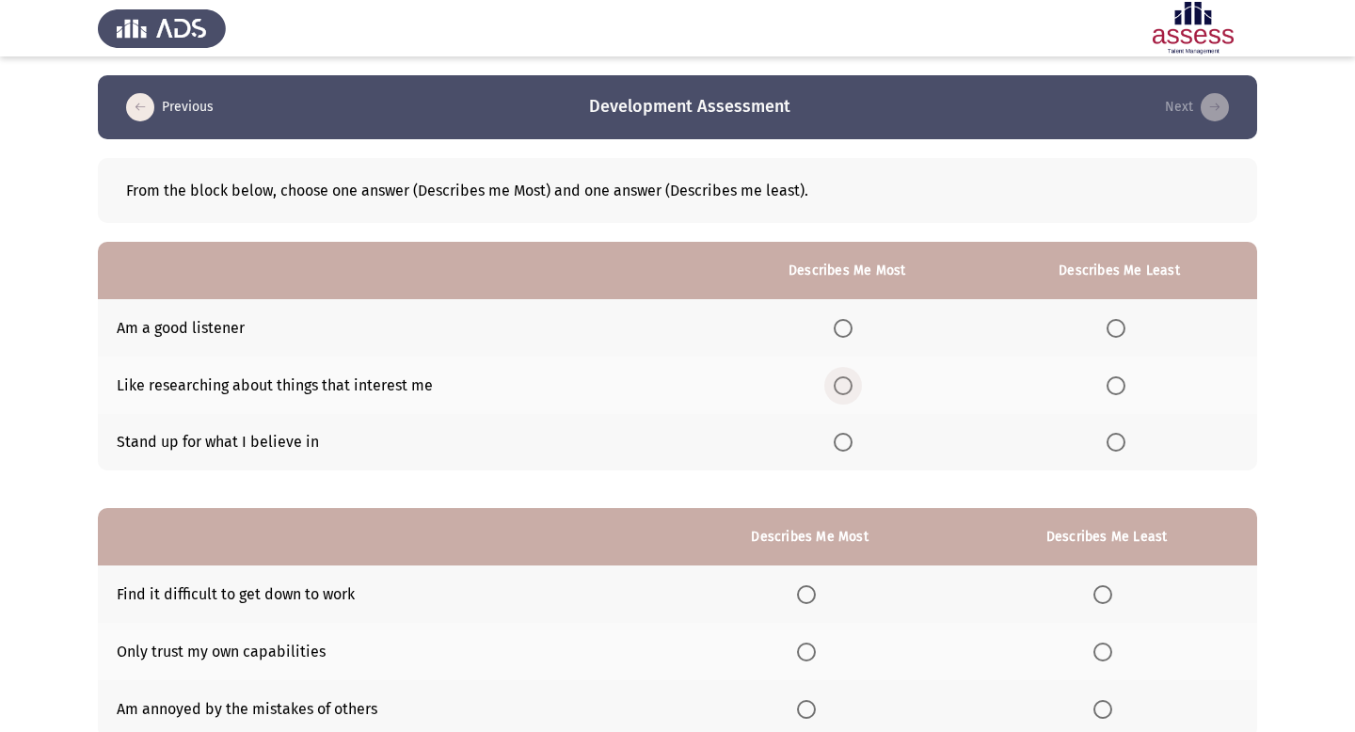
click at [838, 393] on span "Select an option" at bounding box center [843, 385] width 19 height 19
click at [838, 393] on input "Select an option" at bounding box center [843, 385] width 19 height 19
click at [1118, 330] on span "Select an option" at bounding box center [1116, 328] width 19 height 19
click at [1118, 330] on input "Select an option" at bounding box center [1116, 328] width 19 height 19
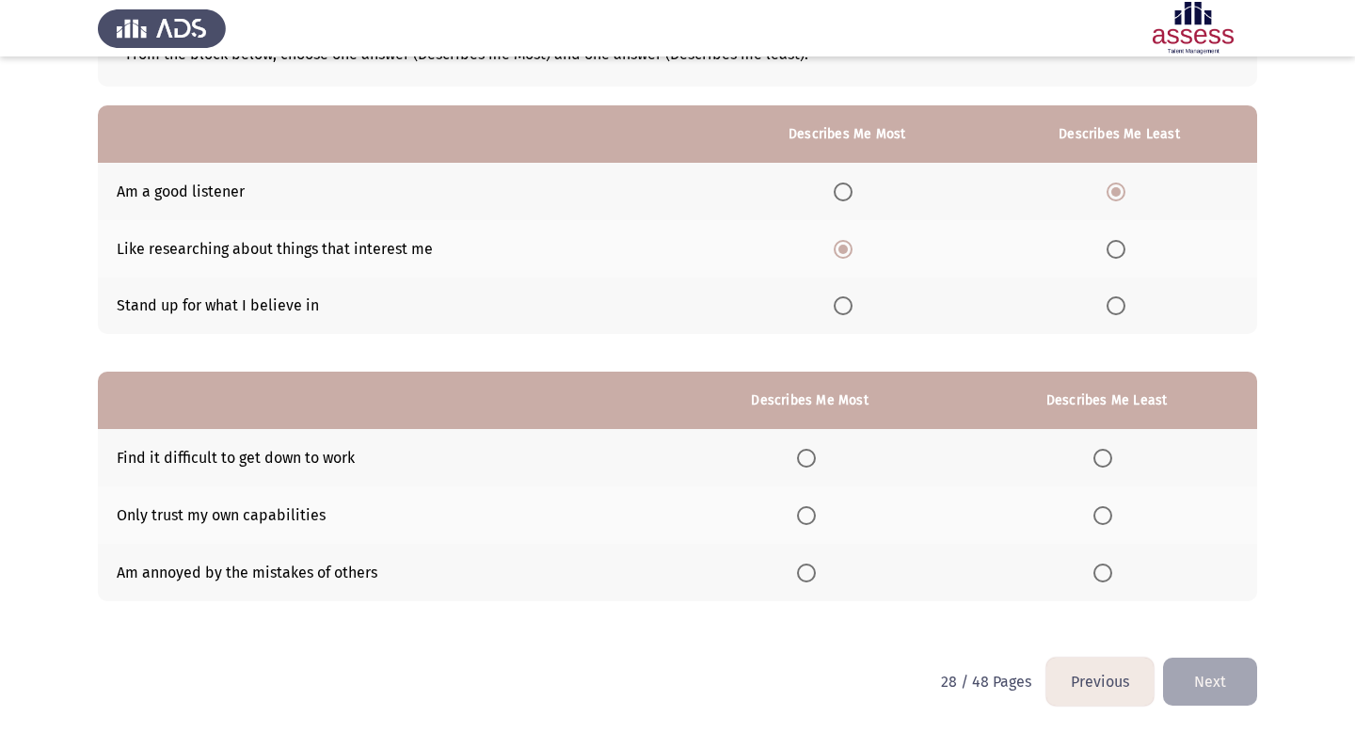
click at [1100, 511] on span "Select an option" at bounding box center [1103, 515] width 19 height 19
click at [1100, 511] on input "Select an option" at bounding box center [1103, 515] width 19 height 19
click at [813, 460] on span "Select an option" at bounding box center [806, 458] width 19 height 19
click at [813, 460] on input "Select an option" at bounding box center [806, 458] width 19 height 19
click at [1216, 679] on button "Next" at bounding box center [1210, 682] width 94 height 48
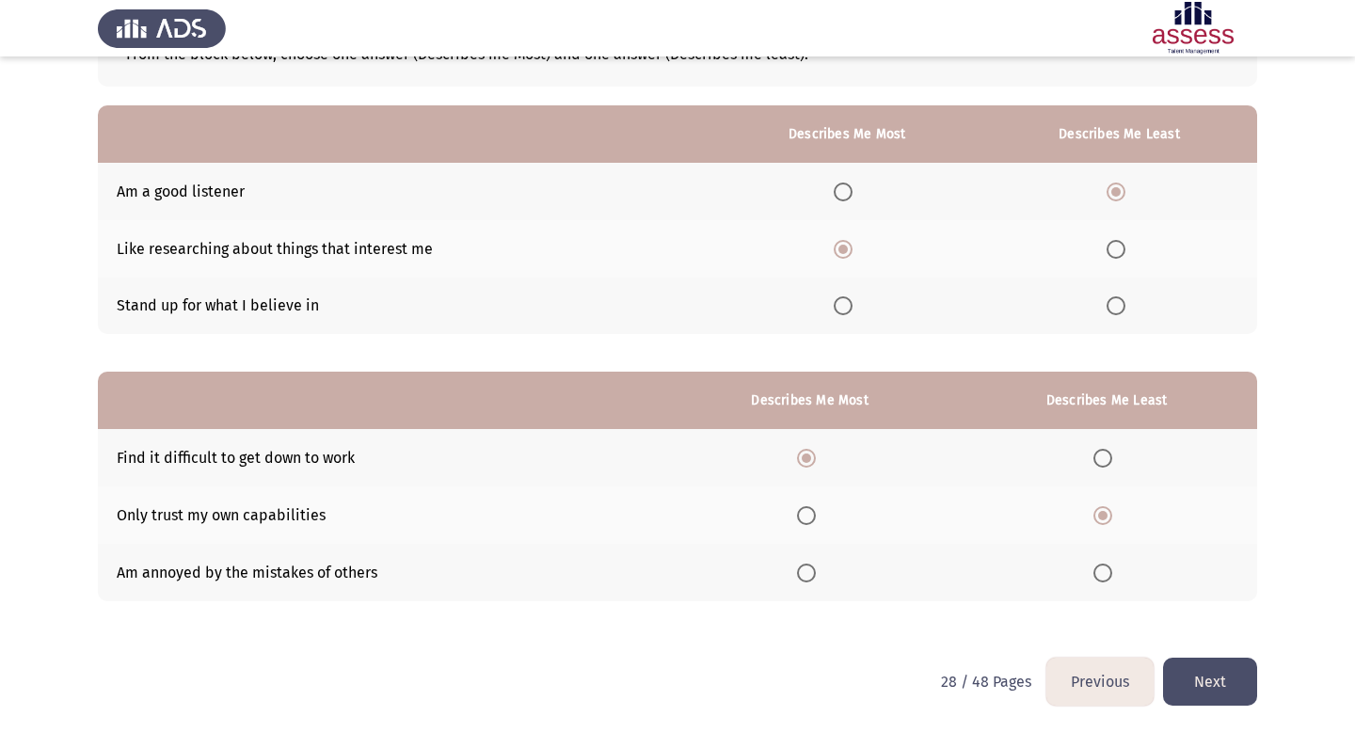
scroll to position [0, 0]
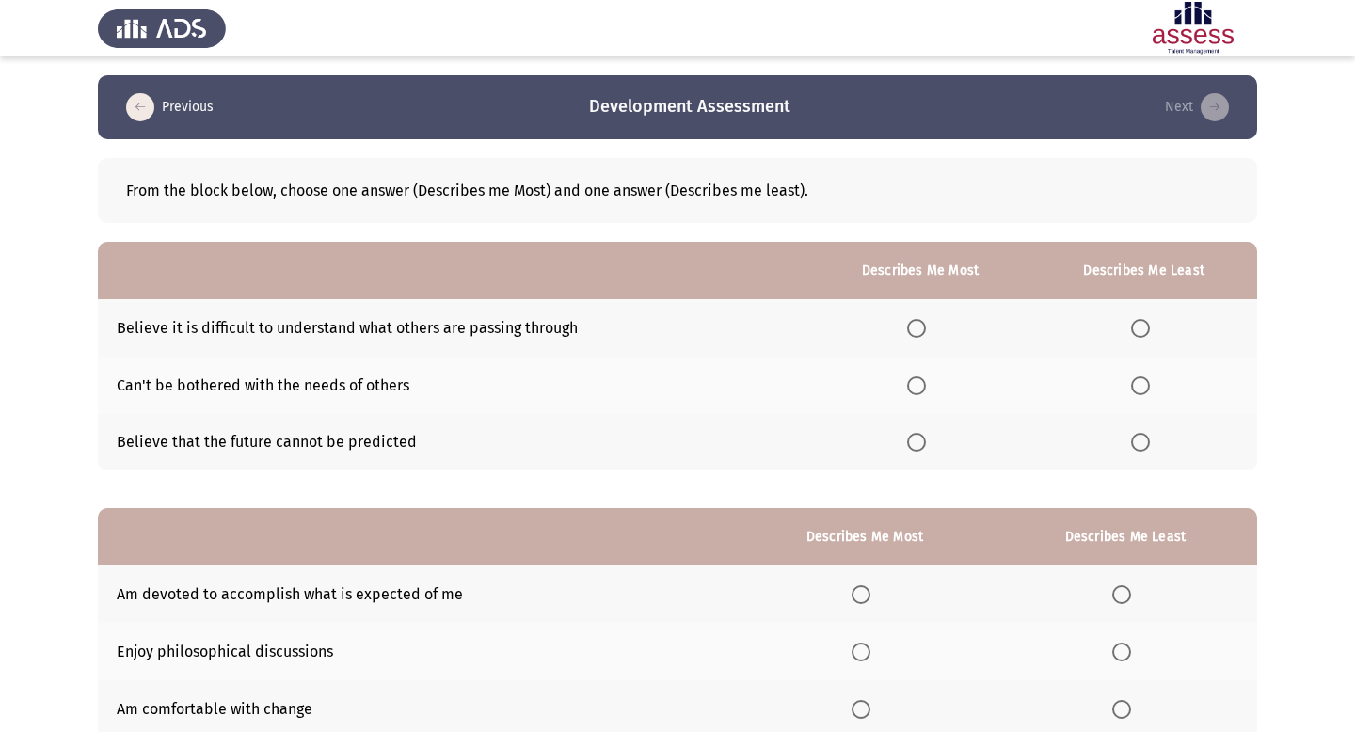
click at [1146, 376] on mat-radio-button "Select an option" at bounding box center [1144, 386] width 26 height 20
click at [1144, 383] on span "Select an option" at bounding box center [1140, 385] width 19 height 19
click at [1144, 383] on input "Select an option" at bounding box center [1140, 385] width 19 height 19
click at [920, 440] on span "Select an option" at bounding box center [916, 442] width 19 height 19
click at [920, 440] on input "Select an option" at bounding box center [916, 442] width 19 height 19
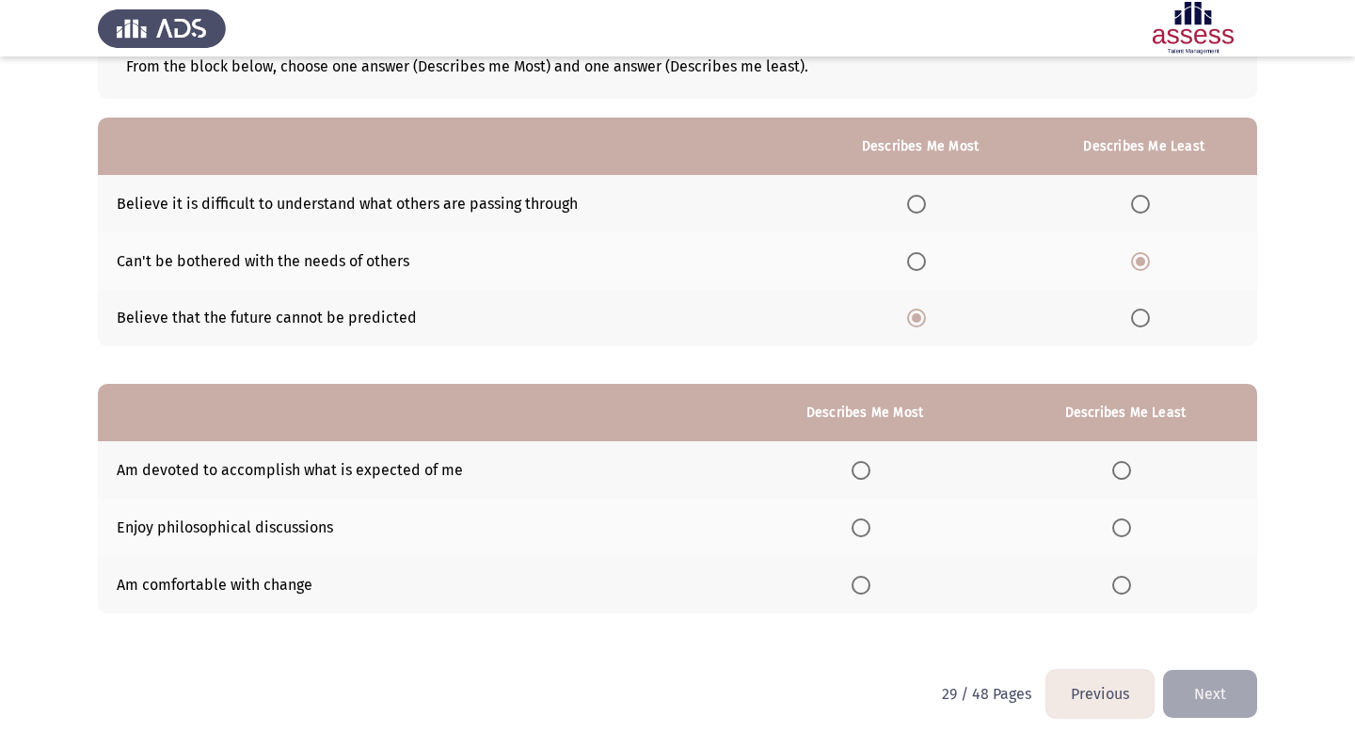
scroll to position [132, 0]
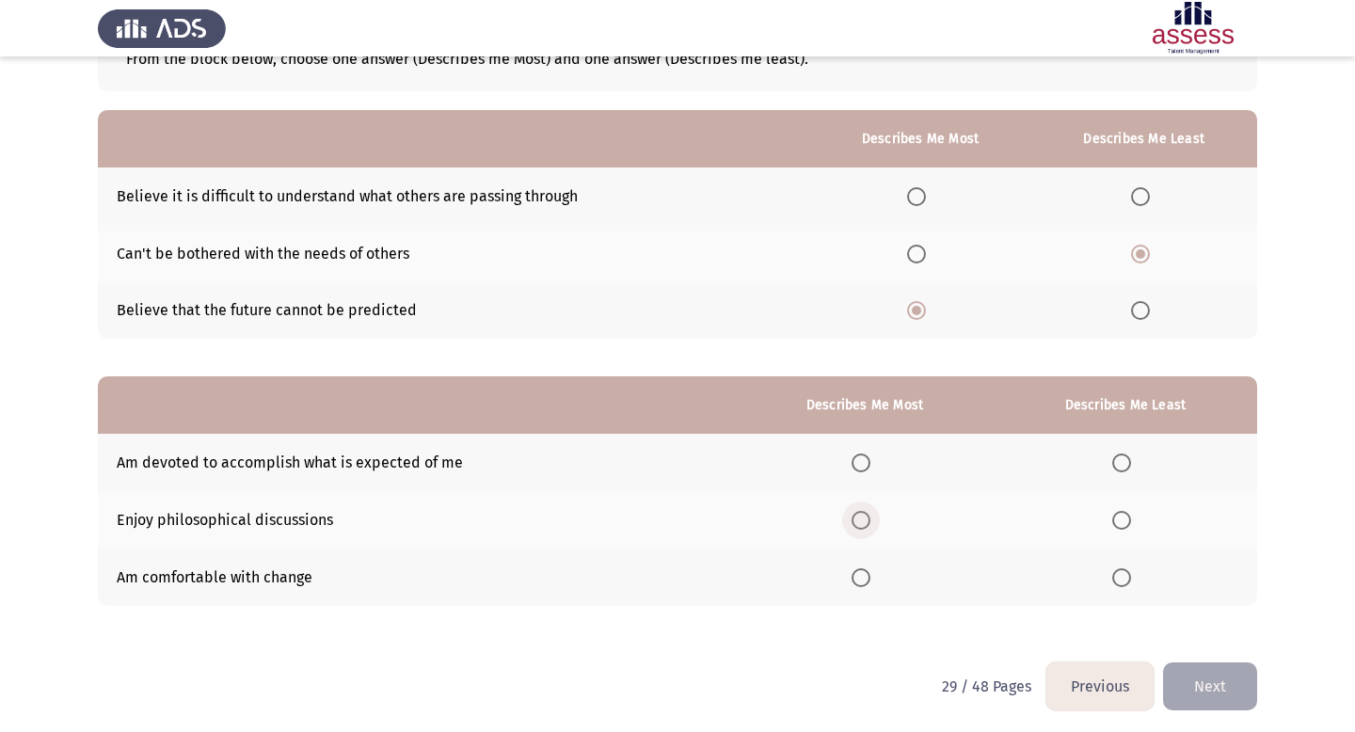
click at [865, 515] on span "Select an option" at bounding box center [861, 520] width 19 height 19
click at [865, 515] on input "Select an option" at bounding box center [861, 520] width 19 height 19
click at [1123, 573] on span "Select an option" at bounding box center [1121, 577] width 19 height 19
click at [1123, 573] on input "Select an option" at bounding box center [1121, 577] width 19 height 19
click at [1211, 677] on button "Next" at bounding box center [1210, 687] width 94 height 48
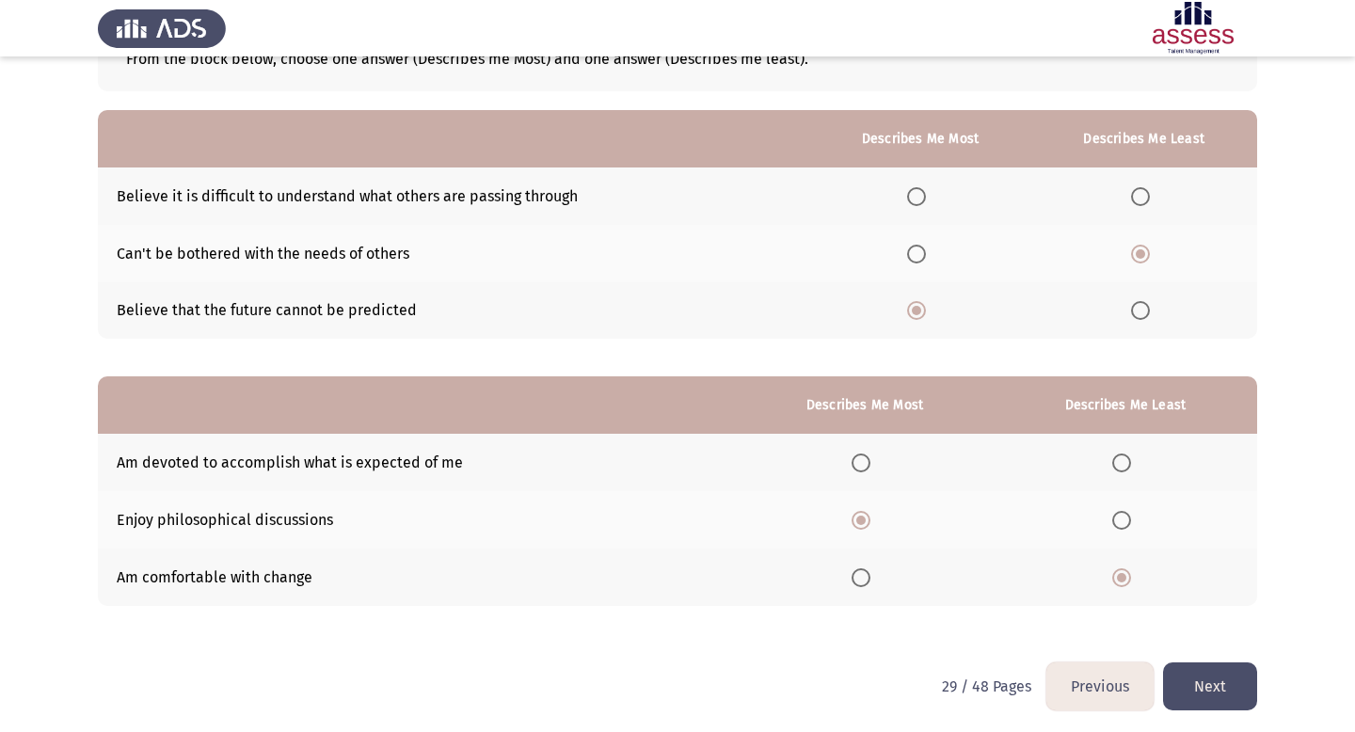
scroll to position [0, 0]
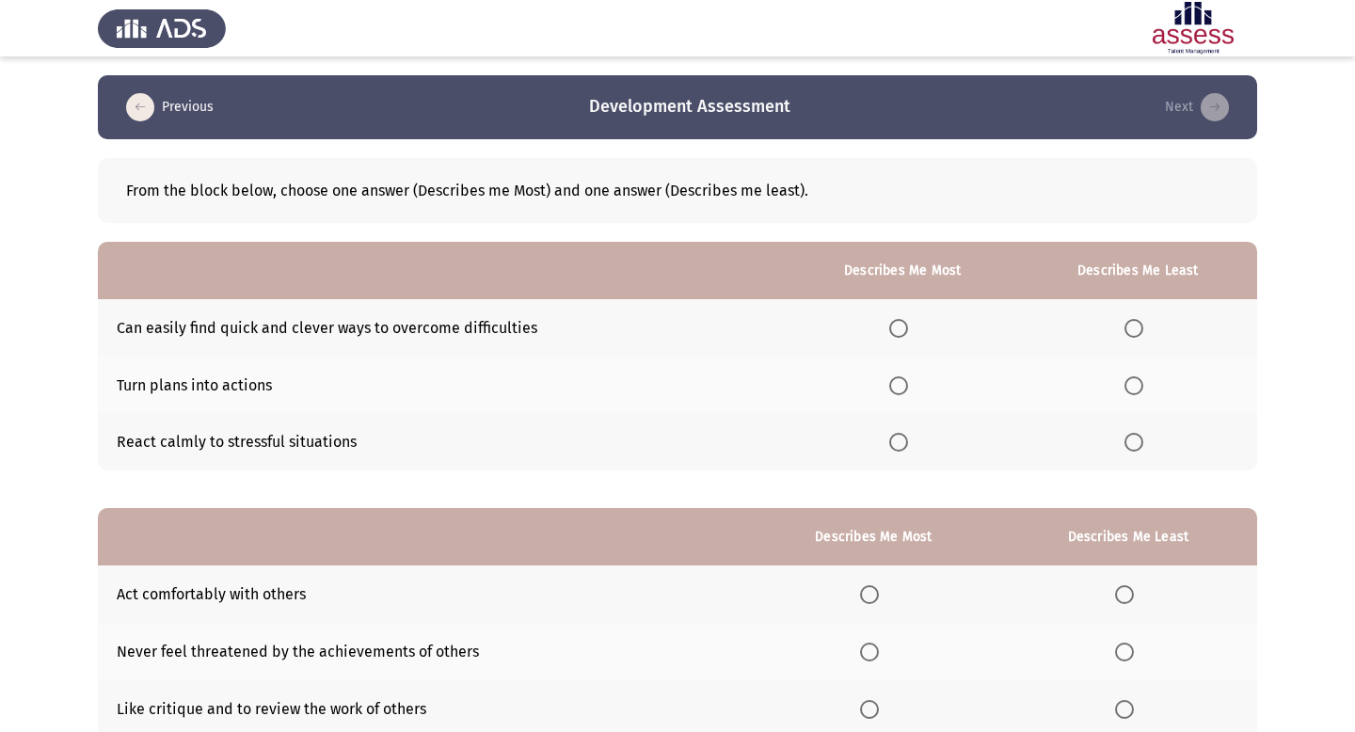
click at [905, 433] on mat-radio-button "Select an option" at bounding box center [902, 443] width 26 height 20
click at [905, 440] on span "Select an option" at bounding box center [898, 442] width 19 height 19
click at [905, 440] on input "Select an option" at bounding box center [898, 442] width 19 height 19
click at [1128, 384] on span "Select an option" at bounding box center [1134, 385] width 19 height 19
click at [1128, 384] on input "Select an option" at bounding box center [1134, 385] width 19 height 19
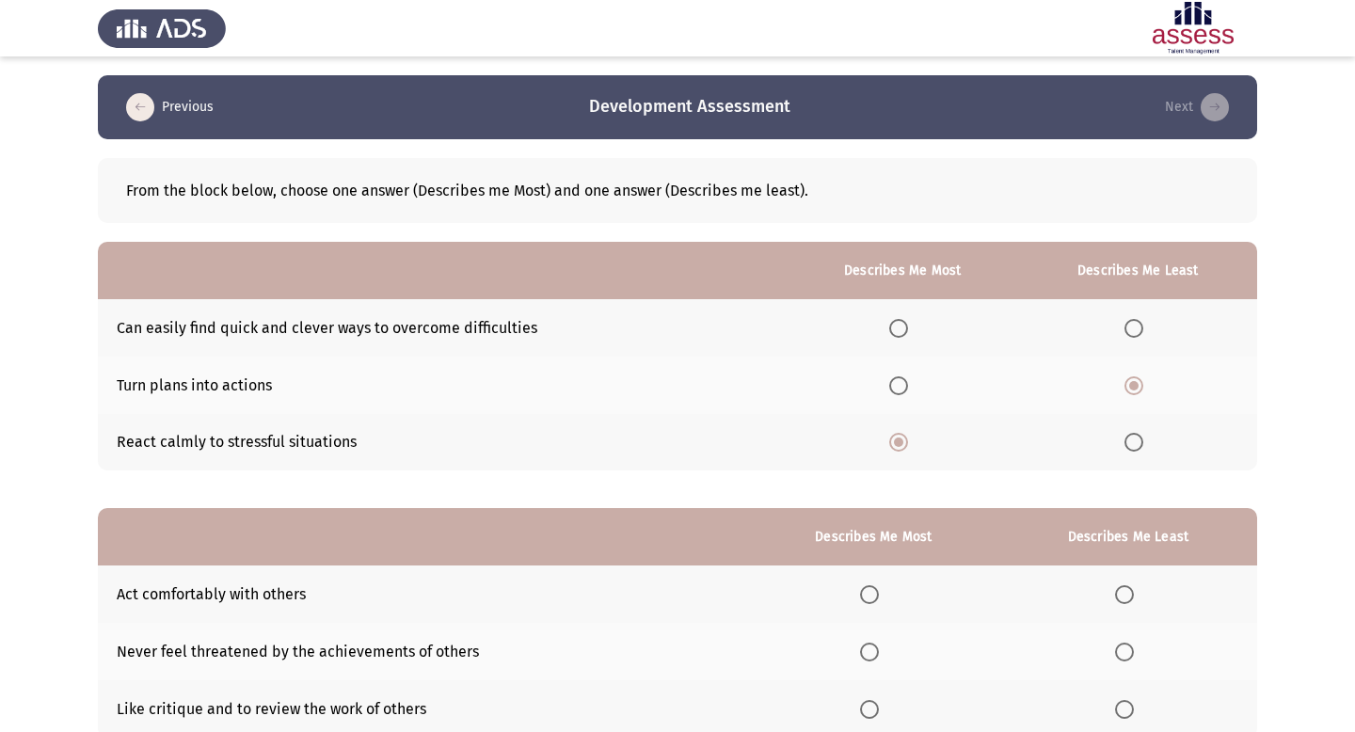
scroll to position [136, 0]
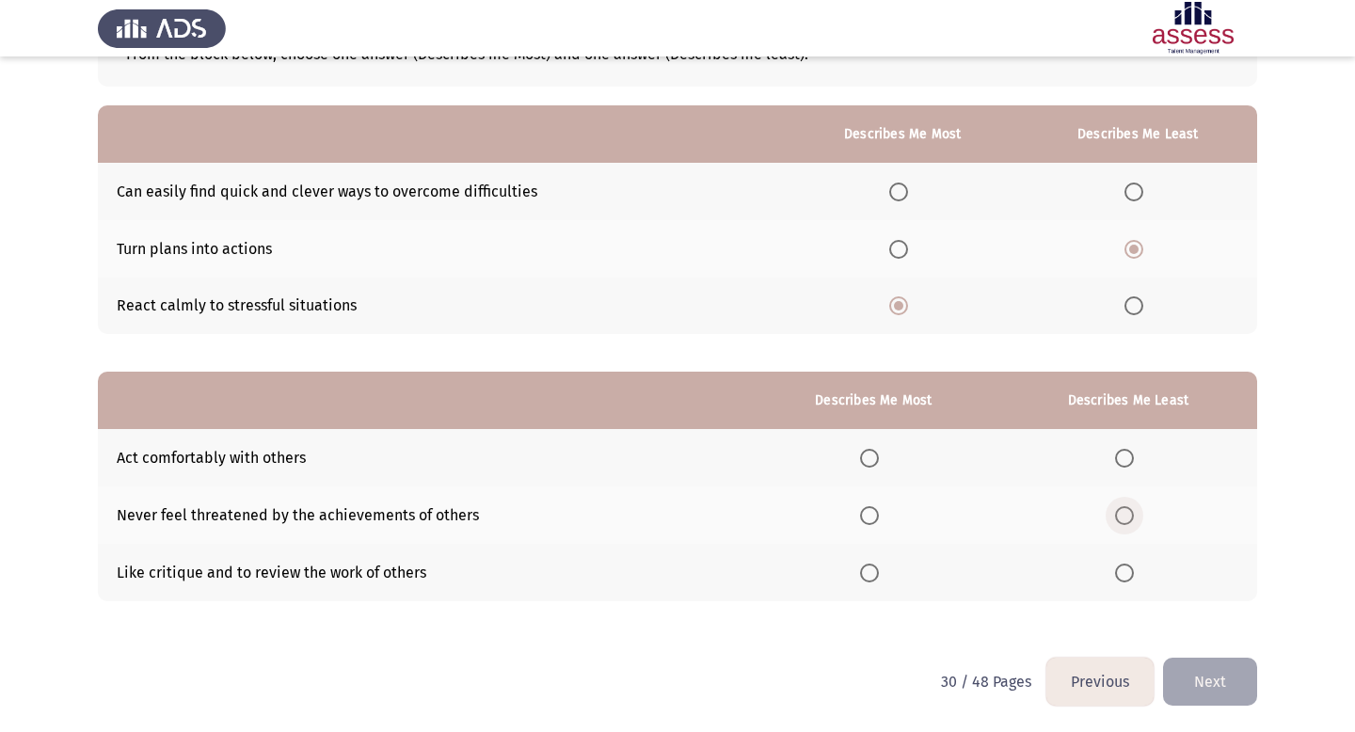
click at [1128, 511] on span "Select an option" at bounding box center [1124, 515] width 19 height 19
click at [1128, 511] on input "Select an option" at bounding box center [1124, 515] width 19 height 19
click at [879, 452] on span "Select an option" at bounding box center [869, 458] width 19 height 19
click at [879, 452] on input "Select an option" at bounding box center [869, 458] width 19 height 19
click at [1182, 682] on button "Next" at bounding box center [1210, 682] width 94 height 48
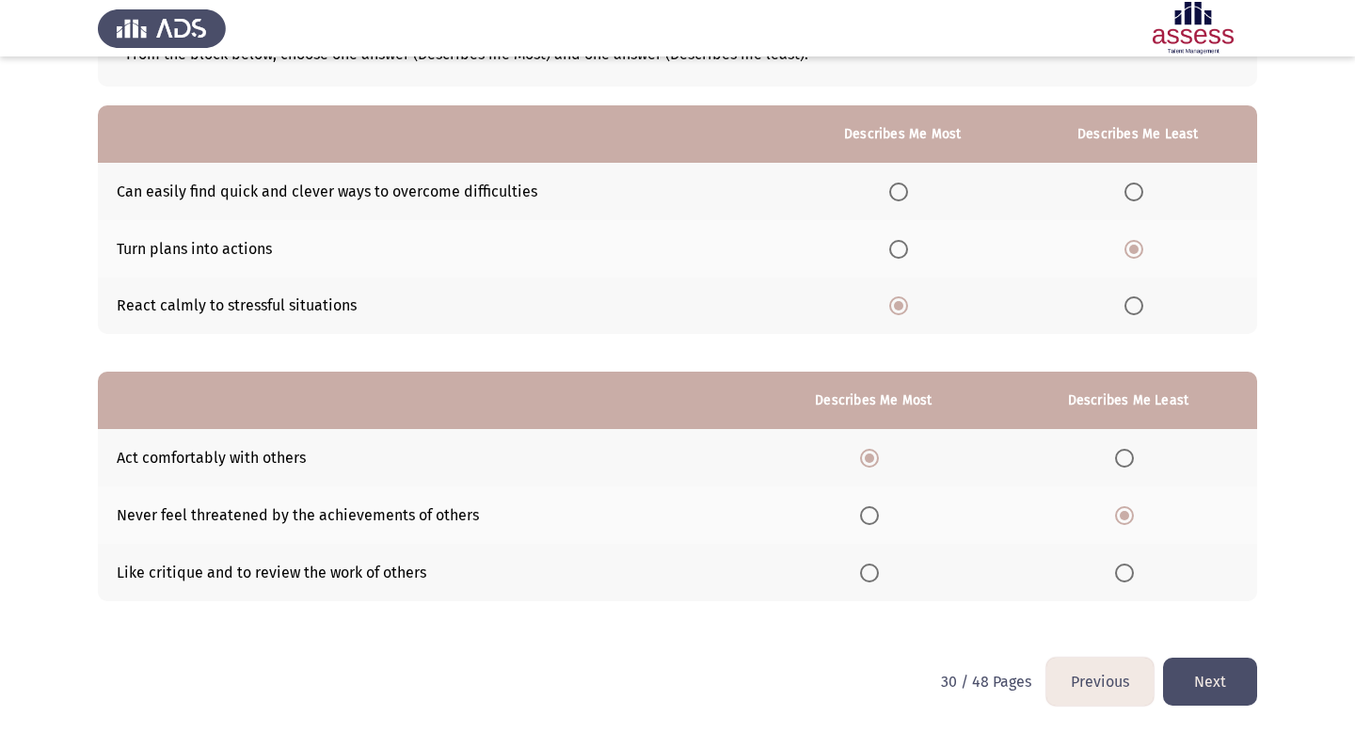
scroll to position [0, 0]
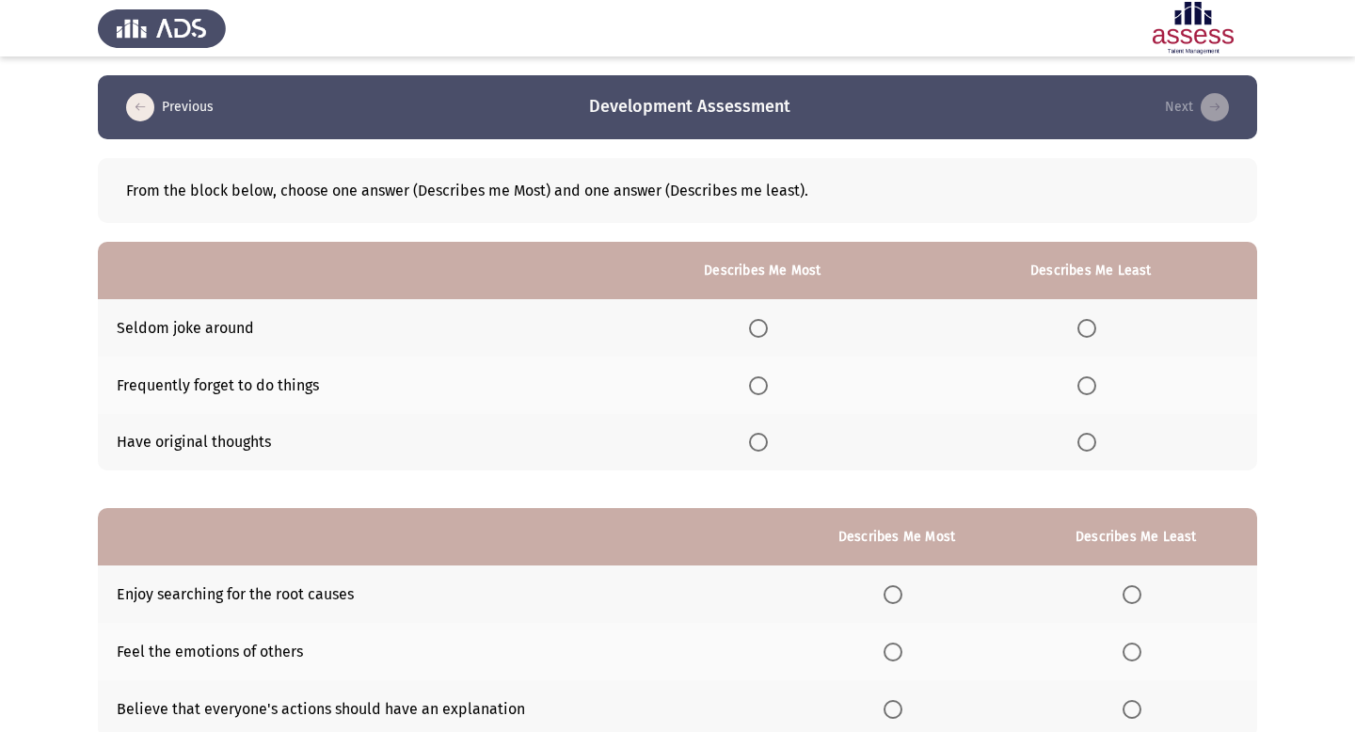
click at [1092, 319] on span "Select an option" at bounding box center [1087, 328] width 19 height 19
click at [1092, 319] on input "Select an option" at bounding box center [1087, 328] width 19 height 19
click at [763, 443] on span "Select an option" at bounding box center [758, 442] width 19 height 19
click at [763, 443] on input "Select an option" at bounding box center [758, 442] width 19 height 19
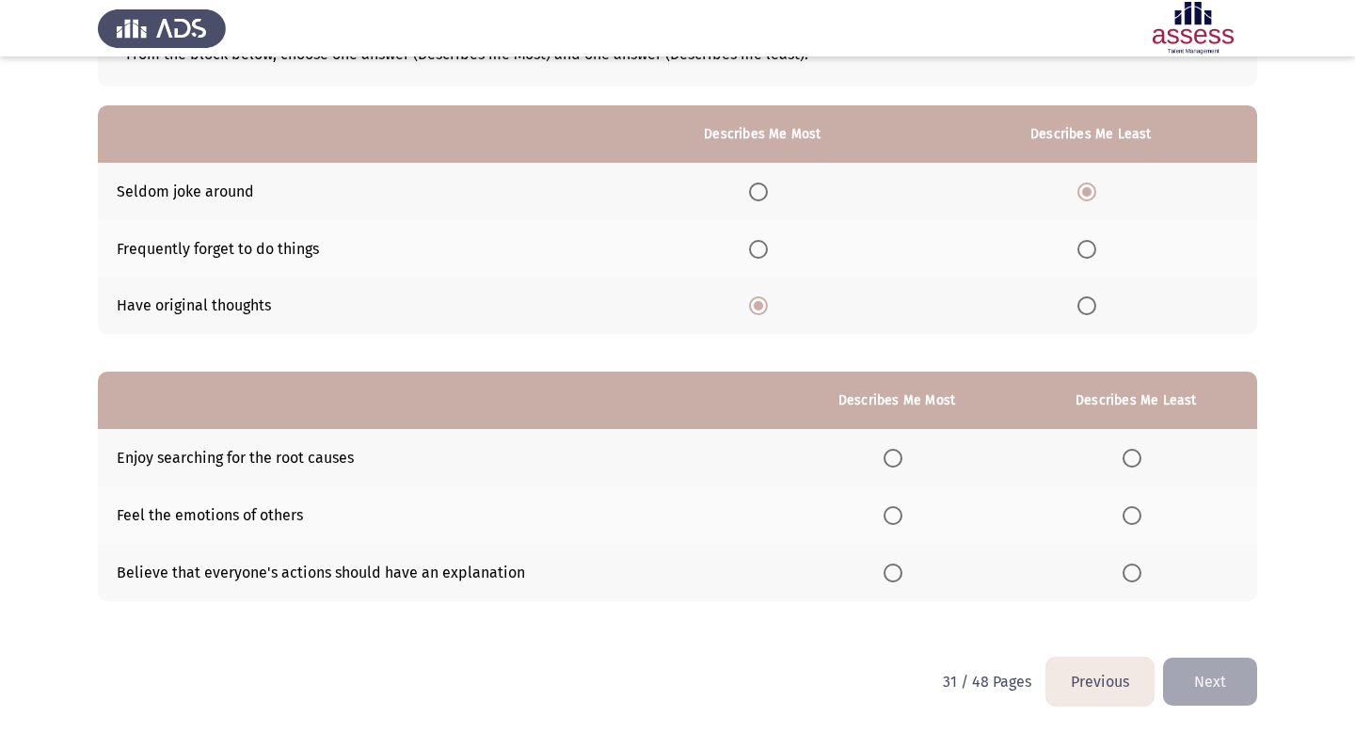
click at [1138, 570] on span "Select an option" at bounding box center [1132, 573] width 19 height 19
click at [1138, 570] on input "Select an option" at bounding box center [1132, 573] width 19 height 19
click at [895, 501] on th at bounding box center [897, 515] width 236 height 57
click at [896, 505] on mat-radio-button "Select an option" at bounding box center [897, 515] width 26 height 20
click at [897, 512] on span "Select an option" at bounding box center [893, 515] width 19 height 19
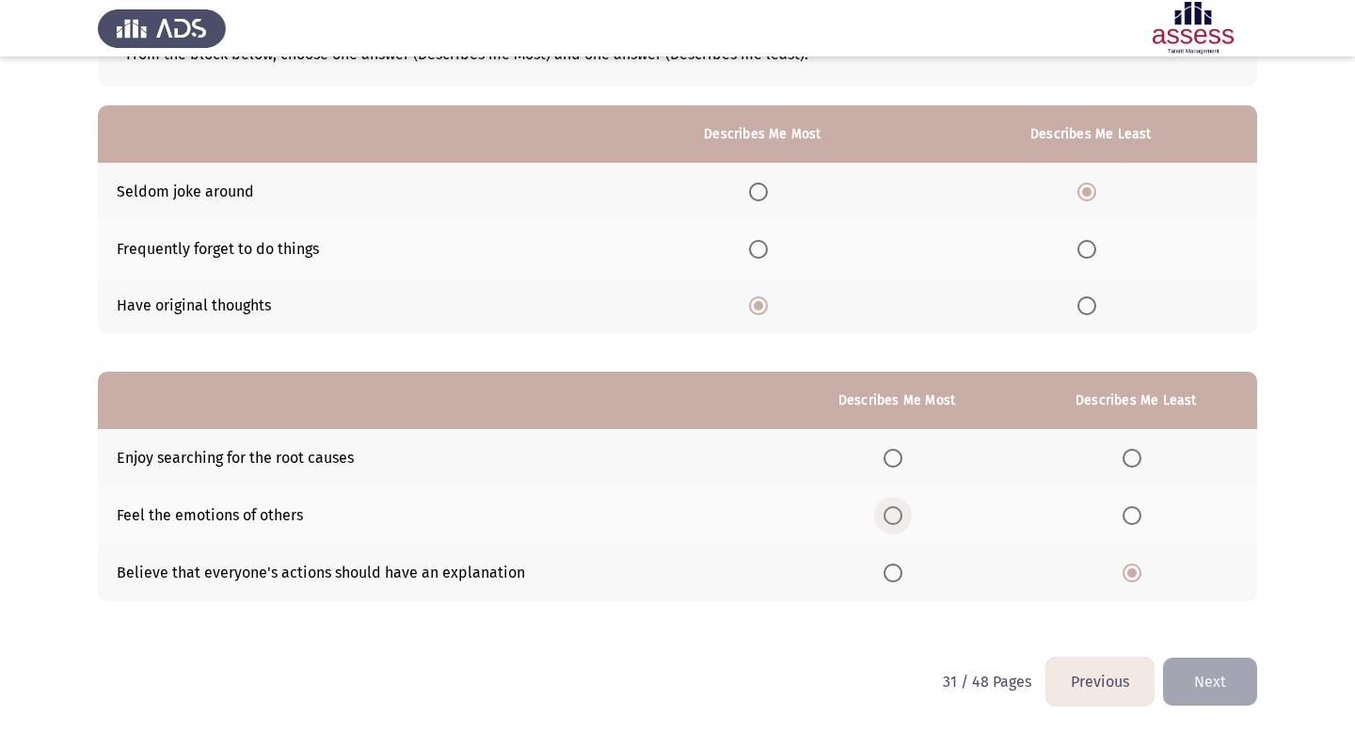
click at [897, 512] on input "Select an option" at bounding box center [893, 515] width 19 height 19
click at [1203, 677] on button "Next" at bounding box center [1210, 682] width 94 height 48
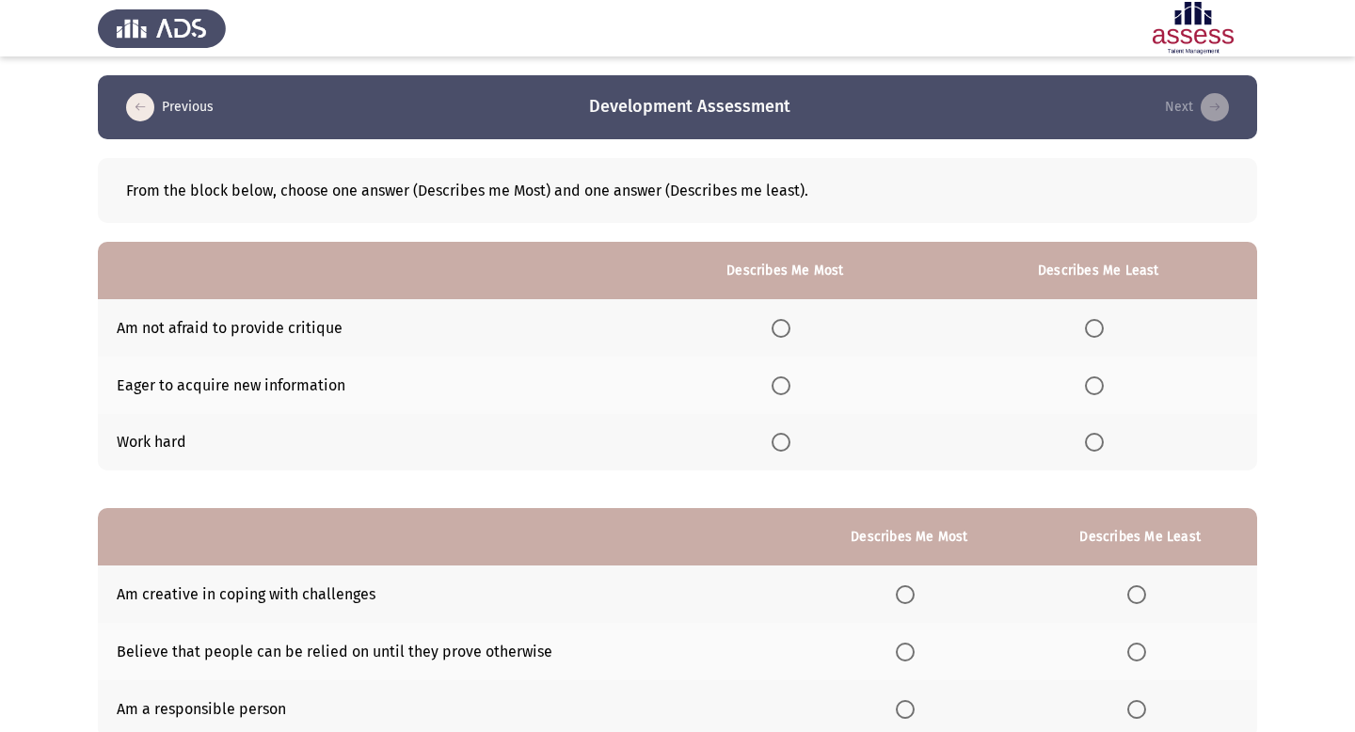
click at [1091, 340] on th at bounding box center [1098, 327] width 317 height 57
click at [1096, 320] on span "Select an option" at bounding box center [1094, 328] width 19 height 19
click at [1096, 320] on input "Select an option" at bounding box center [1094, 328] width 19 height 19
click at [791, 445] on span "Select an option" at bounding box center [781, 442] width 19 height 19
click at [791, 445] on input "Select an option" at bounding box center [781, 442] width 19 height 19
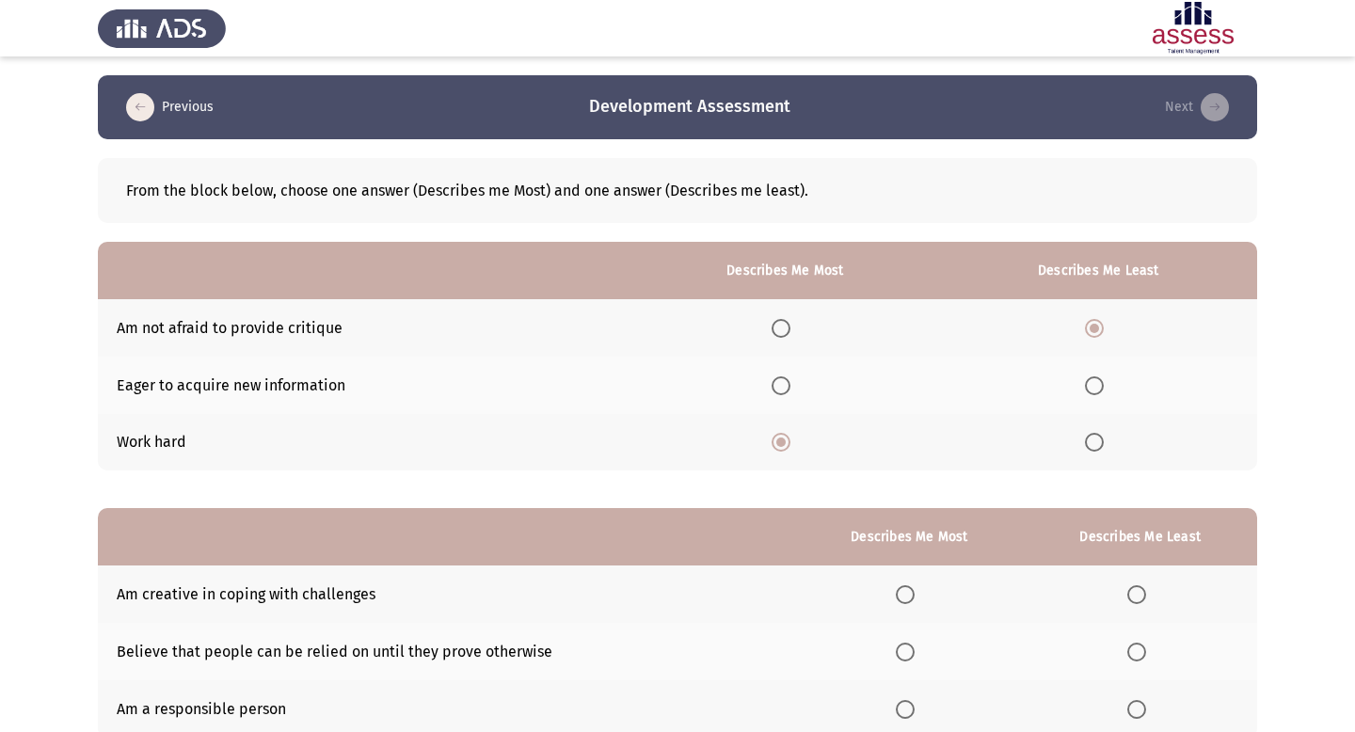
scroll to position [136, 0]
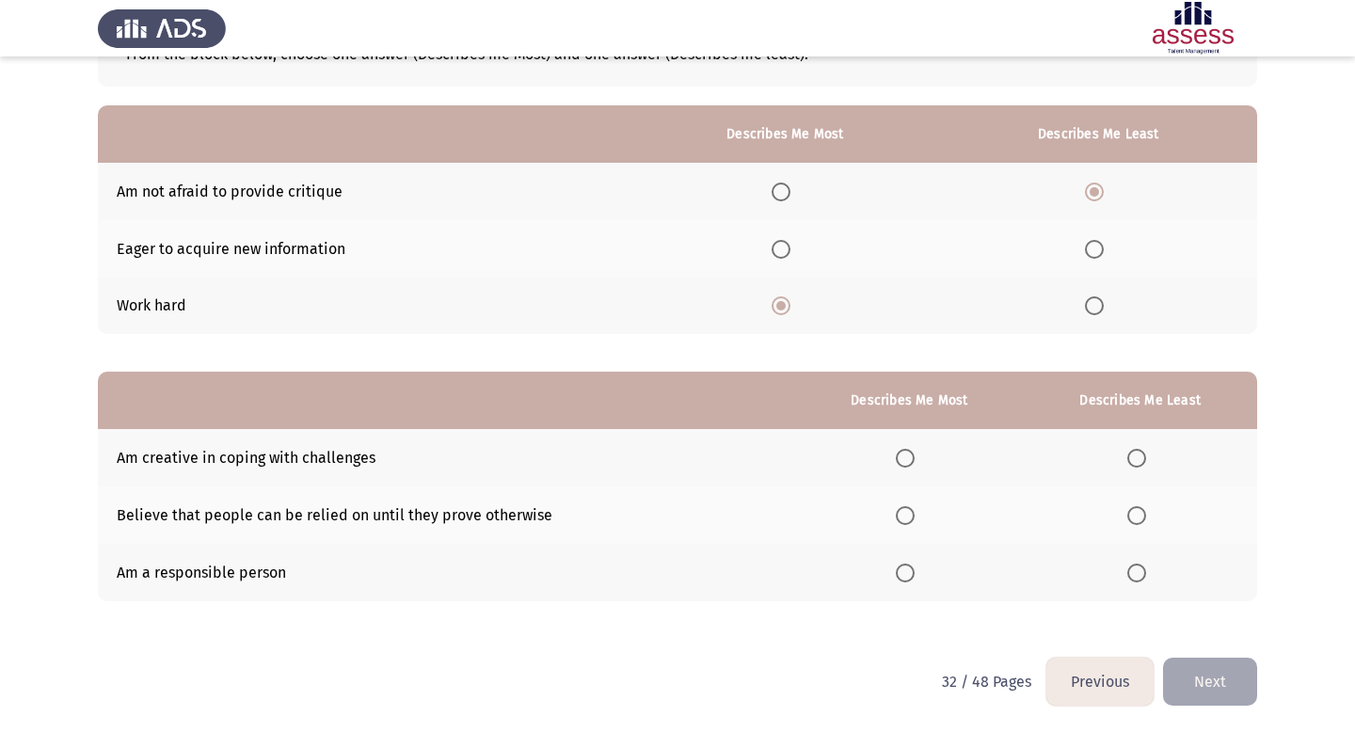
click at [913, 517] on span "Select an option" at bounding box center [905, 515] width 19 height 19
click at [913, 517] on input "Select an option" at bounding box center [905, 515] width 19 height 19
click at [1133, 463] on span "Select an option" at bounding box center [1137, 458] width 19 height 19
click at [1133, 463] on input "Select an option" at bounding box center [1137, 458] width 19 height 19
click at [1187, 688] on button "Next" at bounding box center [1210, 682] width 94 height 48
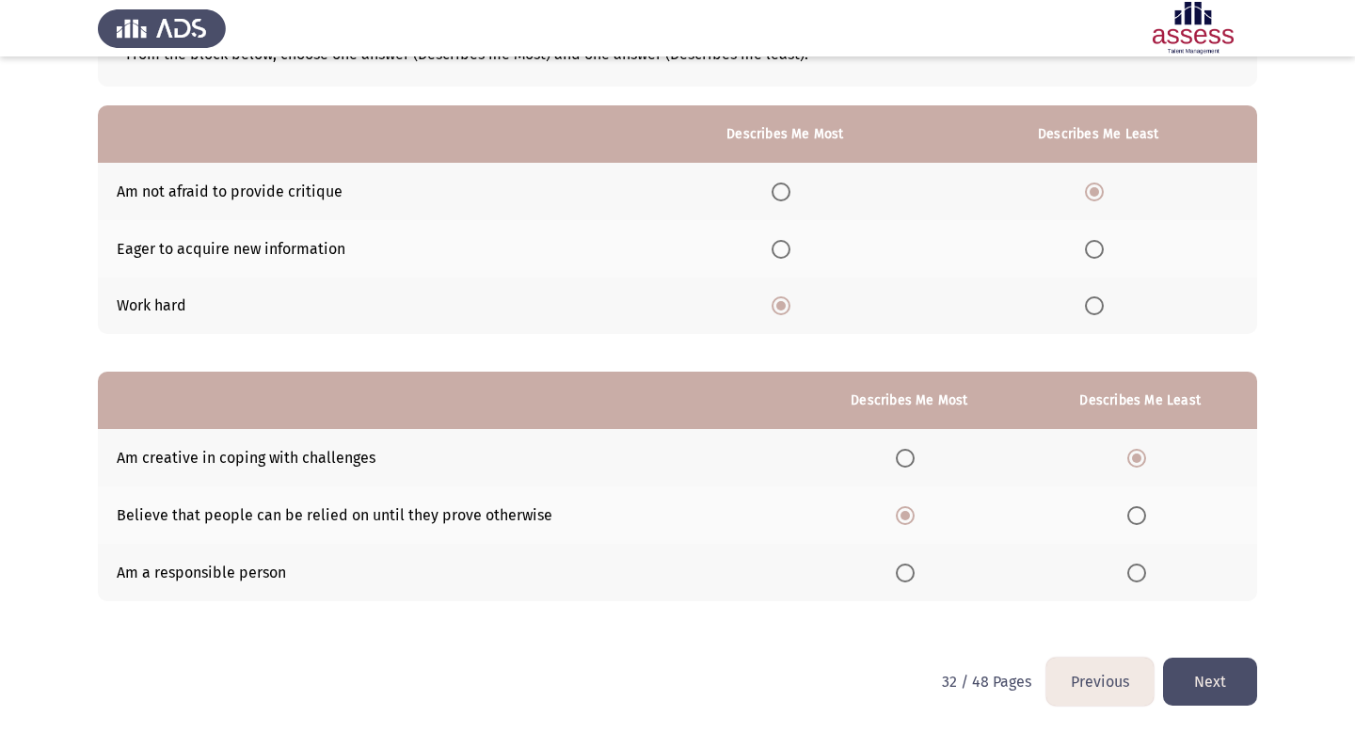
scroll to position [0, 0]
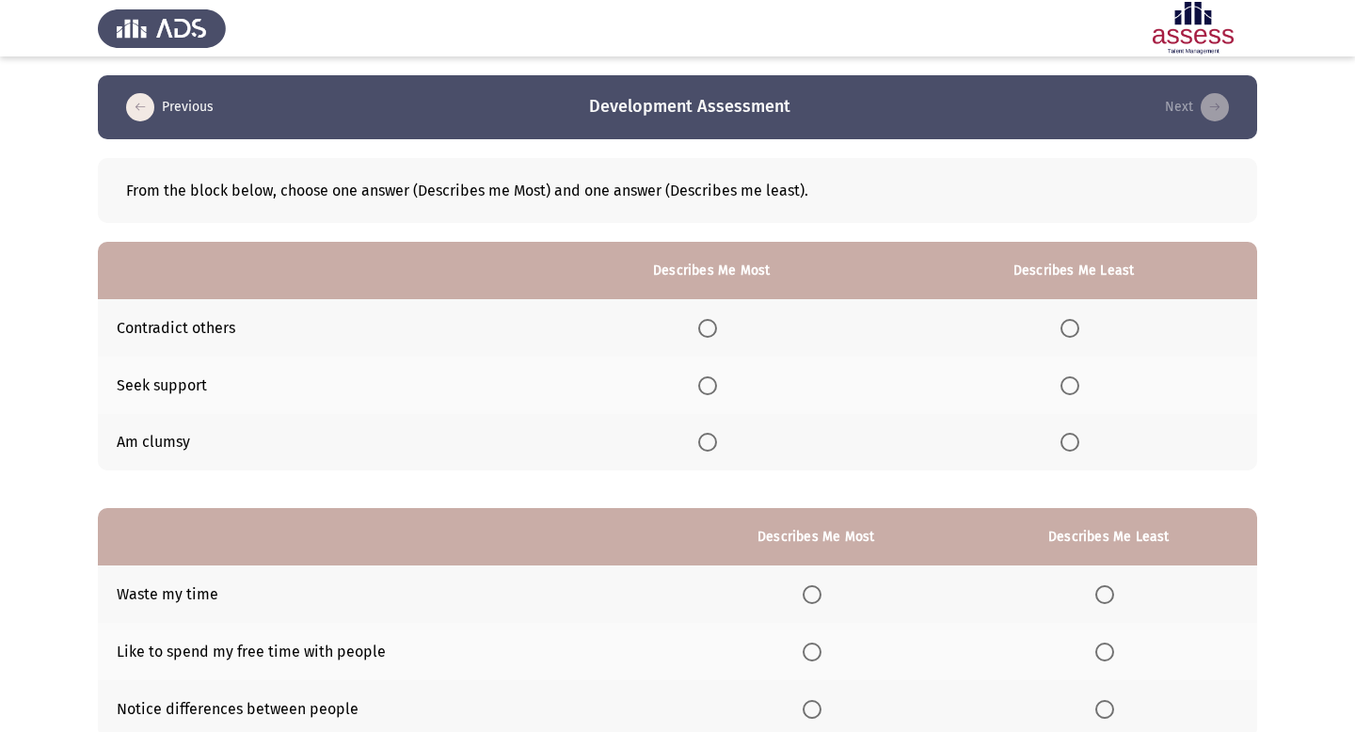
click at [1077, 327] on span "Select an option" at bounding box center [1070, 328] width 19 height 19
click at [1077, 327] on input "Select an option" at bounding box center [1070, 328] width 19 height 19
click at [711, 384] on span "Select an option" at bounding box center [707, 385] width 19 height 19
click at [711, 384] on input "Select an option" at bounding box center [707, 385] width 19 height 19
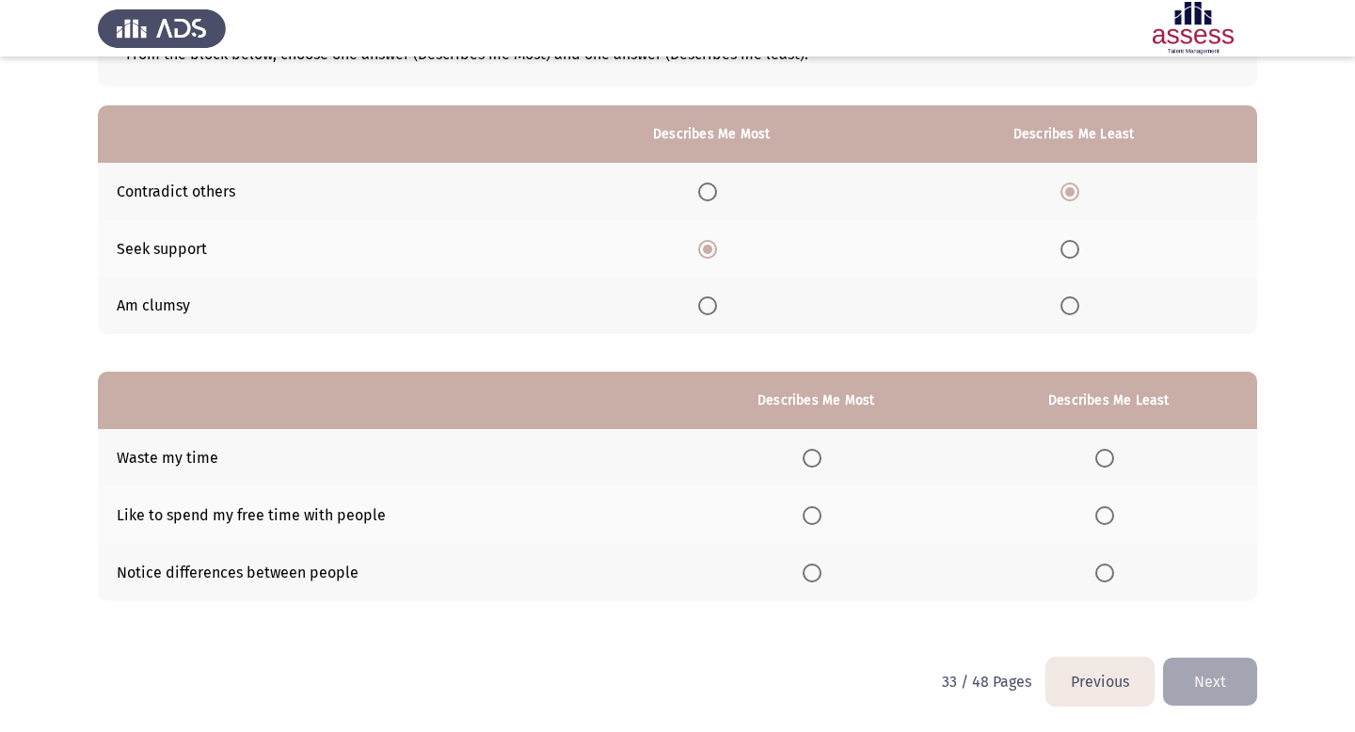
click at [1110, 459] on span "Select an option" at bounding box center [1105, 458] width 19 height 19
click at [1110, 459] on input "Select an option" at bounding box center [1105, 458] width 19 height 19
click at [811, 518] on span "Select an option" at bounding box center [812, 515] width 19 height 19
click at [811, 518] on input "Select an option" at bounding box center [812, 515] width 19 height 19
click at [1237, 691] on button "Next" at bounding box center [1210, 682] width 94 height 48
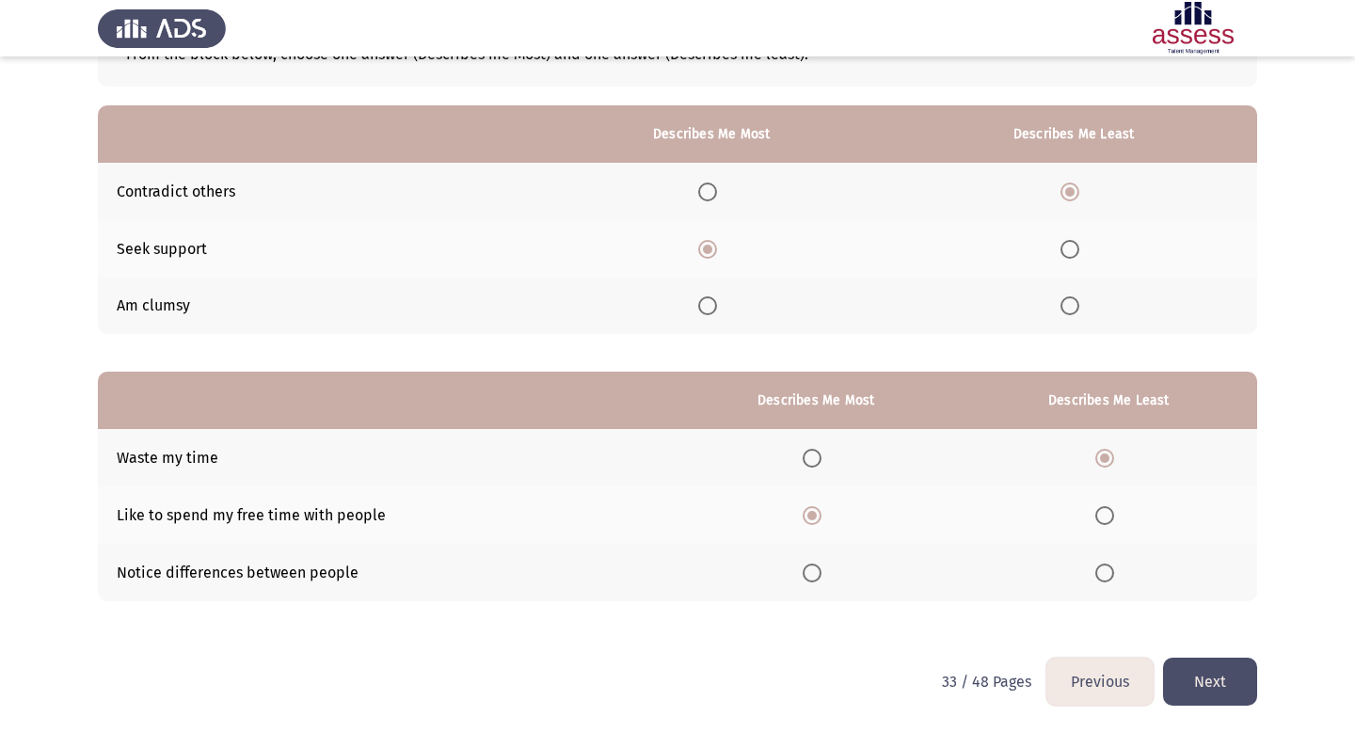
scroll to position [0, 0]
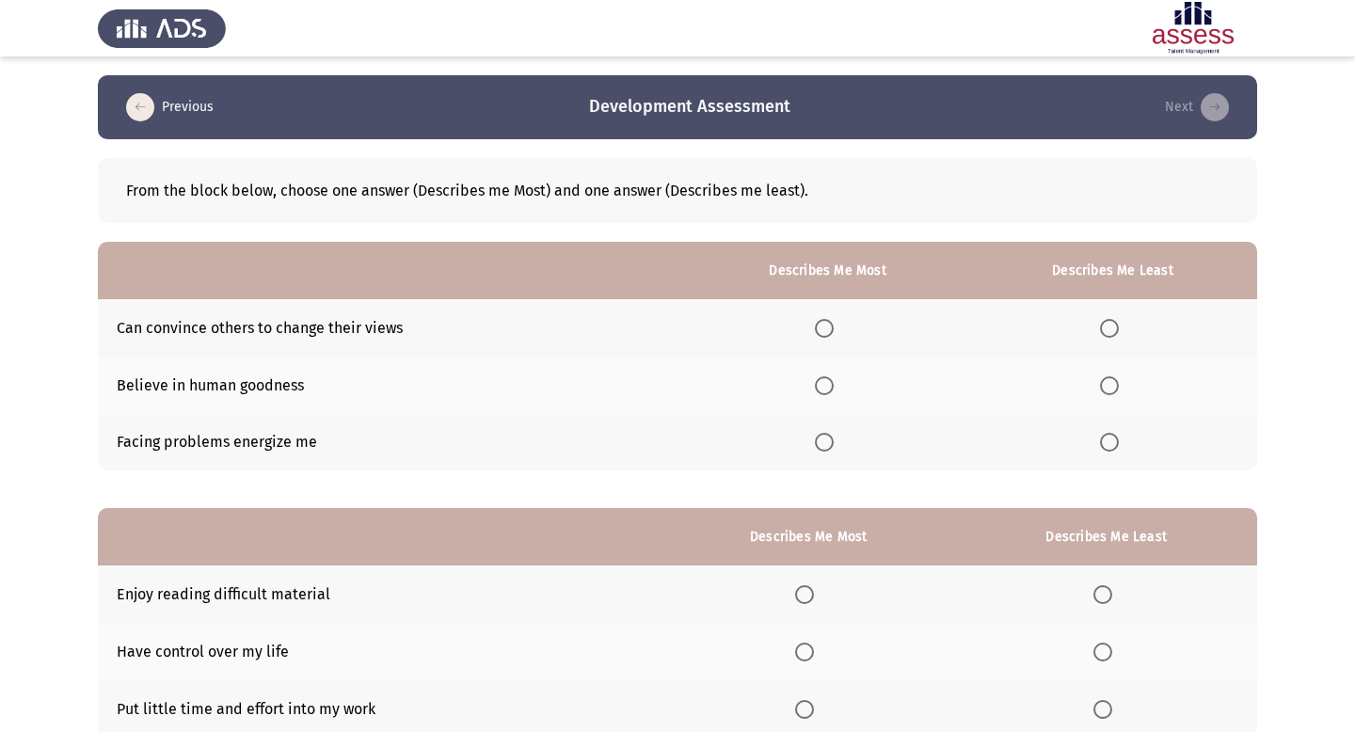
click at [825, 382] on span "Select an option" at bounding box center [824, 385] width 19 height 19
click at [825, 382] on input "Select an option" at bounding box center [824, 385] width 19 height 19
click at [1112, 440] on span "Select an option" at bounding box center [1109, 442] width 19 height 19
click at [1112, 440] on input "Select an option" at bounding box center [1109, 442] width 19 height 19
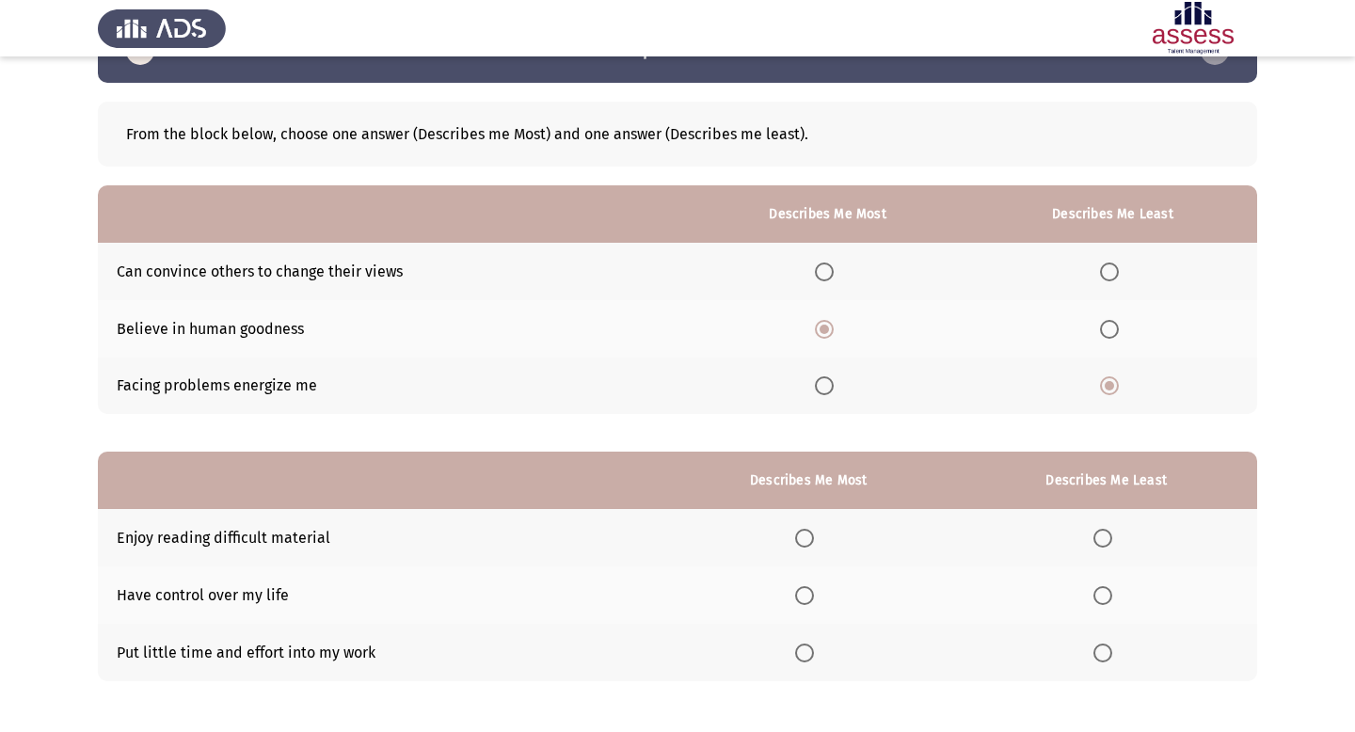
scroll to position [136, 0]
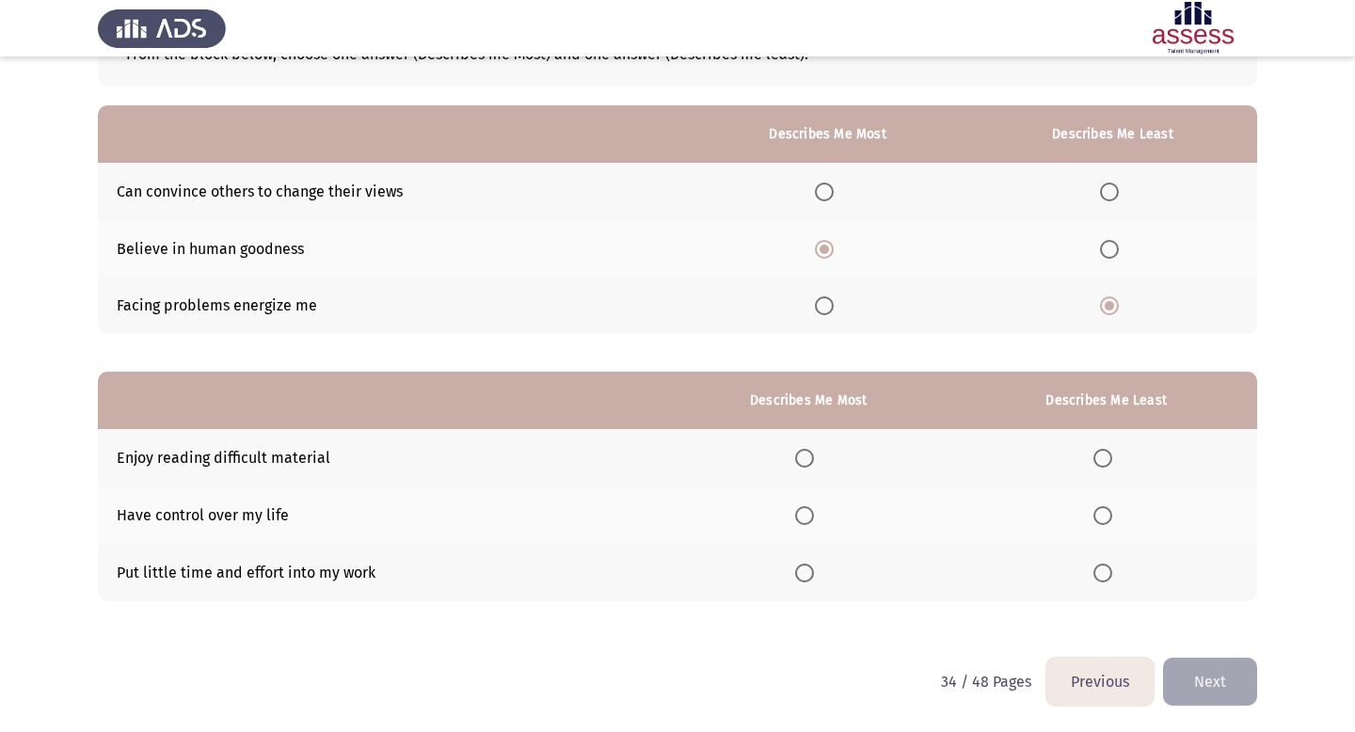
click at [1103, 569] on span "Select an option" at bounding box center [1103, 573] width 19 height 19
click at [1103, 569] on input "Select an option" at bounding box center [1103, 573] width 19 height 19
click at [811, 508] on span "Select an option" at bounding box center [804, 515] width 19 height 19
click at [811, 508] on input "Select an option" at bounding box center [804, 515] width 19 height 19
click at [1192, 680] on button "Next" at bounding box center [1210, 682] width 94 height 48
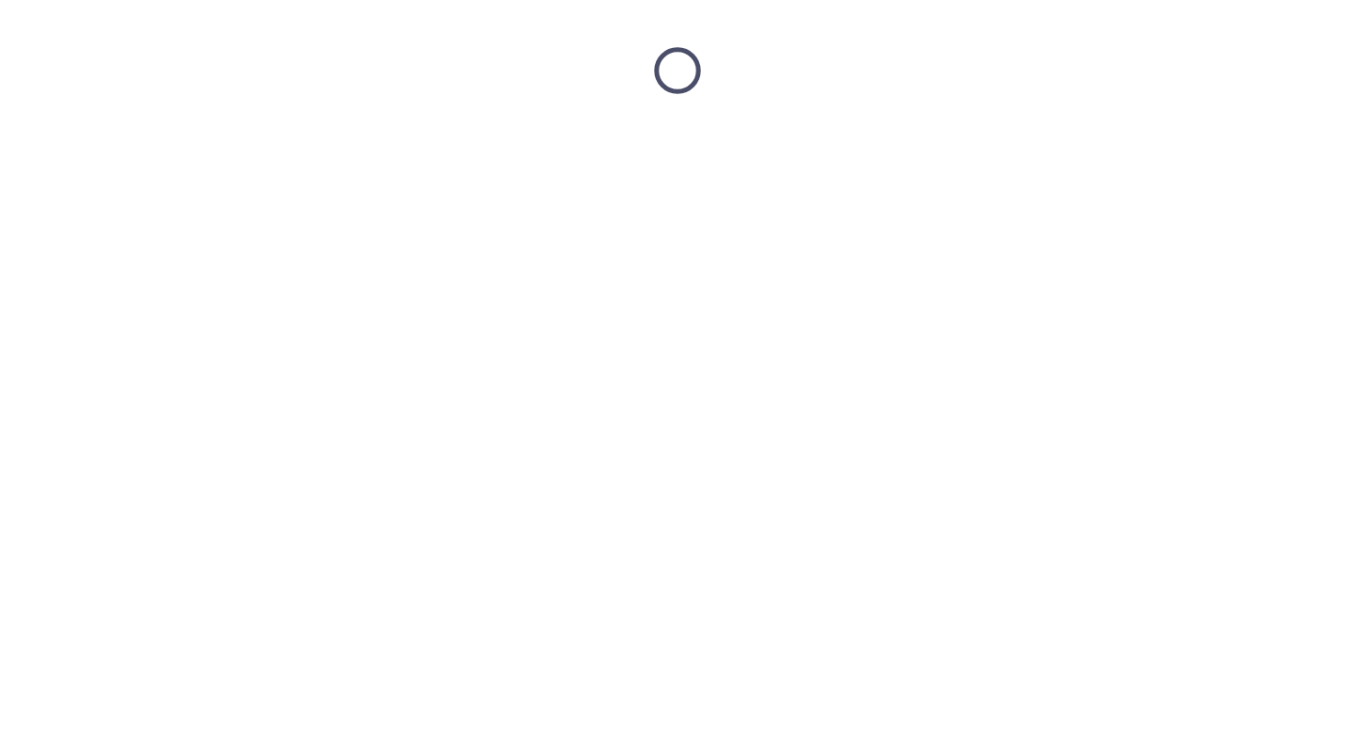
scroll to position [0, 0]
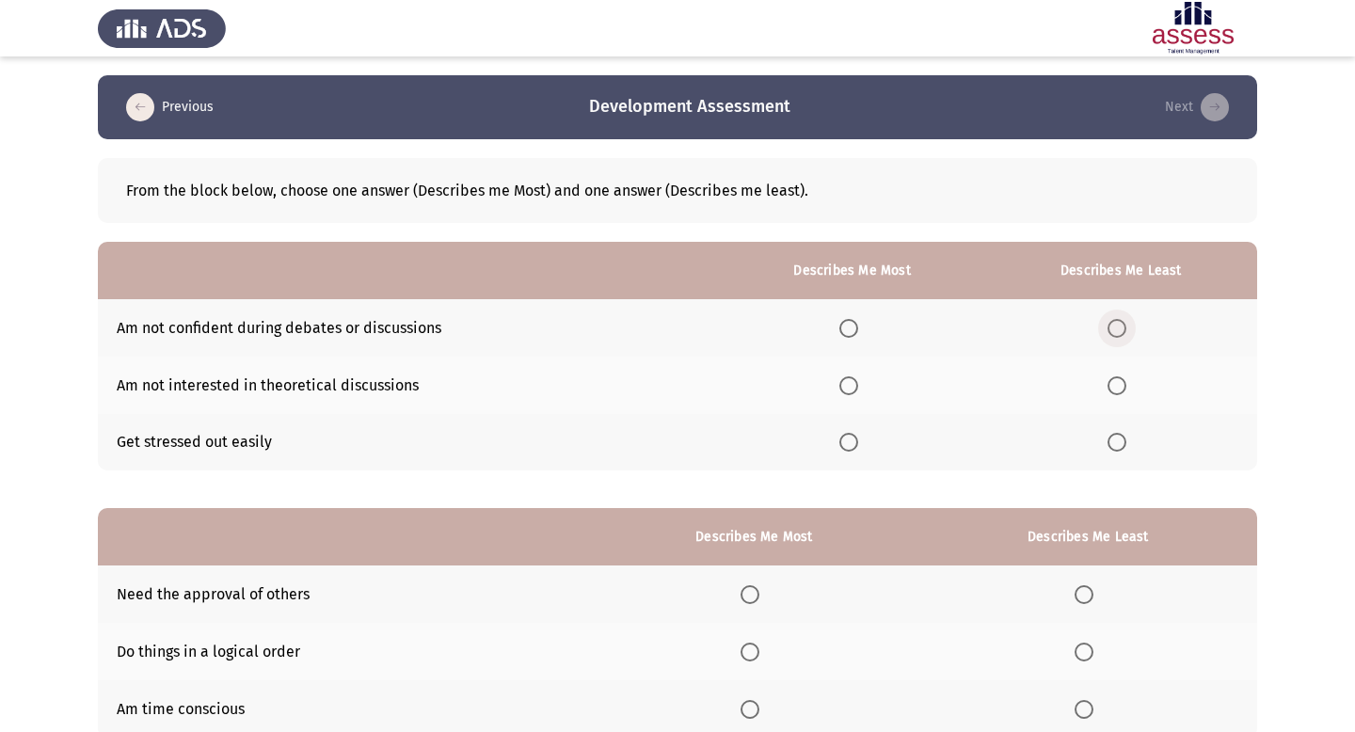
click at [1117, 324] on span "Select an option" at bounding box center [1117, 328] width 19 height 19
click at [1117, 324] on input "Select an option" at bounding box center [1117, 328] width 19 height 19
click at [857, 440] on span "Select an option" at bounding box center [849, 442] width 19 height 19
click at [857, 440] on input "Select an option" at bounding box center [849, 442] width 19 height 19
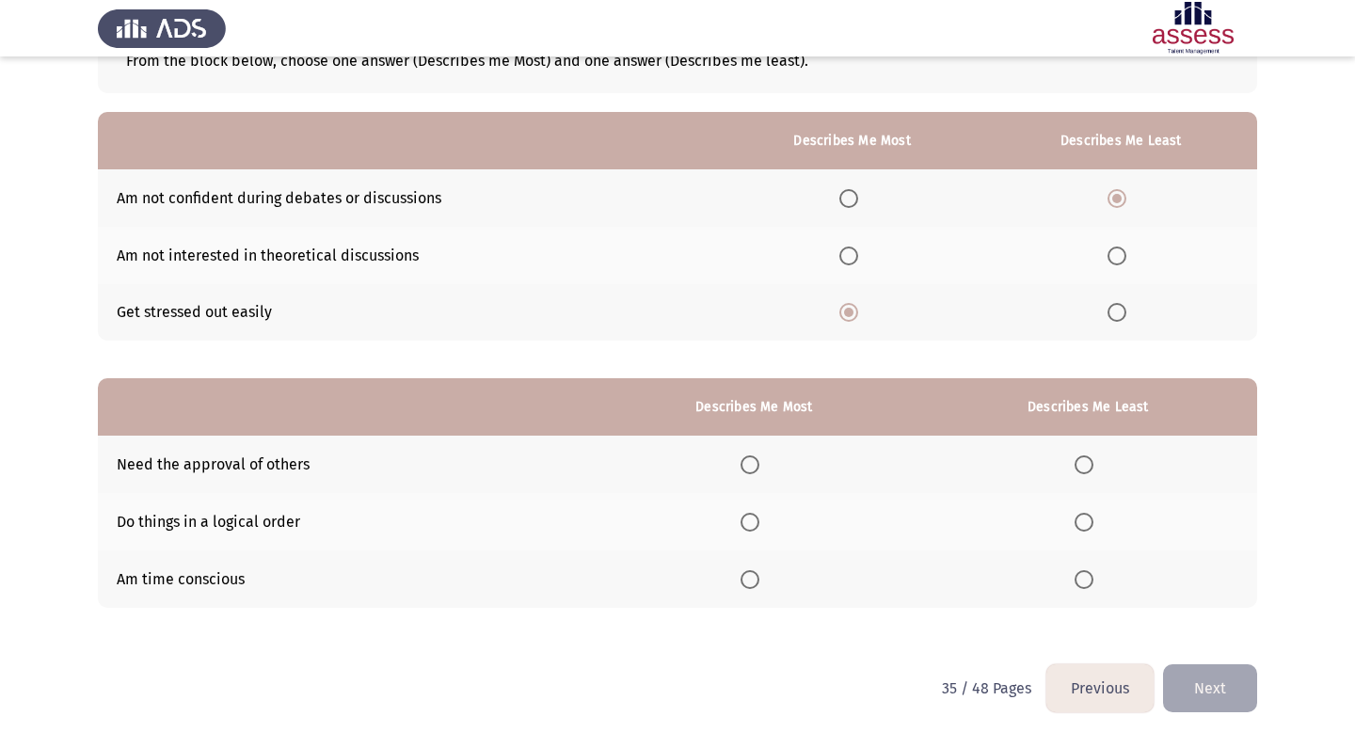
scroll to position [136, 0]
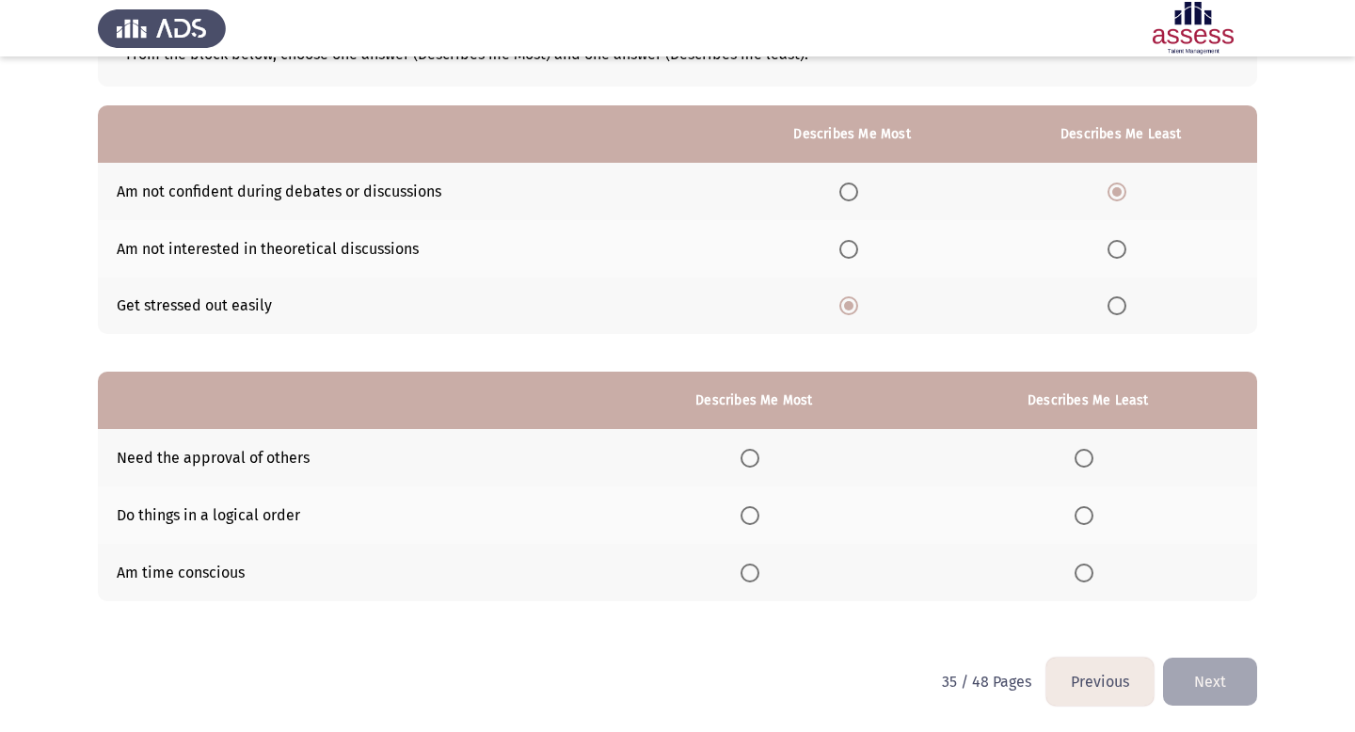
click at [1086, 449] on span "Select an option" at bounding box center [1084, 458] width 19 height 19
click at [1086, 449] on input "Select an option" at bounding box center [1084, 458] width 19 height 19
click at [743, 505] on th at bounding box center [753, 515] width 329 height 57
click at [747, 507] on span "Select an option" at bounding box center [750, 515] width 19 height 19
click at [747, 507] on input "Select an option" at bounding box center [750, 515] width 19 height 19
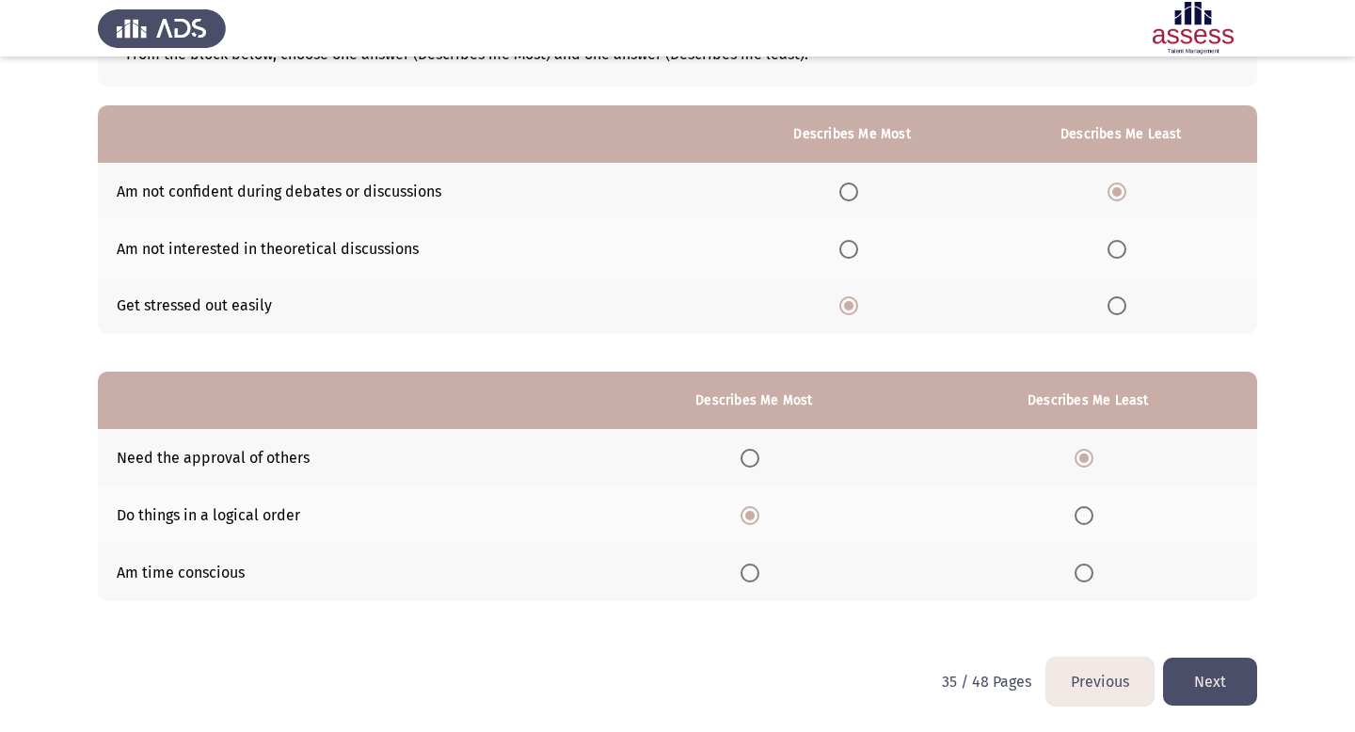
click at [1207, 683] on button "Next" at bounding box center [1210, 682] width 94 height 48
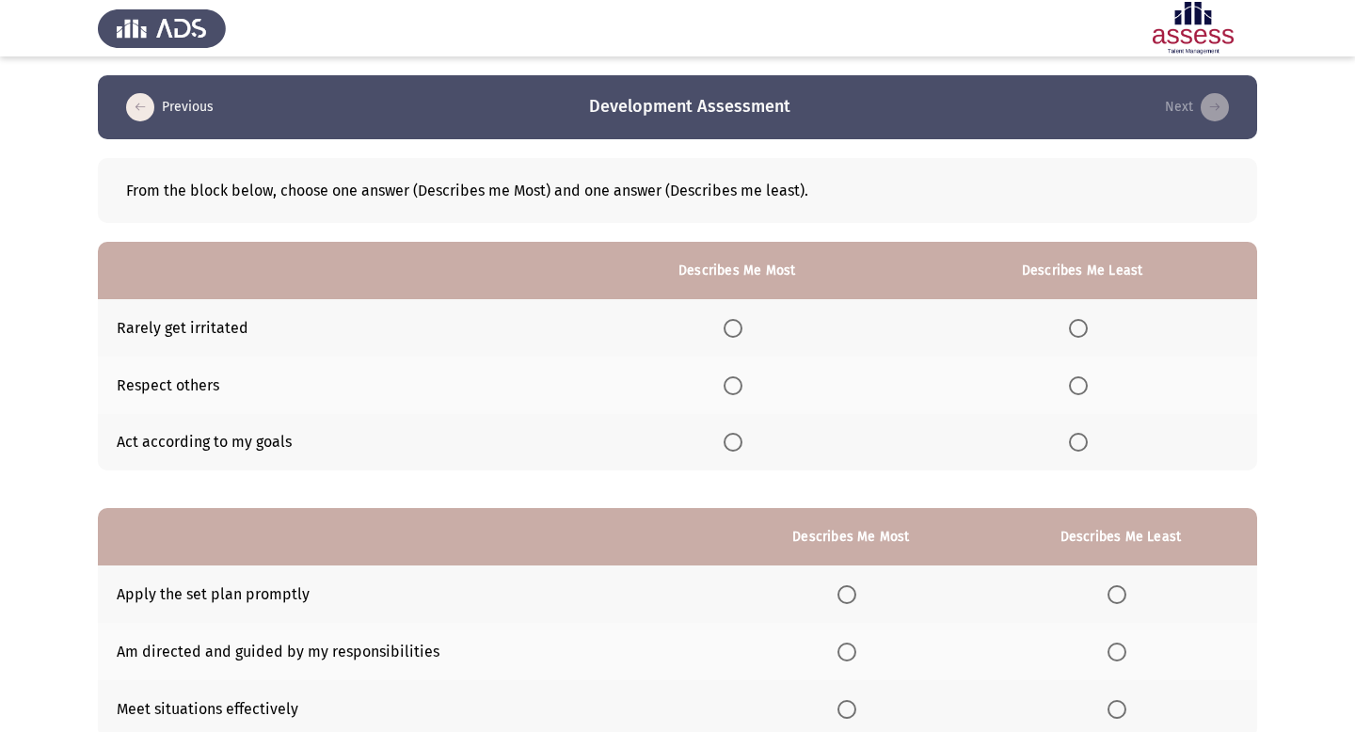
click at [1077, 317] on th at bounding box center [1082, 327] width 350 height 57
click at [1078, 334] on span "Select an option" at bounding box center [1078, 328] width 19 height 19
click at [1078, 334] on input "Select an option" at bounding box center [1078, 328] width 19 height 19
click at [726, 384] on th at bounding box center [737, 385] width 341 height 57
click at [753, 384] on th at bounding box center [737, 385] width 341 height 57
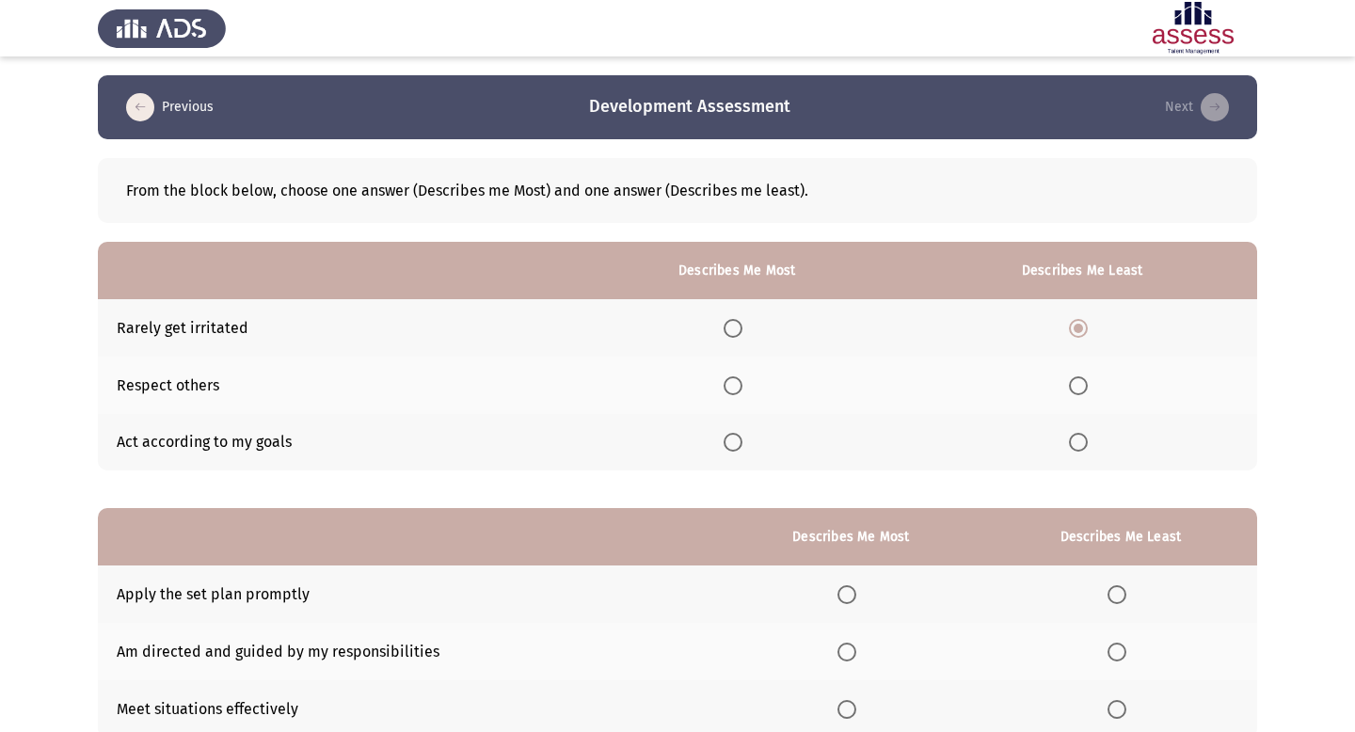
click at [736, 384] on span "Select an option" at bounding box center [733, 385] width 19 height 19
click at [736, 384] on input "Select an option" at bounding box center [733, 385] width 19 height 19
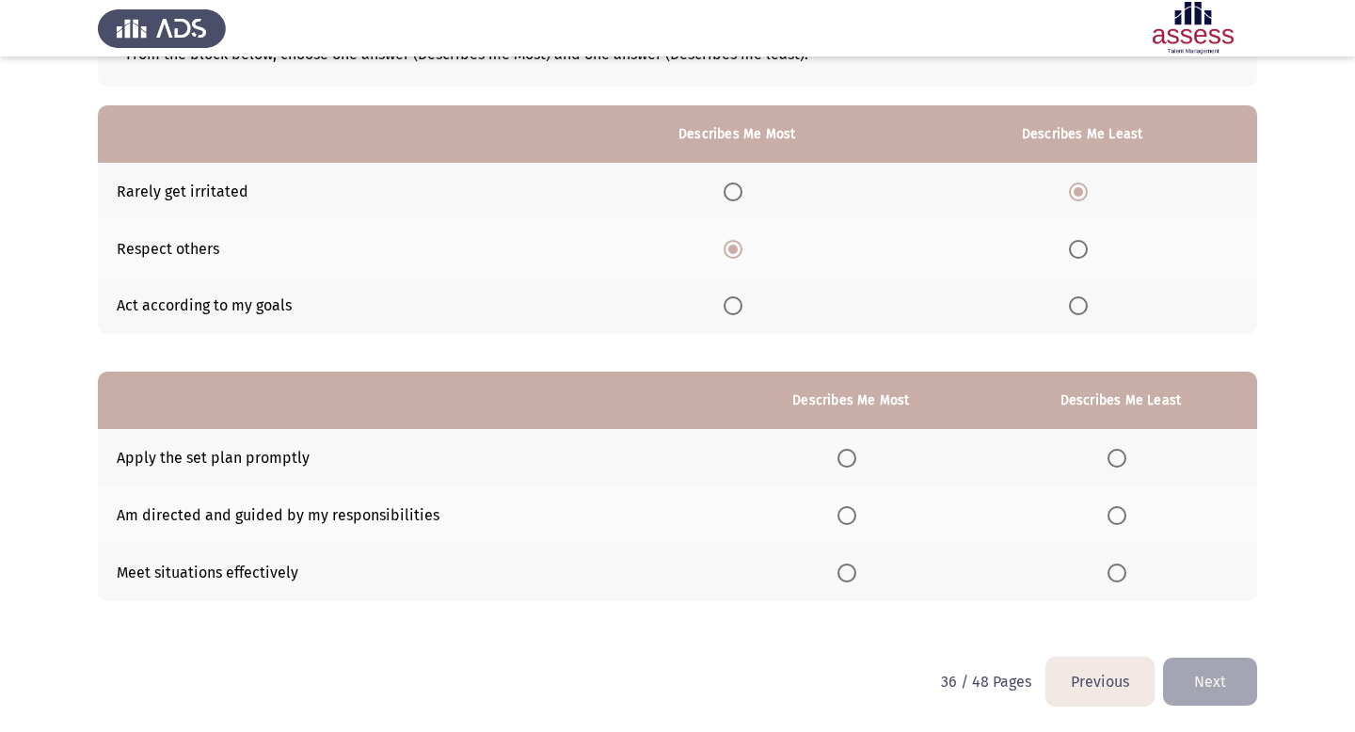
click at [849, 519] on span "Select an option" at bounding box center [847, 515] width 19 height 19
click at [849, 519] on input "Select an option" at bounding box center [847, 515] width 19 height 19
click at [1121, 457] on span "Select an option" at bounding box center [1117, 458] width 19 height 19
click at [1121, 457] on input "Select an option" at bounding box center [1117, 458] width 19 height 19
click at [1183, 702] on button "Next" at bounding box center [1210, 682] width 94 height 48
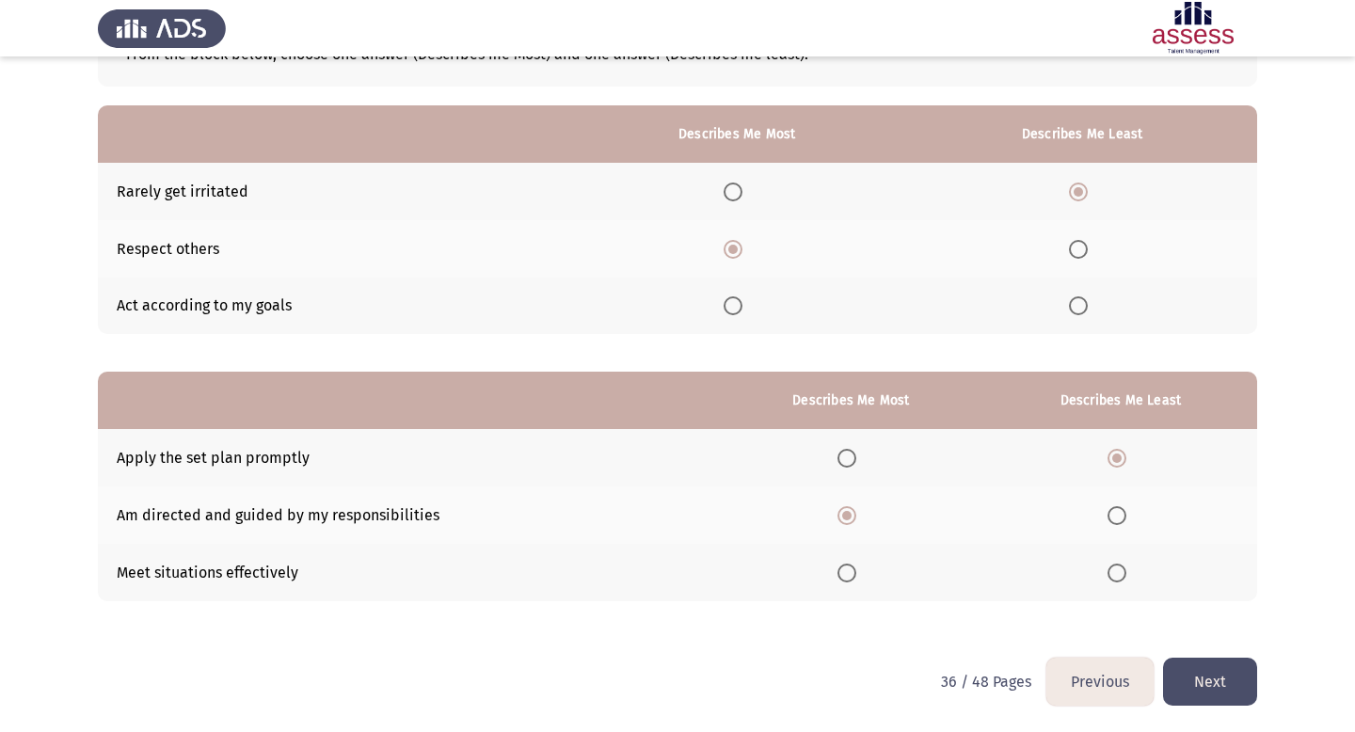
scroll to position [0, 0]
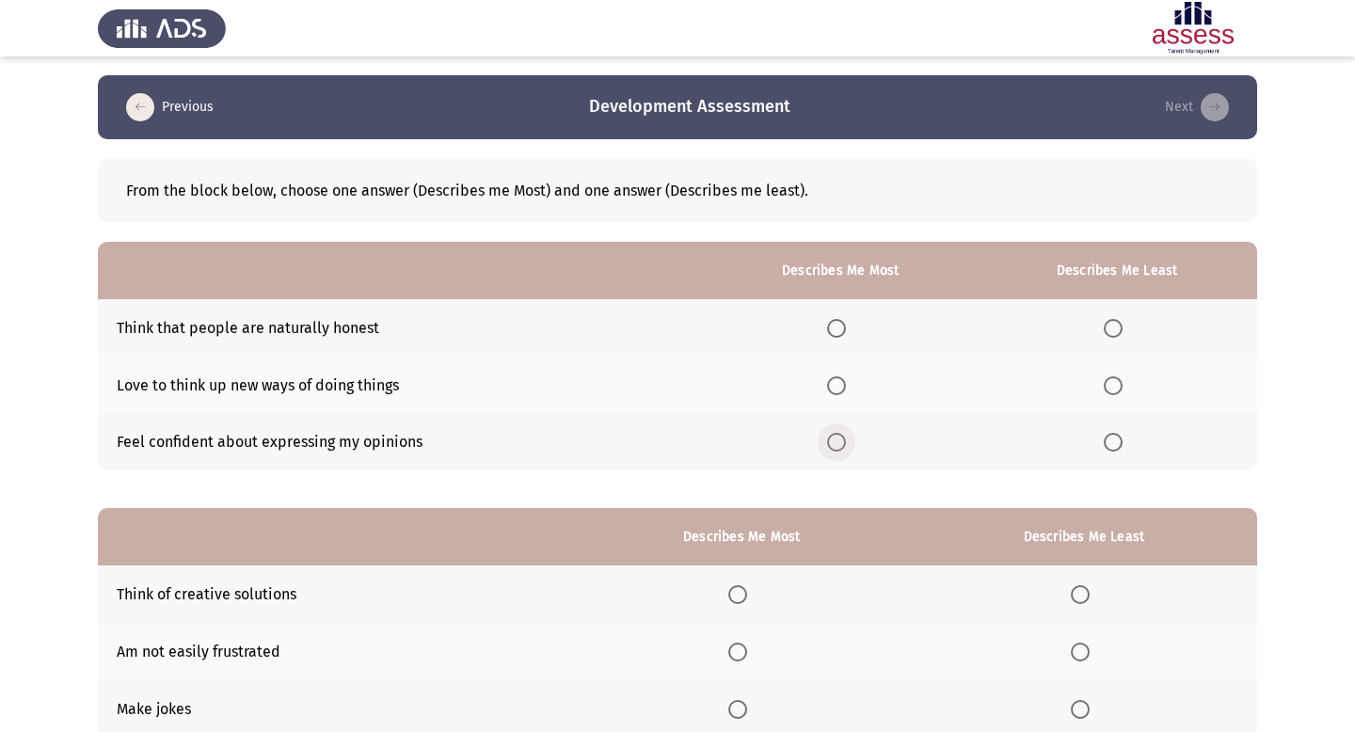
click at [834, 440] on span "Select an option" at bounding box center [836, 442] width 19 height 19
click at [834, 440] on input "Select an option" at bounding box center [836, 442] width 19 height 19
click at [1114, 331] on span "Select an option" at bounding box center [1113, 328] width 19 height 19
click at [1114, 331] on input "Select an option" at bounding box center [1113, 328] width 19 height 19
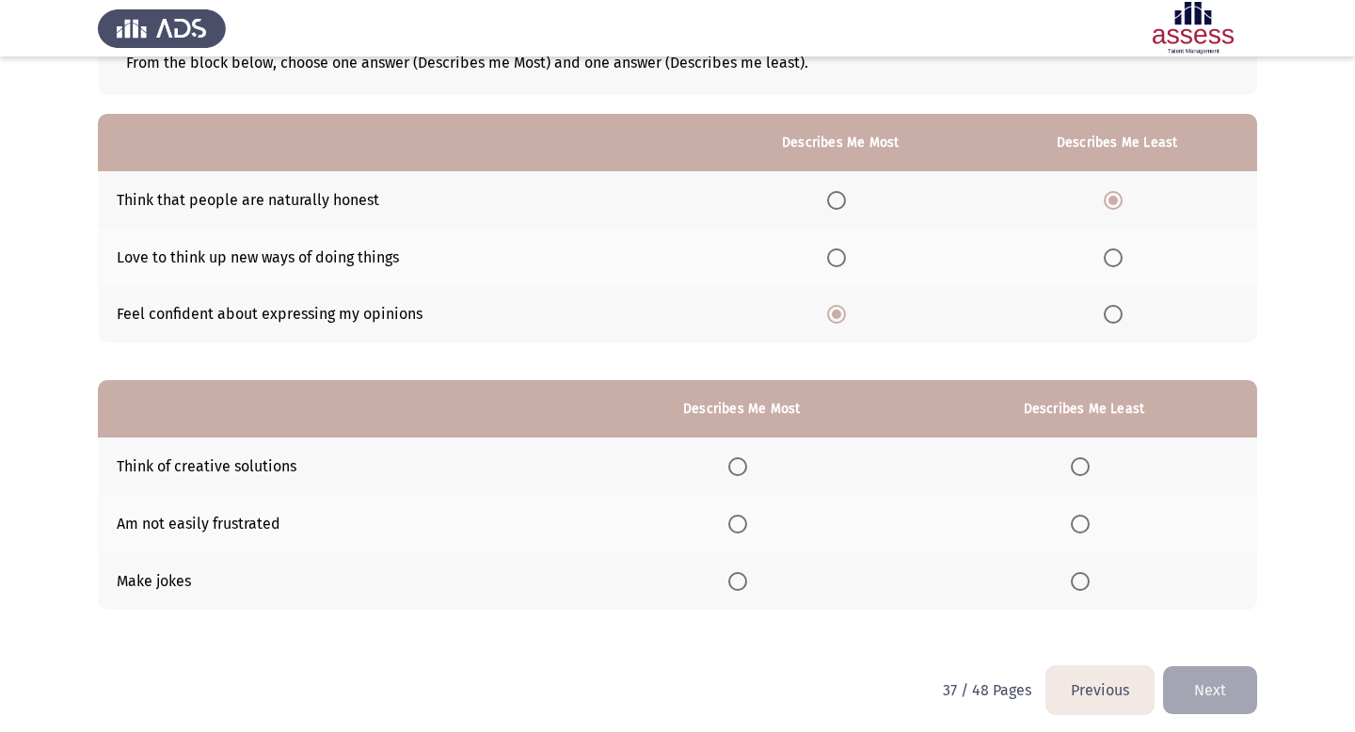
scroll to position [136, 0]
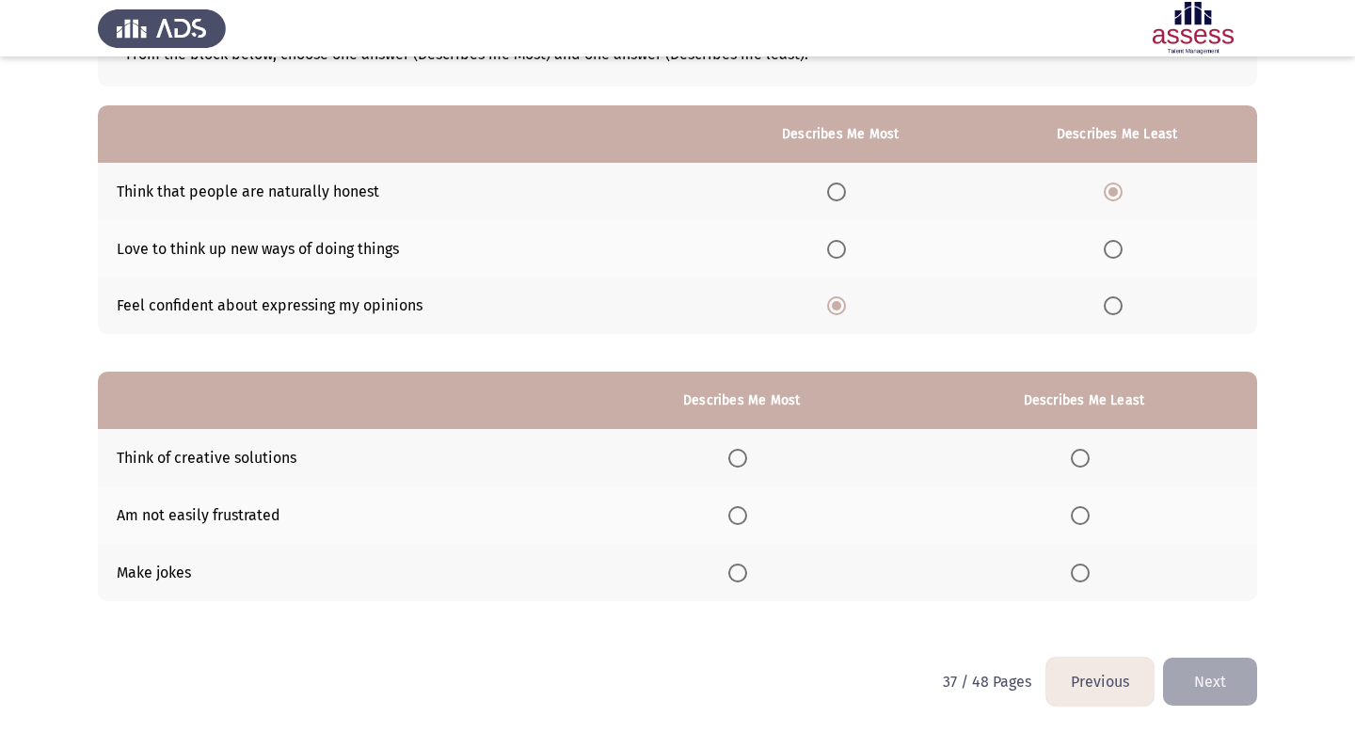
click at [1084, 513] on span "Select an option" at bounding box center [1080, 515] width 19 height 19
click at [1084, 513] on input "Select an option" at bounding box center [1080, 515] width 19 height 19
click at [732, 446] on th at bounding box center [742, 457] width 338 height 57
click at [734, 449] on span "Select an option" at bounding box center [737, 458] width 19 height 19
click at [734, 449] on input "Select an option" at bounding box center [737, 458] width 19 height 19
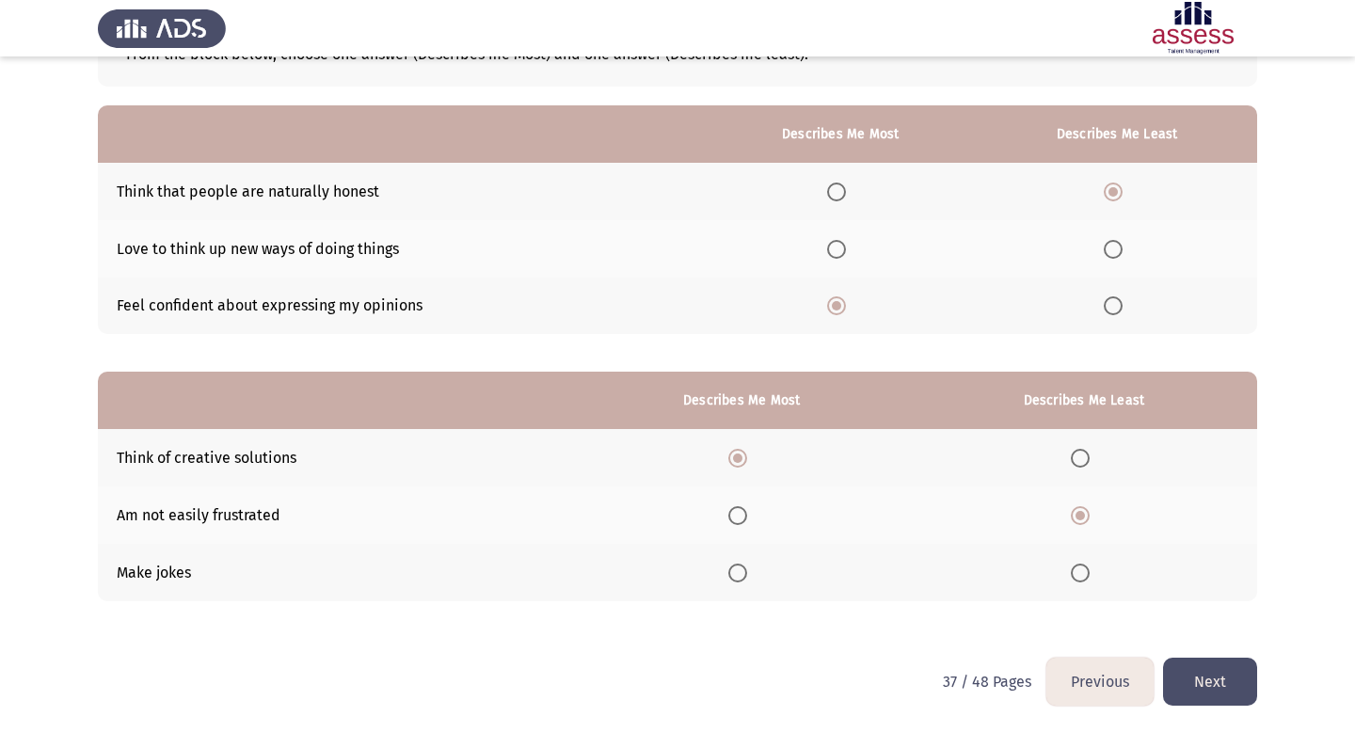
click at [1186, 687] on button "Next" at bounding box center [1210, 682] width 94 height 48
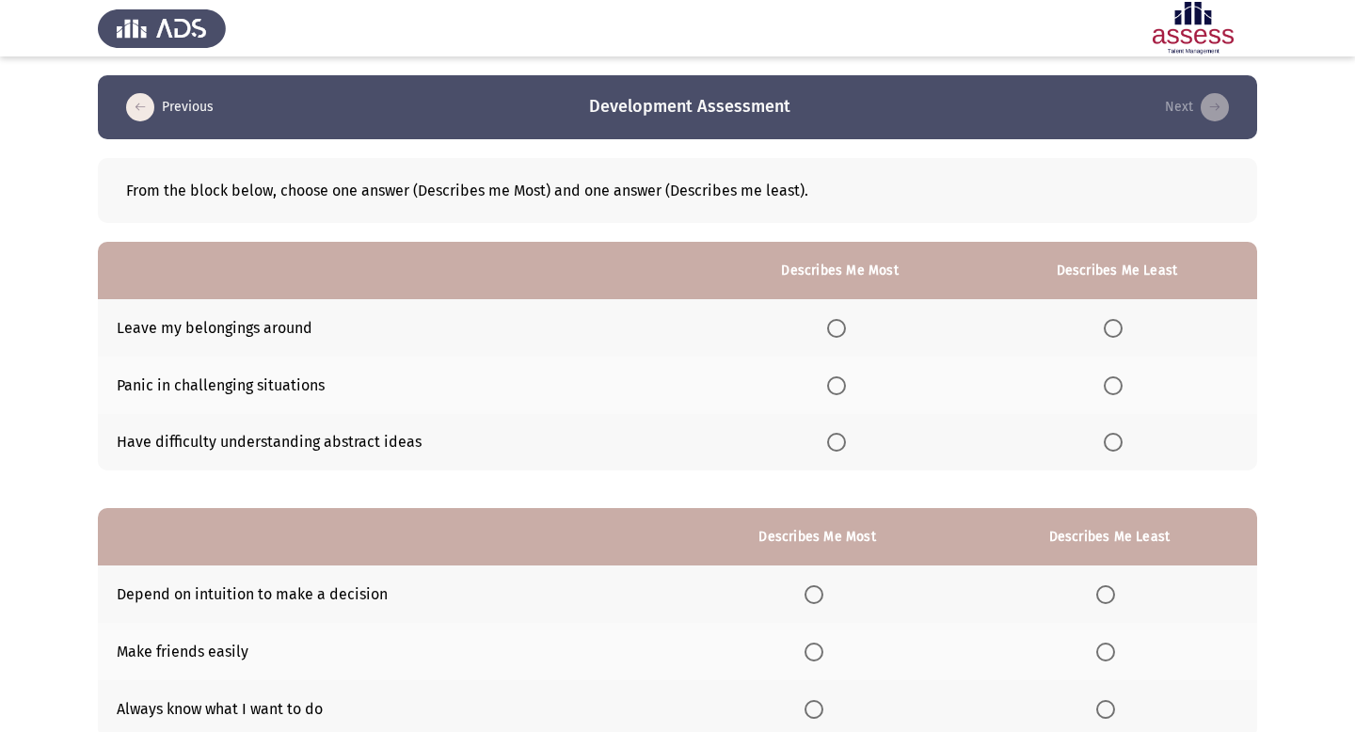
click at [1115, 382] on span "Select an option" at bounding box center [1113, 385] width 19 height 19
click at [1115, 382] on input "Select an option" at bounding box center [1113, 385] width 19 height 19
click at [842, 335] on span "Select an option" at bounding box center [836, 328] width 19 height 19
click at [842, 335] on input "Select an option" at bounding box center [836, 328] width 19 height 19
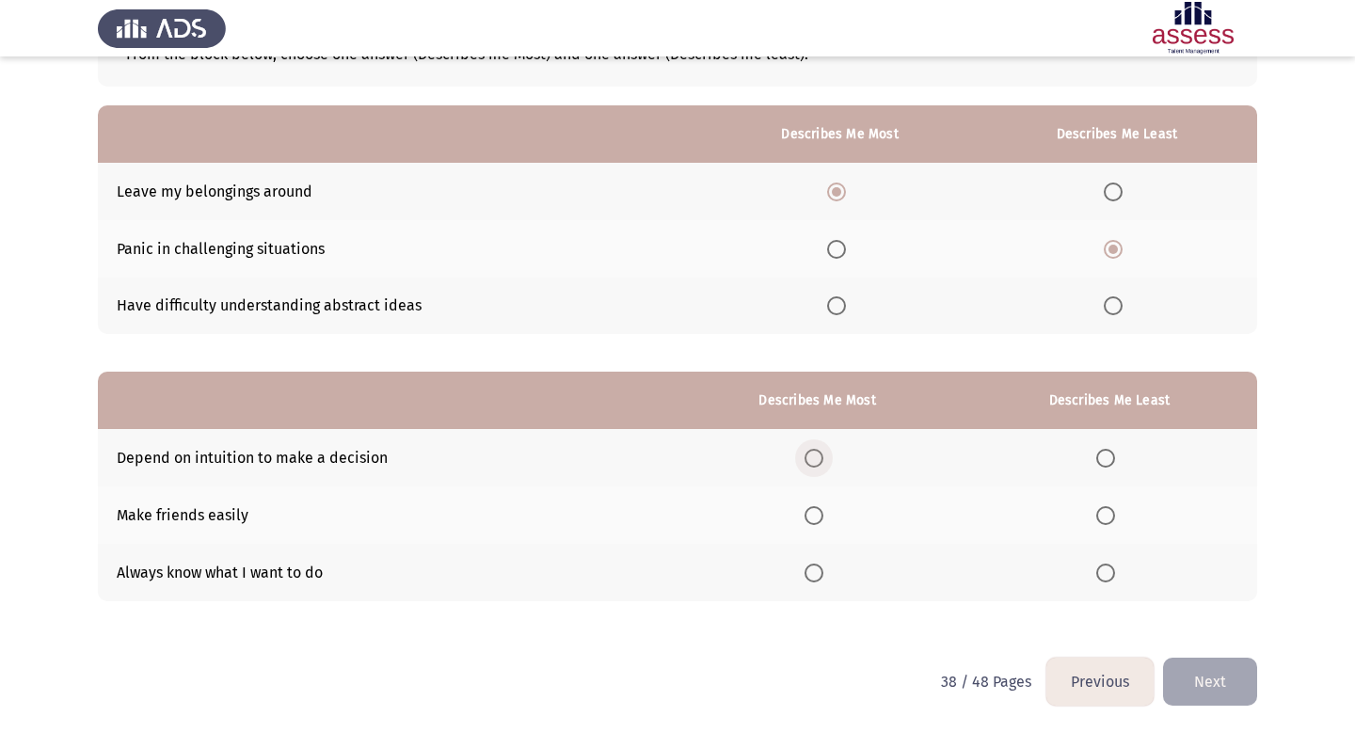
click at [816, 459] on span "Select an option" at bounding box center [814, 458] width 19 height 19
click at [816, 459] on input "Select an option" at bounding box center [814, 458] width 19 height 19
click at [1114, 456] on span "Select an option" at bounding box center [1105, 458] width 19 height 19
click at [1114, 456] on input "Select an option" at bounding box center [1105, 458] width 19 height 19
click at [816, 514] on span "Select an option" at bounding box center [814, 515] width 19 height 19
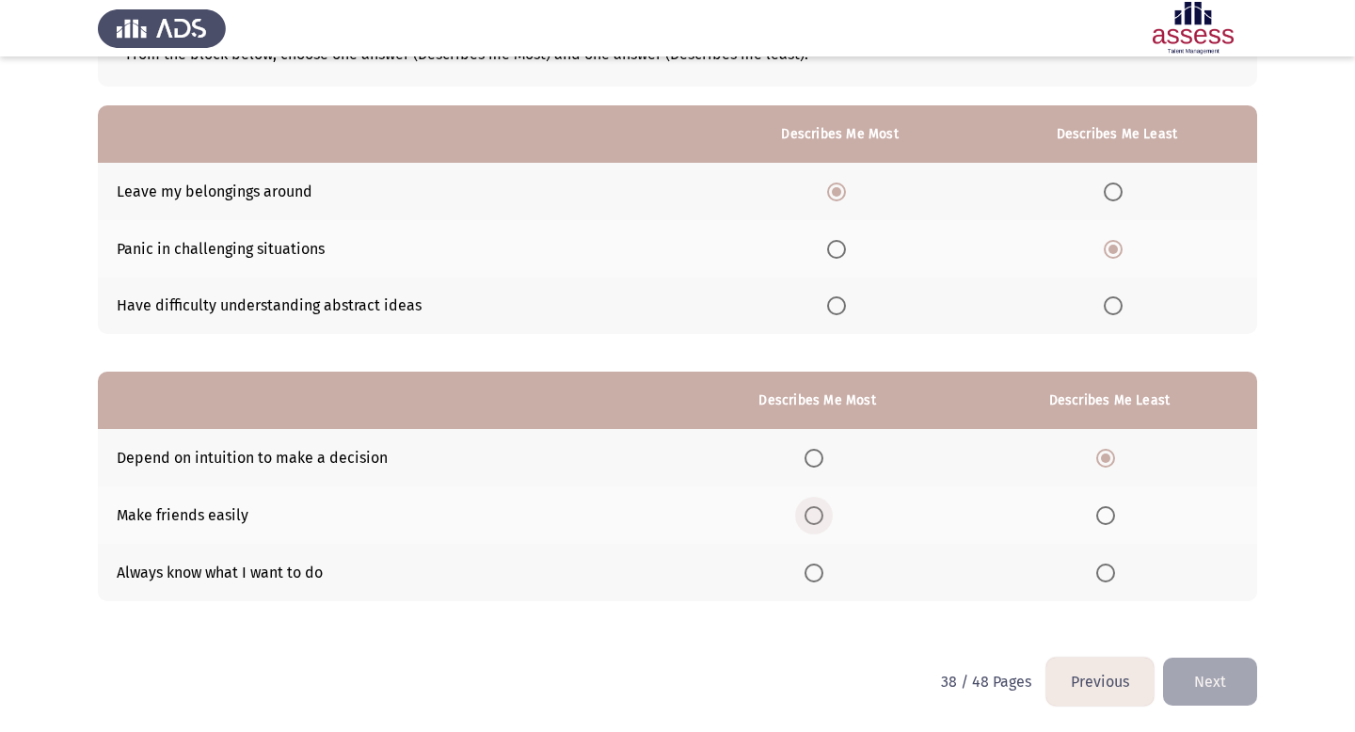
click at [816, 514] on input "Select an option" at bounding box center [814, 515] width 19 height 19
click at [1198, 686] on button "Next" at bounding box center [1210, 682] width 94 height 48
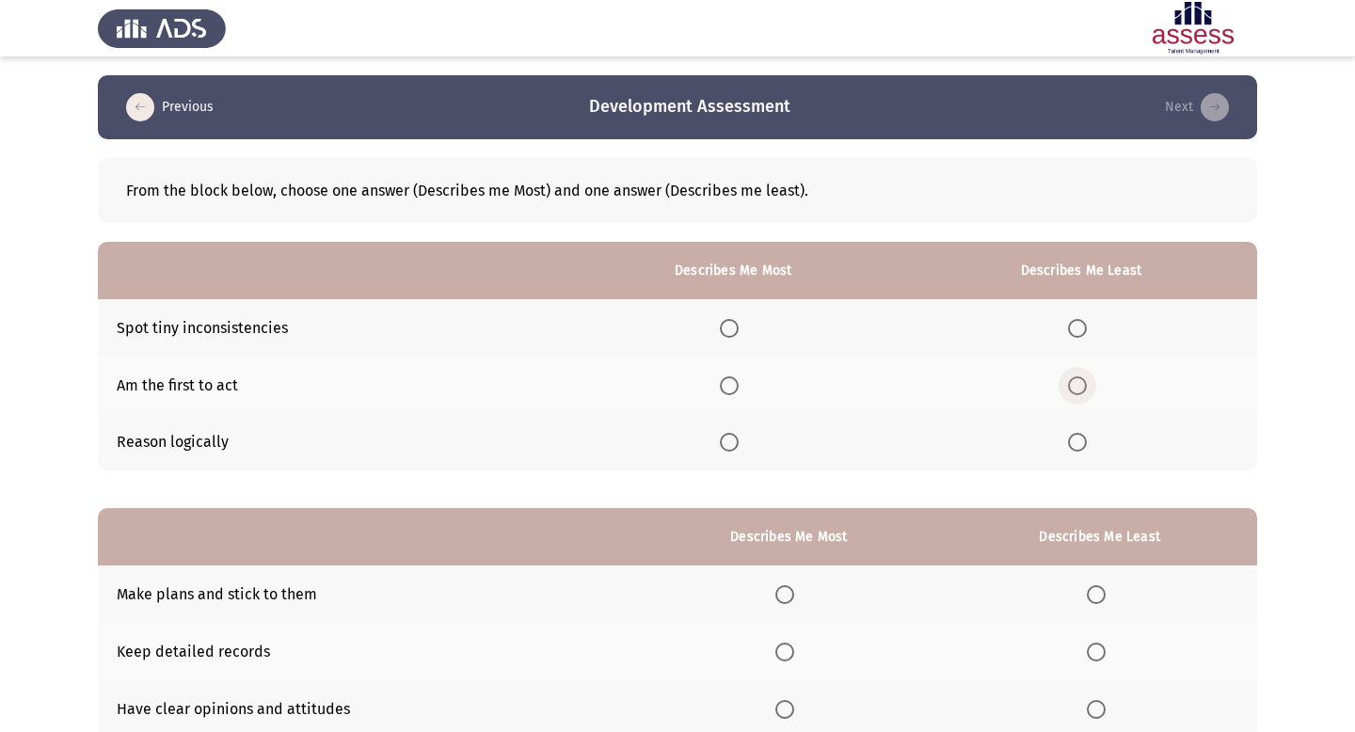
click at [1075, 382] on span "Select an option" at bounding box center [1077, 385] width 19 height 19
click at [1075, 382] on input "Select an option" at bounding box center [1077, 385] width 19 height 19
click at [728, 440] on span "Select an option" at bounding box center [729, 442] width 19 height 19
click at [728, 440] on input "Select an option" at bounding box center [729, 442] width 19 height 19
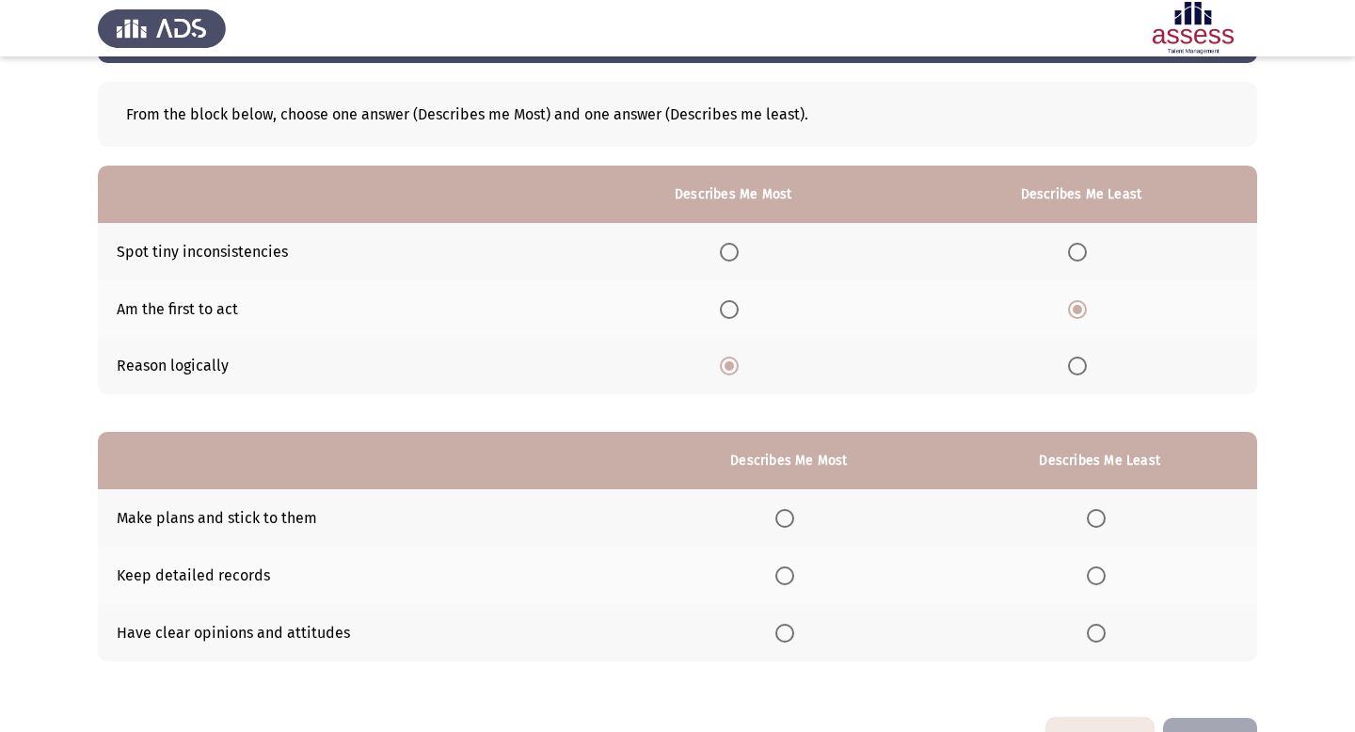
scroll to position [136, 0]
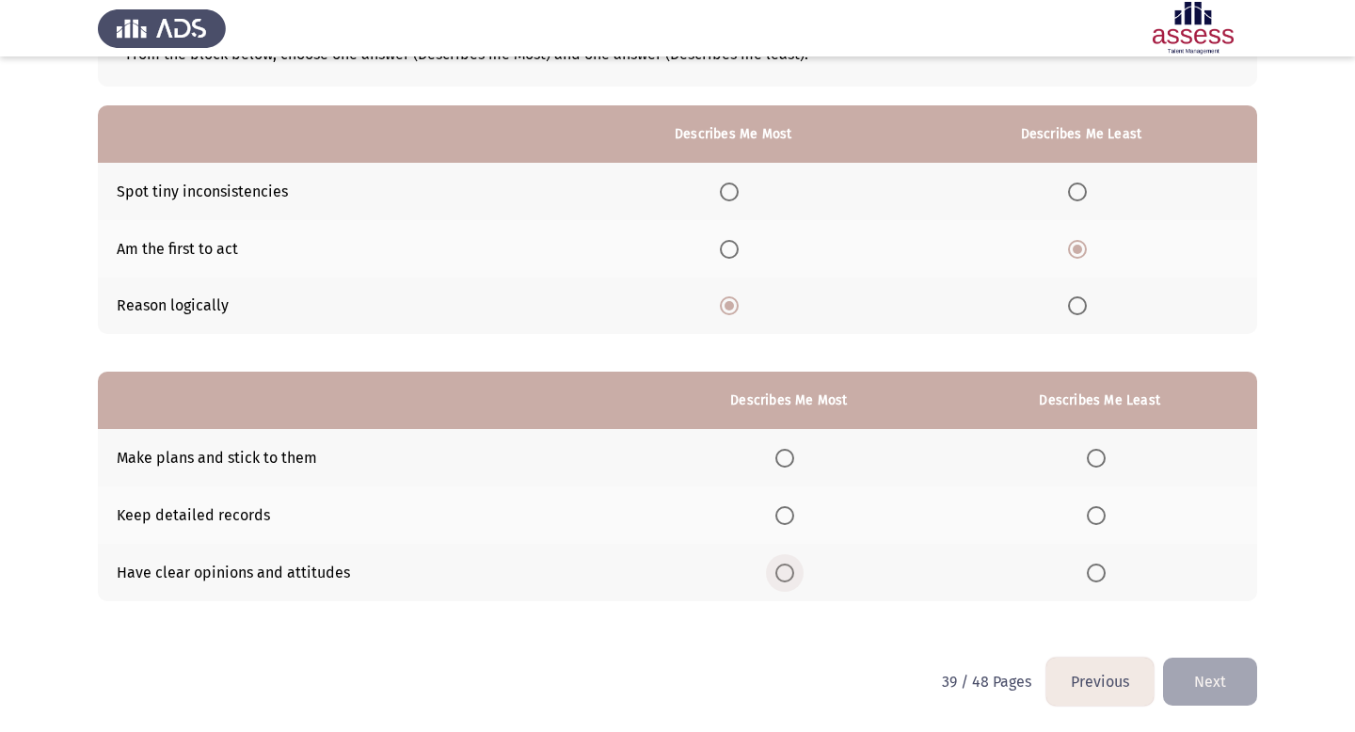
click at [787, 567] on span "Select an option" at bounding box center [785, 573] width 19 height 19
click at [787, 567] on input "Select an option" at bounding box center [785, 573] width 19 height 19
click at [1100, 514] on span "Select an option" at bounding box center [1096, 515] width 19 height 19
click at [1100, 514] on input "Select an option" at bounding box center [1096, 515] width 19 height 19
click at [1205, 707] on html "Previous Development Assessment Next From the block below, choose one answer (D…" at bounding box center [677, 299] width 1355 height 870
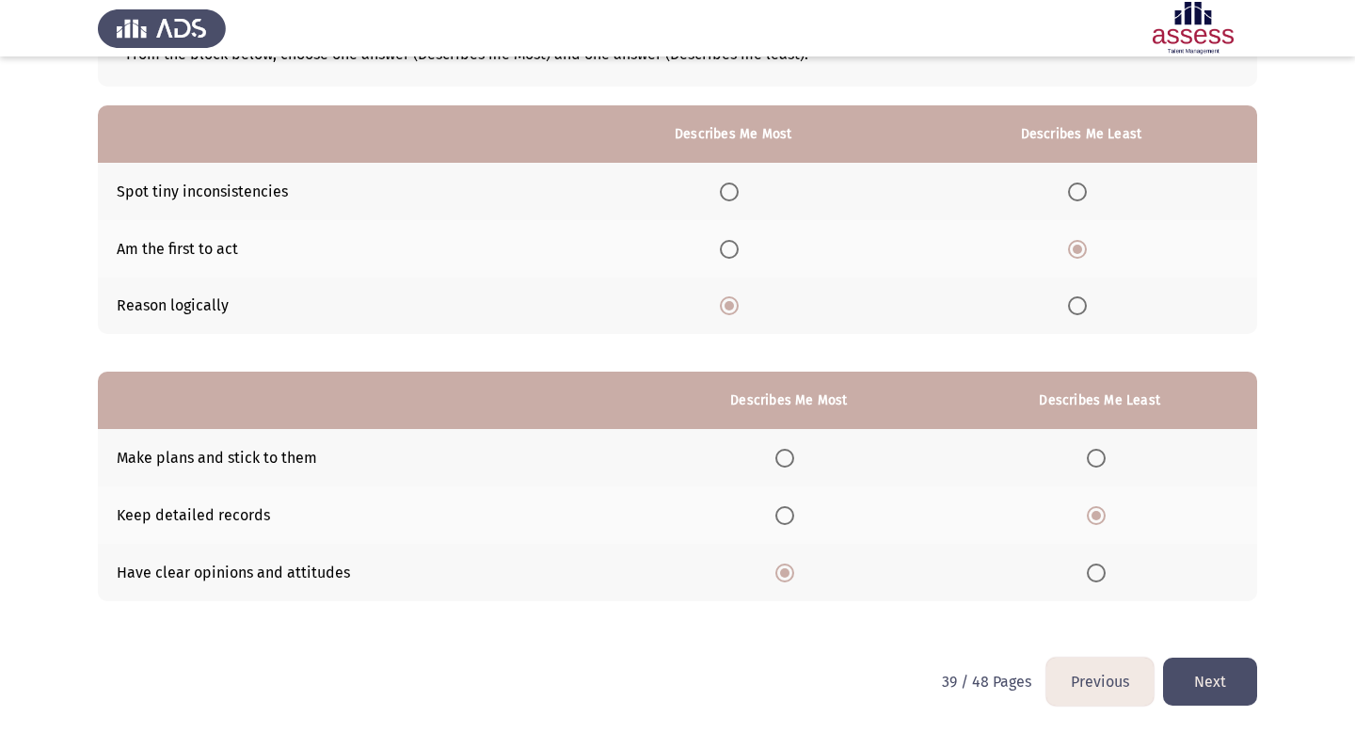
click at [1204, 694] on button "Next" at bounding box center [1210, 682] width 94 height 48
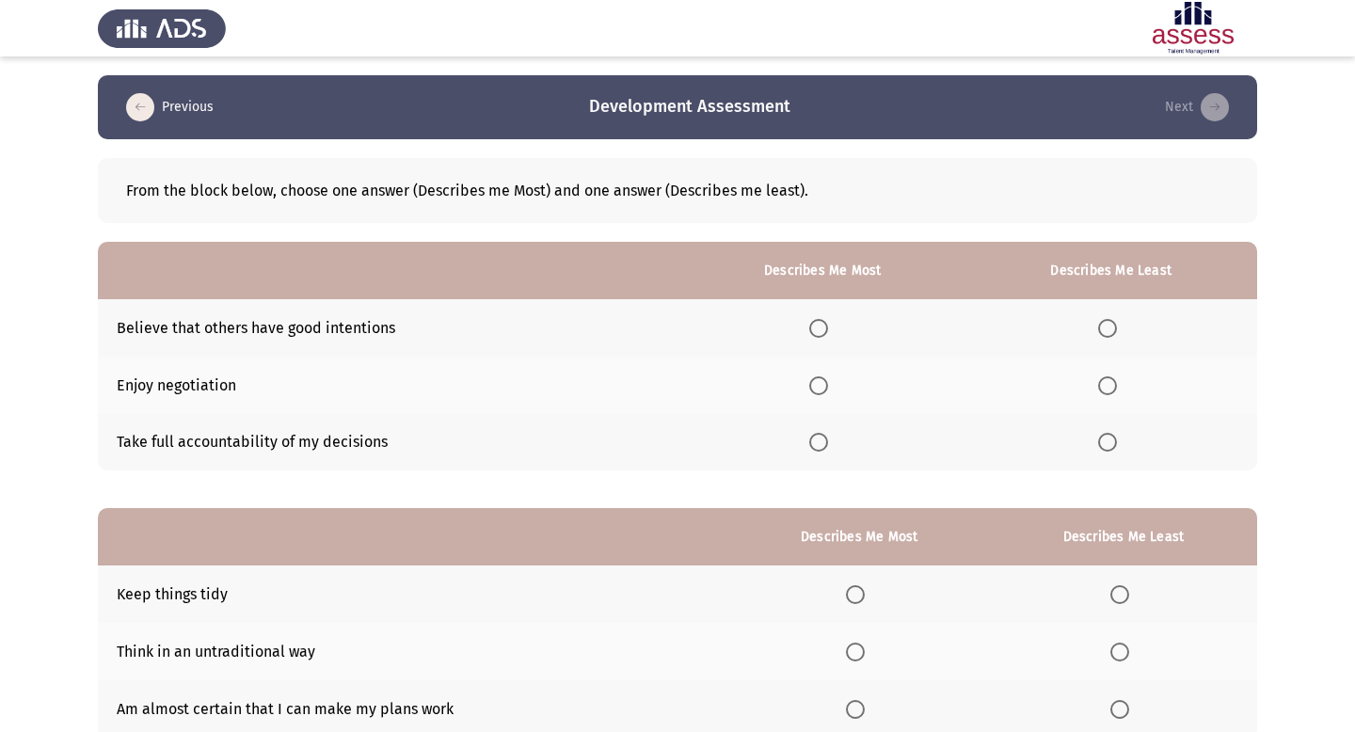
click at [1109, 379] on span "Select an option" at bounding box center [1107, 385] width 19 height 19
click at [1109, 379] on input "Select an option" at bounding box center [1107, 385] width 19 height 19
click at [834, 437] on label "Select an option" at bounding box center [822, 442] width 26 height 19
click at [828, 437] on input "Select an option" at bounding box center [818, 442] width 19 height 19
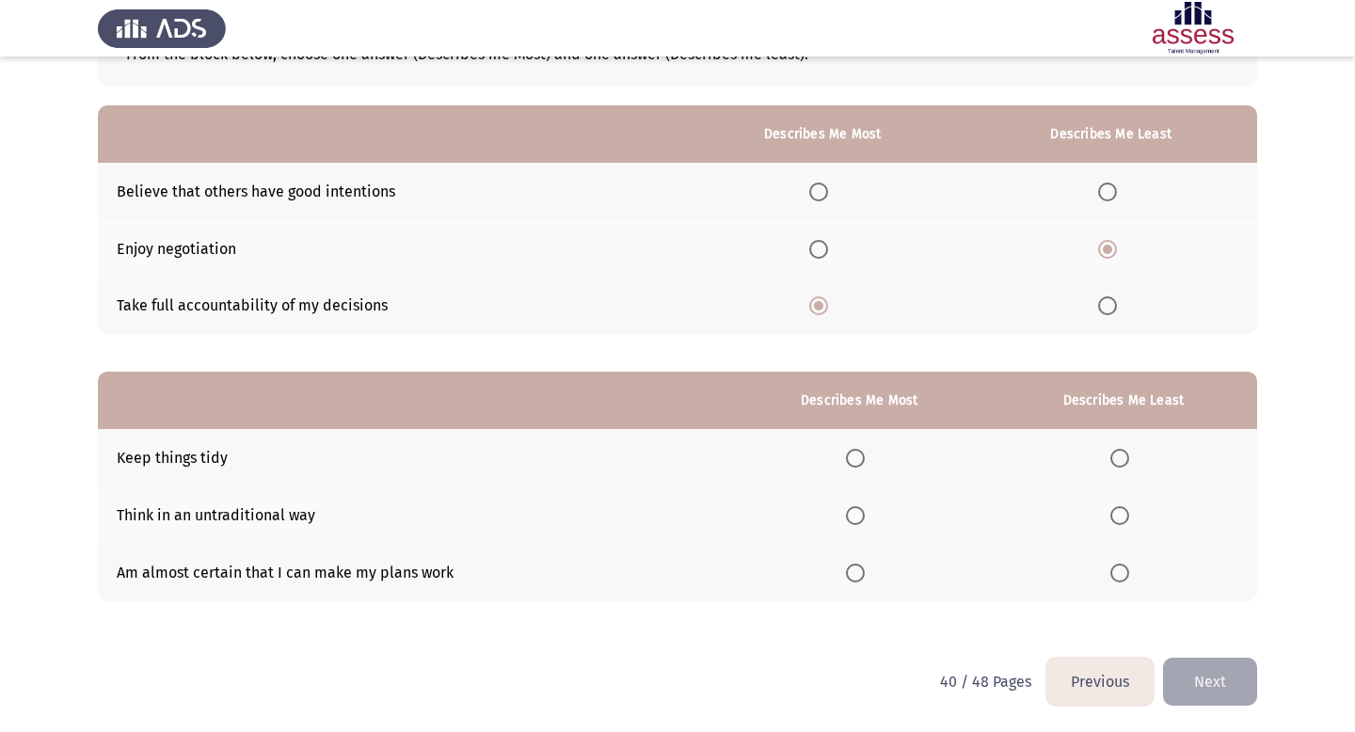
click at [862, 573] on span "Select an option" at bounding box center [855, 573] width 19 height 19
click at [862, 573] on input "Select an option" at bounding box center [855, 573] width 19 height 19
click at [1115, 514] on span "Select an option" at bounding box center [1120, 515] width 19 height 19
click at [1115, 514] on input "Select an option" at bounding box center [1120, 515] width 19 height 19
click at [1191, 688] on button "Next" at bounding box center [1210, 682] width 94 height 48
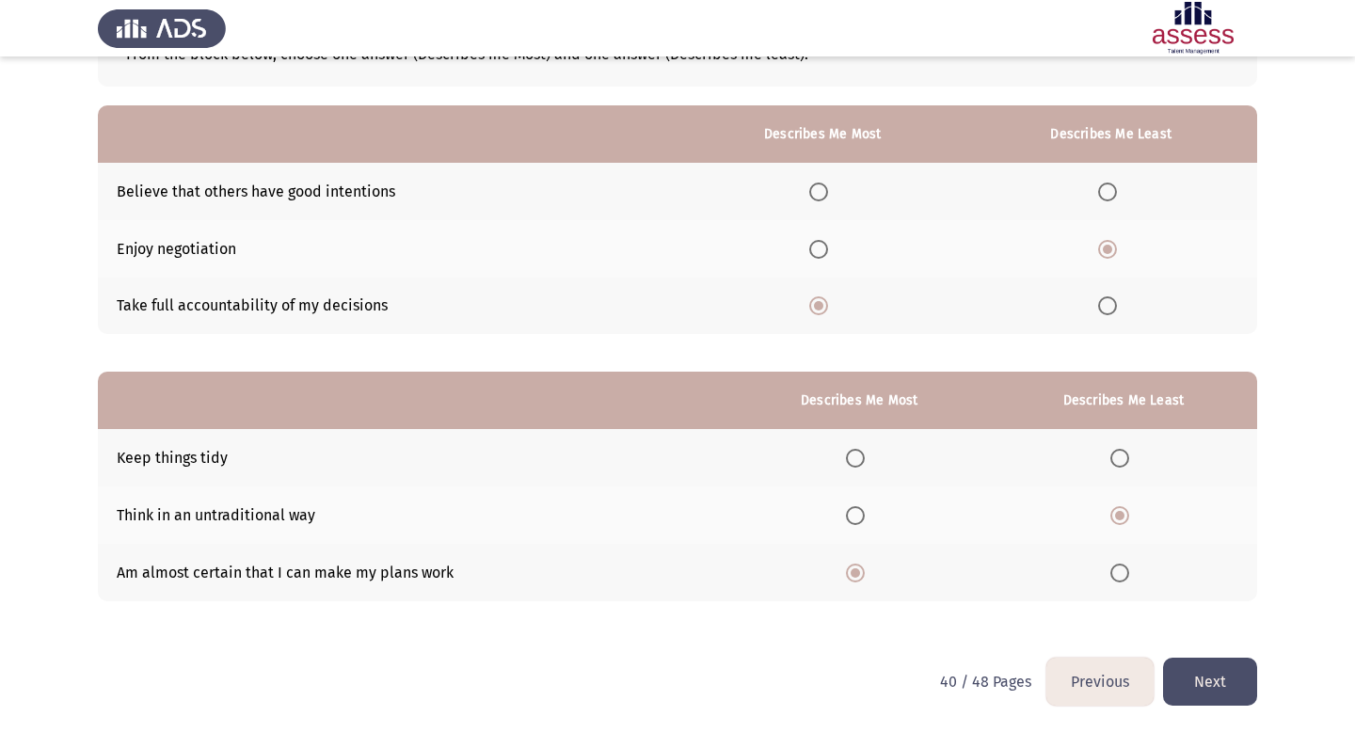
scroll to position [0, 0]
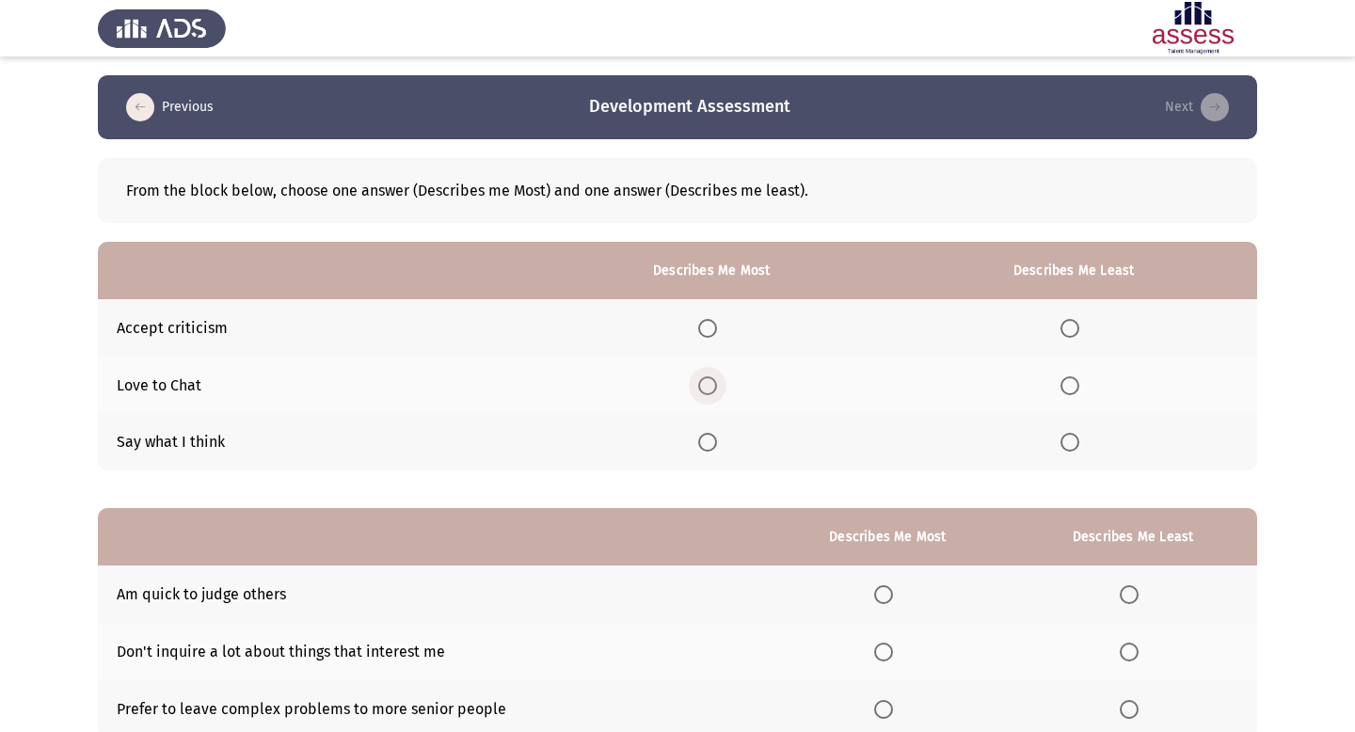
click at [715, 378] on span "Select an option" at bounding box center [707, 385] width 19 height 19
click at [715, 378] on input "Select an option" at bounding box center [707, 385] width 19 height 19
click at [1069, 438] on span "Select an option" at bounding box center [1070, 442] width 19 height 19
click at [1069, 438] on input "Select an option" at bounding box center [1070, 442] width 19 height 19
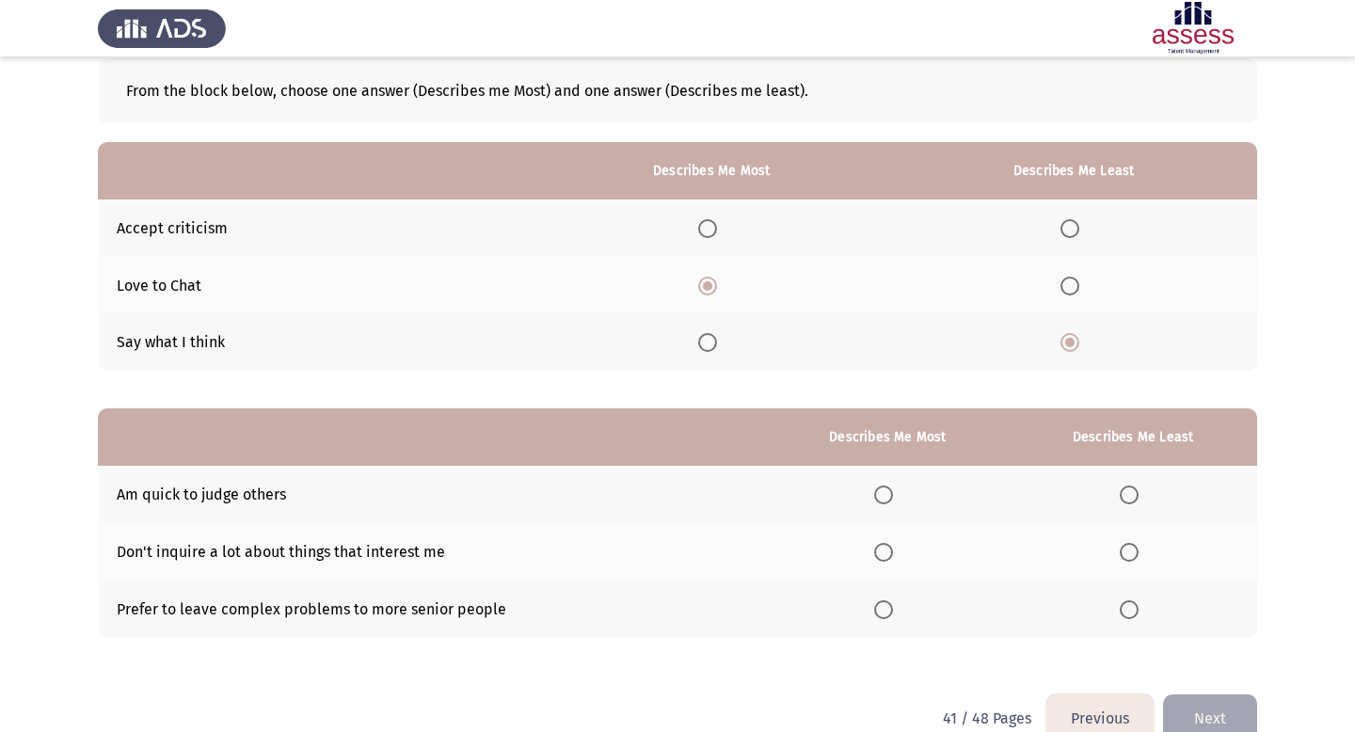
scroll to position [136, 0]
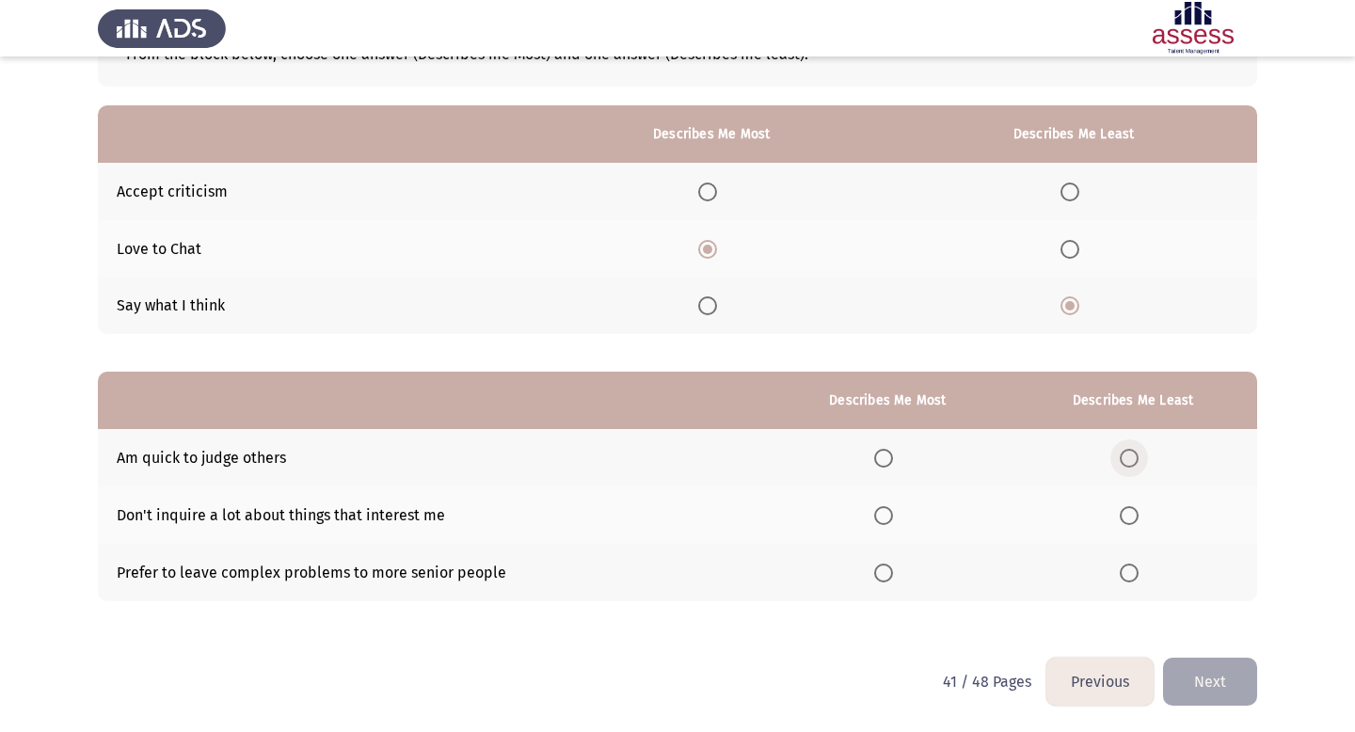
click at [1124, 461] on span "Select an option" at bounding box center [1129, 458] width 19 height 19
click at [1124, 461] on input "Select an option" at bounding box center [1129, 458] width 19 height 19
click at [886, 508] on span "Select an option" at bounding box center [883, 515] width 19 height 19
click at [886, 508] on input "Select an option" at bounding box center [883, 515] width 19 height 19
click at [1239, 692] on button "Next" at bounding box center [1210, 682] width 94 height 48
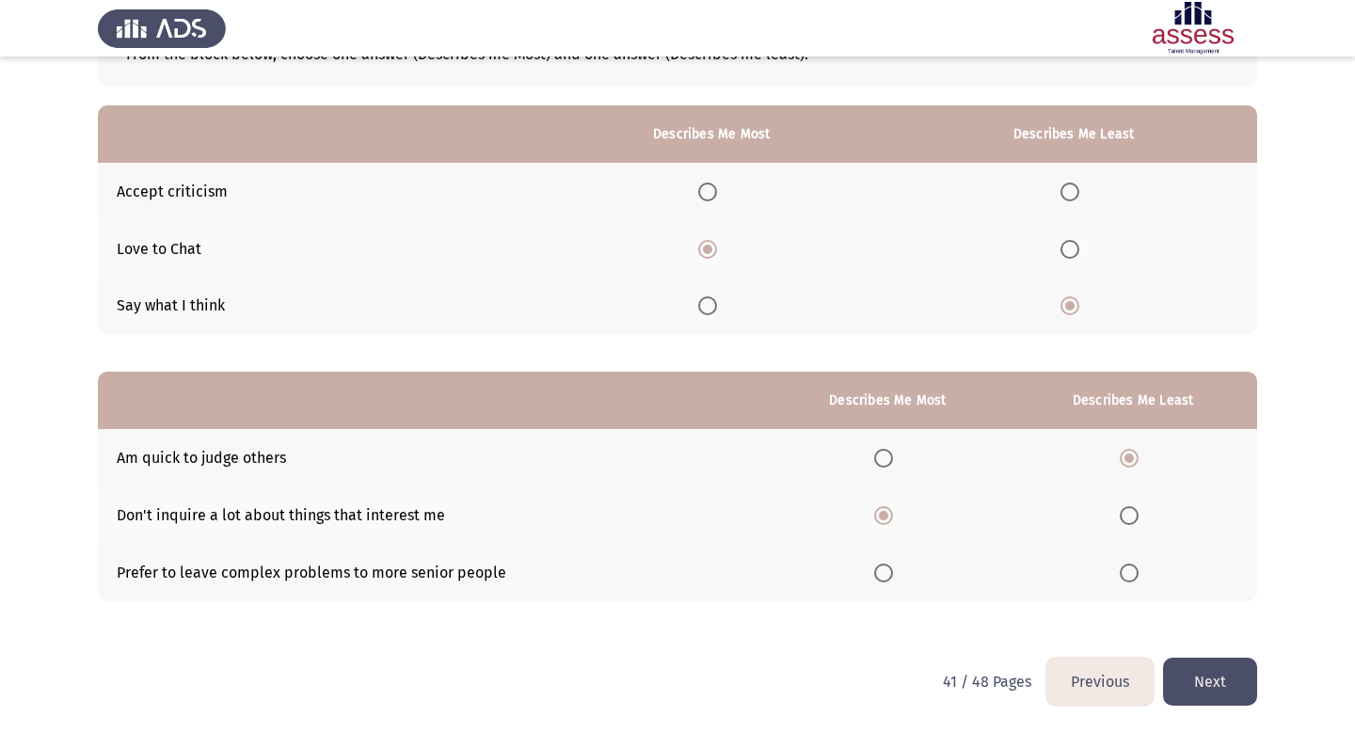
scroll to position [0, 0]
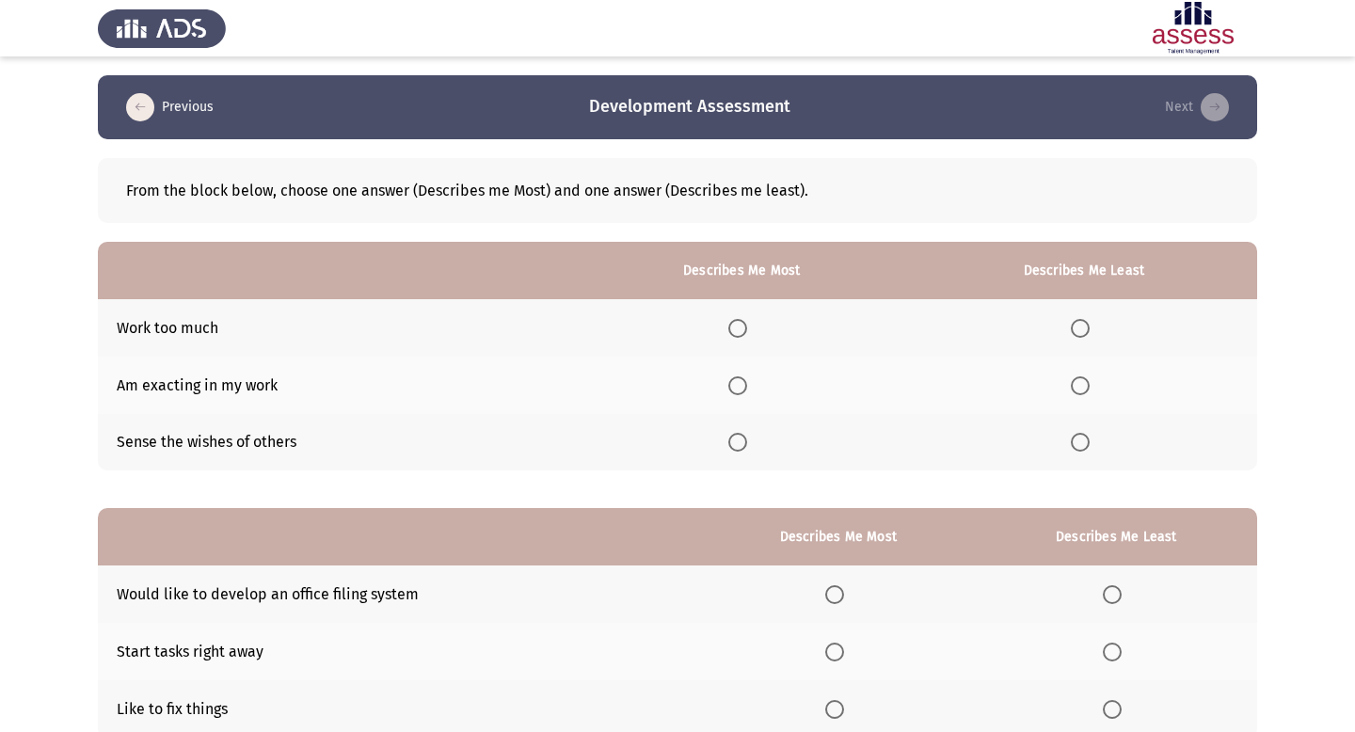
click at [1087, 442] on span "Select an option" at bounding box center [1080, 442] width 19 height 19
click at [1087, 442] on input "Select an option" at bounding box center [1080, 442] width 19 height 19
click at [747, 388] on span "Select an option" at bounding box center [737, 385] width 19 height 19
click at [747, 388] on input "Select an option" at bounding box center [737, 385] width 19 height 19
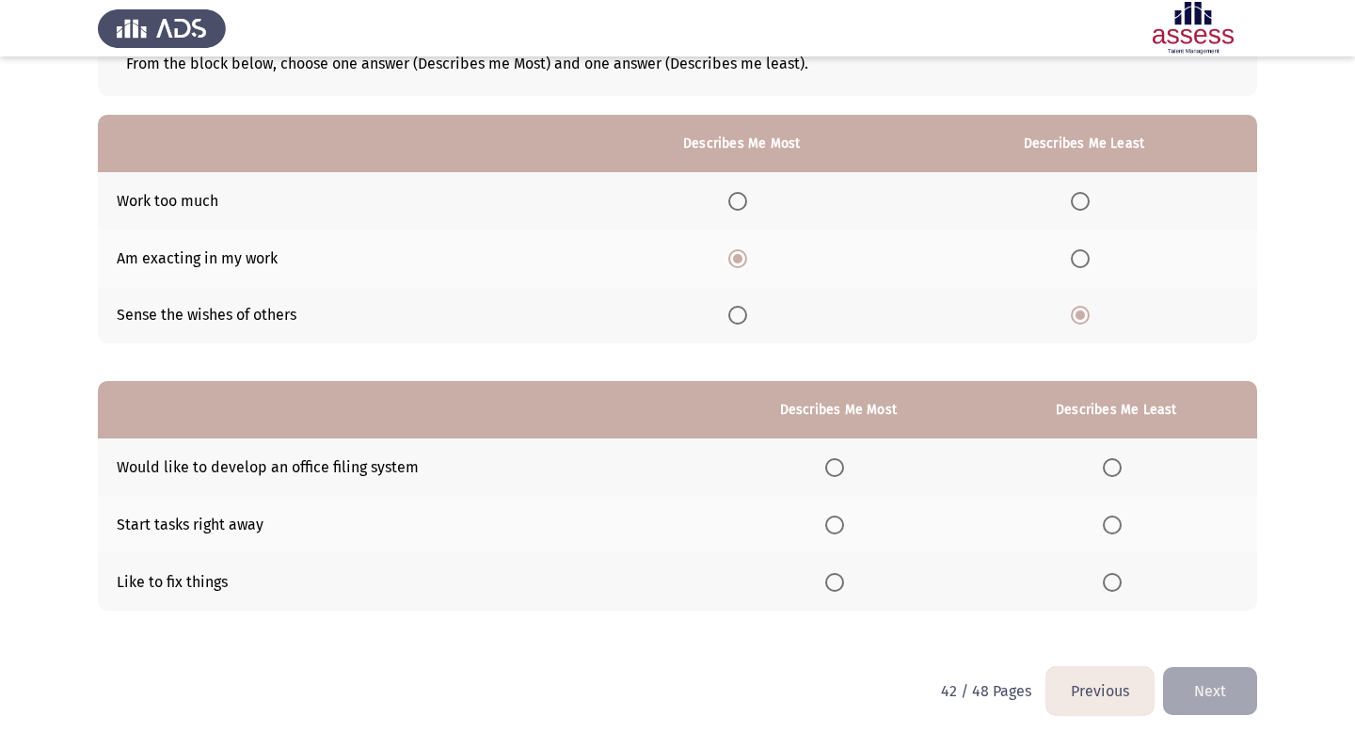
scroll to position [131, 0]
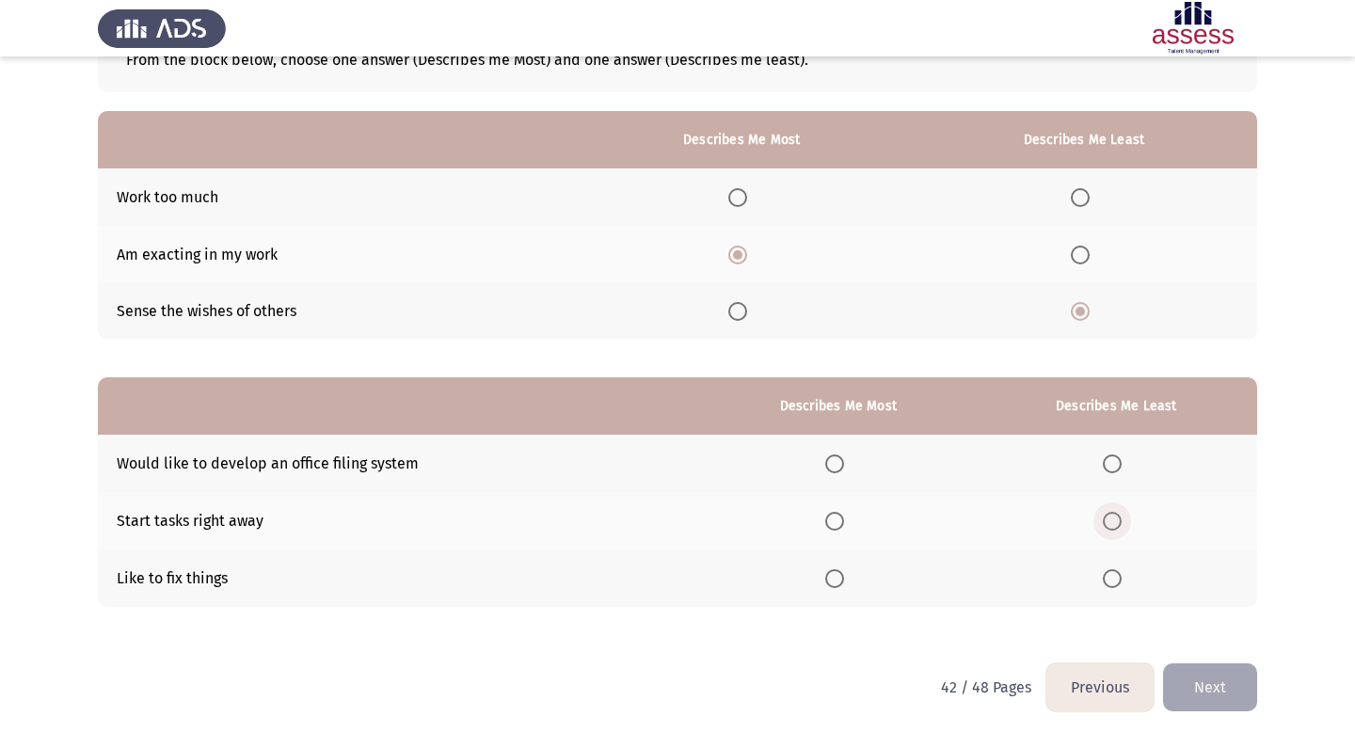
click at [1117, 522] on span "Select an option" at bounding box center [1112, 521] width 19 height 19
click at [1117, 522] on input "Select an option" at bounding box center [1112, 521] width 19 height 19
click at [842, 468] on span "Select an option" at bounding box center [834, 464] width 19 height 19
click at [842, 468] on input "Select an option" at bounding box center [834, 464] width 19 height 19
click at [1199, 682] on button "Next" at bounding box center [1210, 688] width 94 height 48
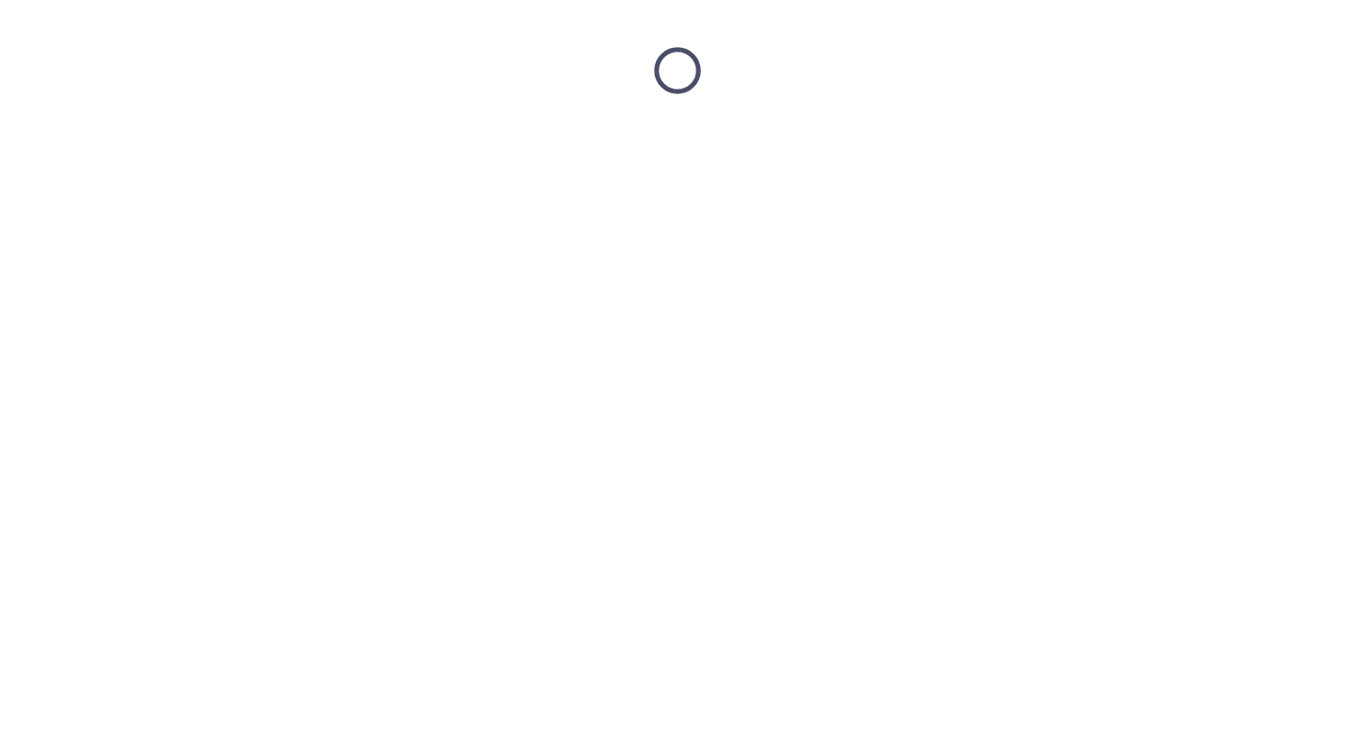
scroll to position [0, 0]
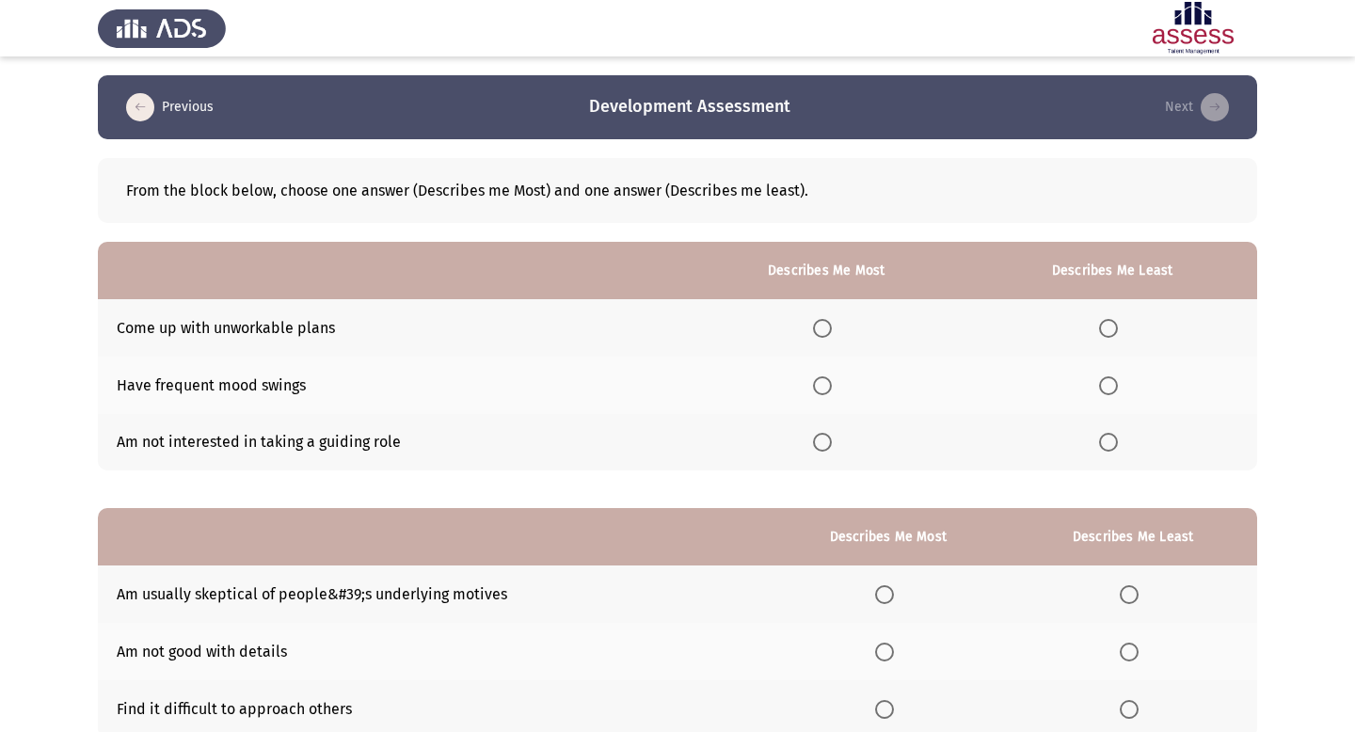
click at [1113, 327] on span "Select an option" at bounding box center [1108, 328] width 19 height 19
click at [1113, 327] on input "Select an option" at bounding box center [1108, 328] width 19 height 19
click at [828, 383] on span "Select an option" at bounding box center [822, 385] width 19 height 19
click at [828, 383] on input "Select an option" at bounding box center [822, 385] width 19 height 19
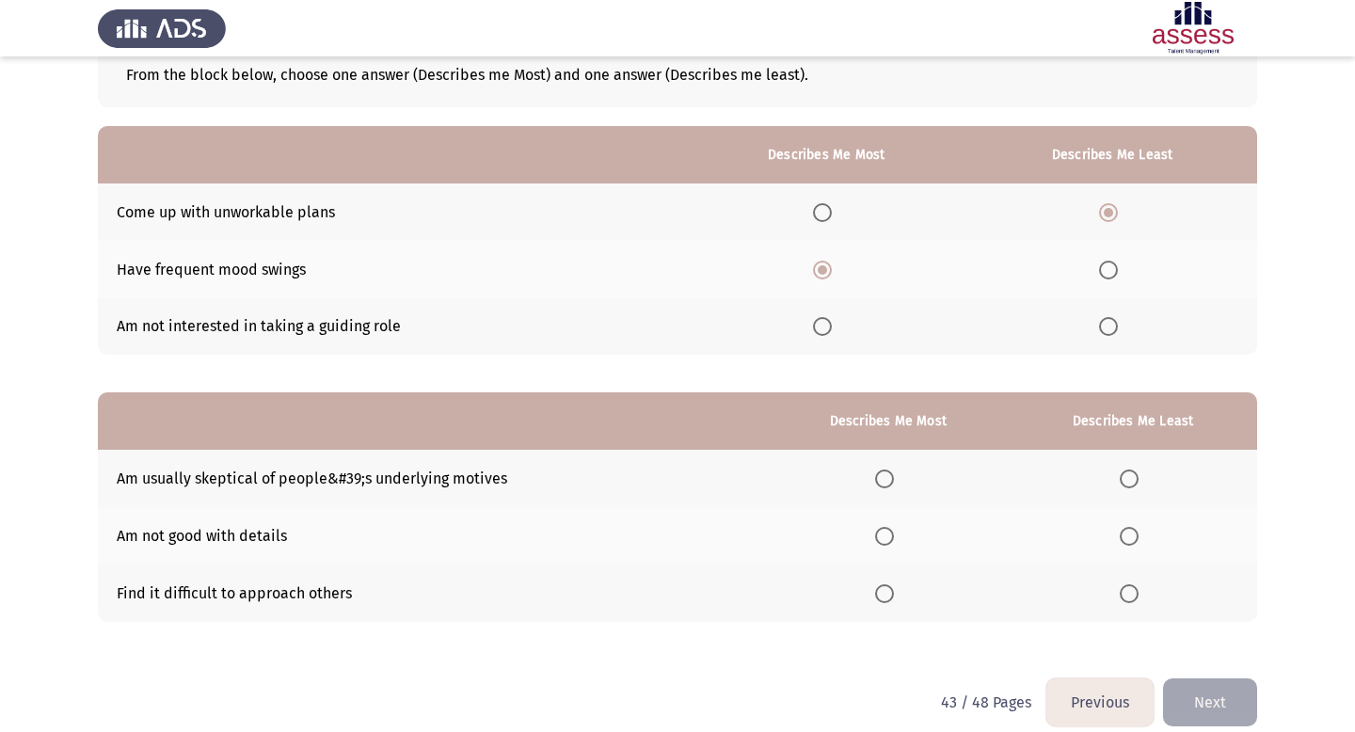
scroll to position [136, 0]
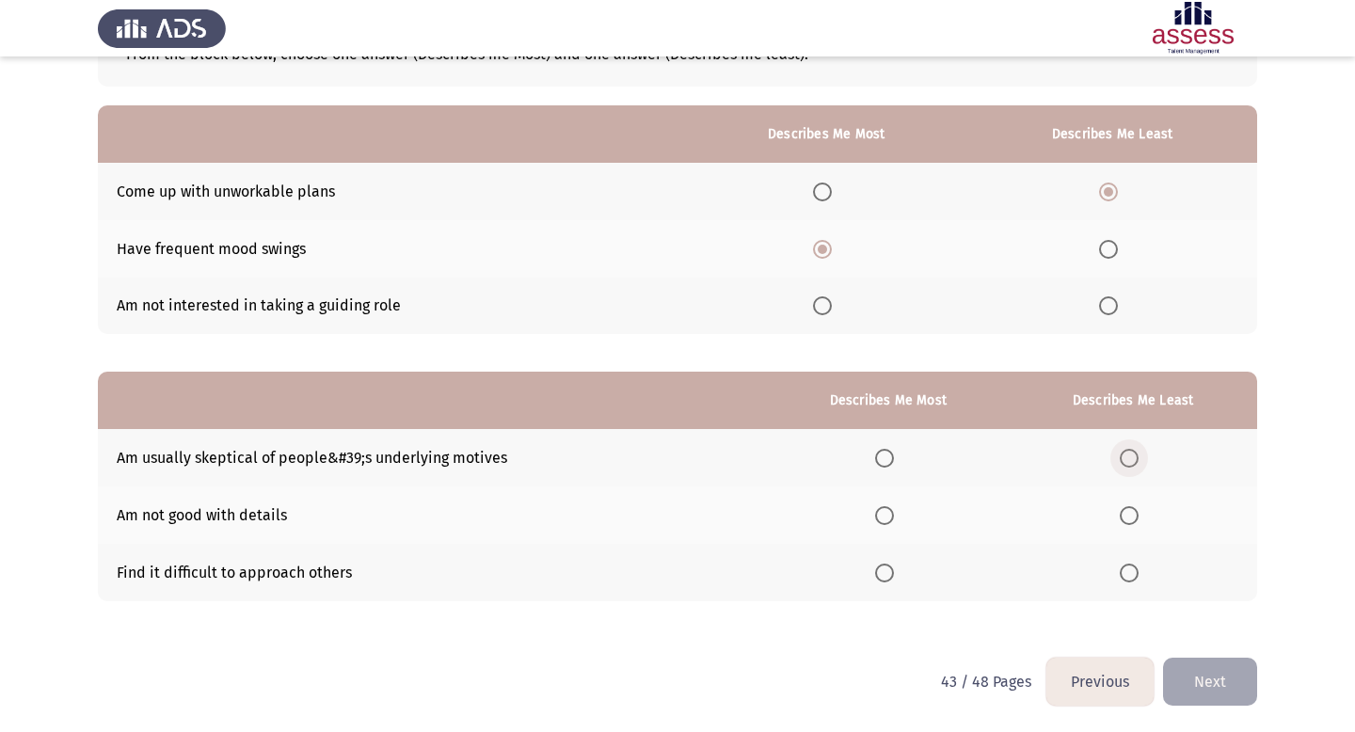
click at [1139, 455] on span "Select an option" at bounding box center [1129, 458] width 19 height 19
click at [1139, 455] on input "Select an option" at bounding box center [1129, 458] width 19 height 19
click at [886, 564] on span "Select an option" at bounding box center [884, 573] width 19 height 19
click at [886, 564] on input "Select an option" at bounding box center [884, 573] width 19 height 19
click at [883, 507] on span "Select an option" at bounding box center [884, 515] width 19 height 19
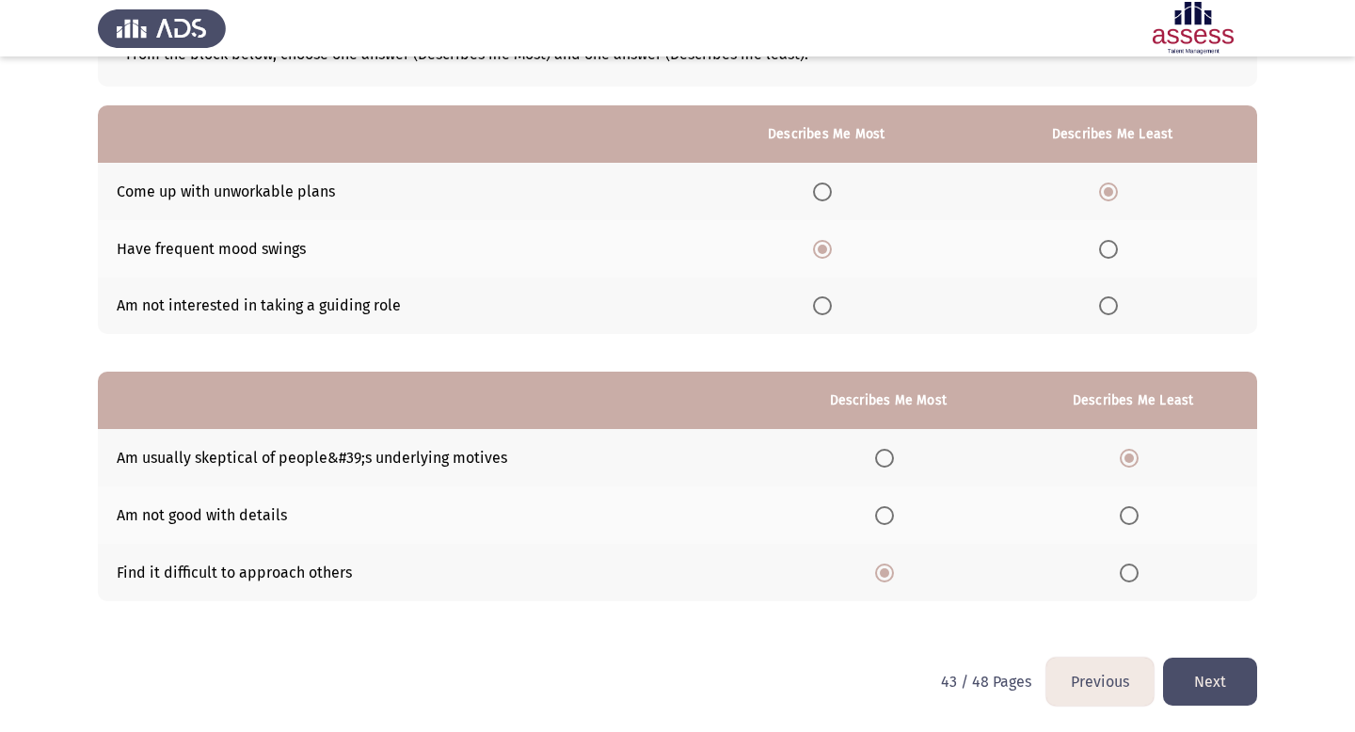
click at [883, 507] on input "Select an option" at bounding box center [884, 515] width 19 height 19
click at [1175, 674] on button "Next" at bounding box center [1210, 682] width 94 height 48
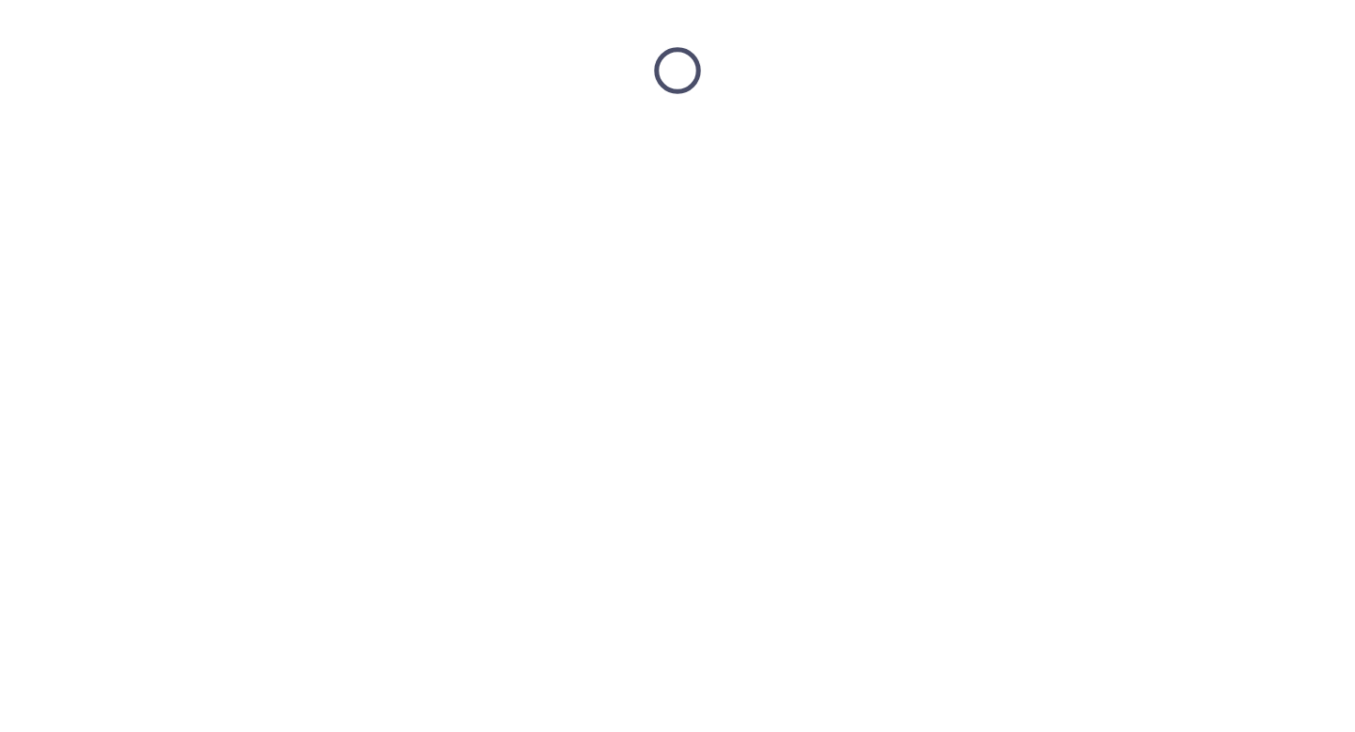
scroll to position [0, 0]
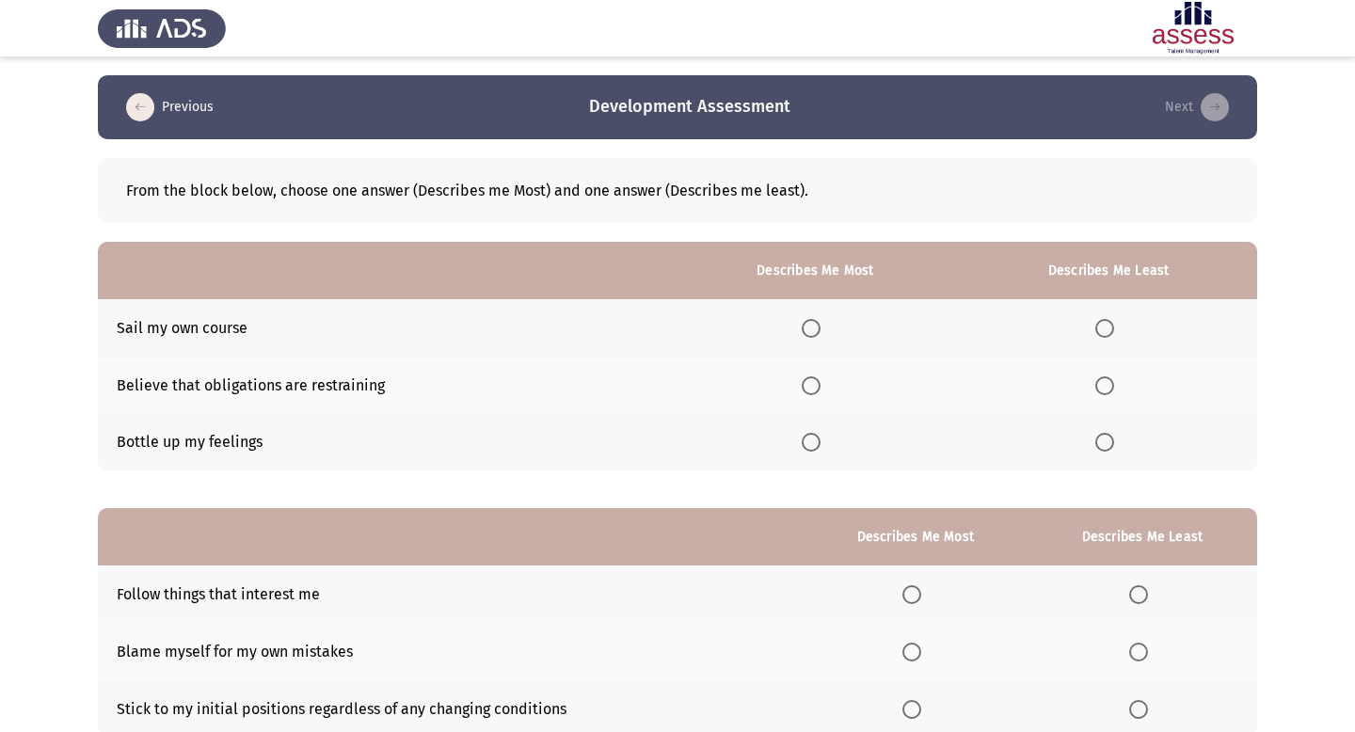
click at [1105, 442] on span "Select an option" at bounding box center [1105, 442] width 19 height 19
click at [1105, 442] on input "Select an option" at bounding box center [1105, 442] width 19 height 19
click at [819, 325] on span "Select an option" at bounding box center [811, 328] width 19 height 19
click at [819, 325] on input "Select an option" at bounding box center [811, 328] width 19 height 19
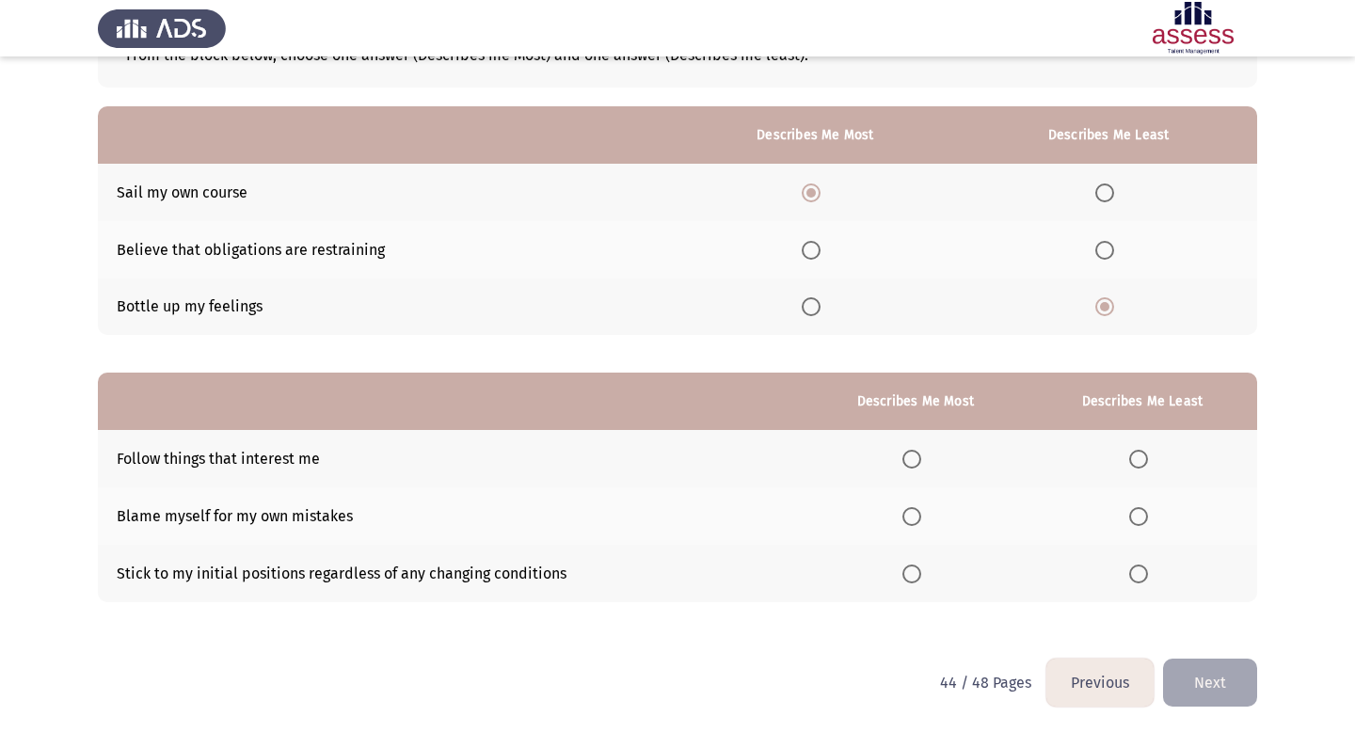
scroll to position [136, 0]
click at [1145, 577] on span "Select an option" at bounding box center [1138, 573] width 19 height 19
click at [1145, 577] on input "Select an option" at bounding box center [1138, 573] width 19 height 19
click at [907, 442] on th at bounding box center [916, 457] width 224 height 57
click at [912, 446] on th at bounding box center [916, 457] width 224 height 57
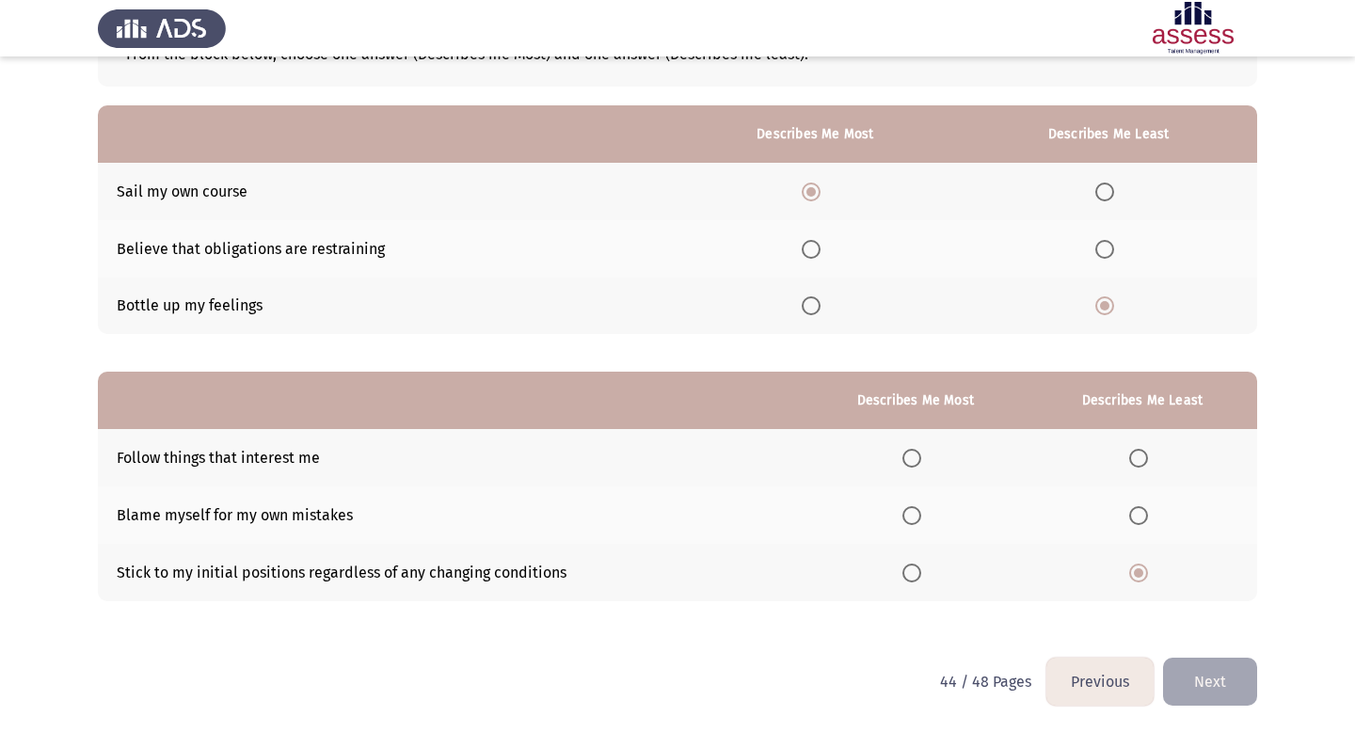
click at [913, 456] on span "Select an option" at bounding box center [912, 458] width 19 height 19
click at [913, 456] on input "Select an option" at bounding box center [912, 458] width 19 height 19
click at [1188, 695] on button "Next" at bounding box center [1210, 682] width 94 height 48
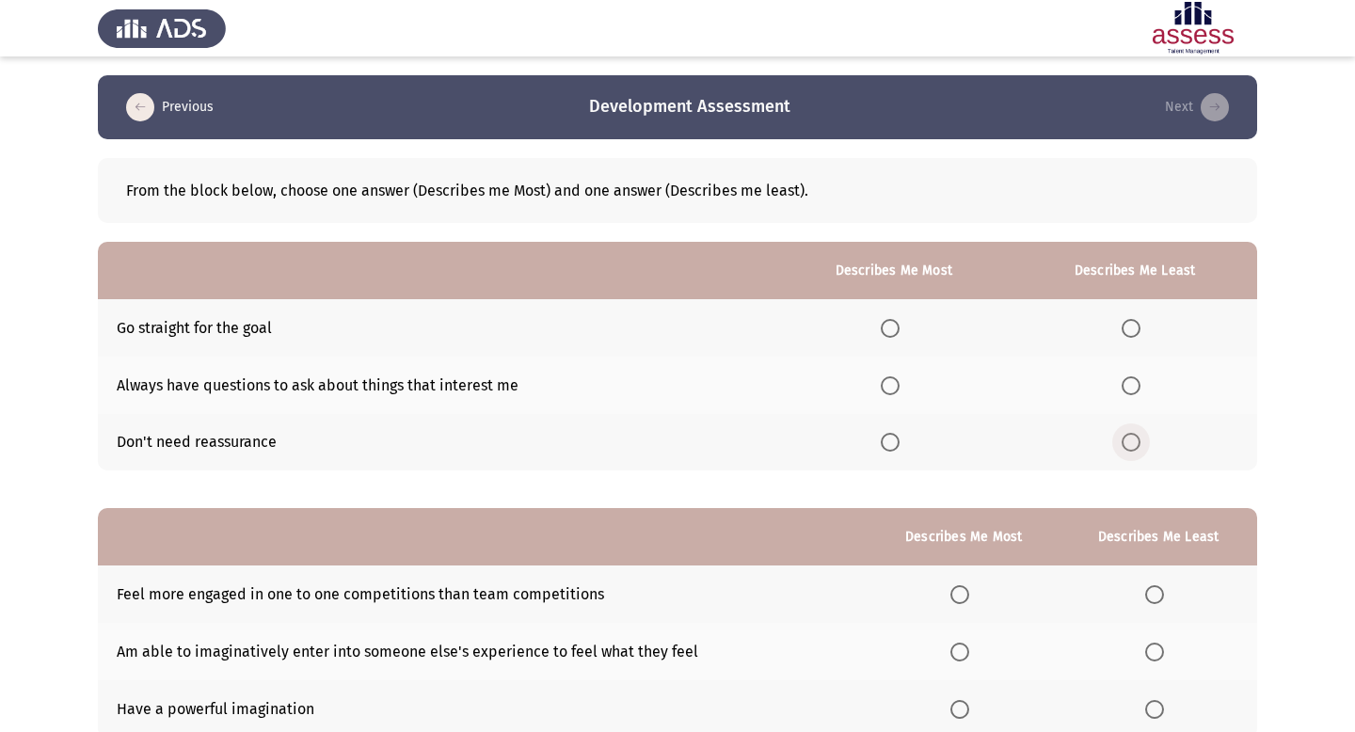
click at [1136, 441] on span "Select an option" at bounding box center [1131, 442] width 19 height 19
click at [1136, 441] on input "Select an option" at bounding box center [1131, 442] width 19 height 19
click at [896, 384] on span "Select an option" at bounding box center [890, 385] width 19 height 19
click at [896, 384] on input "Select an option" at bounding box center [890, 385] width 19 height 19
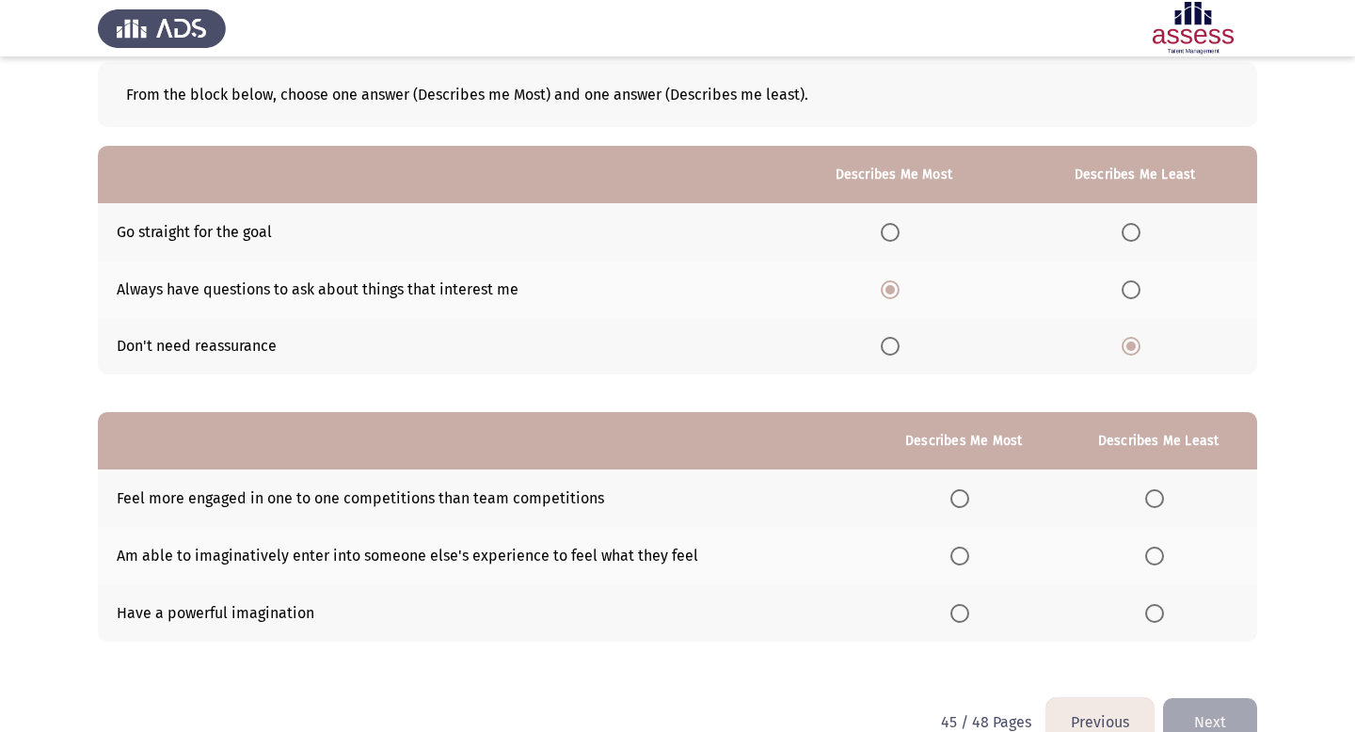
scroll to position [122, 0]
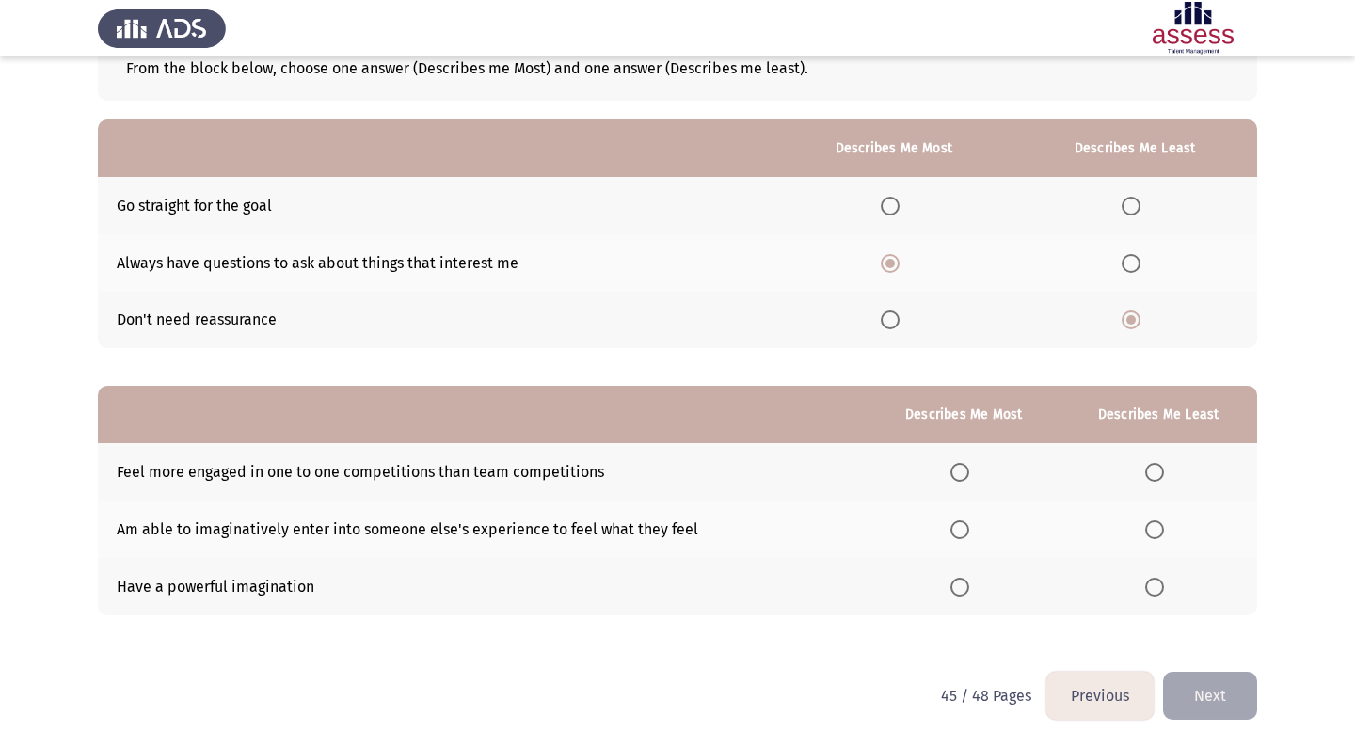
click at [963, 540] on th at bounding box center [964, 529] width 192 height 57
click at [960, 530] on span "Select an option" at bounding box center [960, 529] width 19 height 19
click at [960, 530] on input "Select an option" at bounding box center [960, 529] width 19 height 19
click at [1148, 468] on span "Select an option" at bounding box center [1154, 472] width 19 height 19
click at [1148, 468] on input "Select an option" at bounding box center [1154, 472] width 19 height 19
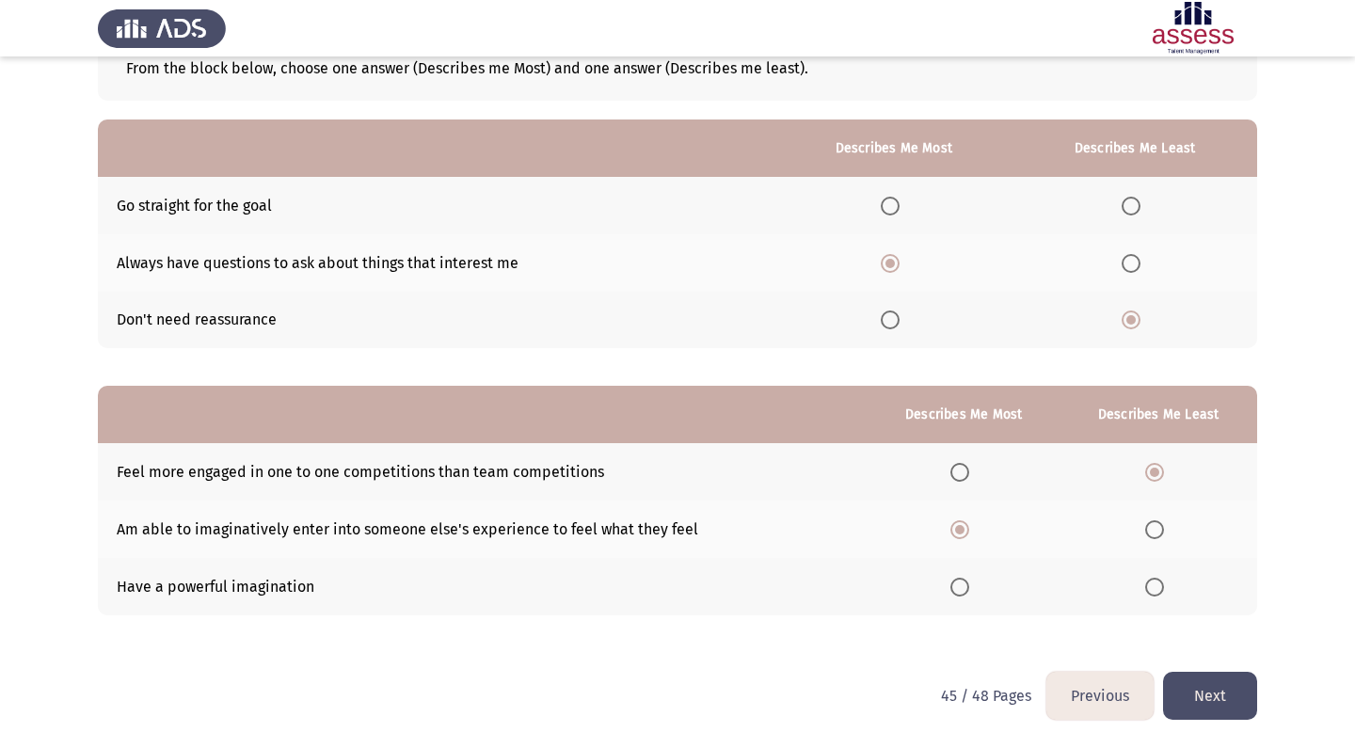
click at [1203, 692] on button "Next" at bounding box center [1210, 696] width 94 height 48
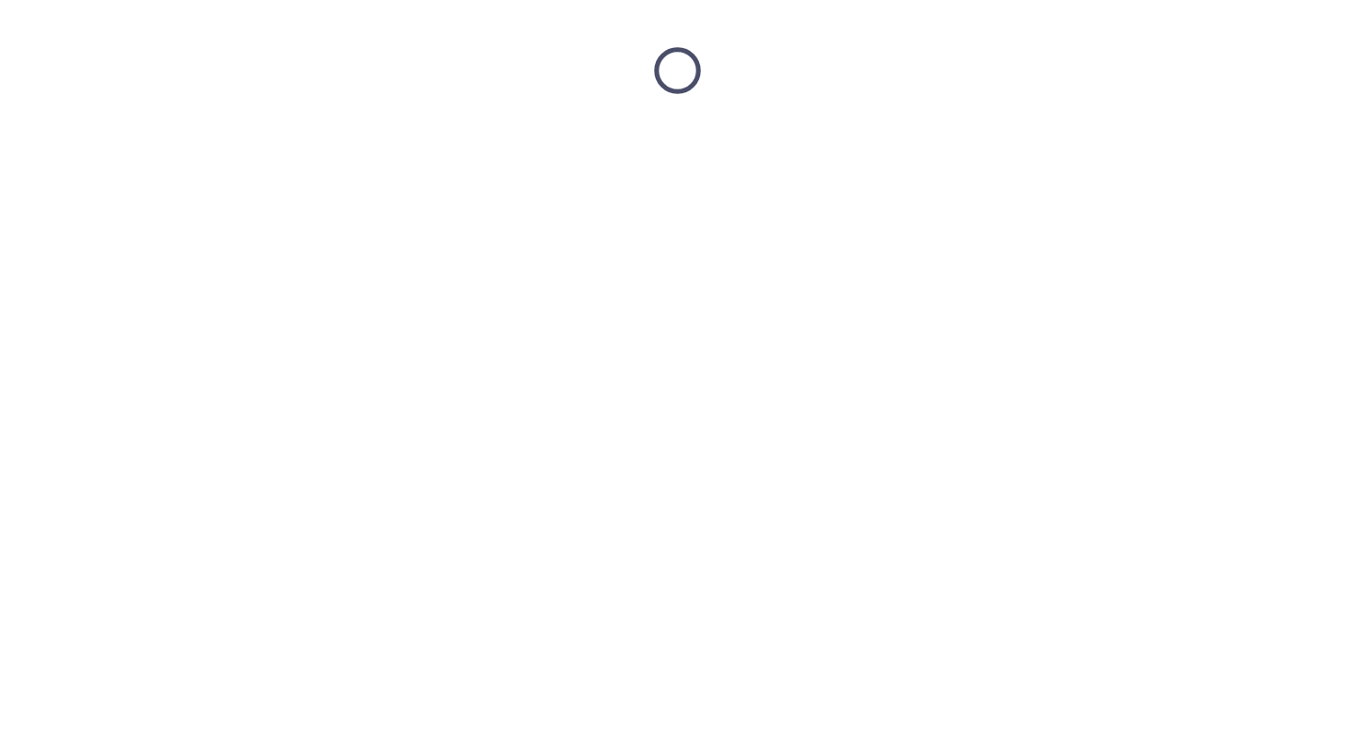
scroll to position [0, 0]
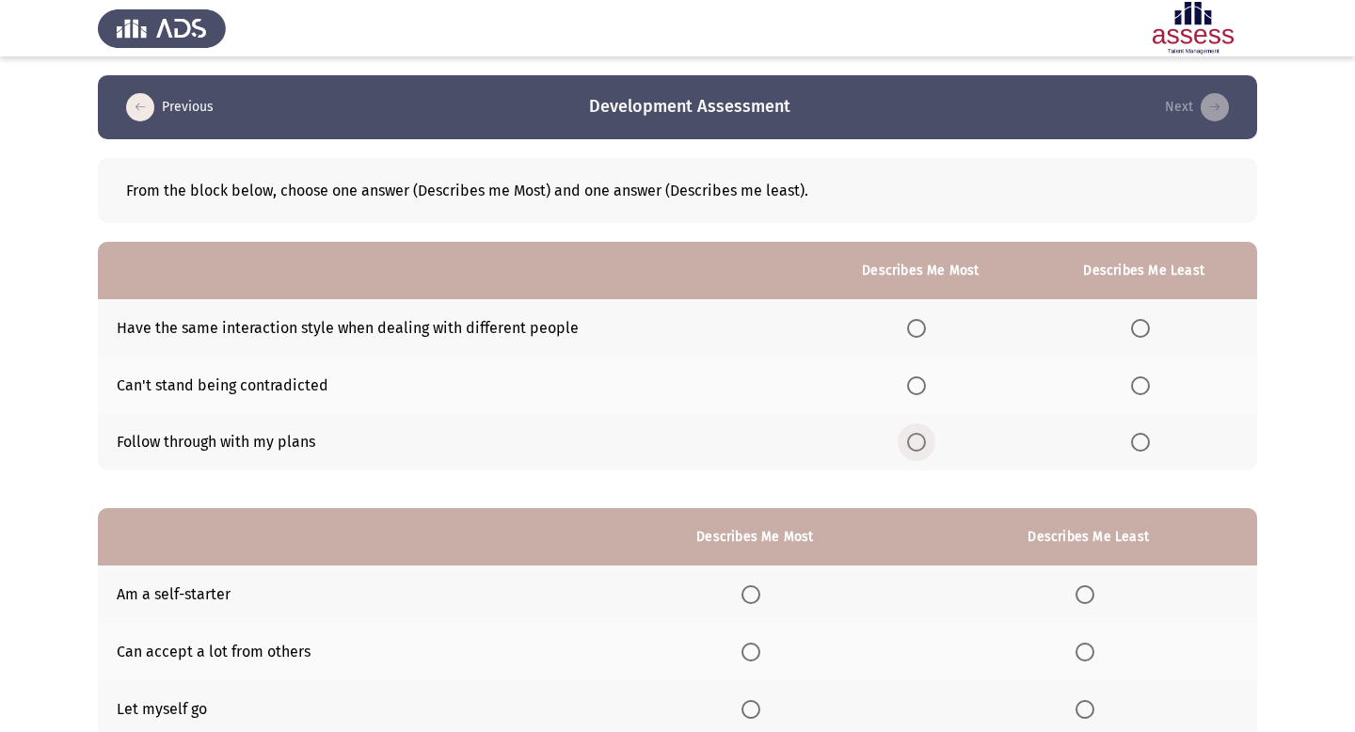
click at [918, 433] on span "Select an option" at bounding box center [916, 442] width 19 height 19
click at [918, 433] on input "Select an option" at bounding box center [916, 442] width 19 height 19
click at [1150, 383] on span "Select an option" at bounding box center [1140, 385] width 19 height 19
click at [1150, 383] on input "Select an option" at bounding box center [1140, 385] width 19 height 19
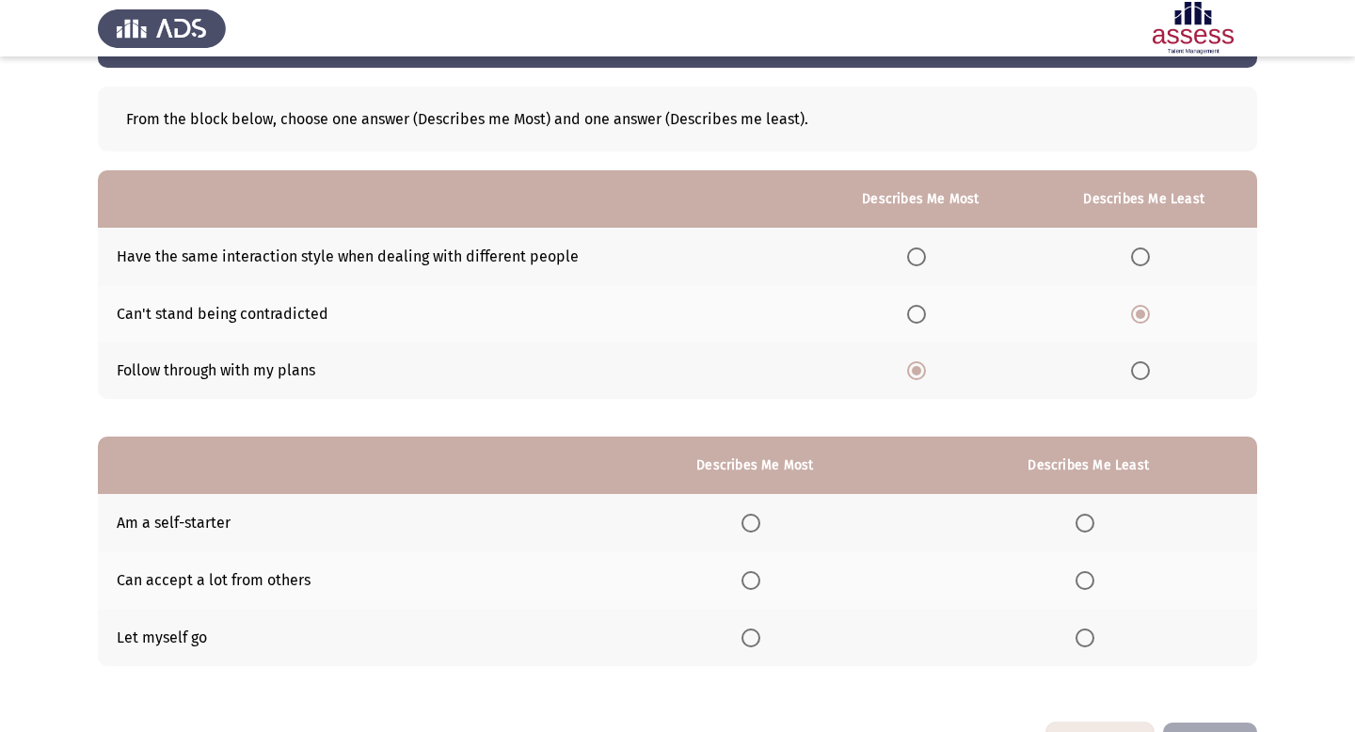
scroll to position [136, 0]
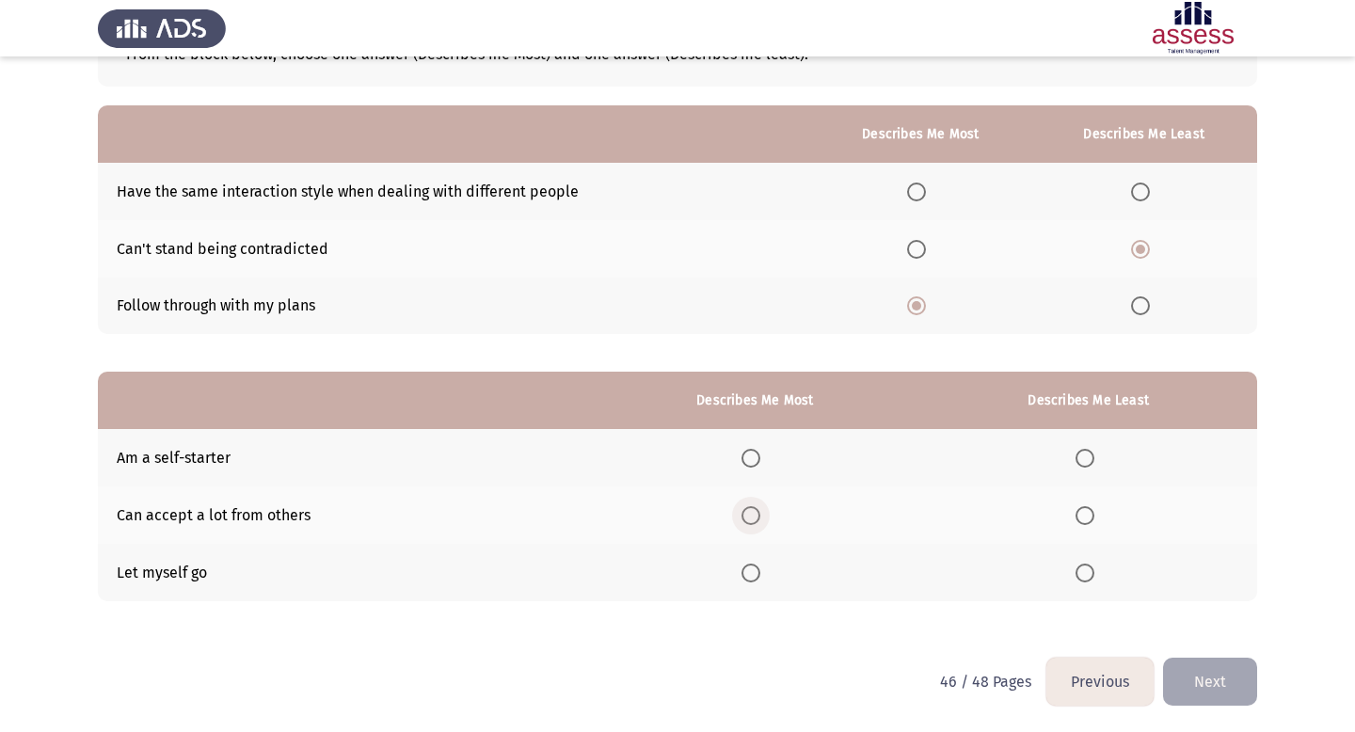
click at [760, 514] on span "Select an option" at bounding box center [751, 515] width 19 height 19
click at [760, 514] on input "Select an option" at bounding box center [751, 515] width 19 height 19
click at [1087, 571] on span "Select an option" at bounding box center [1085, 573] width 19 height 19
click at [1087, 571] on input "Select an option" at bounding box center [1085, 573] width 19 height 19
click at [1206, 677] on button "Next" at bounding box center [1210, 682] width 94 height 48
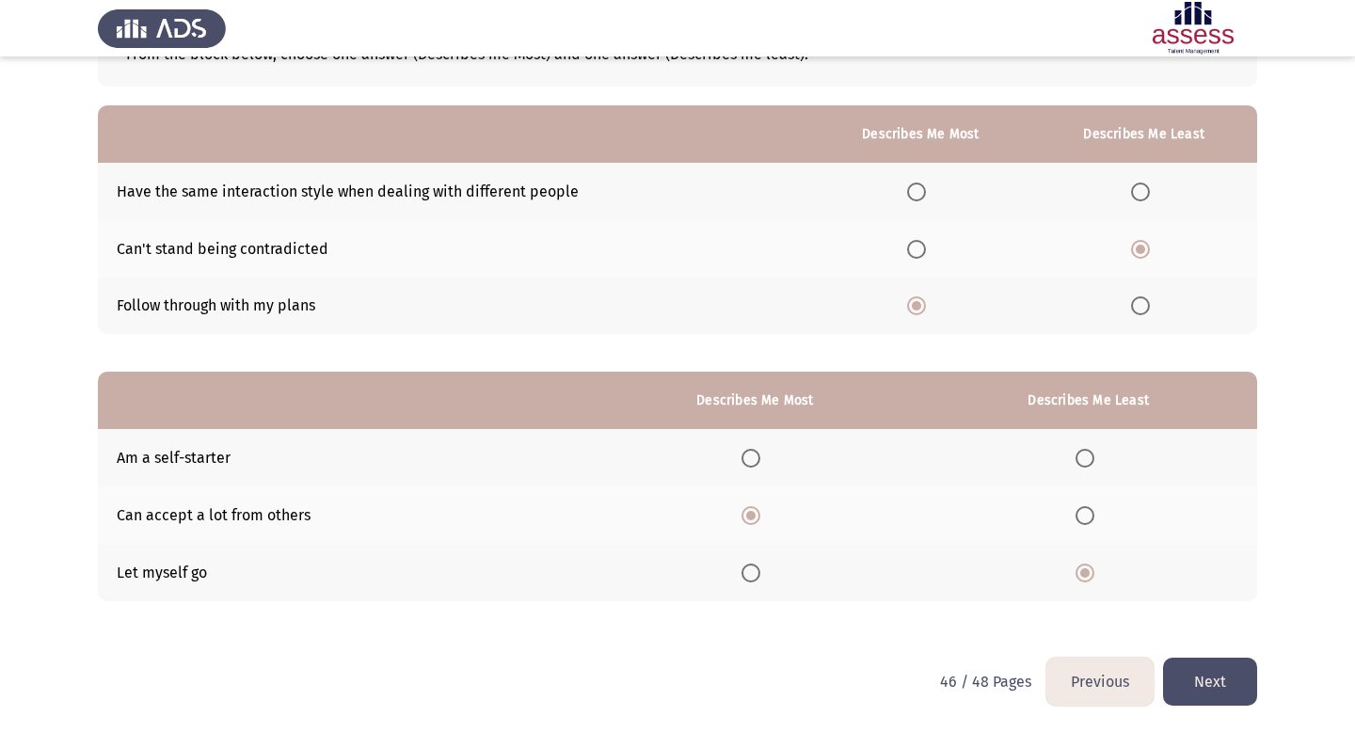
scroll to position [0, 0]
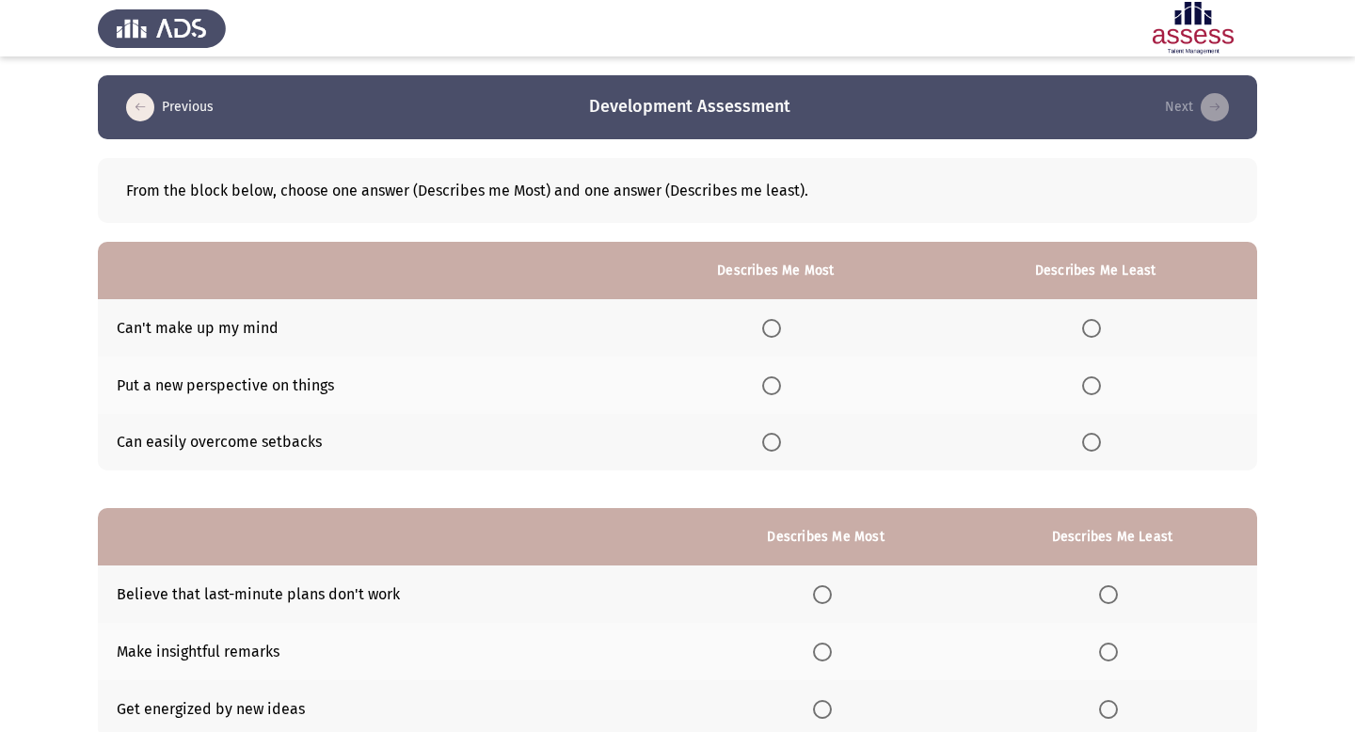
click at [778, 447] on span "Select an option" at bounding box center [771, 442] width 19 height 19
click at [778, 447] on input "Select an option" at bounding box center [771, 442] width 19 height 19
click at [1111, 328] on th at bounding box center [1096, 327] width 324 height 57
click at [1093, 328] on span "Select an option" at bounding box center [1091, 328] width 19 height 19
click at [1093, 328] on input "Select an option" at bounding box center [1091, 328] width 19 height 19
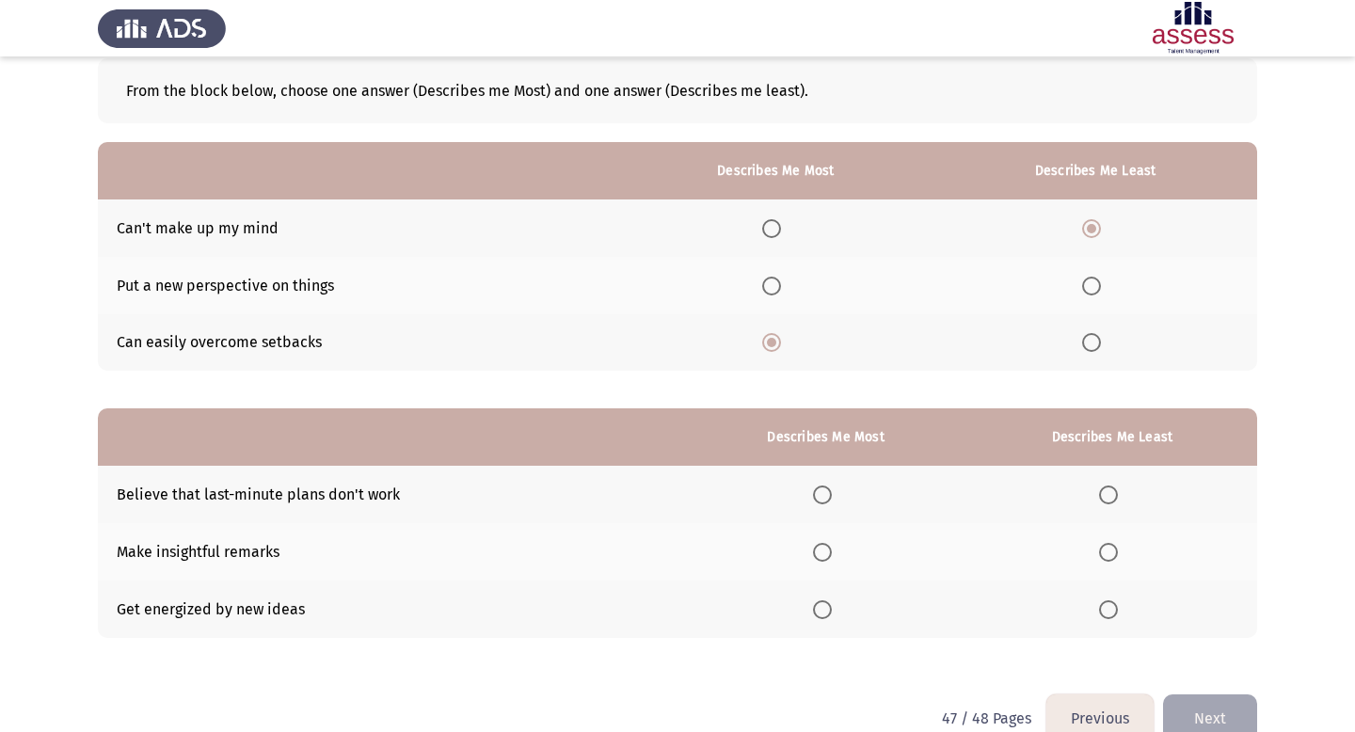
scroll to position [136, 0]
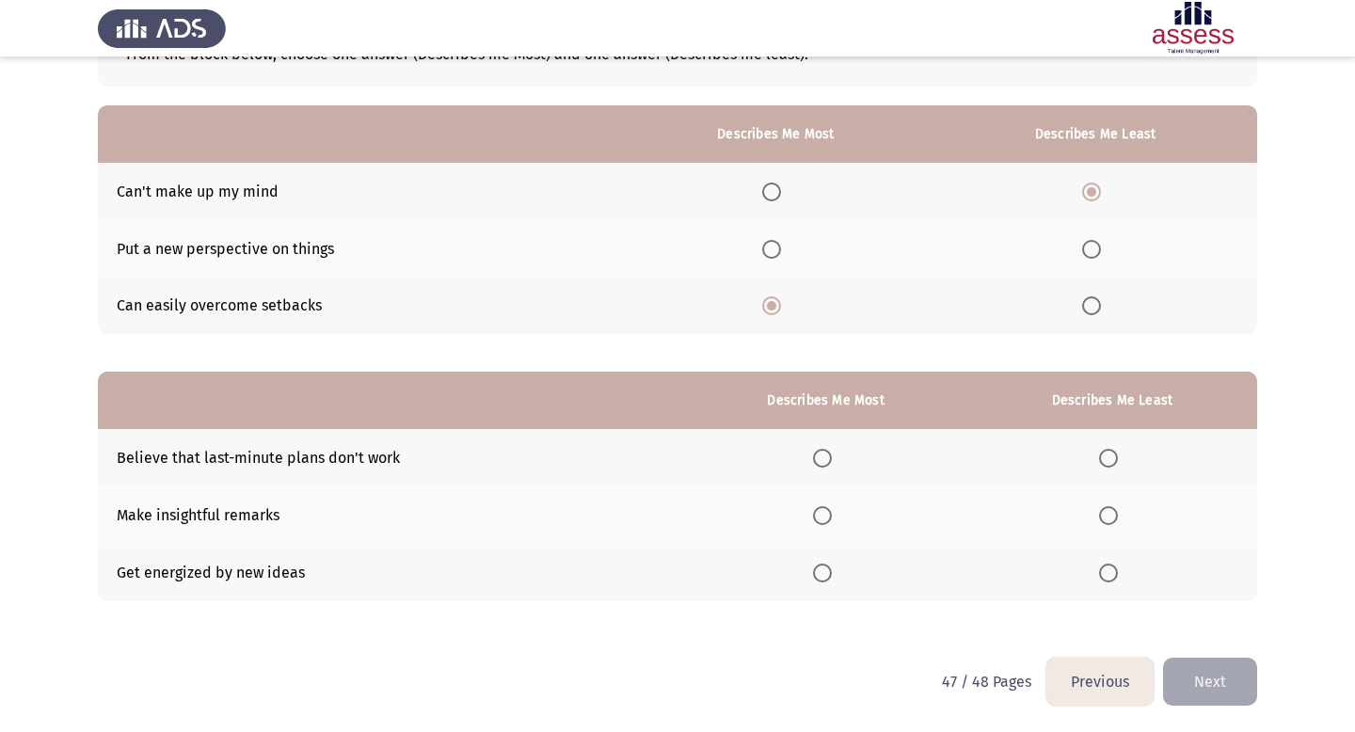
click at [825, 516] on span "Select an option" at bounding box center [822, 515] width 19 height 19
click at [825, 516] on input "Select an option" at bounding box center [822, 515] width 19 height 19
click at [1115, 444] on th at bounding box center [1113, 457] width 290 height 57
click at [1110, 462] on span "Select an option" at bounding box center [1108, 458] width 19 height 19
click at [1110, 462] on input "Select an option" at bounding box center [1108, 458] width 19 height 19
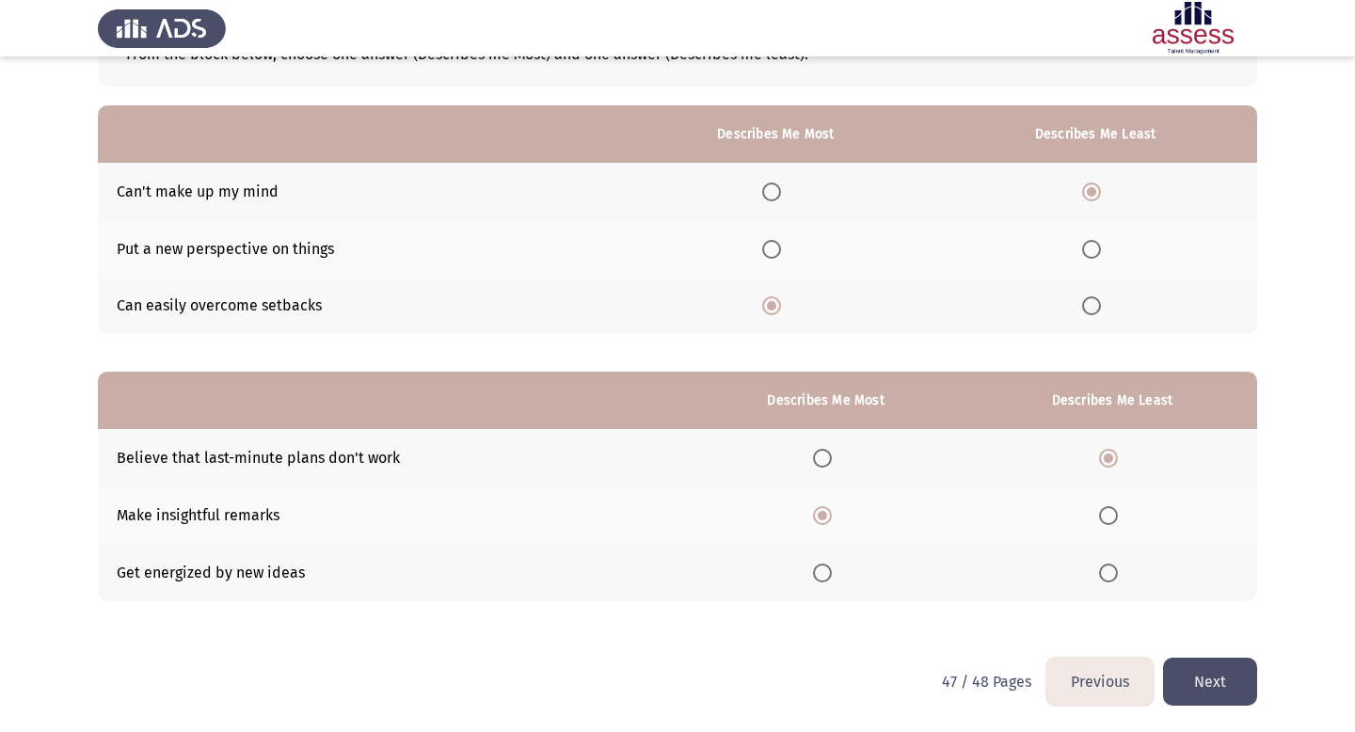
click at [1209, 684] on button "Next" at bounding box center [1210, 682] width 94 height 48
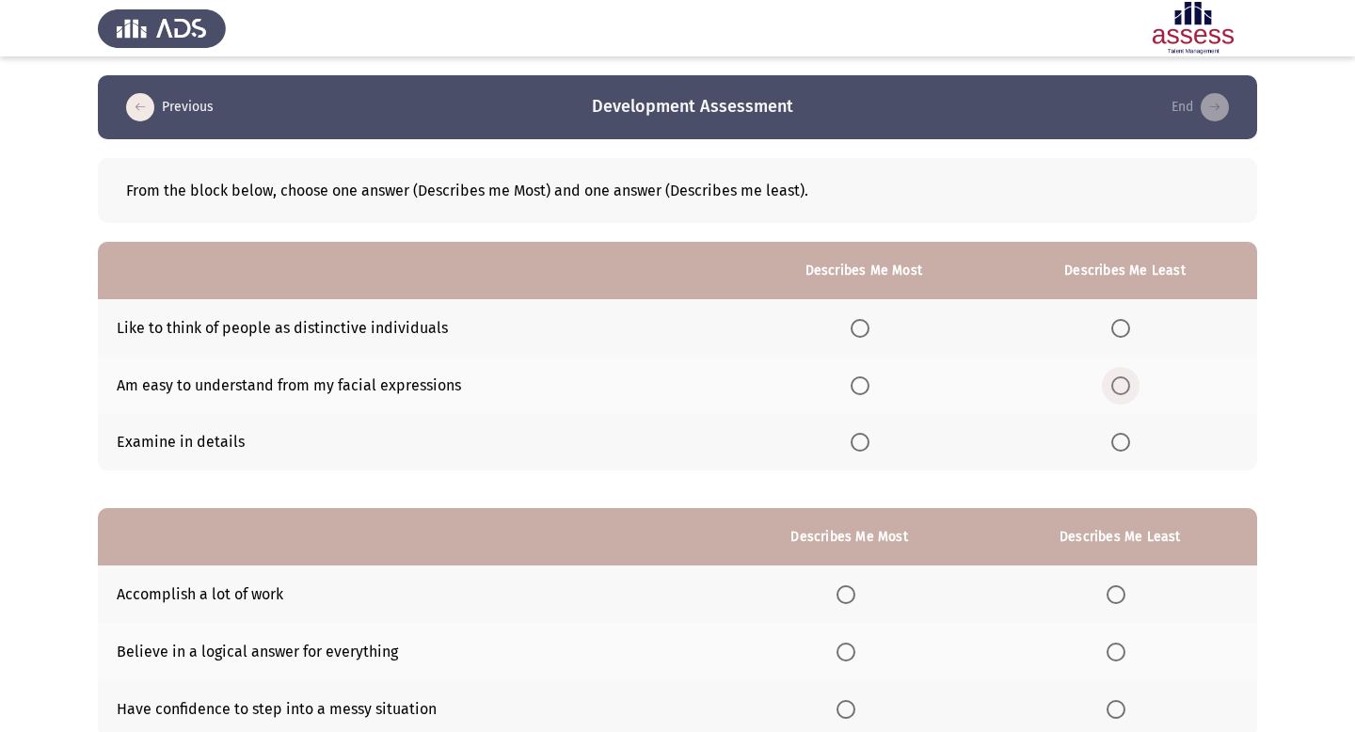
click at [1123, 384] on span "Select an option" at bounding box center [1121, 385] width 19 height 19
click at [1123, 384] on input "Select an option" at bounding box center [1121, 385] width 19 height 19
click at [862, 327] on span "Select an option" at bounding box center [860, 328] width 19 height 19
click at [862, 327] on input "Select an option" at bounding box center [860, 328] width 19 height 19
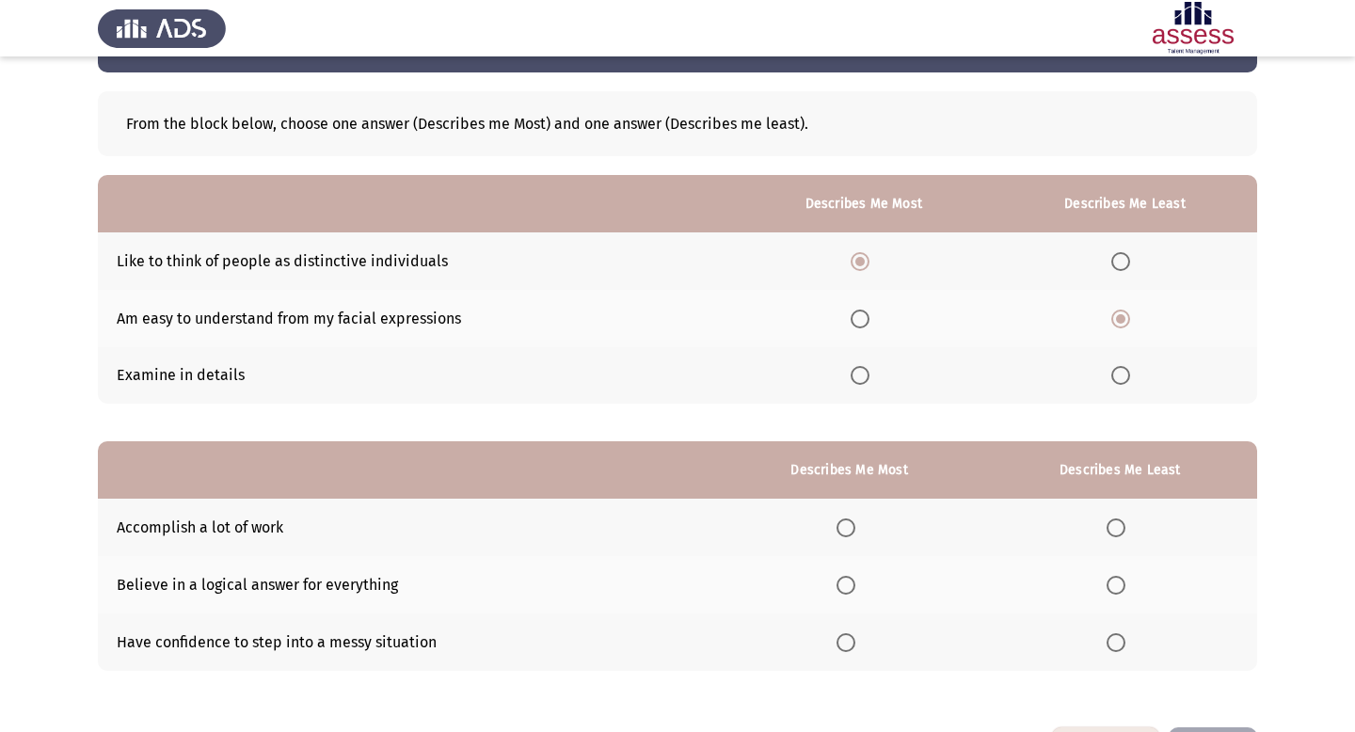
scroll to position [136, 0]
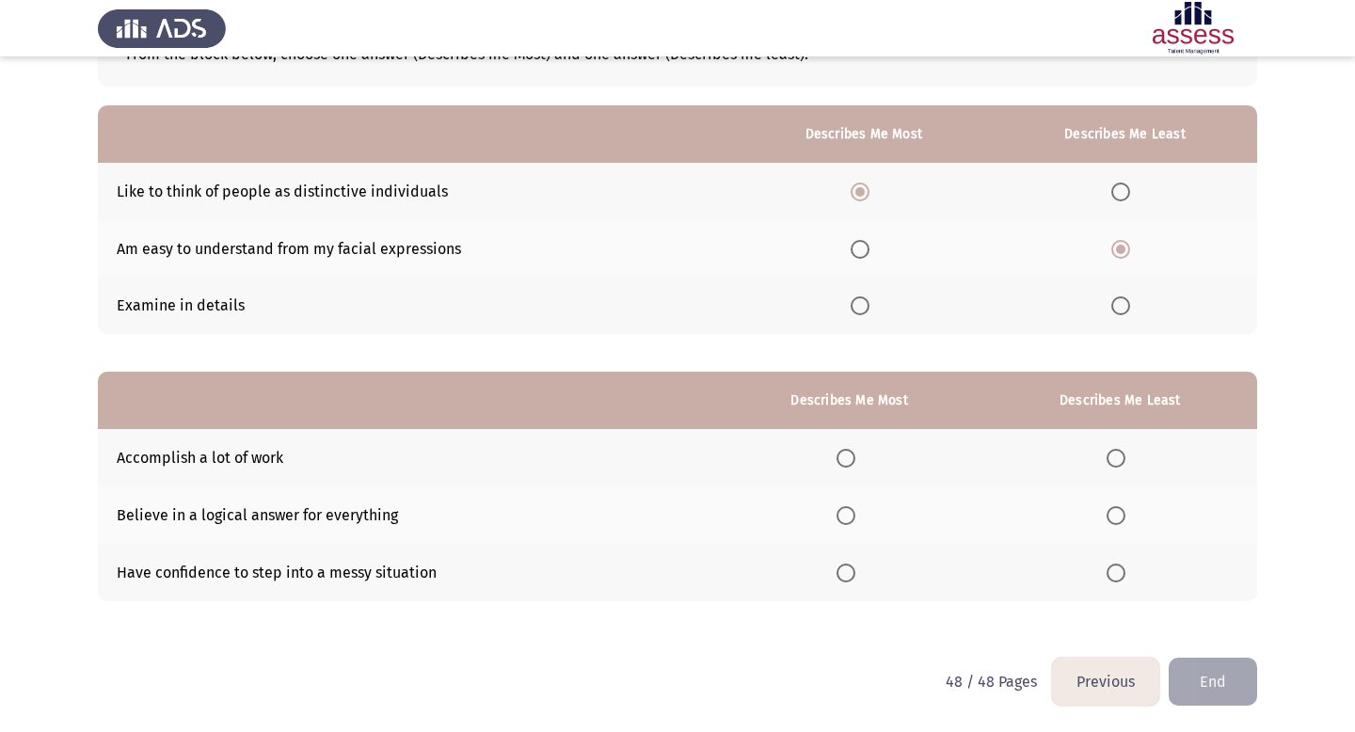
click at [852, 573] on span "Select an option" at bounding box center [846, 573] width 19 height 19
click at [852, 573] on input "Select an option" at bounding box center [846, 573] width 19 height 19
click at [1110, 515] on span "Select an option" at bounding box center [1116, 515] width 19 height 19
click at [1110, 515] on input "Select an option" at bounding box center [1116, 515] width 19 height 19
click at [1210, 680] on button "End" at bounding box center [1213, 682] width 88 height 48
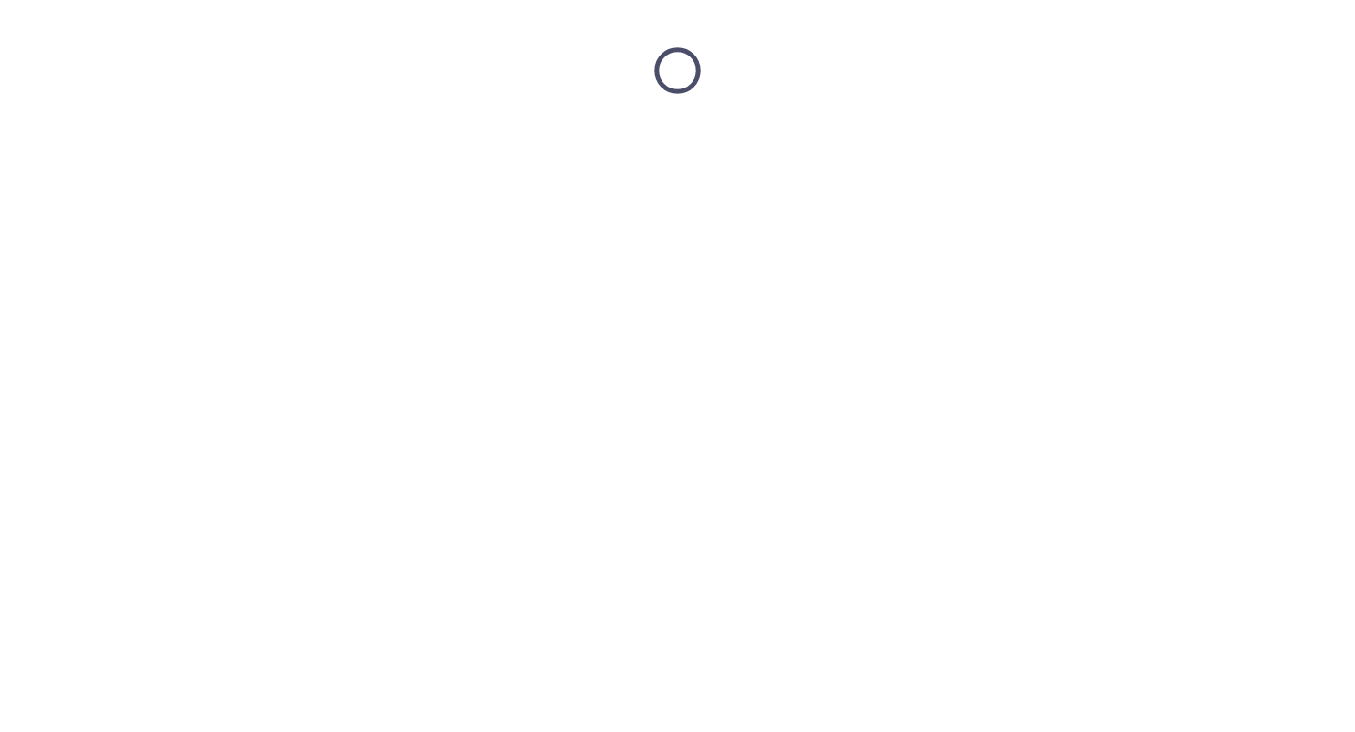
scroll to position [0, 0]
